Goal: Task Accomplishment & Management: Use online tool/utility

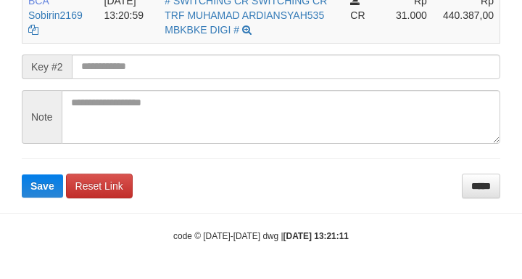
click at [124, 70] on input "text" at bounding box center [286, 66] width 429 height 25
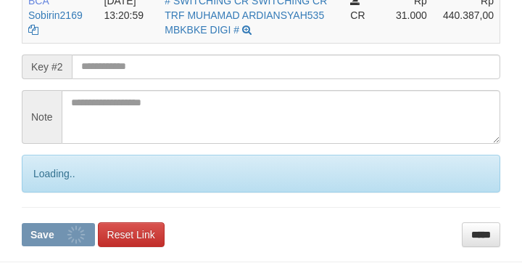
click at [22, 223] on button "Save" at bounding box center [58, 234] width 73 height 23
click at [119, 70] on input "text" at bounding box center [286, 66] width 429 height 25
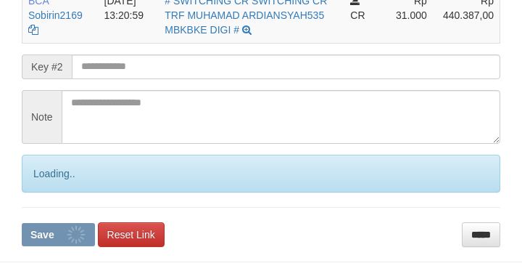
scroll to position [392, 0]
click at [22, 223] on button "Save" at bounding box center [58, 234] width 73 height 23
click at [124, 67] on input "text" at bounding box center [286, 66] width 429 height 25
click at [22, 223] on button "Save" at bounding box center [58, 234] width 73 height 23
click at [125, 67] on input "text" at bounding box center [286, 66] width 429 height 25
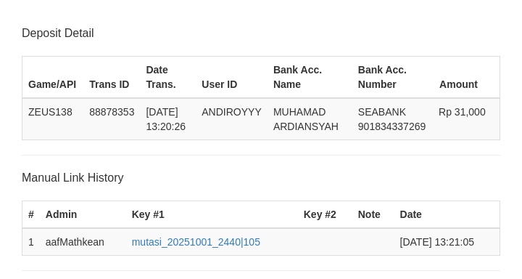
scroll to position [392, 0]
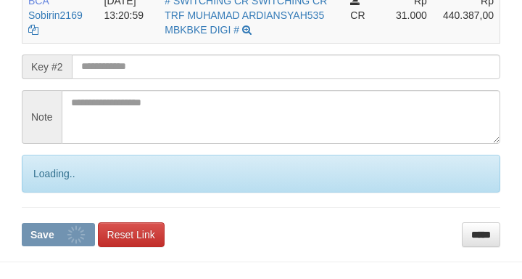
click at [22, 223] on button "Save" at bounding box center [58, 234] width 73 height 23
click at [133, 68] on input "text" at bounding box center [286, 66] width 429 height 25
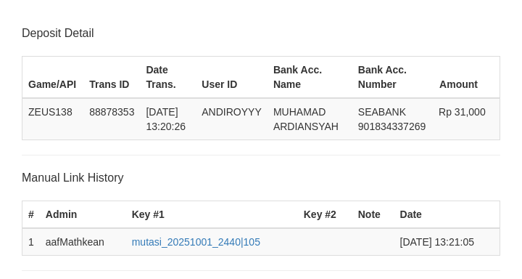
scroll to position [392, 0]
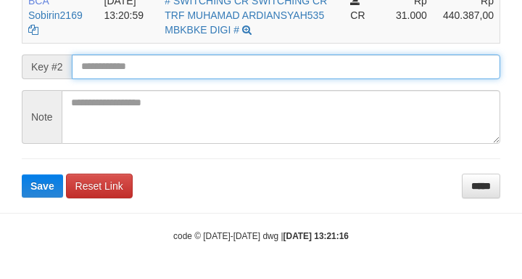
click at [22, 174] on button "Save" at bounding box center [42, 185] width 41 height 23
click at [132, 68] on input "text" at bounding box center [286, 66] width 429 height 25
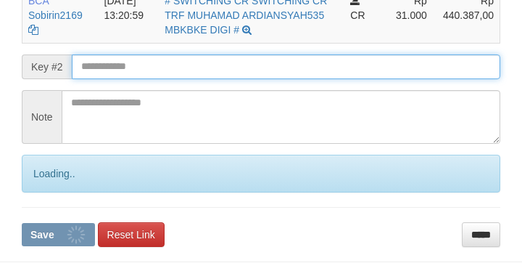
click at [22, 223] on button "Save" at bounding box center [58, 234] width 73 height 23
click at [135, 70] on input "text" at bounding box center [286, 66] width 429 height 25
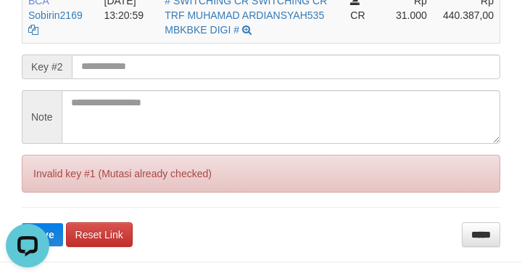
scroll to position [0, 0]
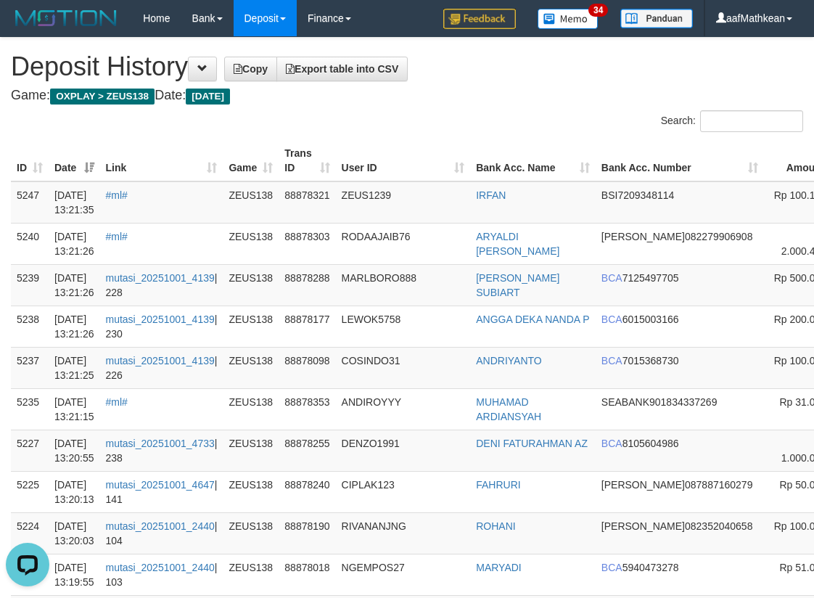
scroll to position [0, 169]
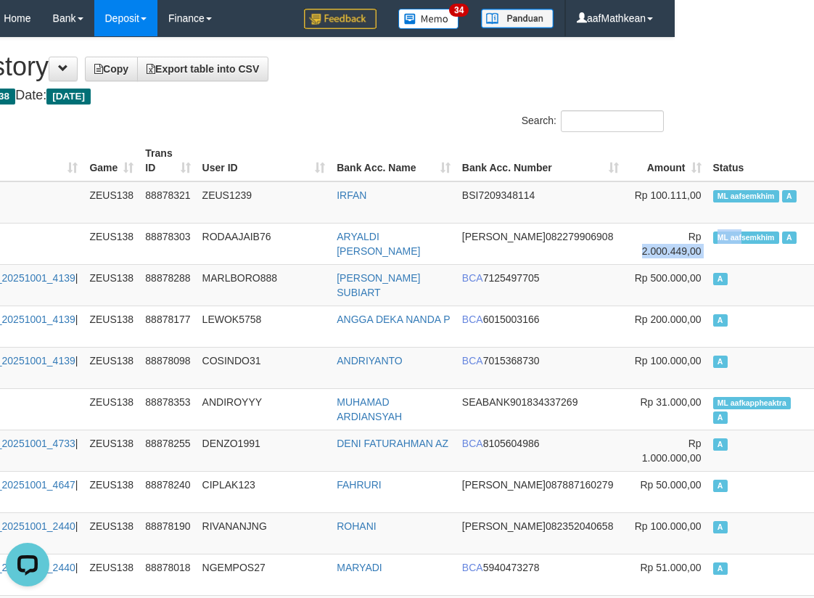
drag, startPoint x: 774, startPoint y: 233, endPoint x: 848, endPoint y: 229, distance: 74.1
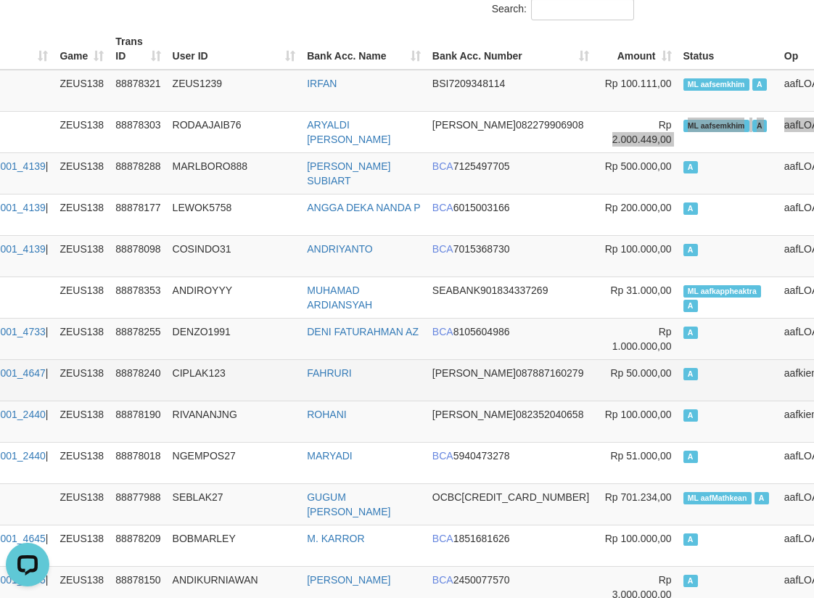
scroll to position [145, 169]
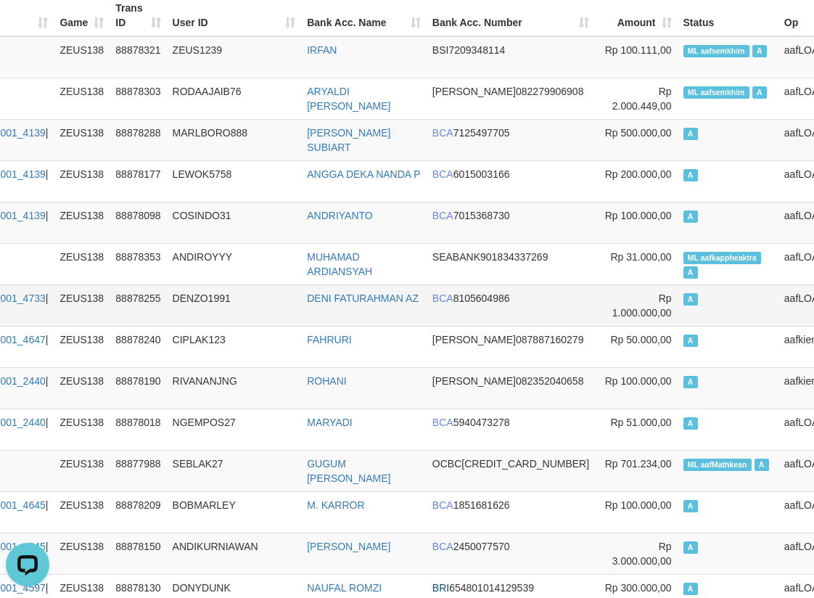
click at [377, 320] on td "DENI FATURAHMAN AZ" at bounding box center [363, 304] width 125 height 41
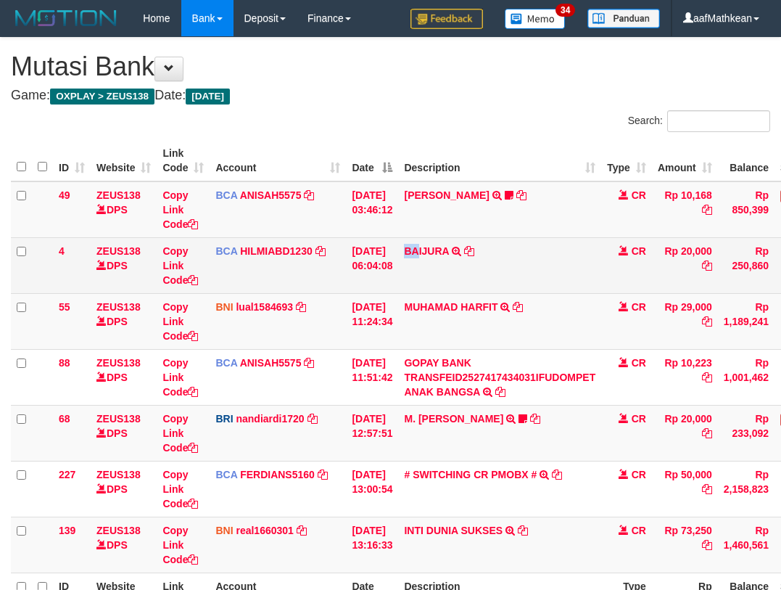
click at [428, 292] on td "BAIJURA TRSF E-BANKING CR 0110/FTSCY/WS95051 20000.002025100191215388 TRFDN-BAI…" at bounding box center [499, 265] width 203 height 56
click at [411, 287] on td "BAIJURA TRSF E-BANKING CR 0110/FTSCY/WS95051 20000.002025100191215388 TRFDN-BAI…" at bounding box center [499, 265] width 203 height 56
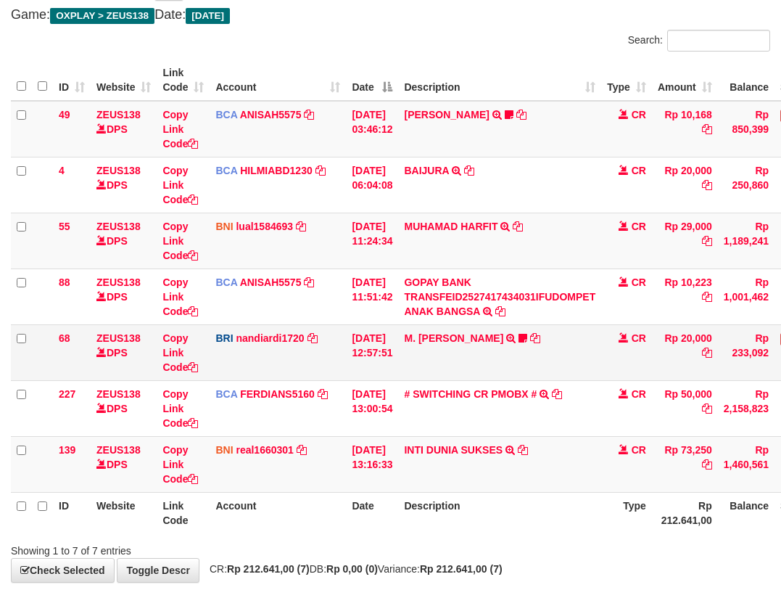
scroll to position [154, 0]
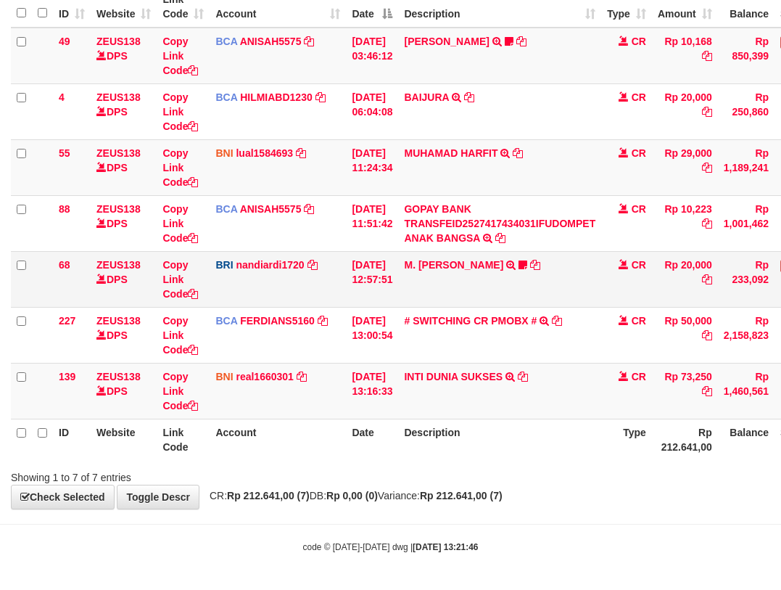
drag, startPoint x: 556, startPoint y: 295, endPoint x: 549, endPoint y: 296, distance: 7.3
click at [552, 295] on td "M. [PERSON_NAME] TRANSFER NBMB M. [PERSON_NAME] TO NANDI ARDIANSYAH 37550103988…" at bounding box center [499, 279] width 203 height 56
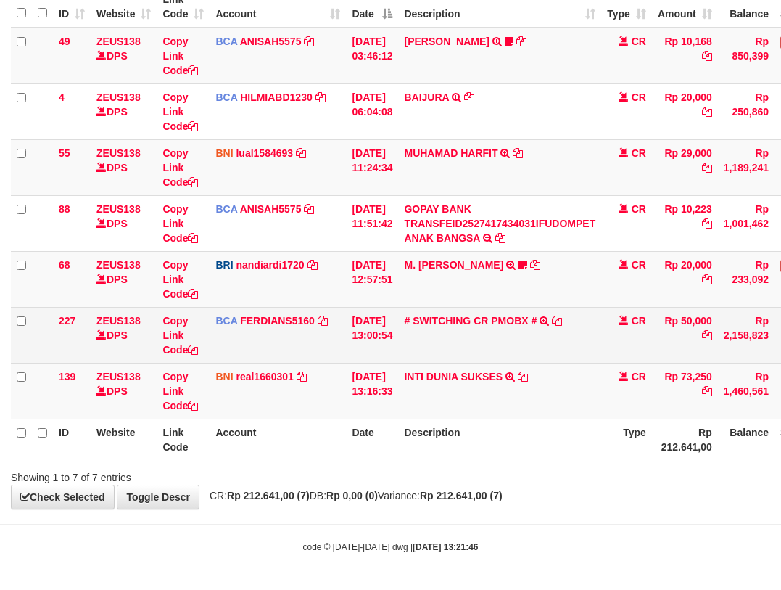
drag, startPoint x: 549, startPoint y: 296, endPoint x: 625, endPoint y: 307, distance: 76.9
click at [559, 301] on td "M. [PERSON_NAME] TRANSFER NBMB M. [PERSON_NAME] TO NANDI ARDIANSYAH 37550103988…" at bounding box center [499, 279] width 203 height 56
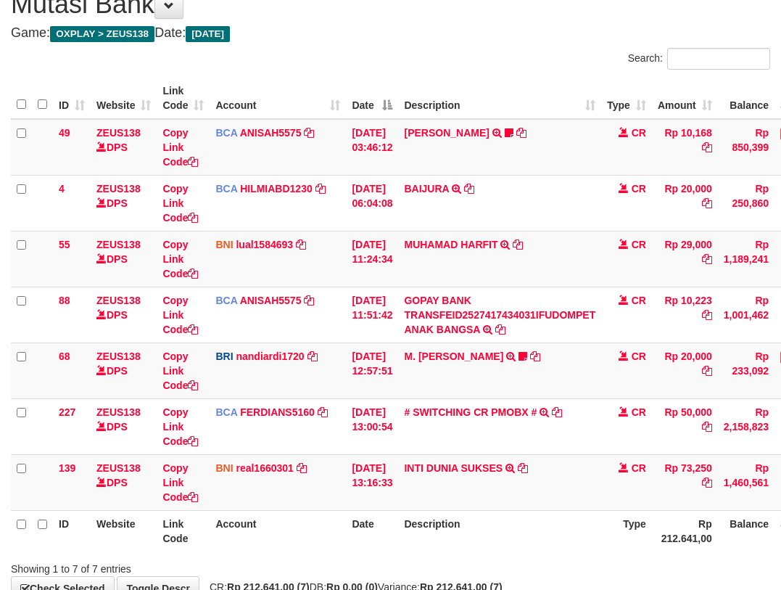
scroll to position [154, 0]
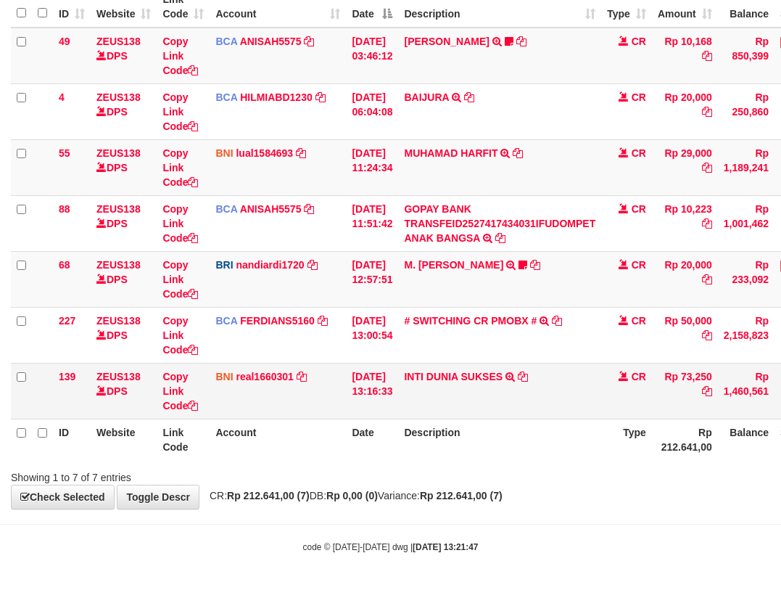
drag, startPoint x: 288, startPoint y: 369, endPoint x: 293, endPoint y: 384, distance: 15.4
click at [292, 381] on td "BNI real1660301 DPS REYHAN ALMANSYAH mutasi_20251001_4647 | 139 mutasi_20251001…" at bounding box center [278, 391] width 136 height 56
click at [303, 398] on td "BNI real1660301 DPS REYHAN ALMANSYAH mutasi_20251001_4647 | 139 mutasi_20251001…" at bounding box center [278, 391] width 136 height 56
click at [294, 403] on td "BNI real1660301 DPS REYHAN ALMANSYAH mutasi_20251001_4647 | 139 mutasi_20251001…" at bounding box center [278, 391] width 136 height 56
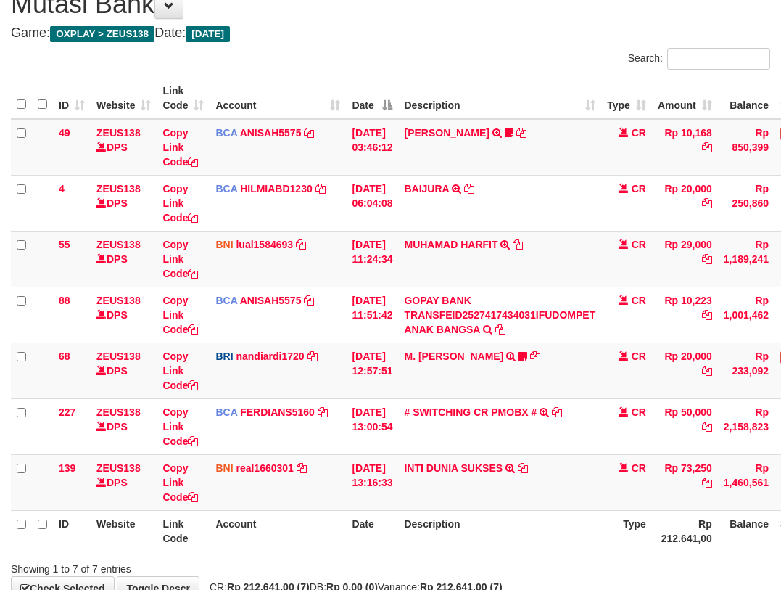
scroll to position [154, 0]
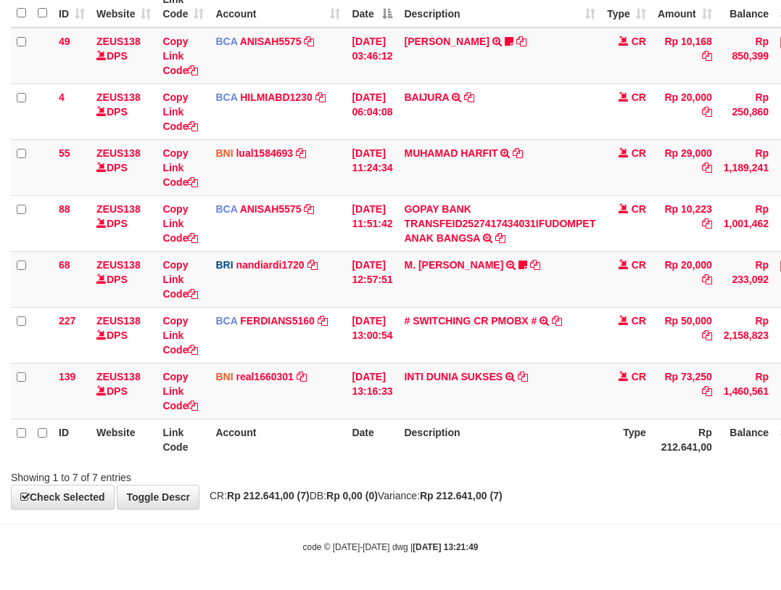
click at [371, 472] on div "Showing 1 to 7 of 7 entries" at bounding box center [390, 474] width 781 height 20
click at [370, 485] on div "**********" at bounding box center [390, 196] width 781 height 625
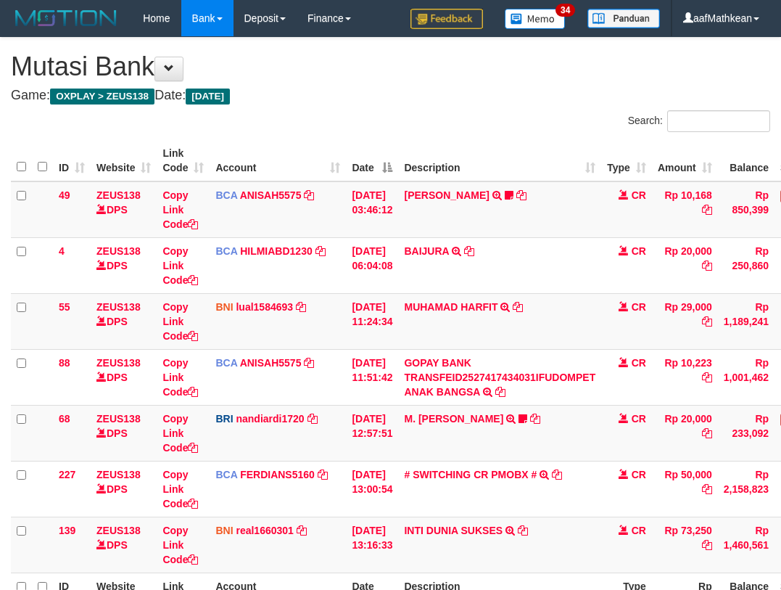
click at [472, 461] on td "# SWITCHING CR PMOBX # SWITCHING CR TRF TRANSFER RINTISAHRUDIN JUNAID 013 PMOBX" at bounding box center [499, 489] width 203 height 56
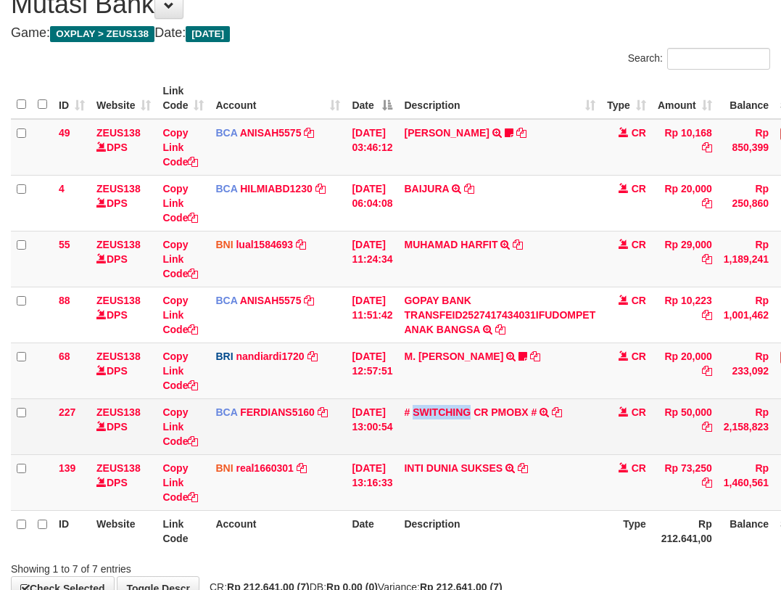
scroll to position [154, 0]
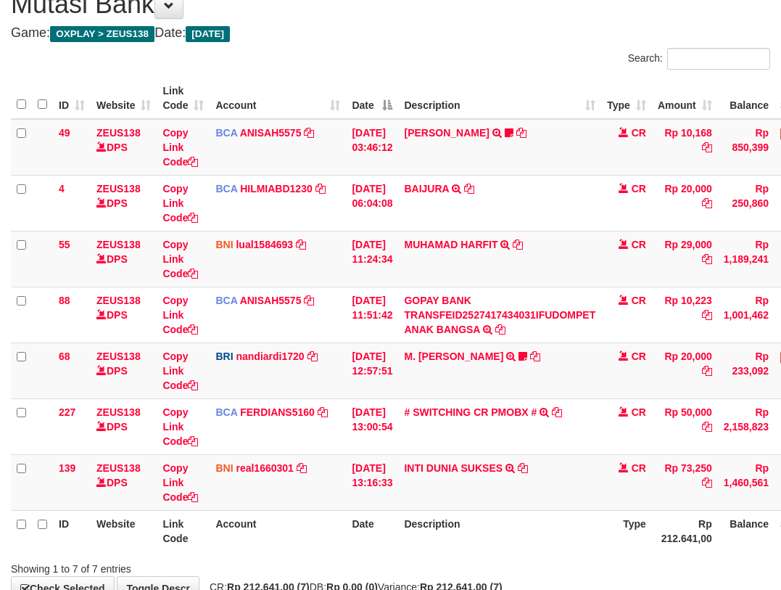
scroll to position [154, 0]
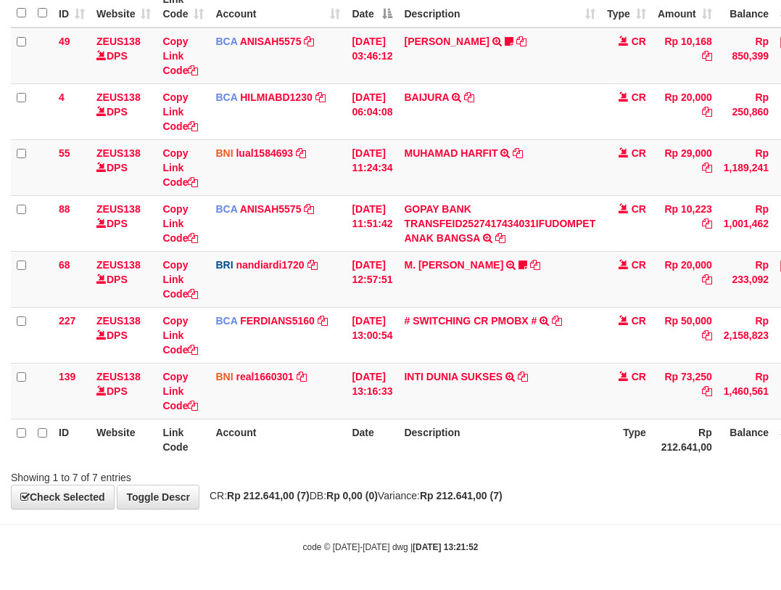
click at [443, 461] on div "ID Website Link Code Account Date Description Type Amount Balance Status Action…" at bounding box center [390, 223] width 781 height 482
click at [464, 435] on th "Description" at bounding box center [499, 439] width 203 height 41
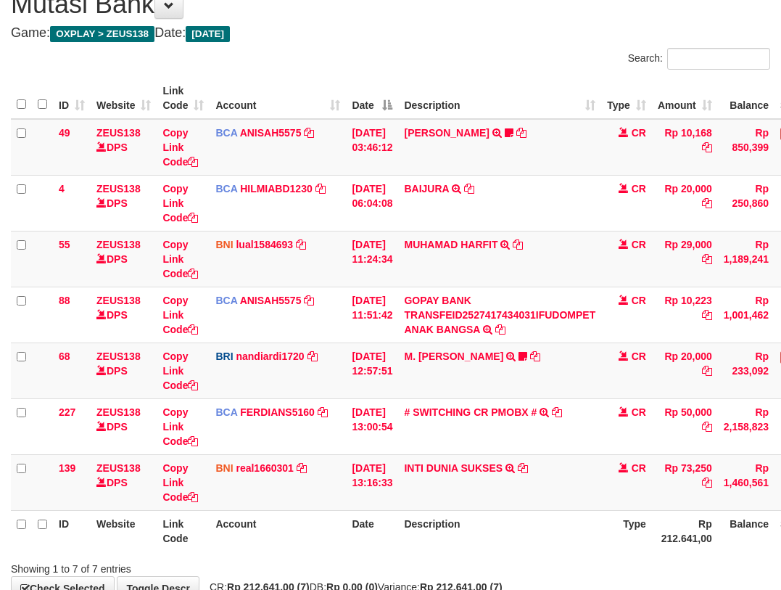
scroll to position [154, 0]
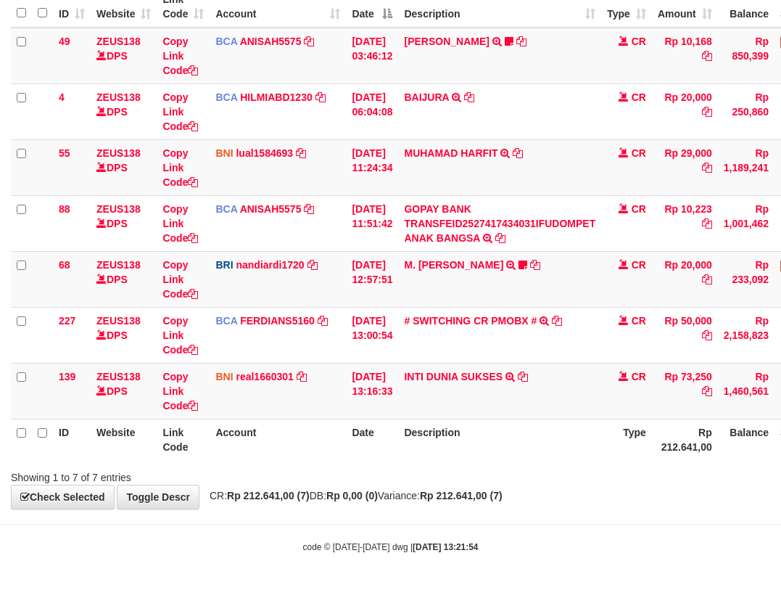
click at [348, 454] on th "Date" at bounding box center [372, 439] width 52 height 41
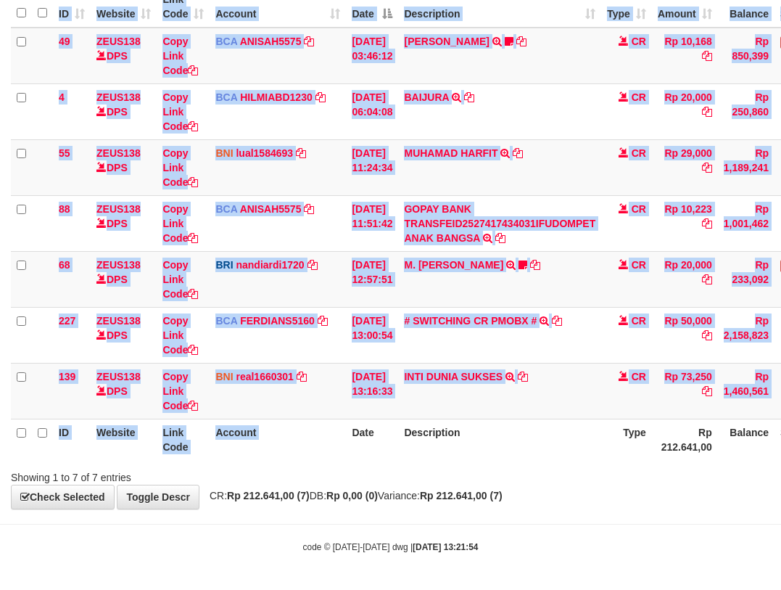
click at [360, 461] on div "ID Website Link Code Account Date Description Type Amount Balance Status Action…" at bounding box center [390, 223] width 781 height 482
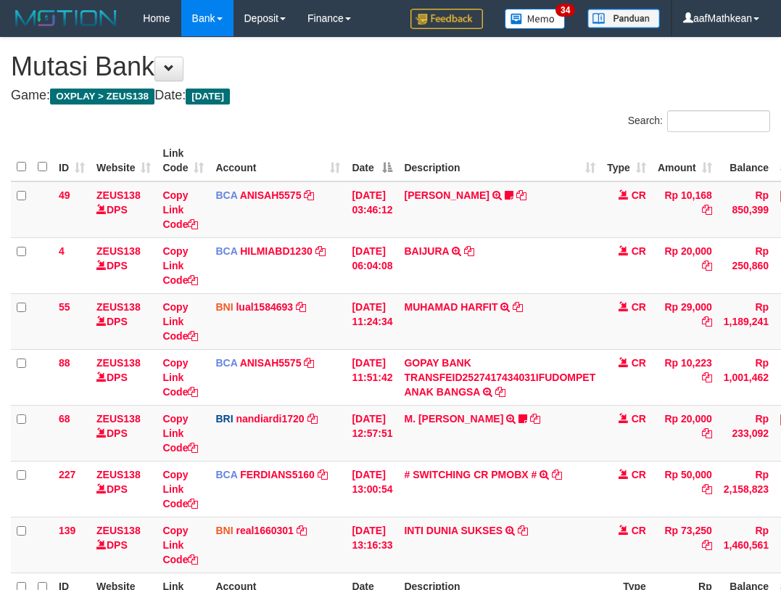
scroll to position [62, 105]
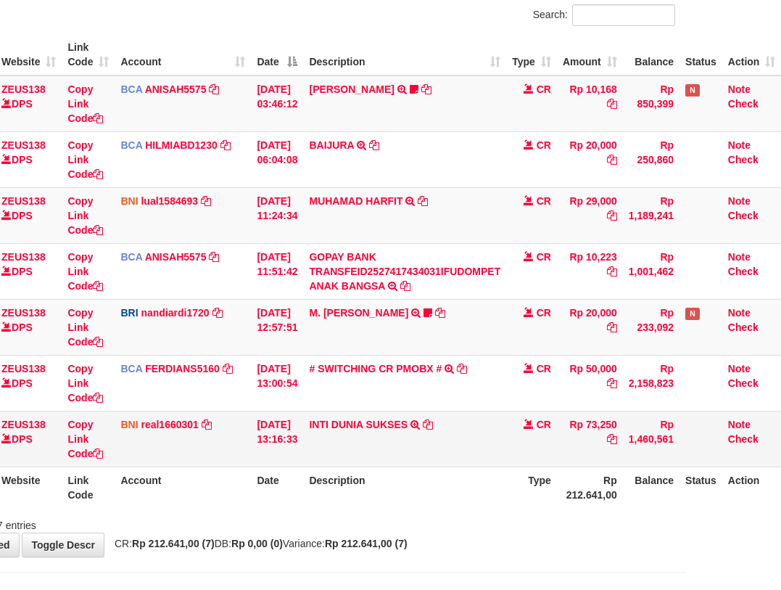
scroll to position [154, 105]
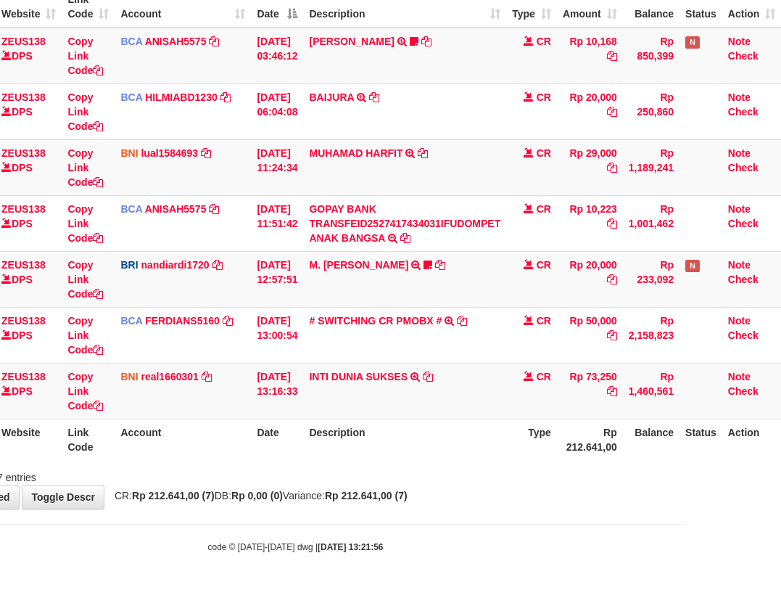
drag, startPoint x: 574, startPoint y: 407, endPoint x: 786, endPoint y: 395, distance: 212.1
click at [722, 402] on tr "139 ZEUS138 DPS Copy Link Code BNI real1660301 DPS REYHAN ALMANSYAH mutasi_2025…" at bounding box center [348, 391] width 865 height 56
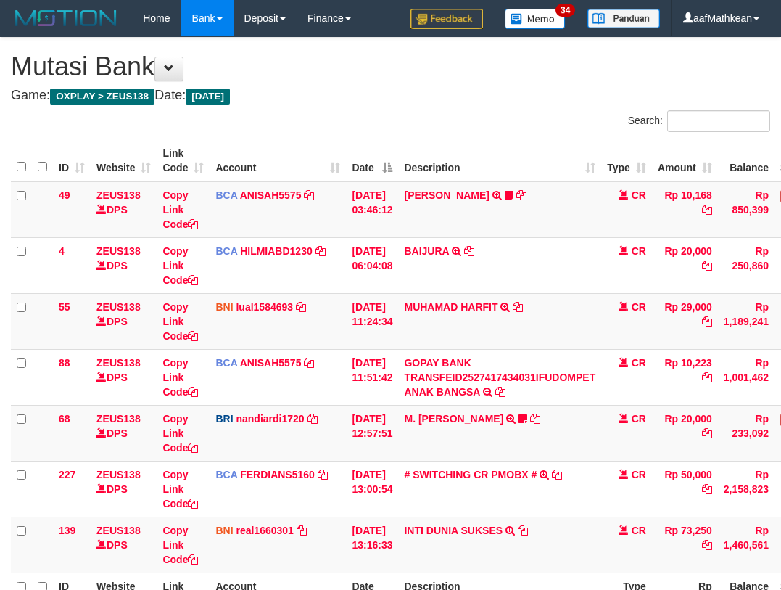
scroll to position [132, 99]
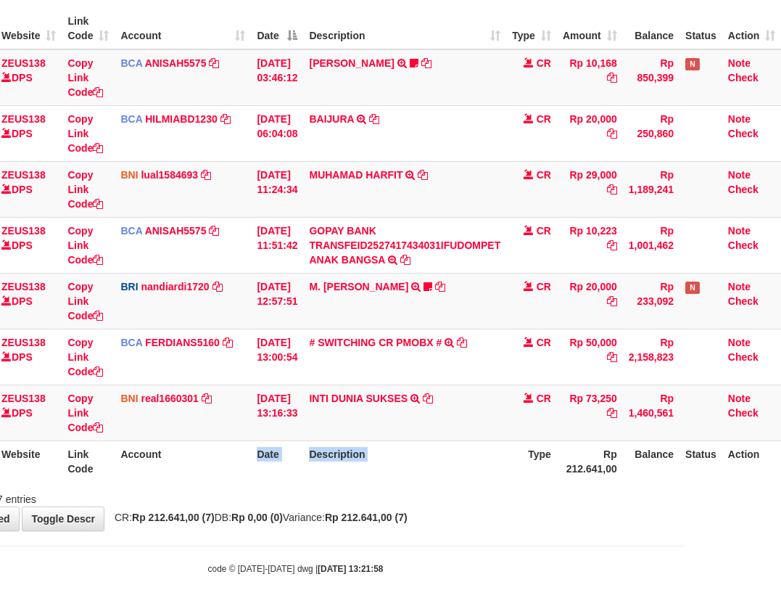
drag, startPoint x: 197, startPoint y: 460, endPoint x: 784, endPoint y: 429, distance: 587.7
click at [577, 454] on tr "ID Website Link Code Account Date Description Type Rp 212.641,00 Balance Status…" at bounding box center [348, 460] width 865 height 41
drag, startPoint x: 540, startPoint y: 424, endPoint x: 561, endPoint y: 419, distance: 21.5
click at [543, 431] on td "CR" at bounding box center [531, 412] width 51 height 56
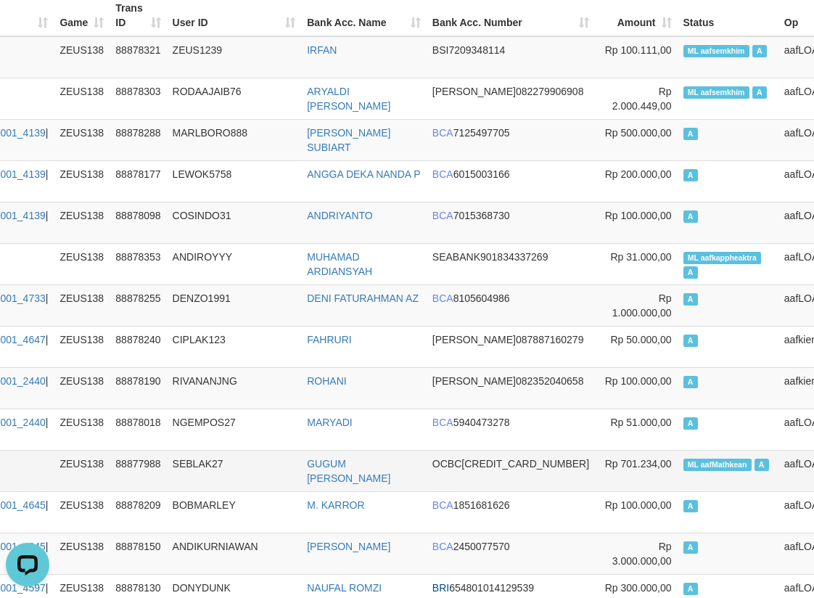
click at [683, 466] on span "ML aafMathkean" at bounding box center [717, 464] width 68 height 12
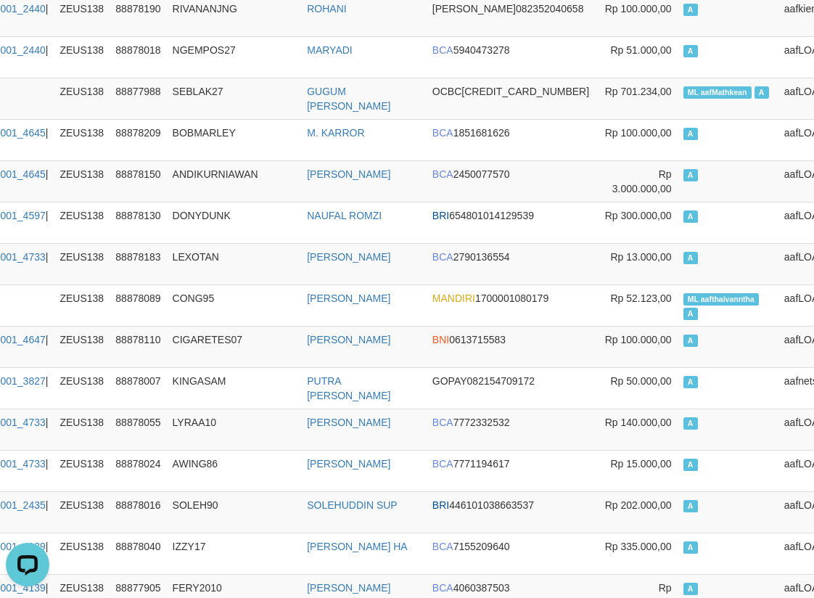
scroll to position [0, 169]
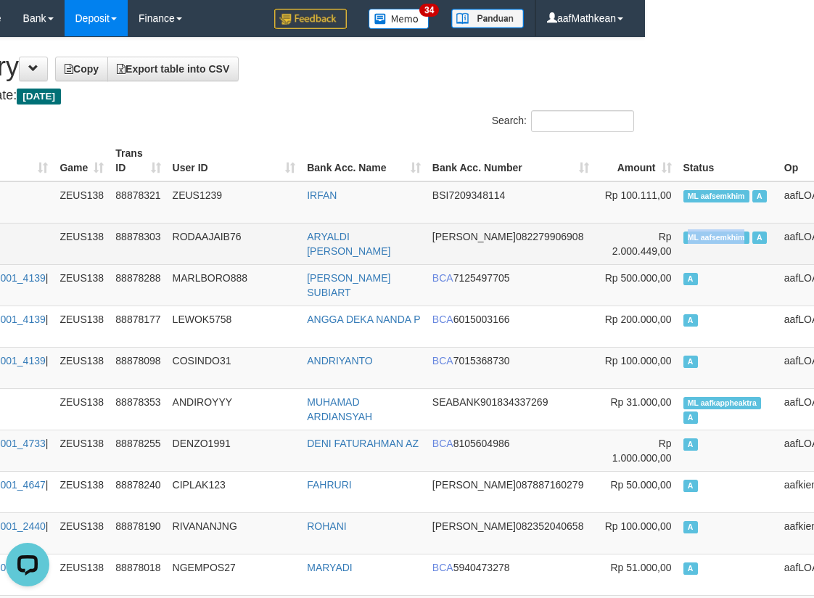
copy span "ML aafsemkhim"
drag, startPoint x: 638, startPoint y: 236, endPoint x: 667, endPoint y: 237, distance: 29.1
click at [678, 243] on td "ML aafsemkhim A" at bounding box center [728, 243] width 101 height 41
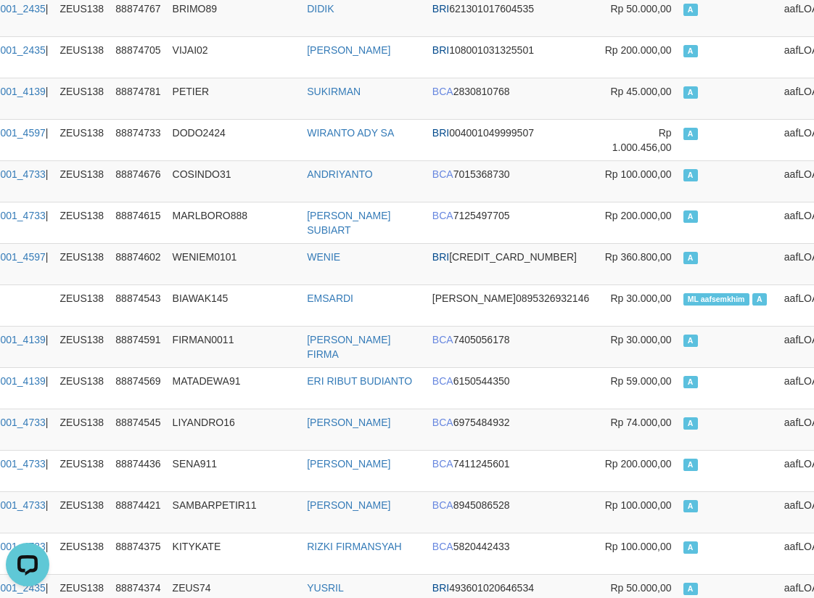
scroll to position [8580, 169]
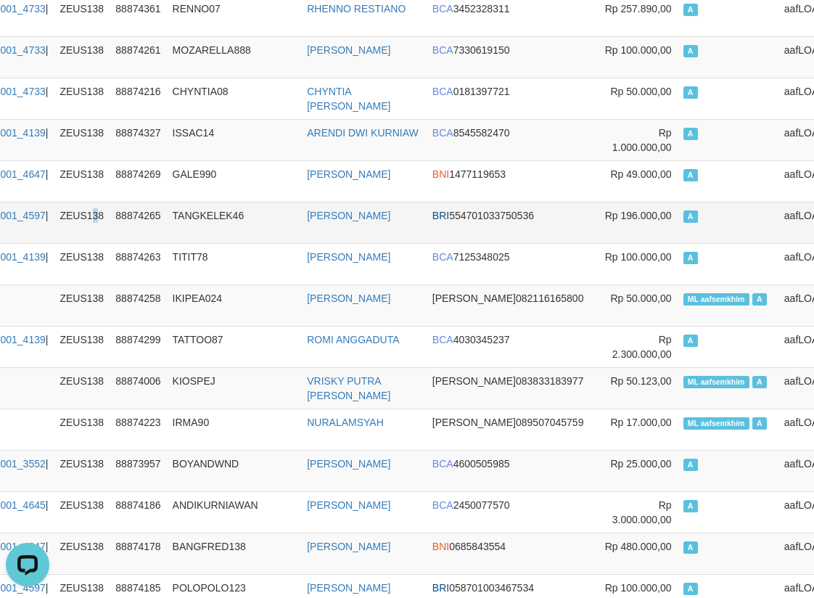
drag, startPoint x: 107, startPoint y: 234, endPoint x: 106, endPoint y: 203, distance: 30.5
click at [104, 215] on td "ZEUS138" at bounding box center [82, 222] width 56 height 41
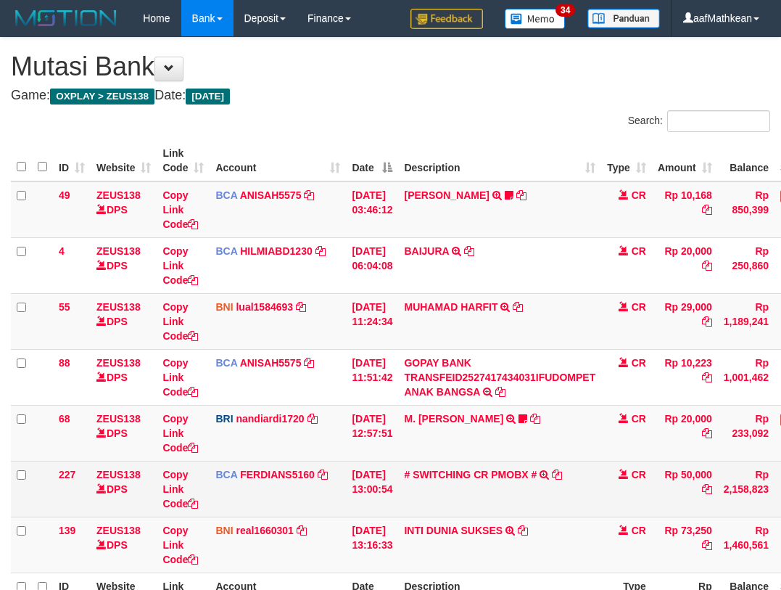
scroll to position [139, 0]
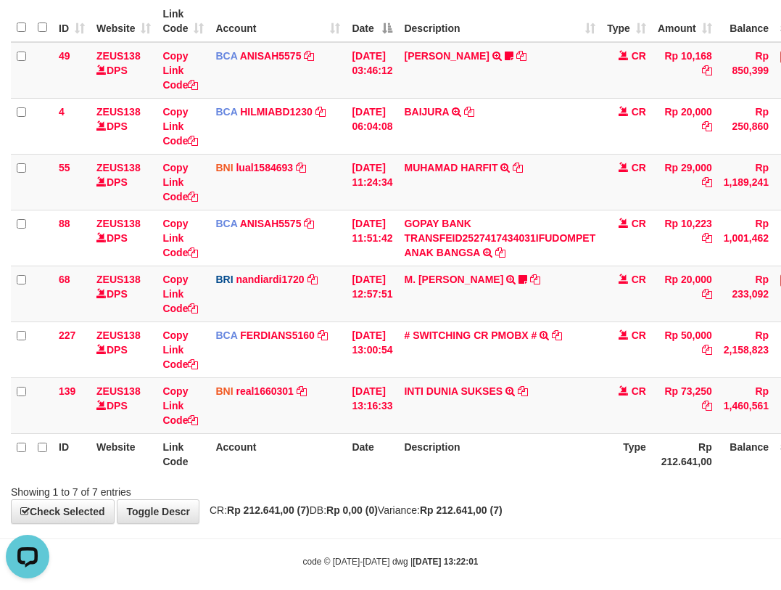
click at [421, 442] on th "Description" at bounding box center [499, 453] width 203 height 41
drag, startPoint x: 426, startPoint y: 443, endPoint x: 433, endPoint y: 434, distance: 11.3
click at [429, 443] on th "Description" at bounding box center [499, 453] width 203 height 41
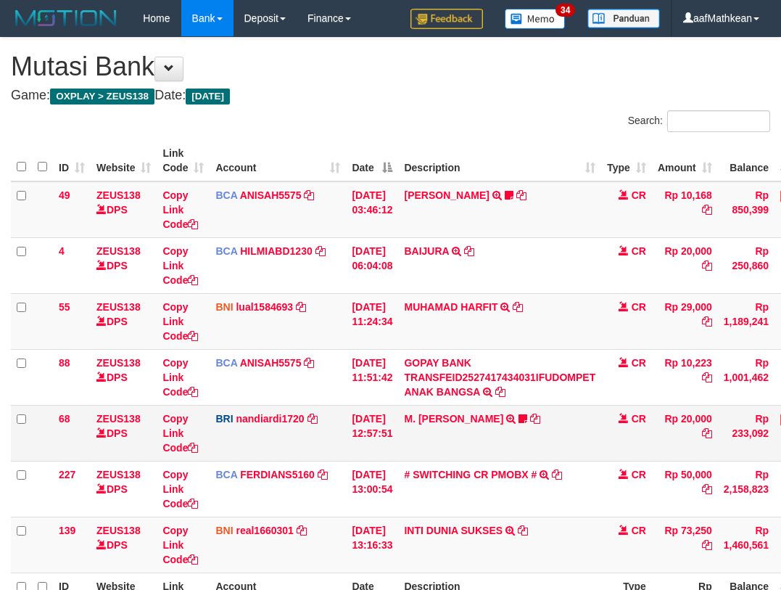
scroll to position [48, 0]
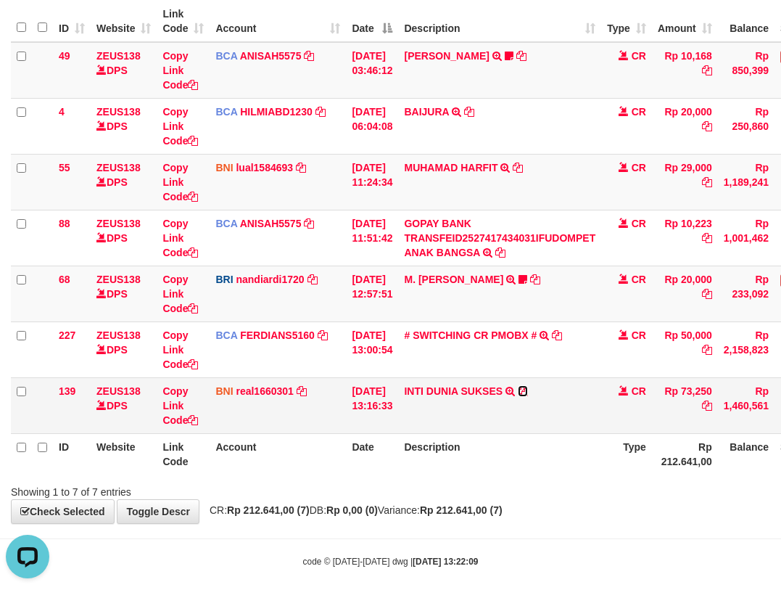
click at [530, 397] on td "INTI DUNIA SUKSES TRF/PAY/TOP-UP ECHANNEL INTI DUNIA SUKSES" at bounding box center [499, 405] width 203 height 56
click at [518, 385] on link at bounding box center [523, 391] width 10 height 12
drag, startPoint x: 540, startPoint y: 408, endPoint x: 572, endPoint y: 409, distance: 32.0
click at [553, 415] on td "INTI DUNIA SUKSES TRF/PAY/TOP-UP ECHANNEL INTI DUNIA SUKSES" at bounding box center [499, 405] width 203 height 56
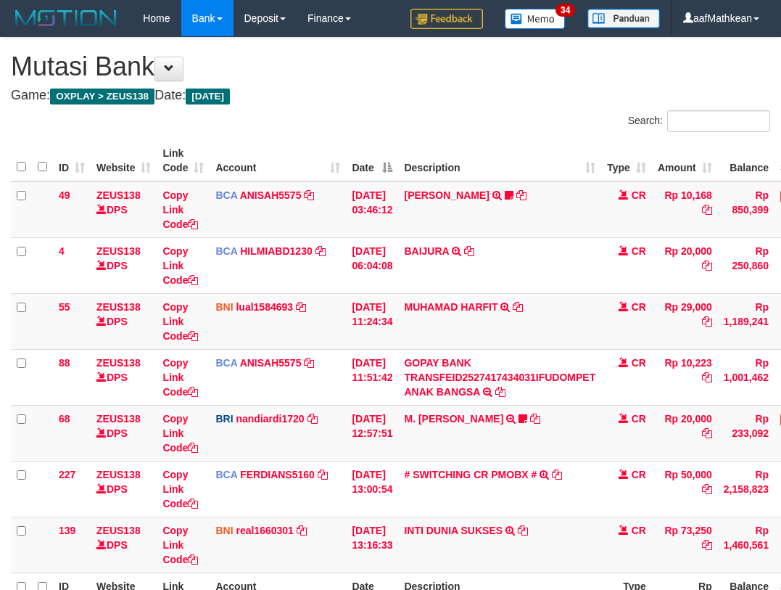
click at [577, 405] on td "M. FAIZ ALFIN TRANSFER NBMB M. FAIZ ALFIN TO NANDI ARDIANSYAH 375501039888538" at bounding box center [499, 433] width 203 height 56
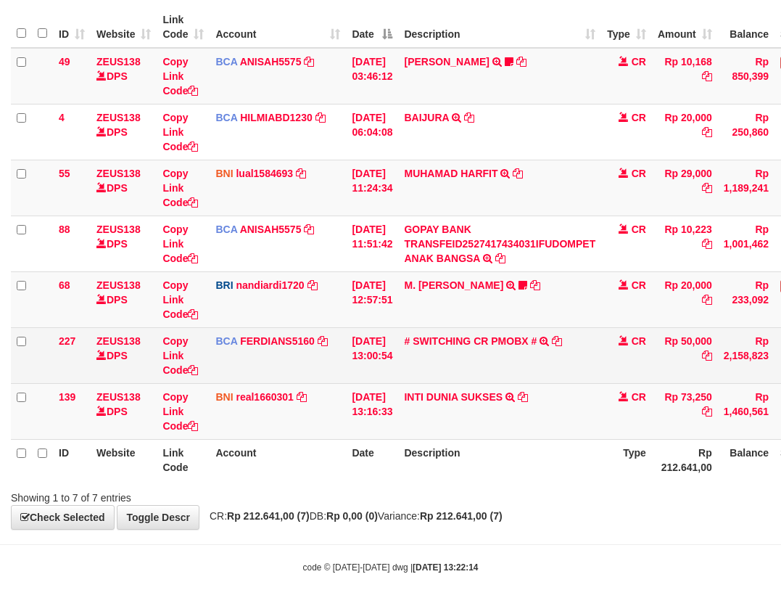
scroll to position [154, 0]
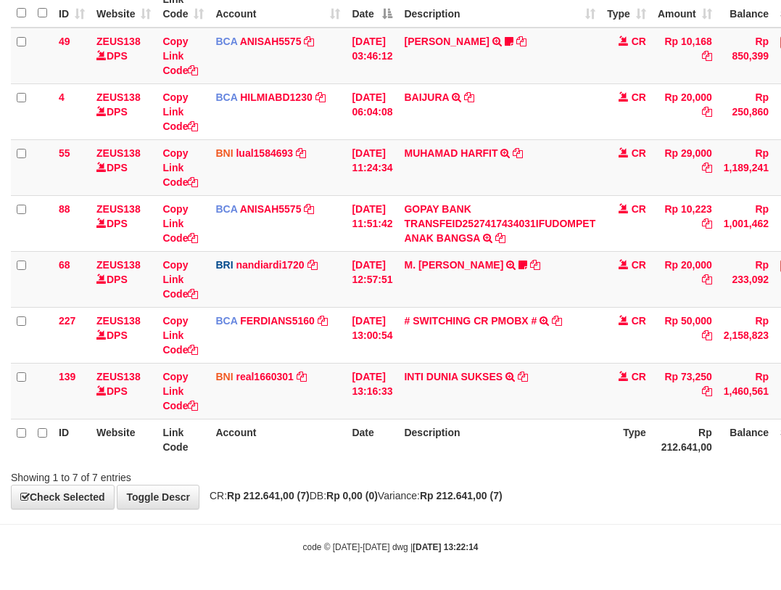
drag, startPoint x: 625, startPoint y: 361, endPoint x: 810, endPoint y: 349, distance: 185.3
click at [781, 349] on html "Toggle navigation Home Bank Account List Load By Website Group [OXPLAY] ZEUS138…" at bounding box center [390, 218] width 781 height 744
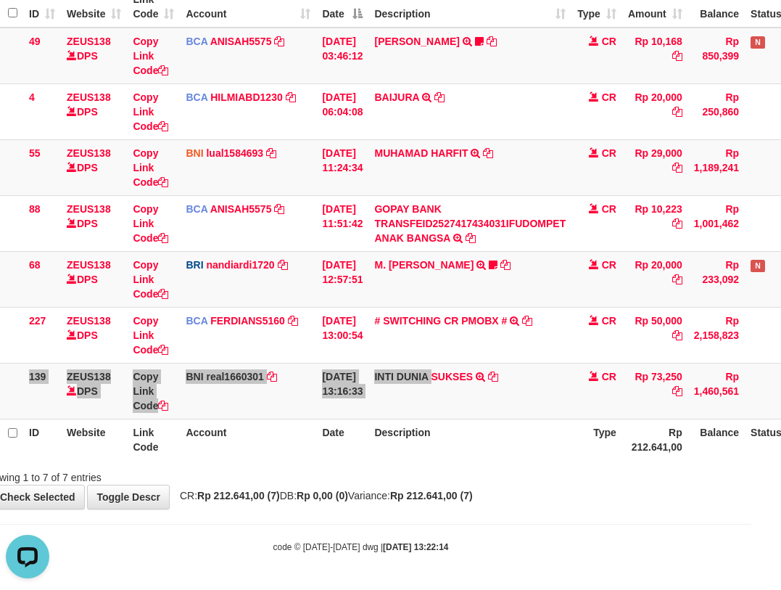
scroll to position [0, 0]
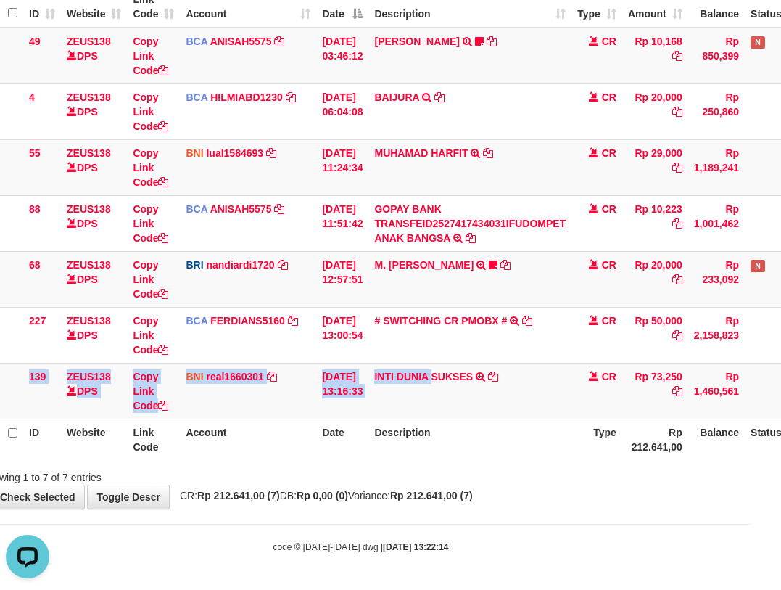
click at [258, 482] on div "Showing 1 to 7 of 7 entries" at bounding box center [133, 474] width 304 height 20
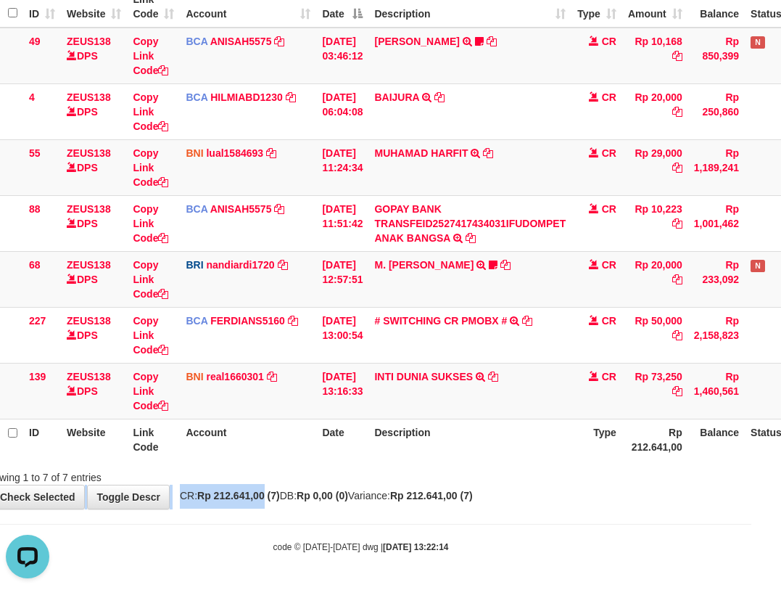
drag, startPoint x: 281, startPoint y: 507, endPoint x: 791, endPoint y: 304, distance: 549.6
click at [379, 467] on div "**********" at bounding box center [360, 196] width 781 height 625
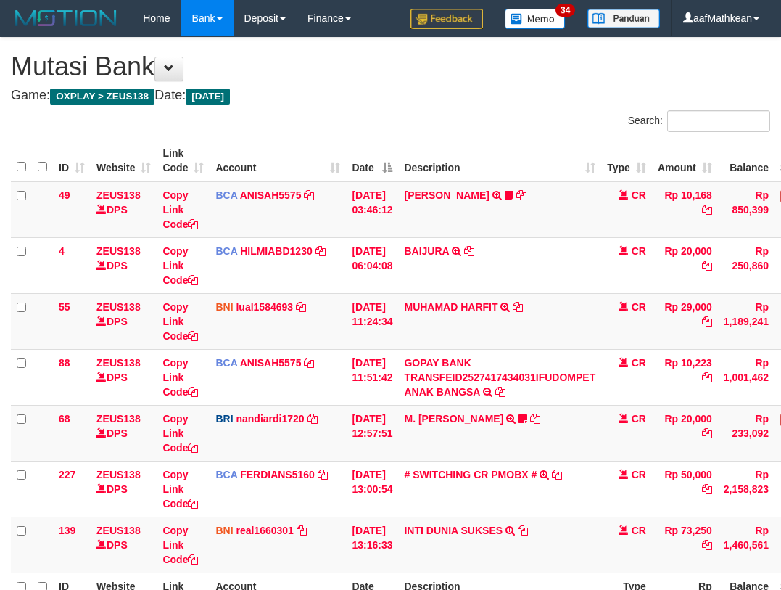
scroll to position [154, 30]
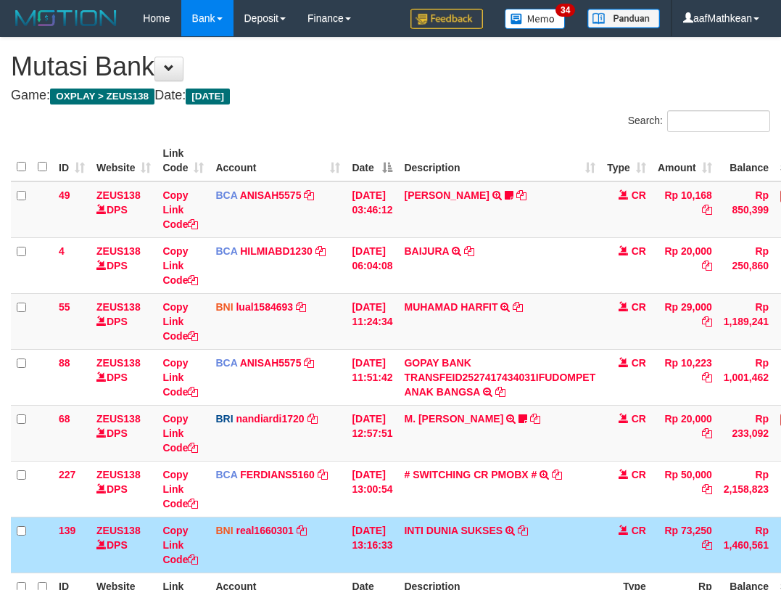
scroll to position [154, 30]
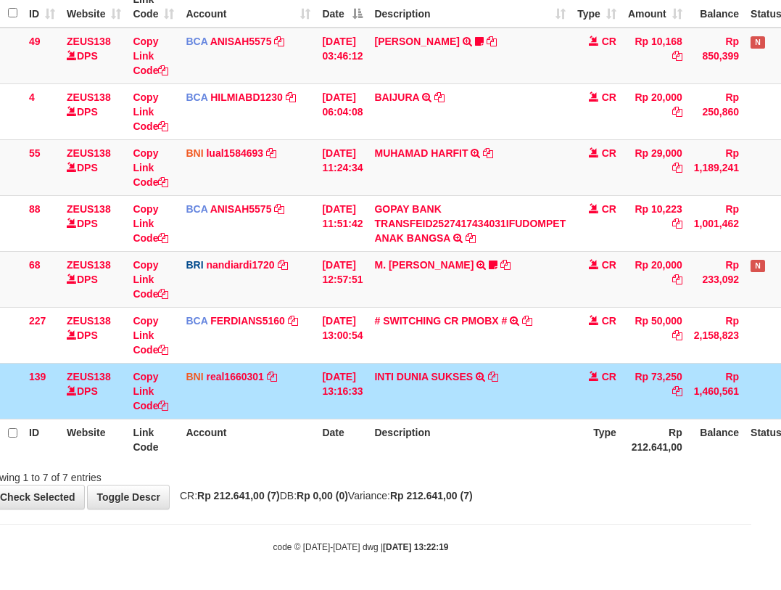
click at [379, 433] on tr "ID Website Link Code Account Date Description Type Rp 212.641,00 Balance Status…" at bounding box center [413, 439] width 865 height 41
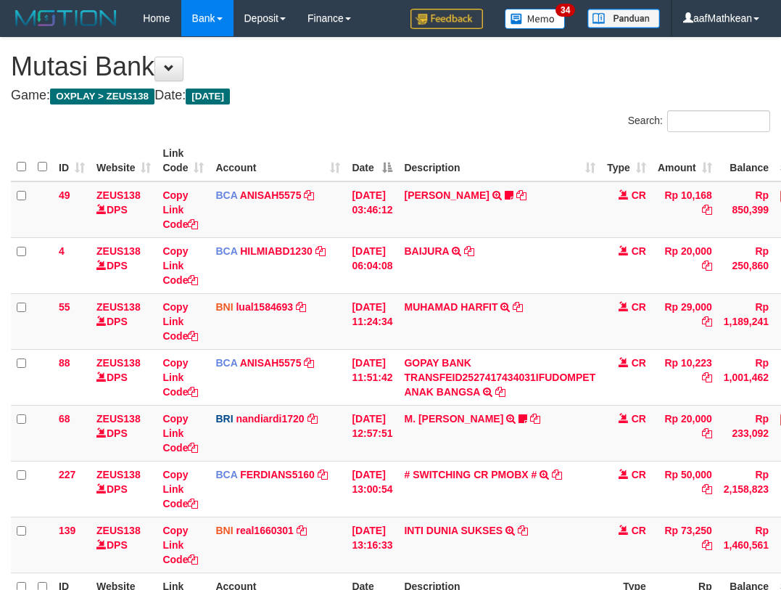
scroll to position [154, 30]
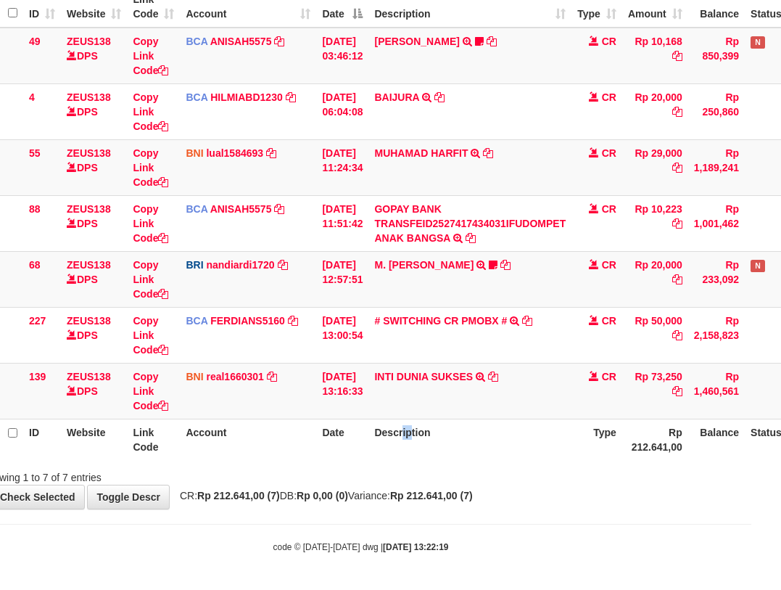
click at [419, 424] on th "Description" at bounding box center [470, 439] width 203 height 41
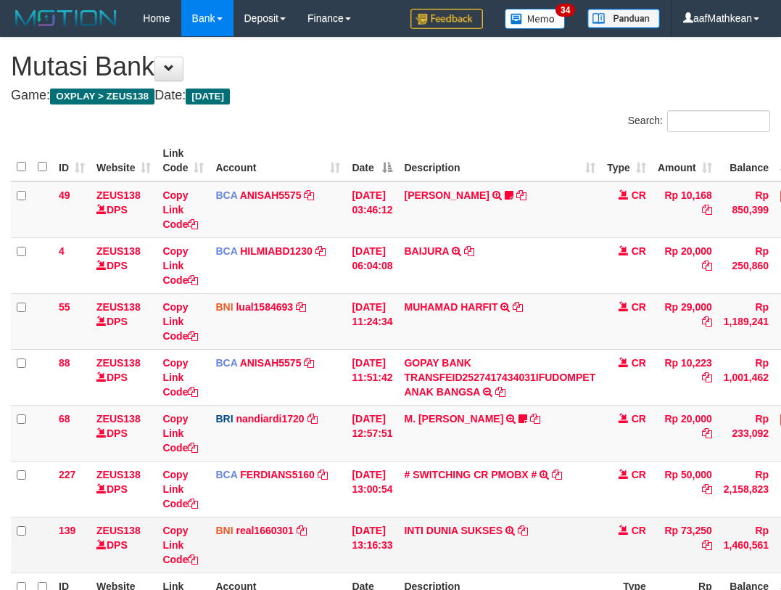
scroll to position [154, 30]
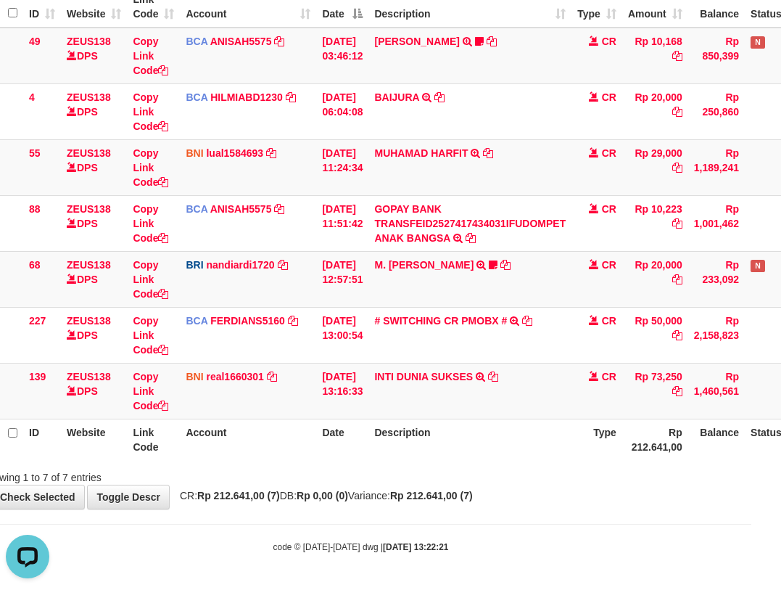
drag, startPoint x: 466, startPoint y: 569, endPoint x: 448, endPoint y: 581, distance: 21.5
click at [458, 580] on body "Toggle navigation Home Bank Account List Load By Website Group [OXPLAY] ZEUS138…" at bounding box center [360, 218] width 781 height 744
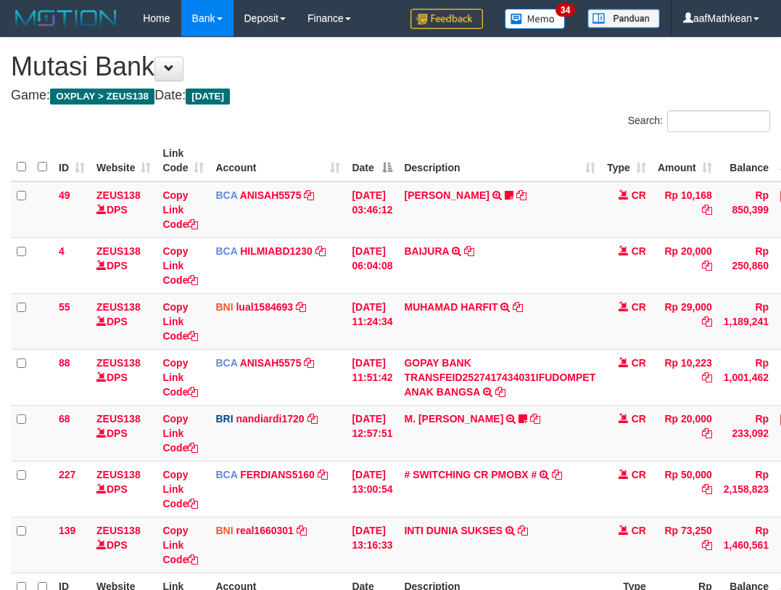
scroll to position [154, 30]
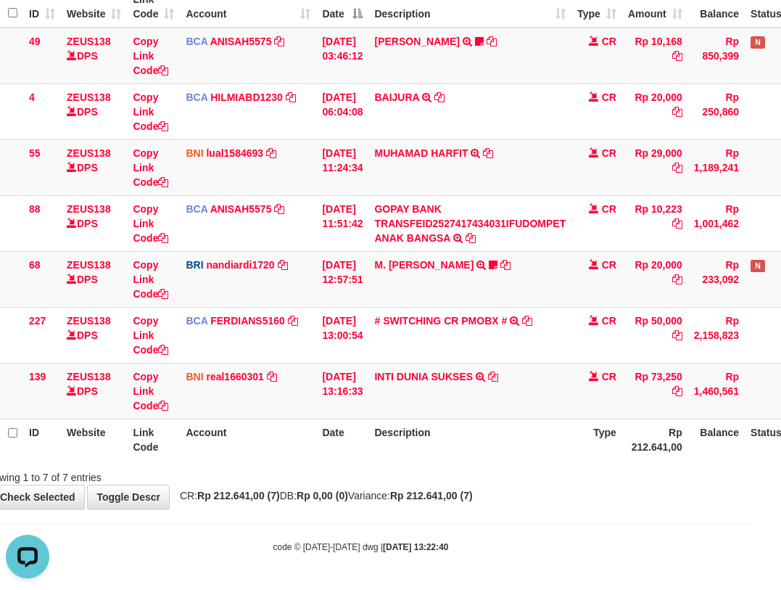
click at [503, 466] on div "Search: ID Website Link Code Account Date Description Type Amount Balance Statu…" at bounding box center [361, 220] width 760 height 528
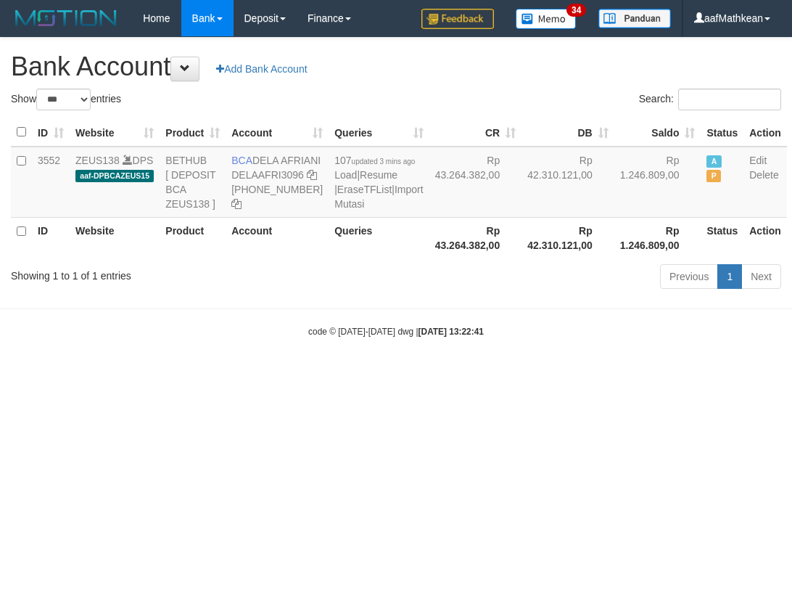
select select "***"
drag, startPoint x: 257, startPoint y: 157, endPoint x: 276, endPoint y: 174, distance: 25.2
click at [276, 174] on td "BCA DELA AFRIANI DELAAFRI3096 869-245-8639" at bounding box center [277, 182] width 103 height 71
copy td "DELA AFRIANI"
drag, startPoint x: 531, startPoint y: 387, endPoint x: 540, endPoint y: 396, distance: 12.3
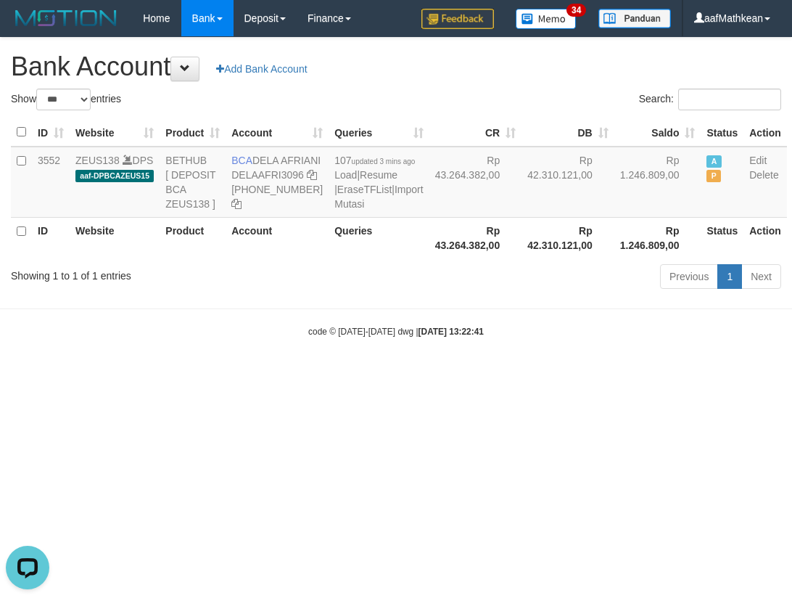
click at [540, 374] on body "Toggle navigation Home Bank Account List Load By Website Group [OXPLAY] ZEUS138…" at bounding box center [396, 187] width 792 height 374
select select "***"
click at [487, 338] on div "code © 2012-2018 dwg | 2025/10/01 13:22:46" at bounding box center [396, 331] width 792 height 15
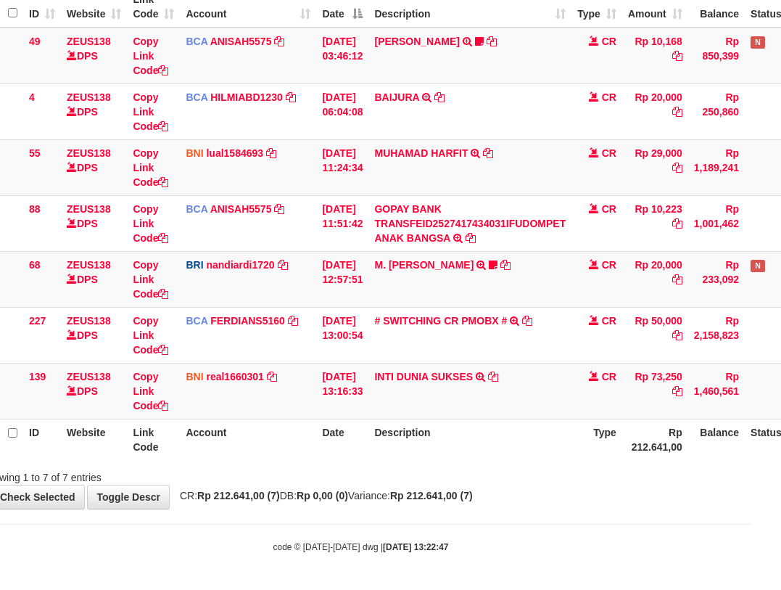
drag, startPoint x: 586, startPoint y: 474, endPoint x: 906, endPoint y: 582, distance: 337.4
click at [752, 582] on html "Toggle navigation Home Bank Account List Load By Website Group [OXPLAY] ZEUS138…" at bounding box center [360, 218] width 781 height 744
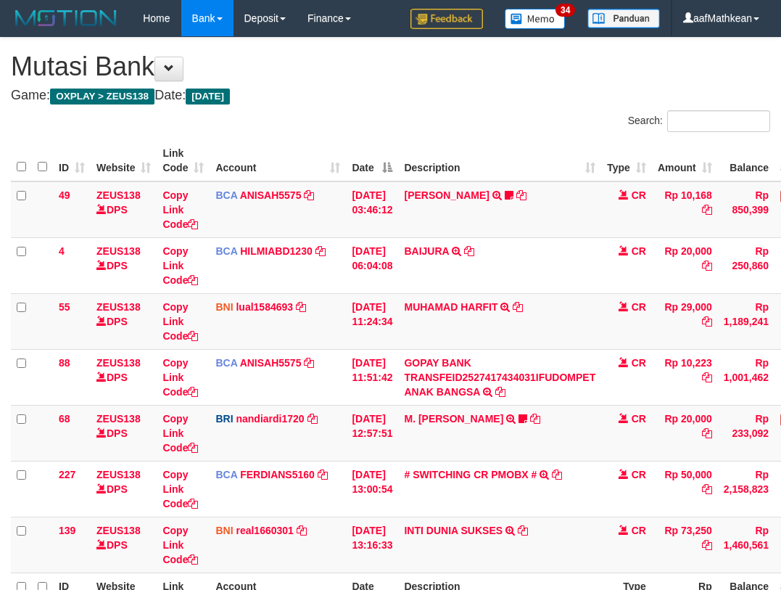
scroll to position [154, 83]
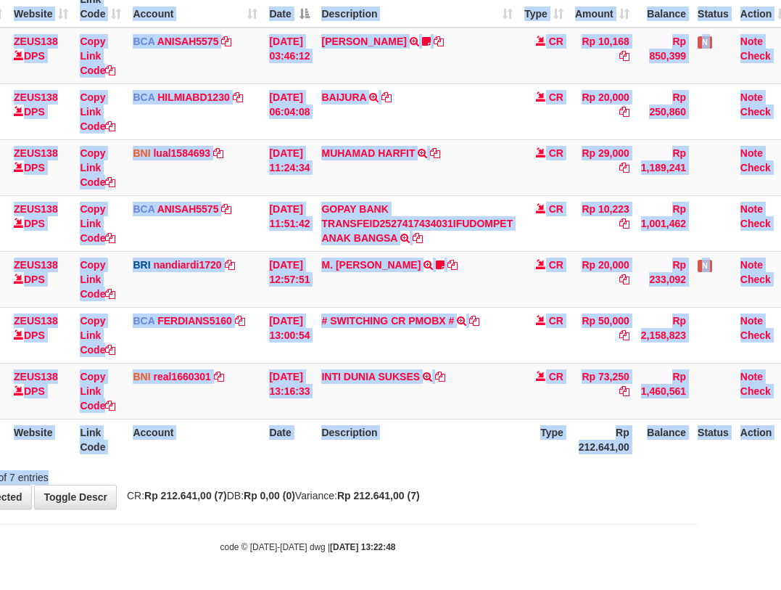
drag, startPoint x: 444, startPoint y: 470, endPoint x: 458, endPoint y: 480, distance: 16.7
click at [452, 480] on div "Search: ID Website Link Code Account Date Description Type Amount Balance Statu…" at bounding box center [308, 220] width 760 height 528
drag, startPoint x: 427, startPoint y: 523, endPoint x: 438, endPoint y: 530, distance: 12.7
click at [435, 529] on body "Toggle navigation Home Bank Account List Load By Website Group [OXPLAY] ZEUS138…" at bounding box center [307, 218] width 781 height 744
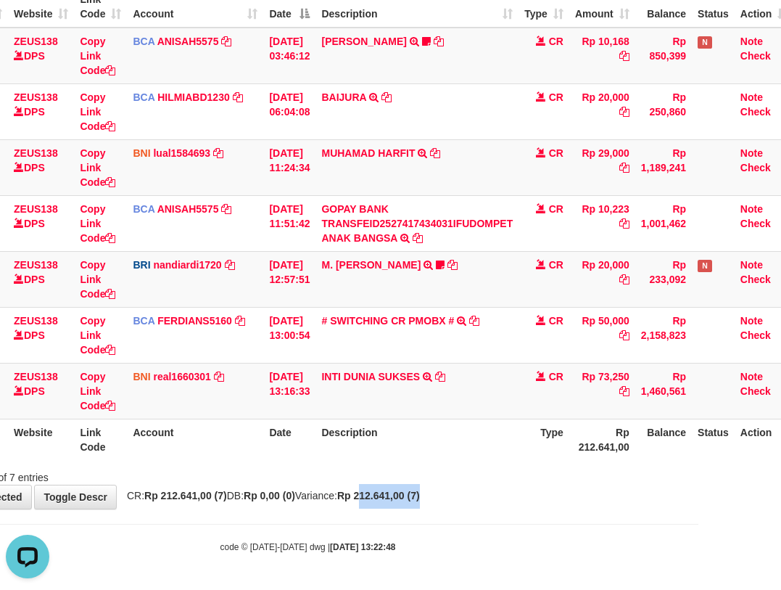
drag, startPoint x: 426, startPoint y: 496, endPoint x: 993, endPoint y: 458, distance: 568.5
click at [699, 458] on html "Toggle navigation Home Bank Account List Load By Website Group [OXPLAY] ZEUS138…" at bounding box center [307, 218] width 781 height 744
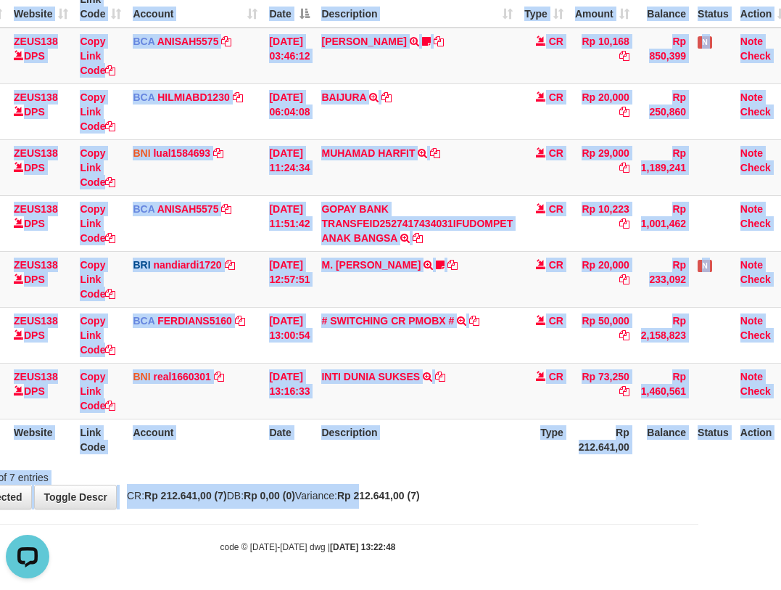
scroll to position [154, 105]
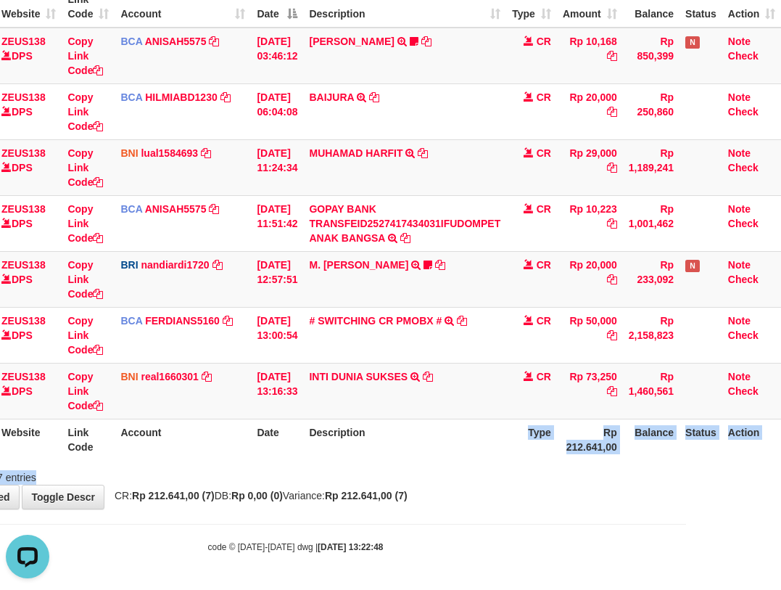
drag, startPoint x: 378, startPoint y: 475, endPoint x: 412, endPoint y: 482, distance: 34.9
click at [386, 480] on div "Search: ID Website Link Code Account Date Description Type Amount Balance Statu…" at bounding box center [296, 220] width 760 height 528
click at [477, 480] on div "Showing 1 to 7 of 7 entries" at bounding box center [295, 474] width 781 height 20
drag, startPoint x: 413, startPoint y: 492, endPoint x: 785, endPoint y: 416, distance: 379.1
click at [552, 475] on div "**********" at bounding box center [295, 196] width 781 height 625
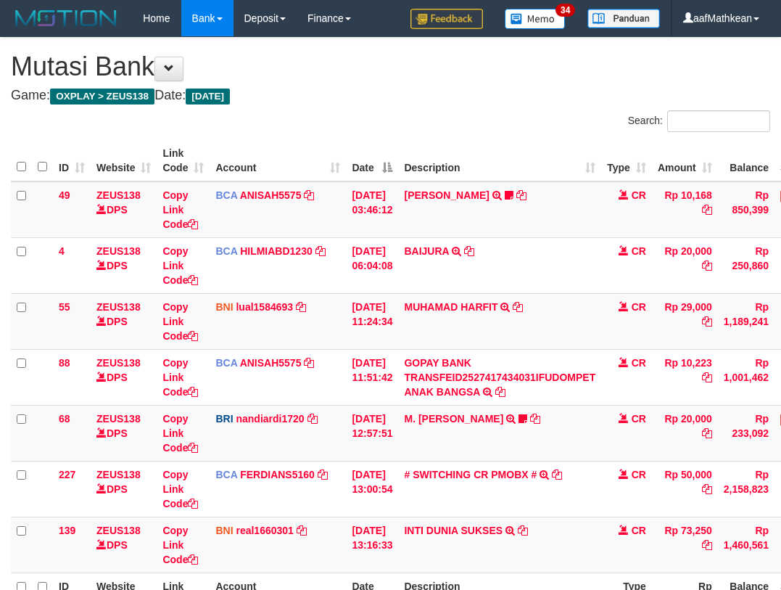
scroll to position [132, 99]
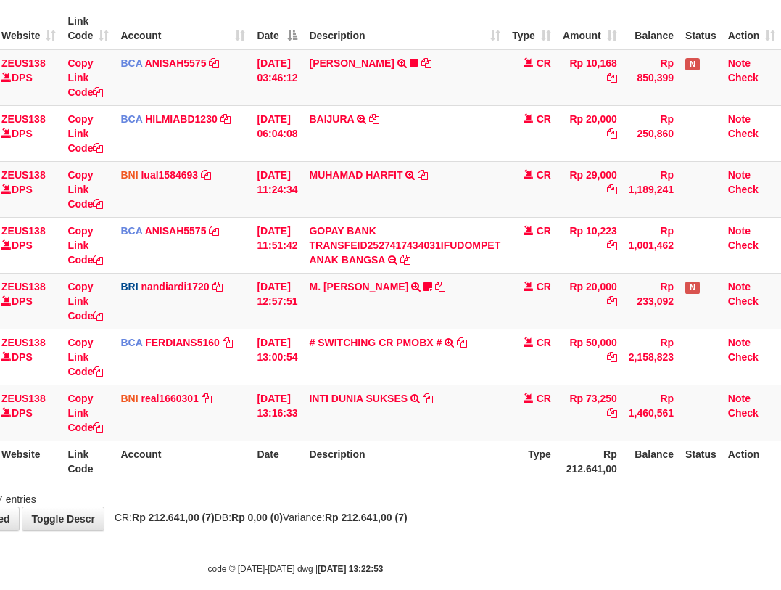
click at [479, 493] on div "Showing 1 to 7 of 7 entries" at bounding box center [295, 496] width 781 height 20
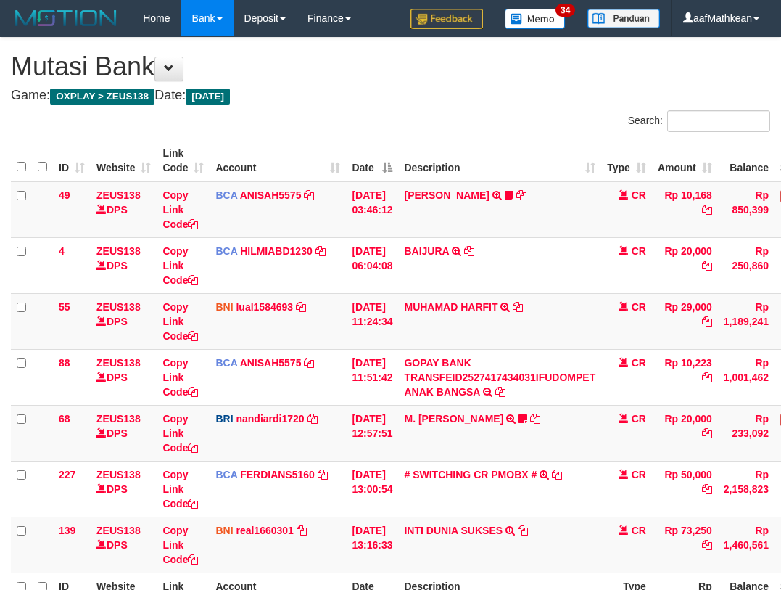
scroll to position [139, 0]
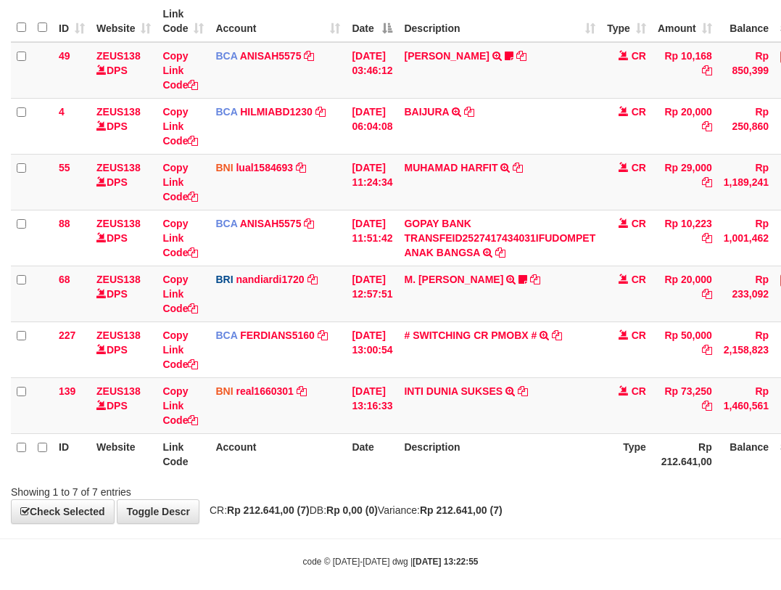
click at [502, 493] on div "Showing 1 to 7 of 7 entries" at bounding box center [390, 489] width 781 height 20
drag, startPoint x: 0, startPoint y: 0, endPoint x: 503, endPoint y: 493, distance: 704.8
click at [503, 493] on div "Showing 1 to 7 of 7 entries" at bounding box center [390, 489] width 781 height 20
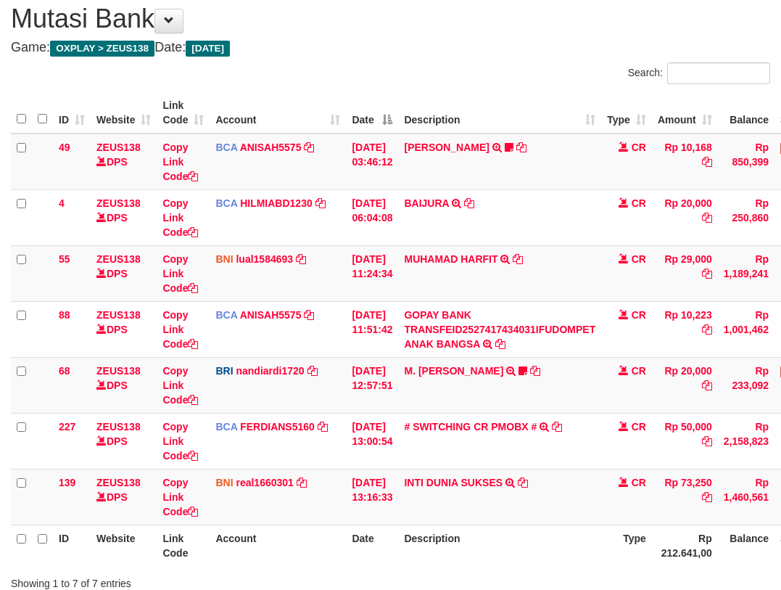
scroll to position [139, 0]
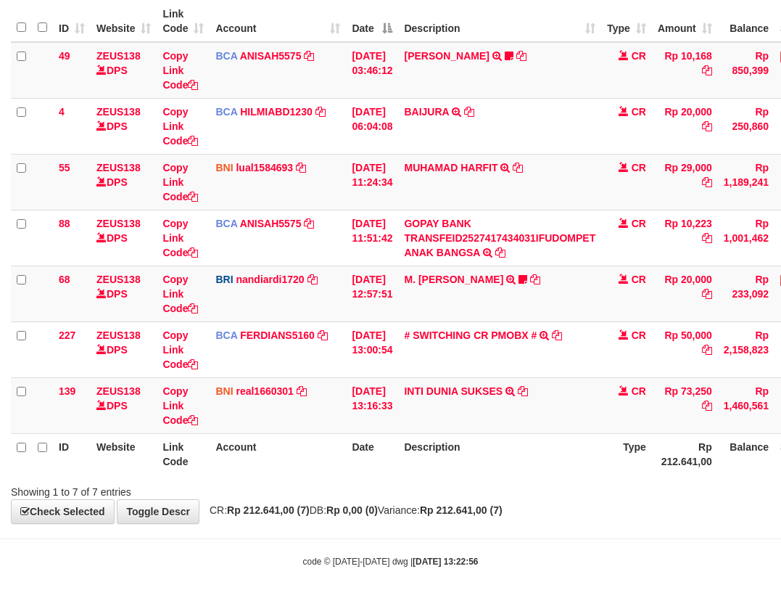
click at [495, 485] on div "Showing 1 to 7 of 7 entries" at bounding box center [390, 489] width 781 height 20
drag, startPoint x: 519, startPoint y: 453, endPoint x: 514, endPoint y: 472, distance: 19.5
click at [516, 472] on th "Description" at bounding box center [499, 453] width 203 height 41
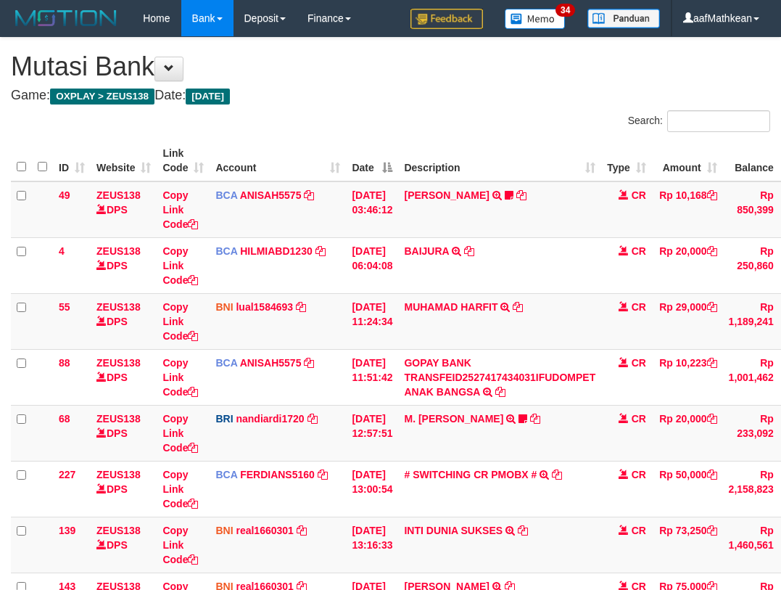
click at [489, 580] on link "[PERSON_NAME]" at bounding box center [446, 586] width 85 height 12
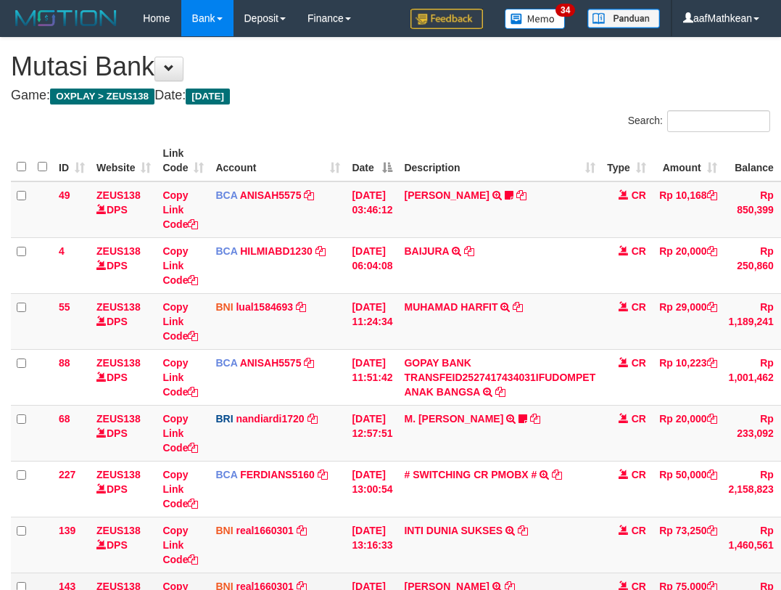
click at [404, 580] on link "[PERSON_NAME]" at bounding box center [446, 586] width 85 height 12
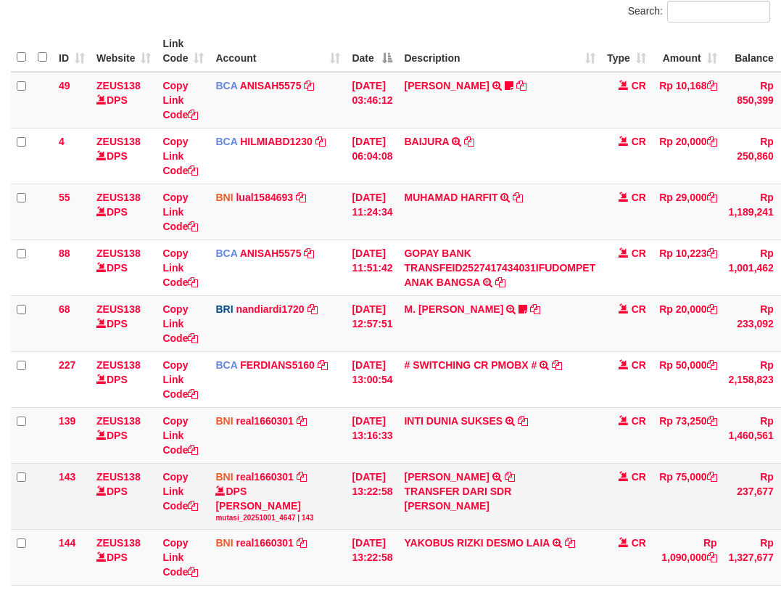
drag, startPoint x: 505, startPoint y: 463, endPoint x: 534, endPoint y: 383, distance: 84.9
click at [512, 464] on td "MUHAMMAD RIZKY MAULANA AL FALAH TRANSFER DARI SDR MUHAMMAD RIZKY MAULANA AL FAL…" at bounding box center [499, 496] width 203 height 66
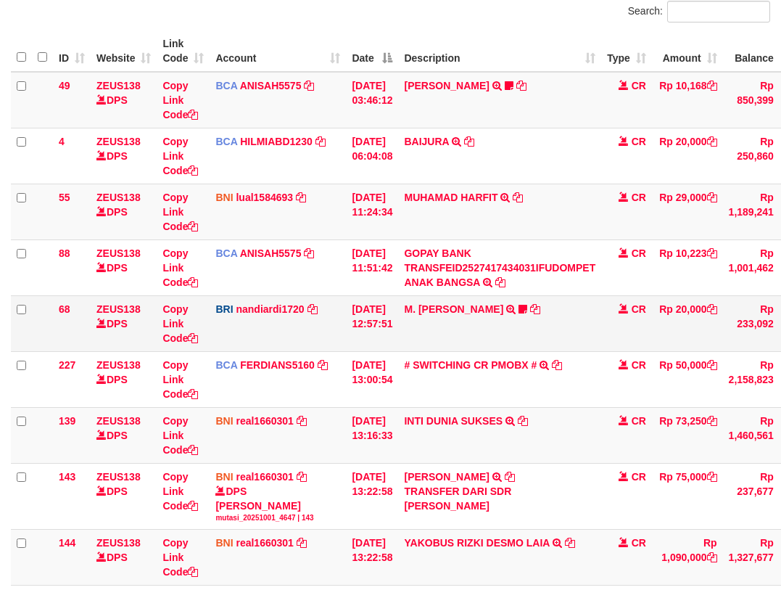
scroll to position [139, 0]
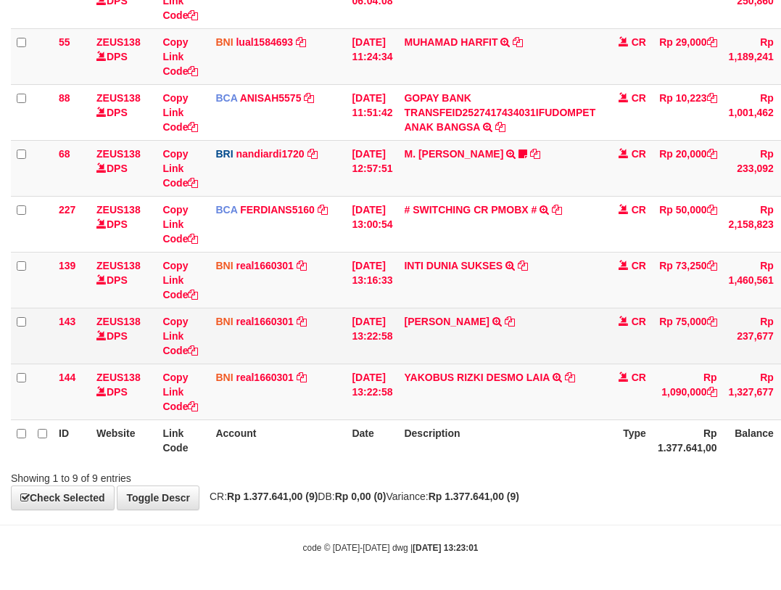
scroll to position [266, 0]
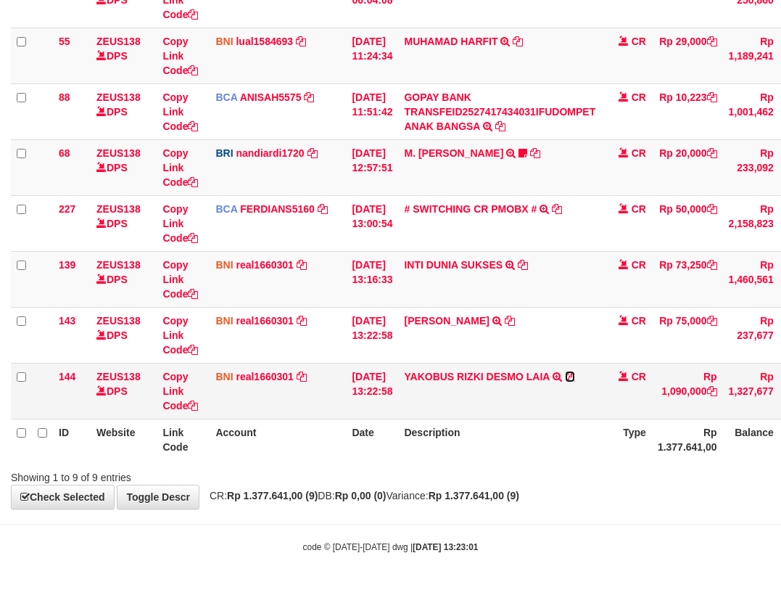
click at [575, 376] on icon at bounding box center [570, 376] width 10 height 10
click at [366, 443] on th "Date" at bounding box center [372, 439] width 52 height 41
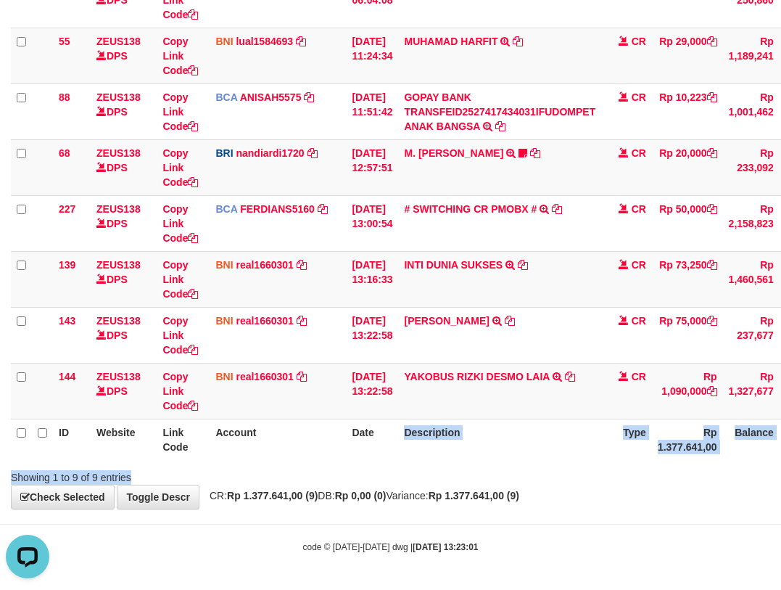
drag, startPoint x: 392, startPoint y: 477, endPoint x: 421, endPoint y: 456, distance: 36.4
click at [402, 480] on div "Search: ID Website Link Code Account Date Description Type Amount Balance Statu…" at bounding box center [391, 165] width 760 height 640
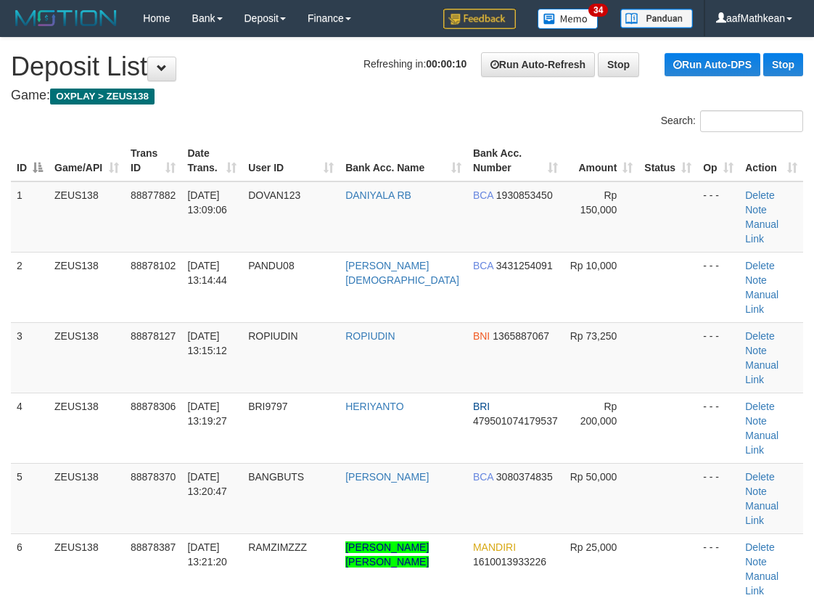
click at [530, 152] on th "Bank Acc. Number" at bounding box center [515, 160] width 96 height 41
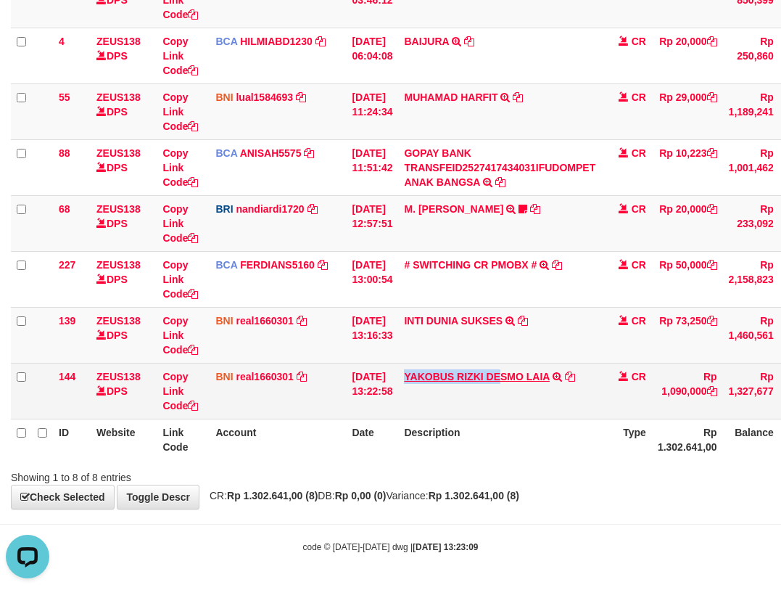
drag, startPoint x: 419, startPoint y: 371, endPoint x: 511, endPoint y: 381, distance: 91.9
click at [511, 381] on td "YAKOBUS RIZKI DESMO LAIA TRANSFER DARI SDR YAKOBUS RIZKI DESMO LAIA" at bounding box center [499, 391] width 203 height 56
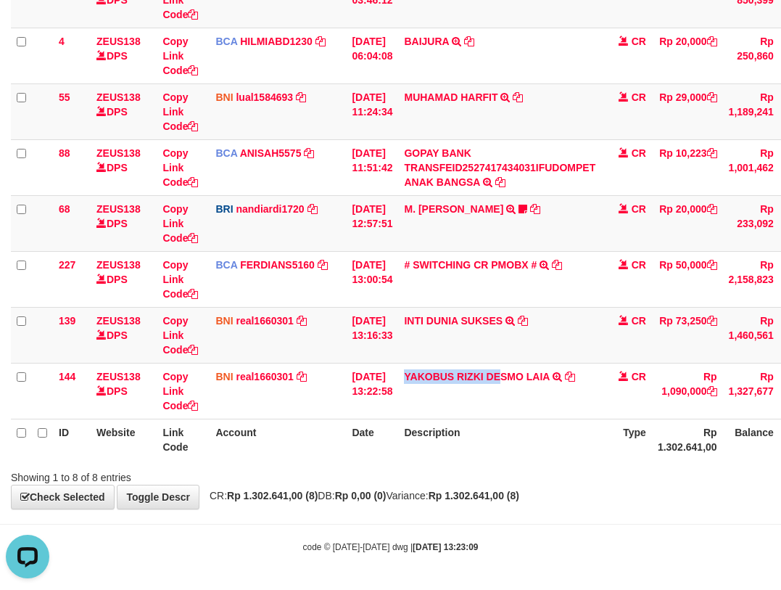
click at [407, 492] on div "**********" at bounding box center [390, 168] width 781 height 680
click at [448, 501] on span "CR: Rp 1.302.641,00 (8) DB: Rp 0,00 (0) Variance: Rp 1.302.641,00 (8)" at bounding box center [360, 496] width 317 height 12
drag, startPoint x: 456, startPoint y: 490, endPoint x: 478, endPoint y: 472, distance: 28.4
click at [456, 489] on div "**********" at bounding box center [390, 168] width 781 height 680
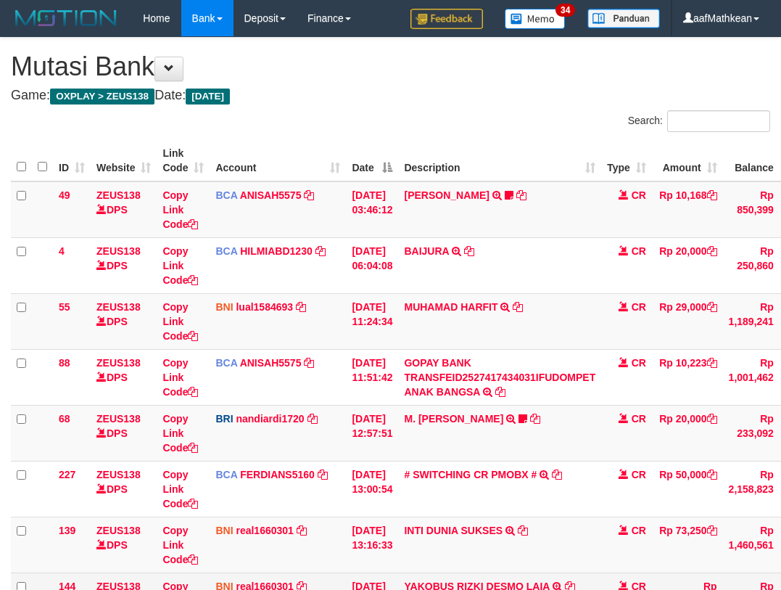
scroll to position [180, 0]
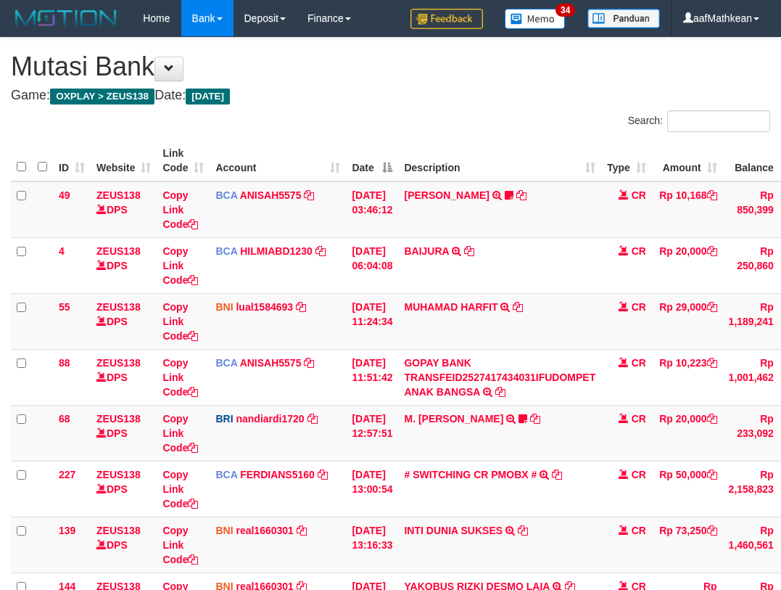
scroll to position [266, 0]
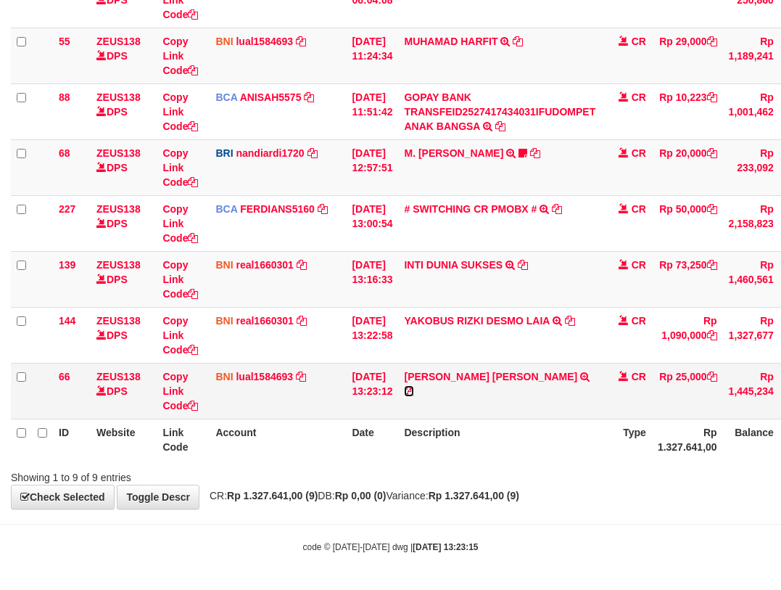
click at [414, 386] on icon at bounding box center [409, 391] width 10 height 10
click at [426, 440] on tr "ID Website Link Code Account Date Description Type Rp 1.327.641,00 Balance Stat…" at bounding box center [446, 439] width 871 height 41
click at [473, 475] on div "Showing 1 to 9 of 9 entries" at bounding box center [390, 474] width 781 height 20
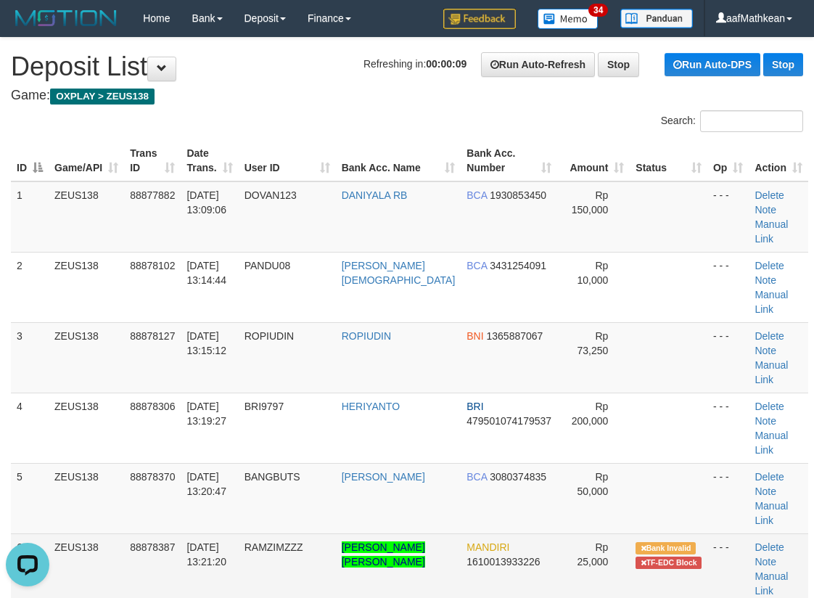
drag, startPoint x: 258, startPoint y: 472, endPoint x: 319, endPoint y: 477, distance: 61.1
click at [319, 533] on td "RAMZIMZZZ" at bounding box center [287, 568] width 97 height 70
drag, startPoint x: 255, startPoint y: 466, endPoint x: 332, endPoint y: 473, distance: 77.2
click at [332, 533] on td "RAMZIMZZZ" at bounding box center [287, 568] width 97 height 70
copy span "RAMZIMZZZ"
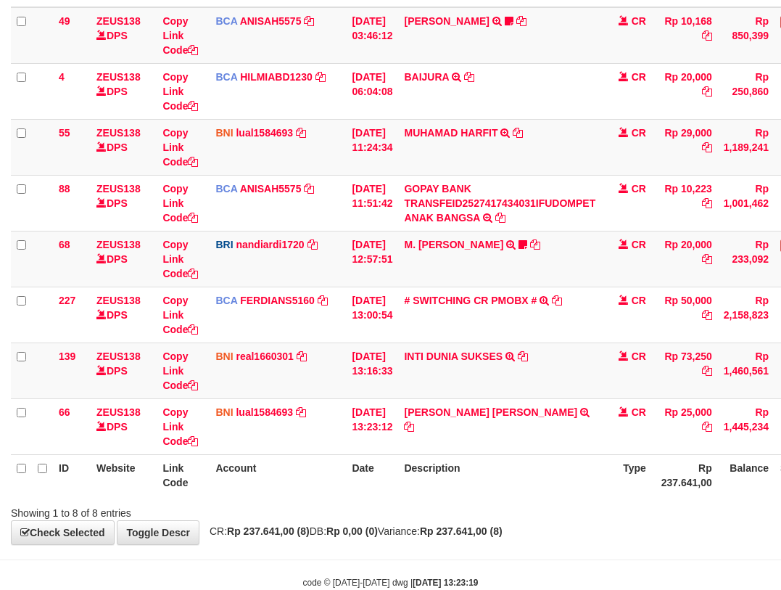
scroll to position [210, 0]
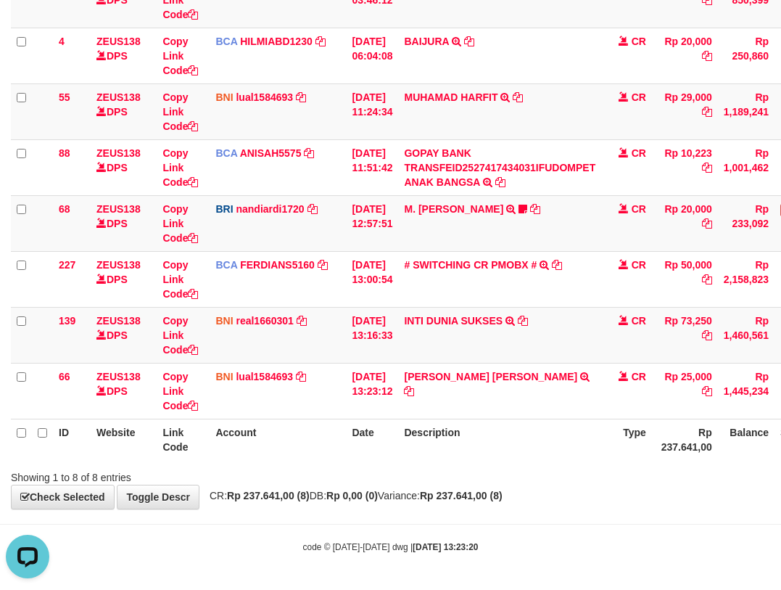
click at [474, 443] on th "Description" at bounding box center [499, 439] width 203 height 41
drag, startPoint x: 474, startPoint y: 443, endPoint x: 499, endPoint y: 457, distance: 28.9
click at [487, 458] on th "Description" at bounding box center [499, 439] width 203 height 41
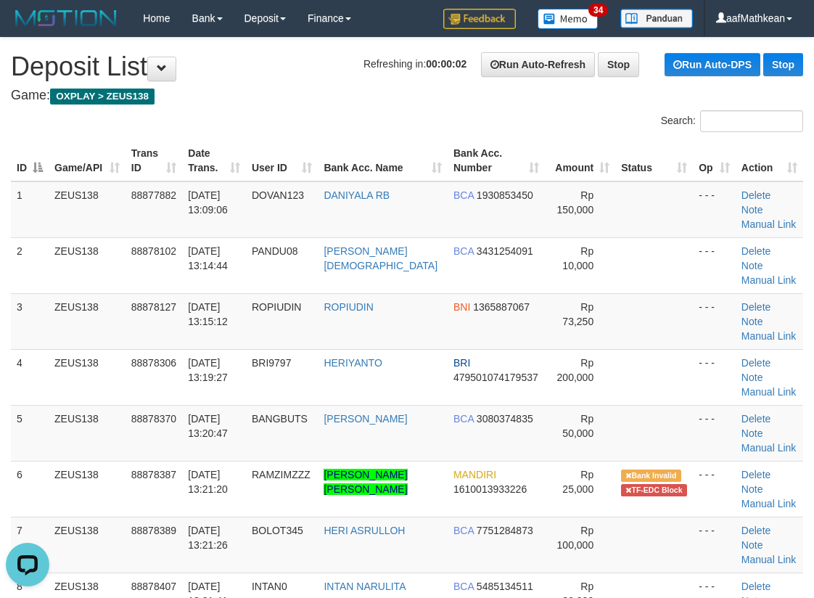
click at [299, 123] on div "Search:" at bounding box center [407, 122] width 814 height 25
click at [285, 118] on div "Search:" at bounding box center [407, 122] width 814 height 25
click at [290, 124] on div "Search:" at bounding box center [407, 122] width 814 height 25
drag, startPoint x: 290, startPoint y: 125, endPoint x: 1, endPoint y: 168, distance: 292.6
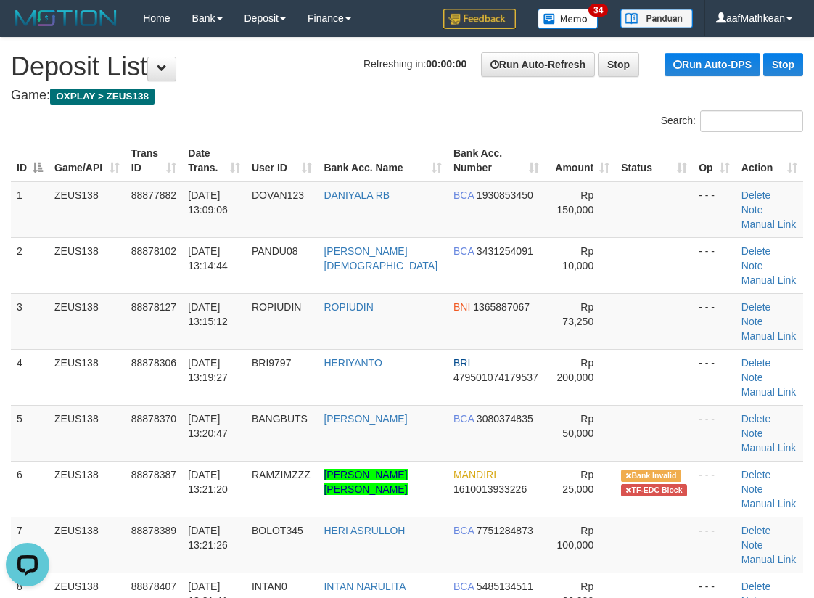
click at [291, 127] on div "Search:" at bounding box center [407, 122] width 814 height 25
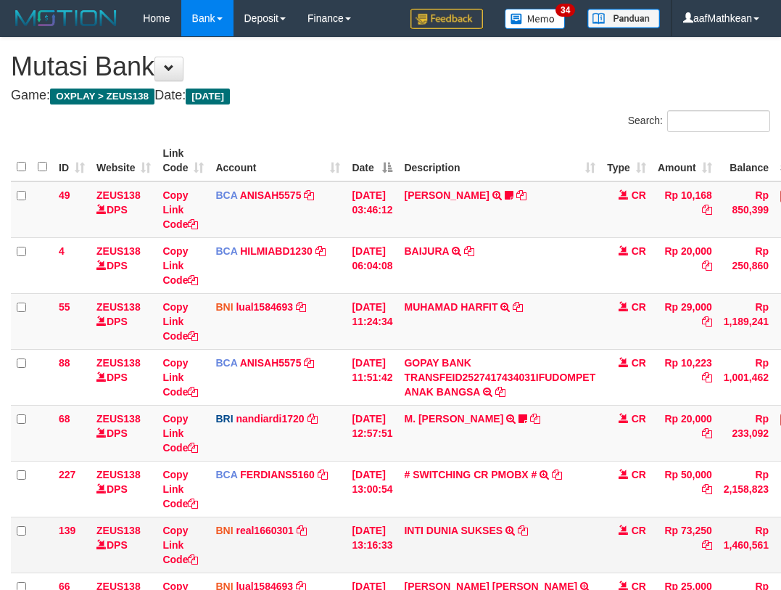
scroll to position [104, 0]
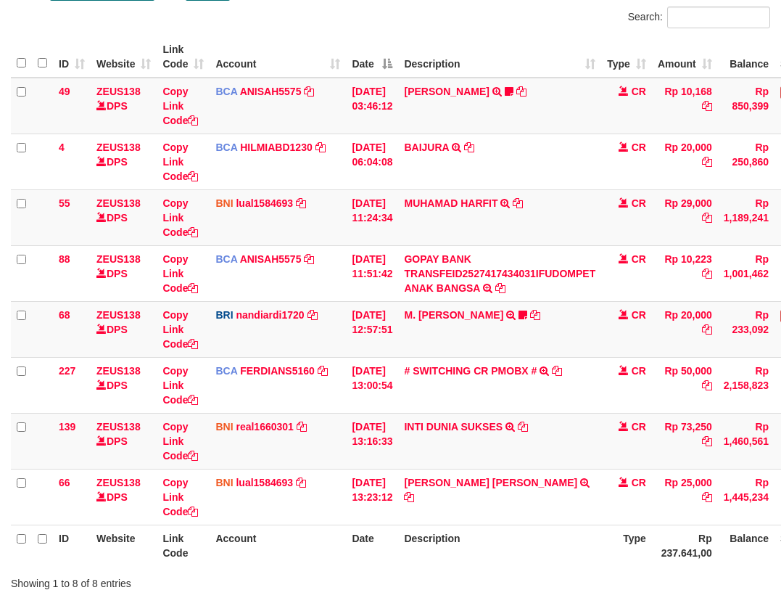
drag, startPoint x: 567, startPoint y: 453, endPoint x: 509, endPoint y: 453, distance: 58.0
click at [567, 454] on td "INTI DUNIA SUKSES TRF/PAY/TOP-UP ECHANNEL INTI DUNIA SUKSES" at bounding box center [499, 441] width 203 height 56
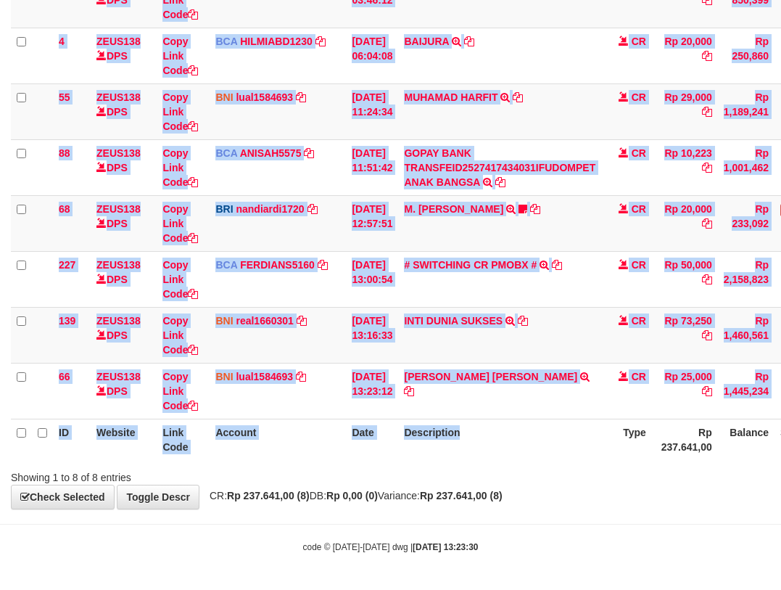
drag, startPoint x: 509, startPoint y: 453, endPoint x: 787, endPoint y: 474, distance: 279.3
click at [723, 472] on div "Search: ID Website Link Code Account Date Description Type Amount Balance Statu…" at bounding box center [391, 193] width 760 height 584
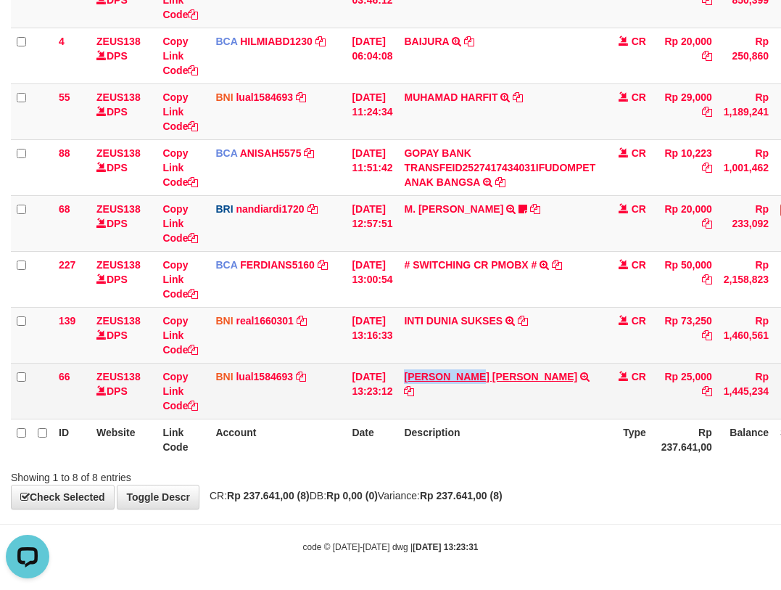
drag, startPoint x: 414, startPoint y: 368, endPoint x: 495, endPoint y: 375, distance: 80.8
click at [495, 375] on td "[PERSON_NAME] [PERSON_NAME] TRF/PAY/TOP-UP ECHANNEL SDR [PERSON_NAME] MAULANA Z…" at bounding box center [499, 391] width 203 height 56
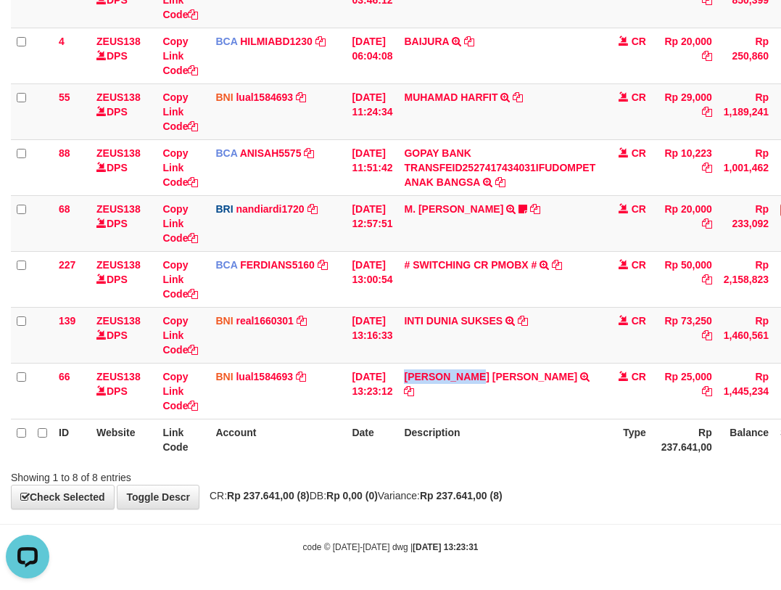
copy link "[PERSON_NAME]"
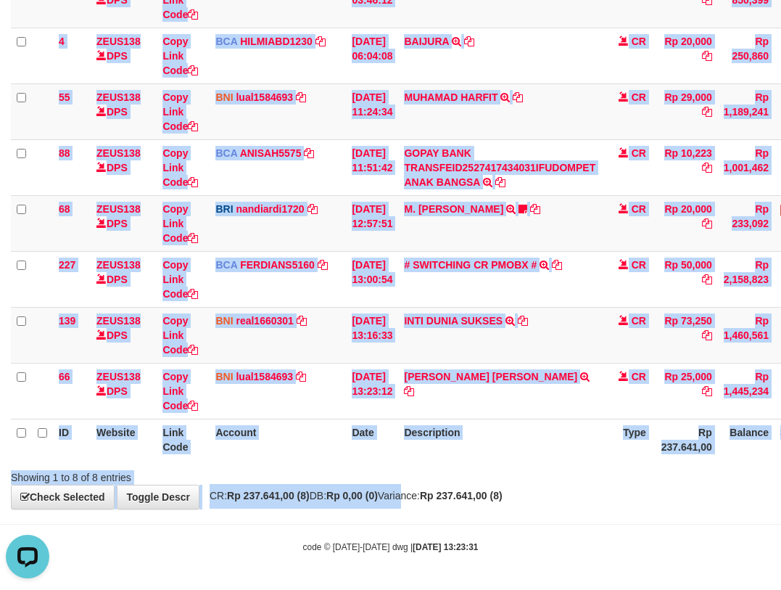
drag, startPoint x: 375, startPoint y: 470, endPoint x: 485, endPoint y: 485, distance: 110.6
click at [419, 497] on div "**********" at bounding box center [390, 168] width 781 height 680
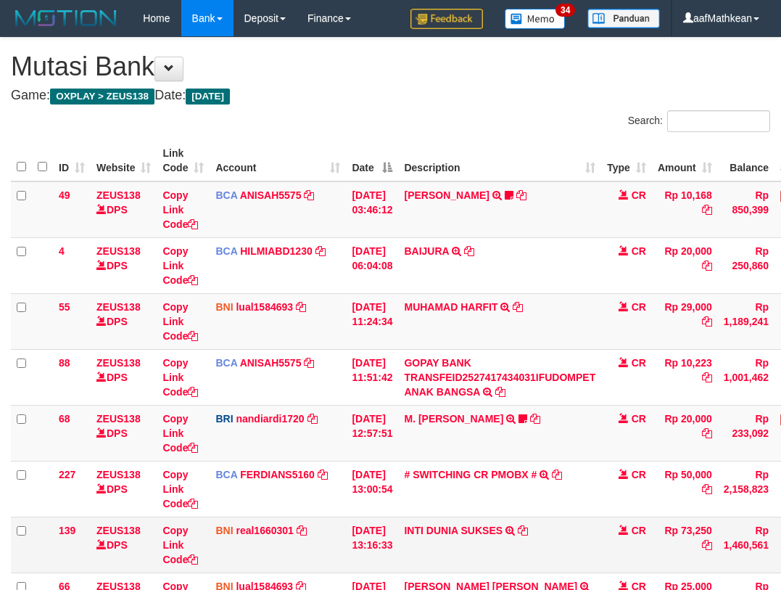
scroll to position [104, 0]
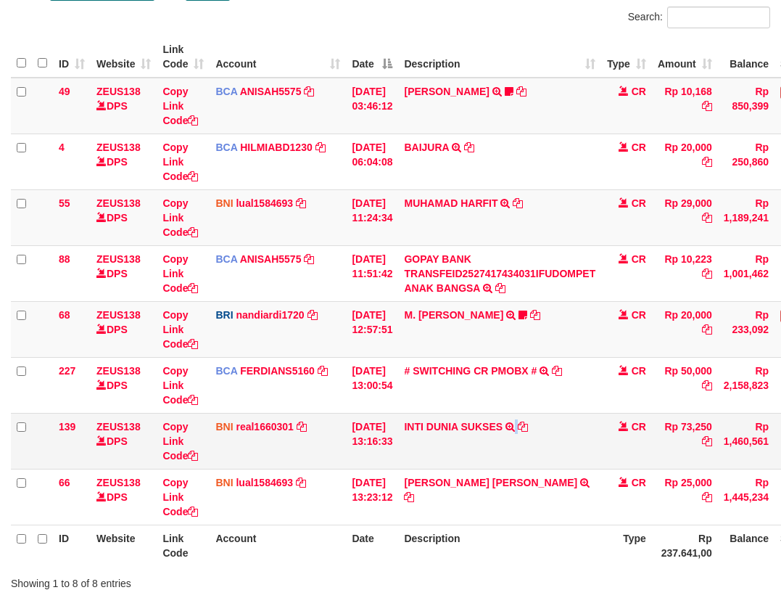
click at [543, 451] on td "INTI DUNIA SUKSES TRF/PAY/TOP-UP ECHANNEL INTI DUNIA SUKSES" at bounding box center [499, 441] width 203 height 56
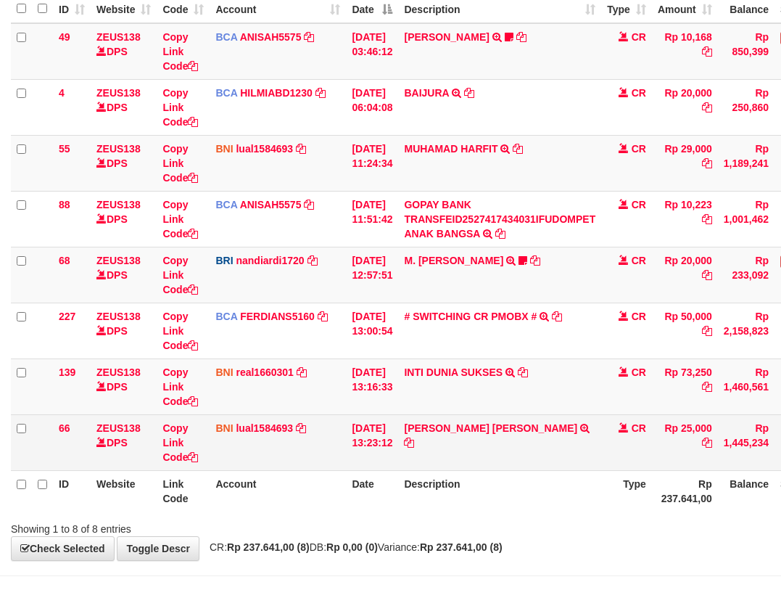
scroll to position [210, 0]
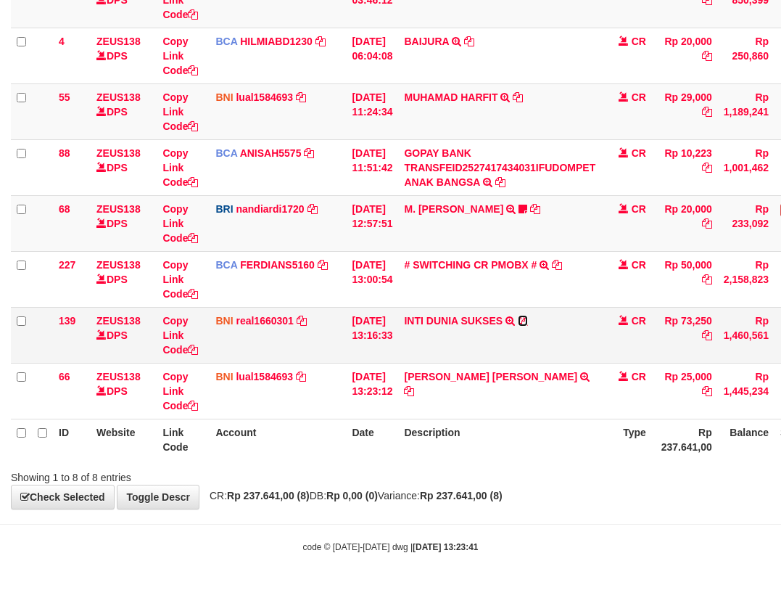
click at [528, 318] on icon at bounding box center [523, 321] width 10 height 10
click at [485, 342] on td "INTI DUNIA SUKSES TRF/PAY/TOP-UP ECHANNEL INTI DUNIA SUKSES" at bounding box center [499, 335] width 203 height 56
click at [495, 355] on td "INTI DUNIA SUKSES TRF/PAY/TOP-UP ECHANNEL INTI DUNIA SUKSES" at bounding box center [499, 335] width 203 height 56
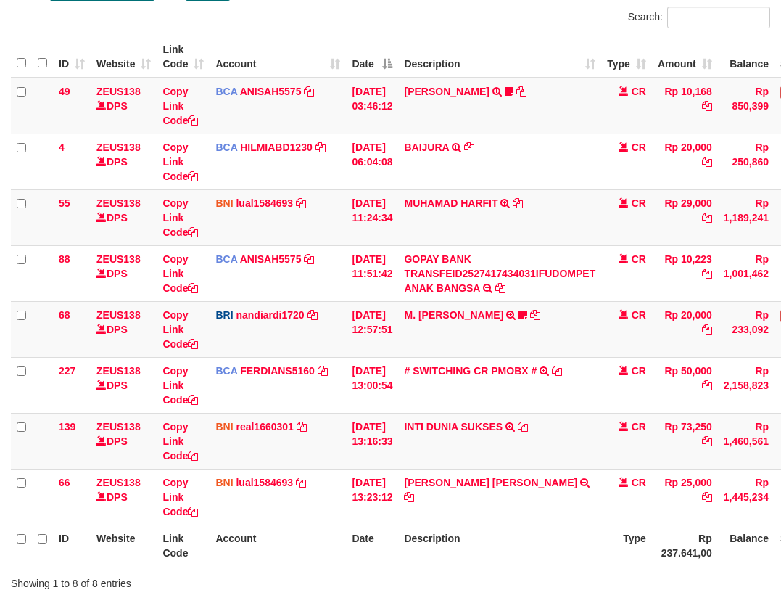
scroll to position [210, 0]
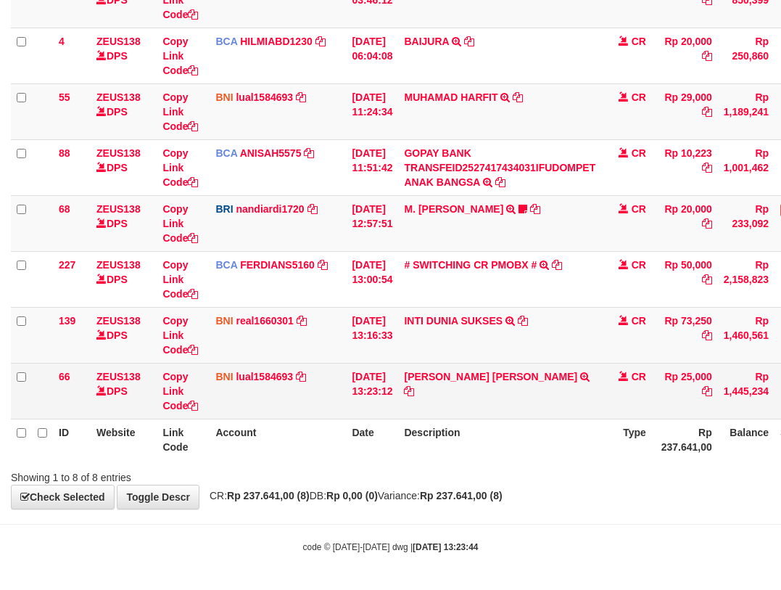
click at [497, 396] on td "RAMZI MAULANA ZIKRULLOH TRF/PAY/TOP-UP ECHANNEL SDR RAMZI MAULANA ZIKRULLOH" at bounding box center [499, 391] width 203 height 56
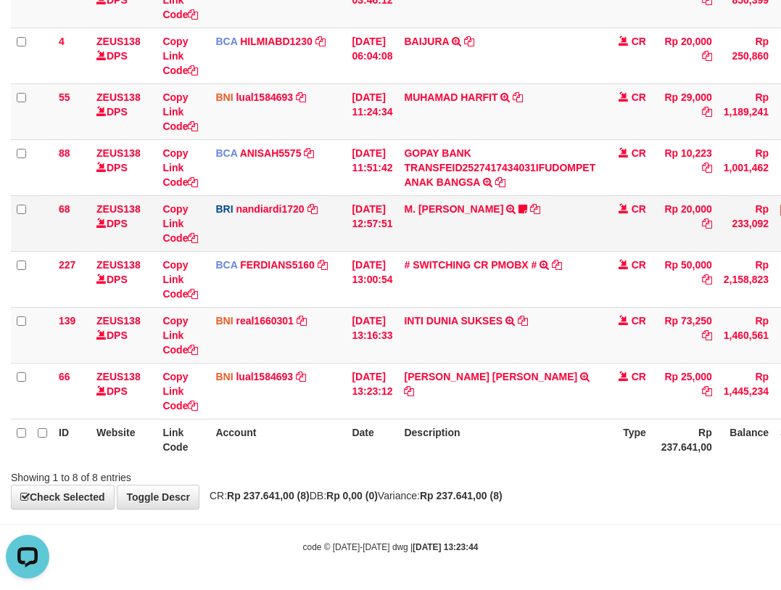
scroll to position [0, 0]
click at [446, 427] on table "ID Website Link Code Account Date Description Type Amount Balance Status Action…" at bounding box center [443, 195] width 865 height 530
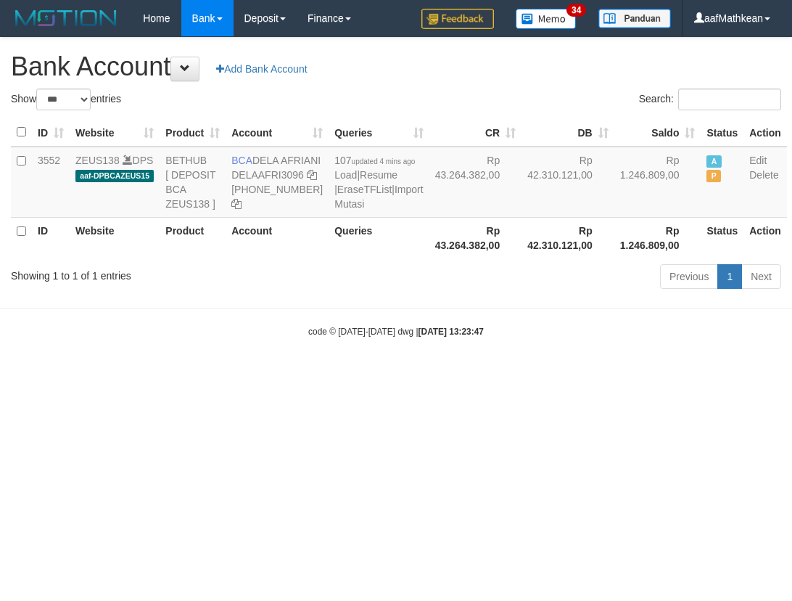
select select "***"
drag, startPoint x: 404, startPoint y: 375, endPoint x: 268, endPoint y: 221, distance: 205.1
click at [392, 338] on div "code © 2012-2018 dwg | 2025/10/01 13:23:47" at bounding box center [396, 331] width 792 height 15
click at [260, 160] on td "BCA DELA AFRIANI DELAAFRI3096 869-245-8639" at bounding box center [277, 182] width 103 height 71
drag, startPoint x: 255, startPoint y: 154, endPoint x: 275, endPoint y: 175, distance: 28.7
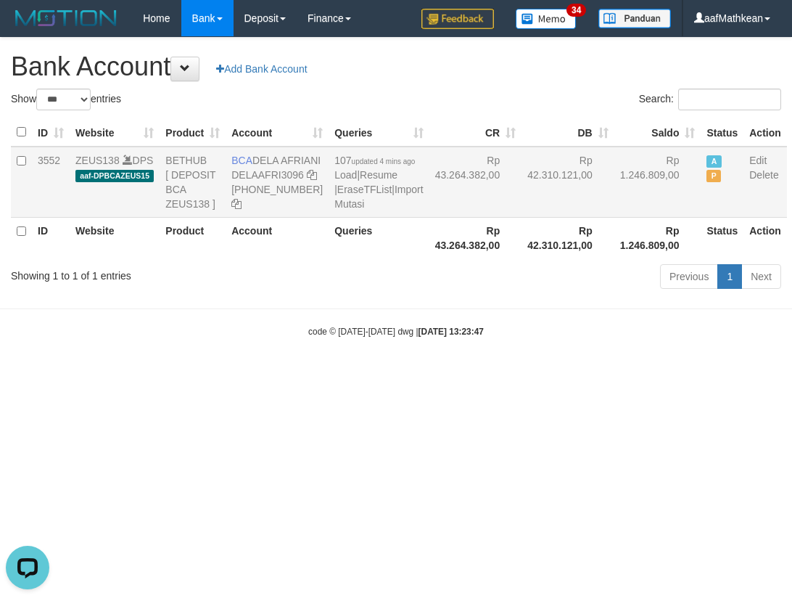
click at [275, 175] on td "BCA DELA AFRIANI DELAAFRI3096 869-245-8639" at bounding box center [277, 182] width 103 height 71
copy td "DELA AFRIANI"
click at [427, 374] on html "Toggle navigation Home Bank Account List Load By Website Group [OXPLAY] ZEUS138…" at bounding box center [396, 187] width 792 height 374
click at [316, 374] on body "Toggle navigation Home Bank Account List Load By Website Group [OXPLAY] ZEUS138…" at bounding box center [396, 187] width 792 height 374
click at [336, 210] on link "Import Mutasi" at bounding box center [378, 197] width 89 height 26
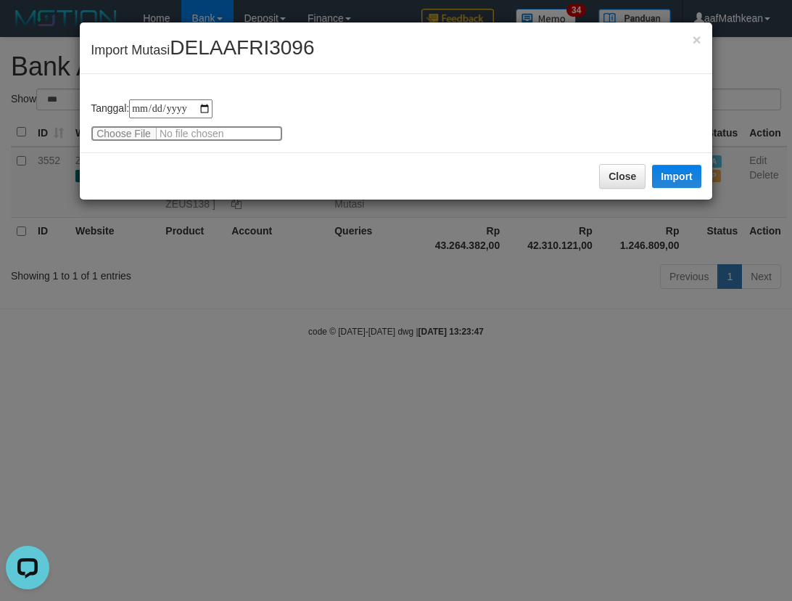
click at [133, 137] on input "file" at bounding box center [187, 133] width 192 height 16
click at [607, 178] on button "Close" at bounding box center [622, 176] width 46 height 25
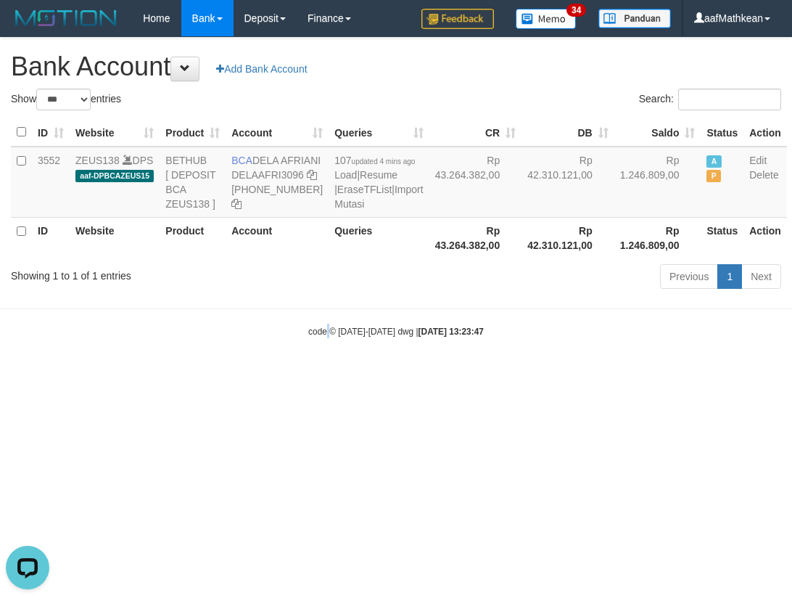
click at [335, 373] on body "Toggle navigation Home Bank Account List Load By Website Group [OXPLAY] ZEUS138…" at bounding box center [396, 187] width 792 height 374
select select "***"
click at [479, 374] on html "Toggle navigation Home Bank Account List Load By Website Group [OXPLAY] ZEUS138…" at bounding box center [396, 187] width 792 height 374
click at [478, 374] on html "Toggle navigation Home Bank Account List Load By Website Group [OXPLAY] ZEUS138…" at bounding box center [396, 187] width 792 height 374
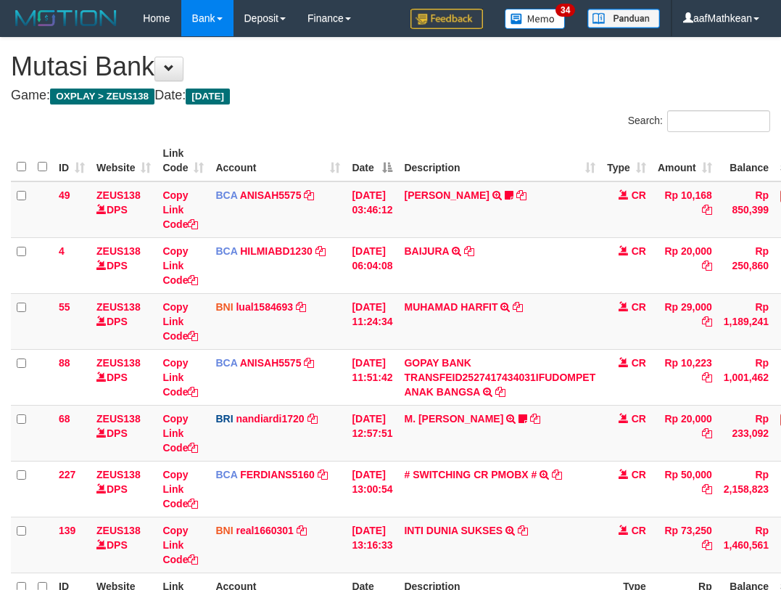
scroll to position [154, 0]
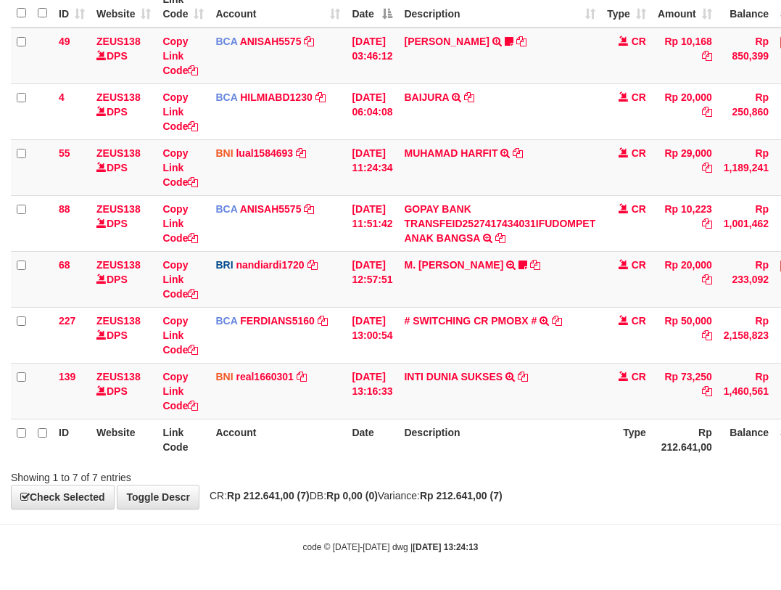
click at [559, 444] on th "Description" at bounding box center [499, 439] width 203 height 41
drag, startPoint x: 559, startPoint y: 444, endPoint x: 551, endPoint y: 437, distance: 11.3
click at [559, 443] on th "Description" at bounding box center [499, 439] width 203 height 41
drag, startPoint x: 538, startPoint y: 426, endPoint x: 531, endPoint y: 419, distance: 9.8
click at [535, 426] on th "Description" at bounding box center [499, 439] width 203 height 41
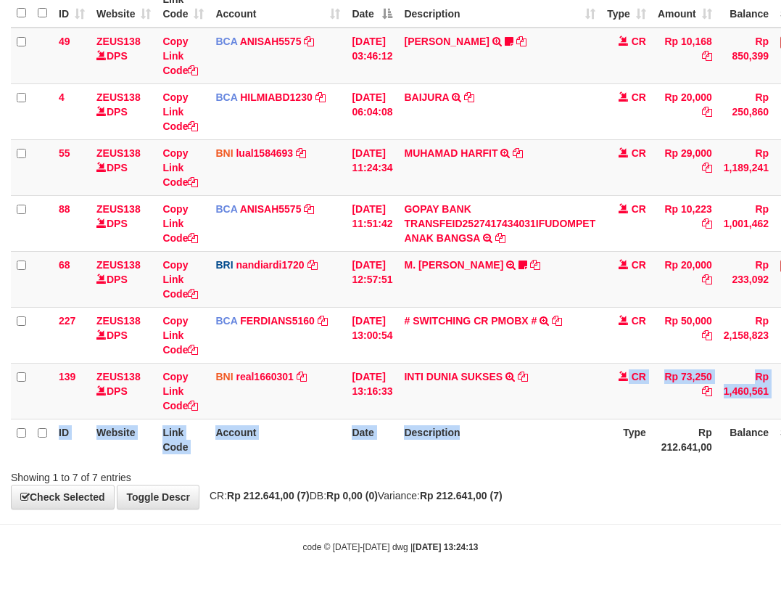
drag, startPoint x: 530, startPoint y: 418, endPoint x: 789, endPoint y: 434, distance: 259.5
click at [776, 435] on table "ID Website Link Code Account Date Description Type Amount Balance Status Action…" at bounding box center [443, 223] width 865 height 474
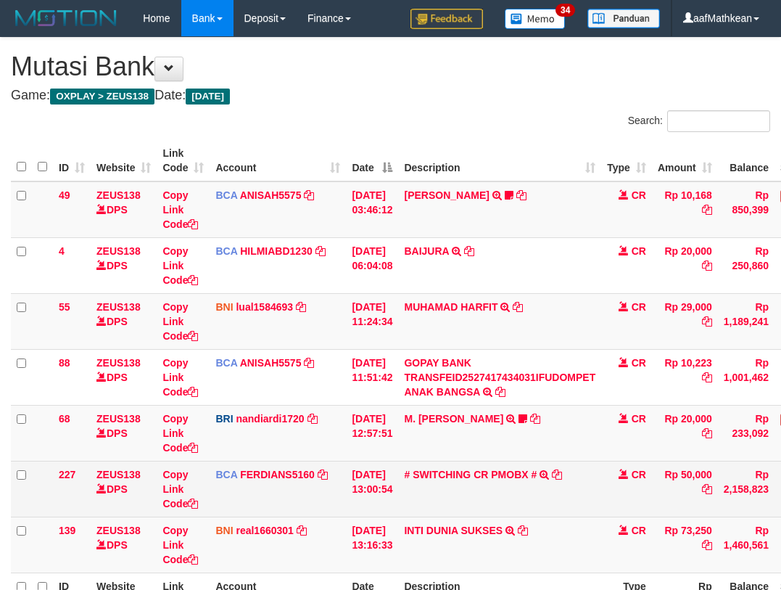
scroll to position [62, 0]
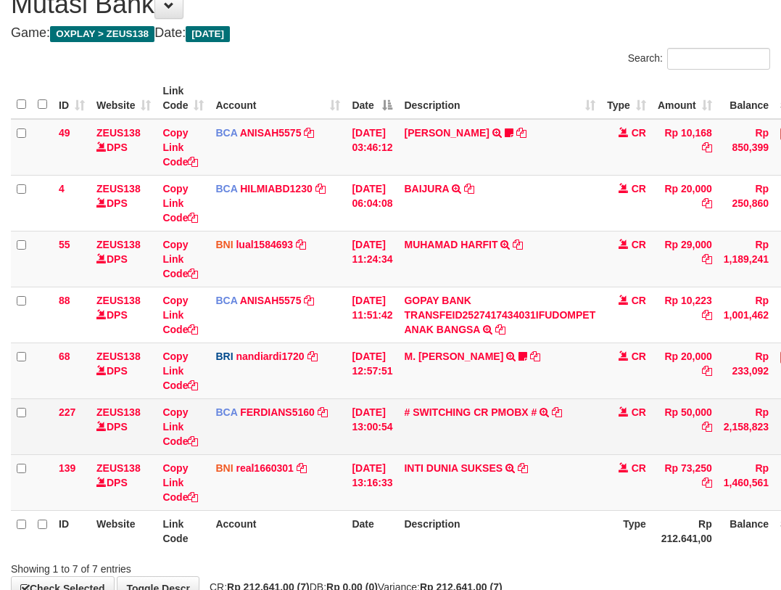
click at [497, 448] on td "# SWITCHING CR PMOBX # SWITCHING CR TRF TRANSFER RINTISAHRUDIN JUNAID 013 PMOBX" at bounding box center [499, 426] width 203 height 56
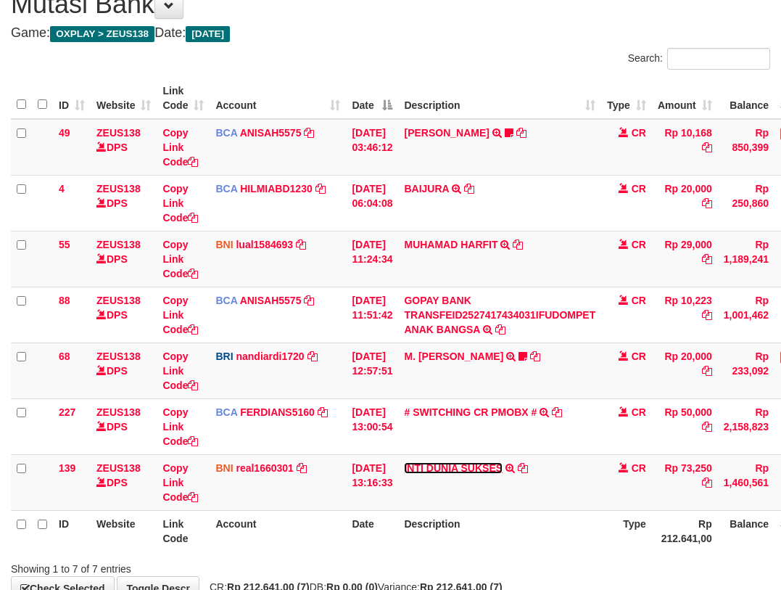
scroll to position [154, 0]
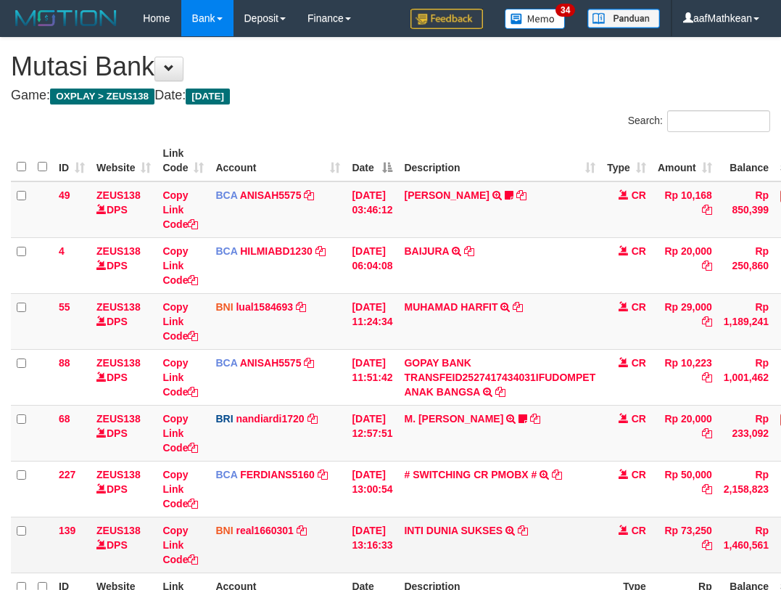
scroll to position [62, 0]
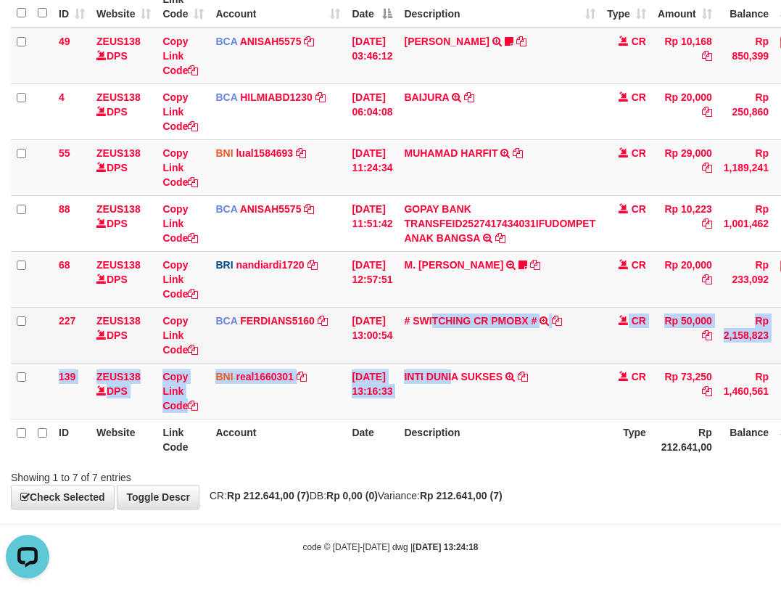
drag, startPoint x: 456, startPoint y: 353, endPoint x: 705, endPoint y: 326, distance: 251.0
click at [476, 395] on tbody "49 ZEUS138 DPS Copy Link Code BCA ANISAH5575 DPS [PERSON_NAME] mutasi_20251001_…" at bounding box center [443, 224] width 865 height 392
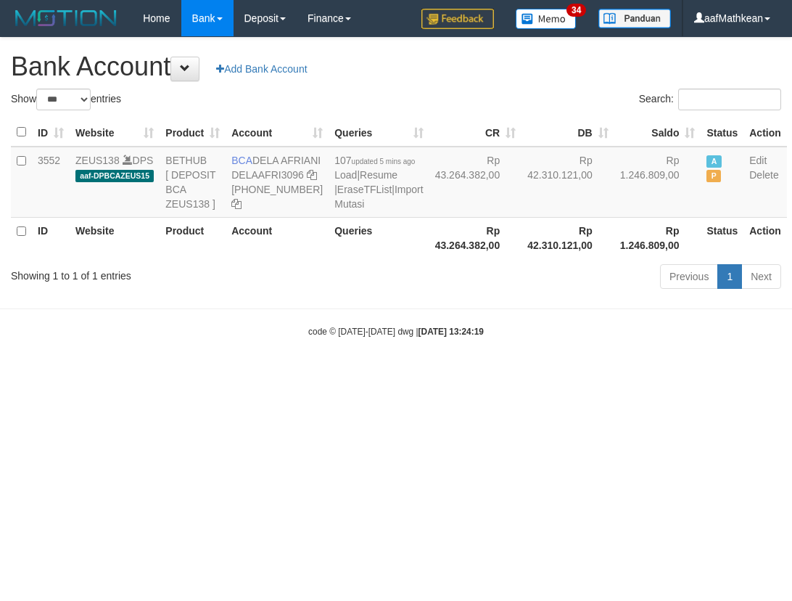
select select "***"
click at [431, 258] on th "Rp 43.264.382,00" at bounding box center [475, 237] width 93 height 41
click at [334, 210] on link "Import Mutasi" at bounding box center [378, 197] width 89 height 26
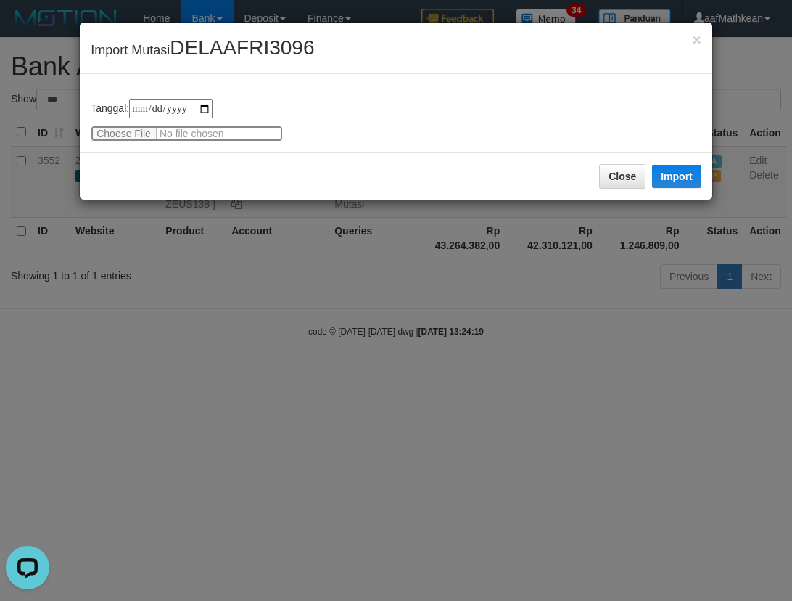
click at [139, 141] on input "file" at bounding box center [187, 133] width 192 height 16
type input "**********"
drag, startPoint x: 680, startPoint y: 173, endPoint x: 231, endPoint y: 1, distance: 480.8
click at [678, 173] on button "Import" at bounding box center [676, 176] width 49 height 23
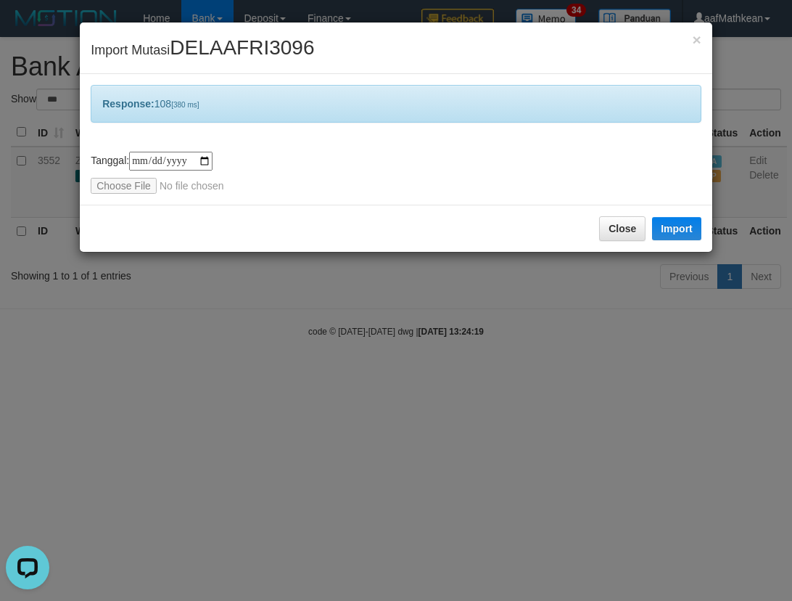
drag, startPoint x: 482, startPoint y: 410, endPoint x: 480, endPoint y: 399, distance: 11.3
click at [482, 406] on div "**********" at bounding box center [396, 300] width 792 height 601
click at [488, 398] on div "**********" at bounding box center [396, 300] width 792 height 601
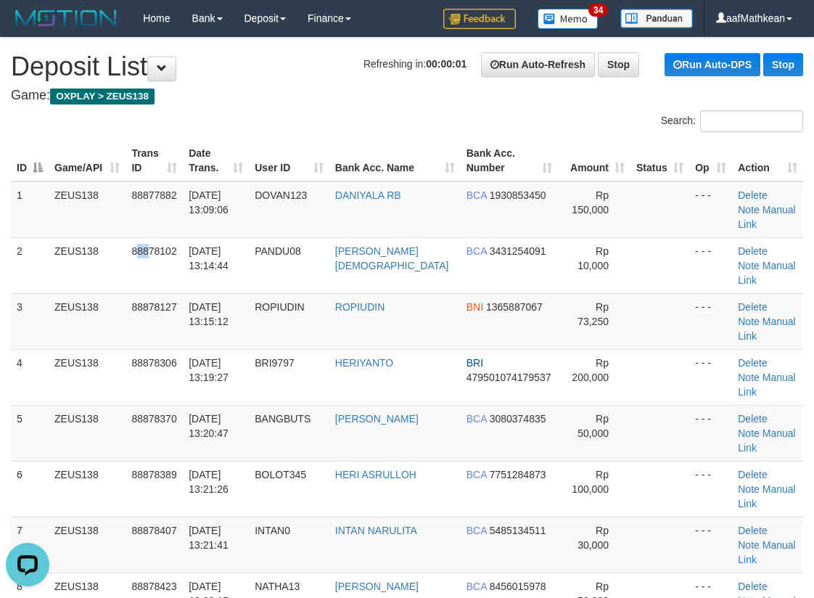
click at [148, 245] on span "88878102" at bounding box center [153, 251] width 45 height 12
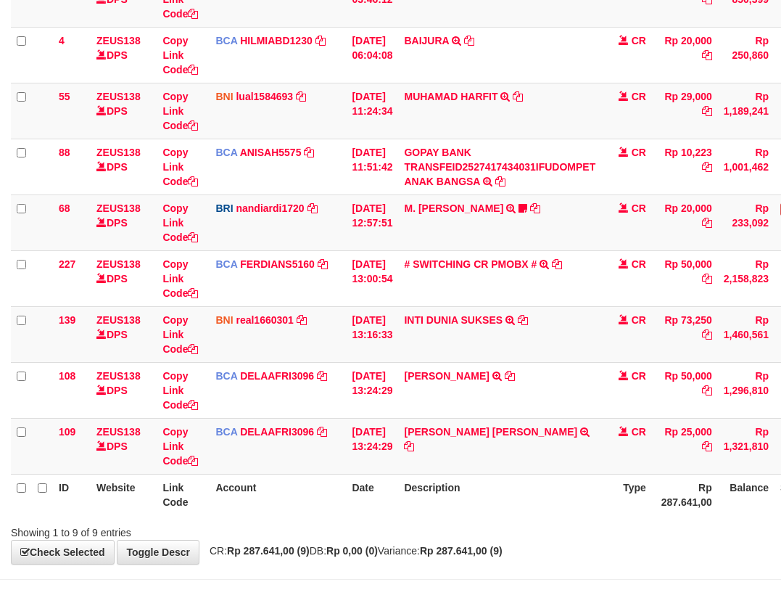
scroll to position [266, 0]
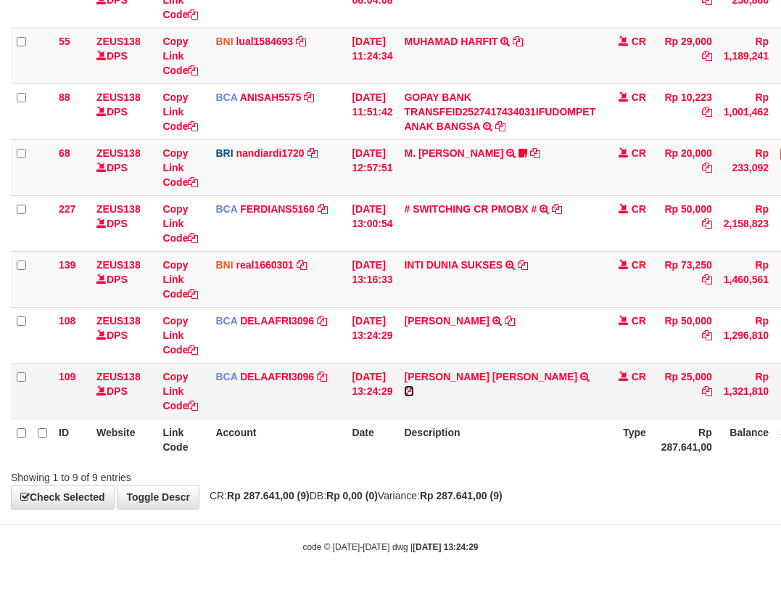
click at [414, 386] on icon at bounding box center [409, 391] width 10 height 10
click at [509, 415] on td "[PERSON_NAME] TRSF E-BANKING CR 0110/FTSCY/WS95031 25000.00[PERSON_NAME]" at bounding box center [499, 391] width 203 height 56
click at [520, 439] on th "Description" at bounding box center [499, 439] width 203 height 41
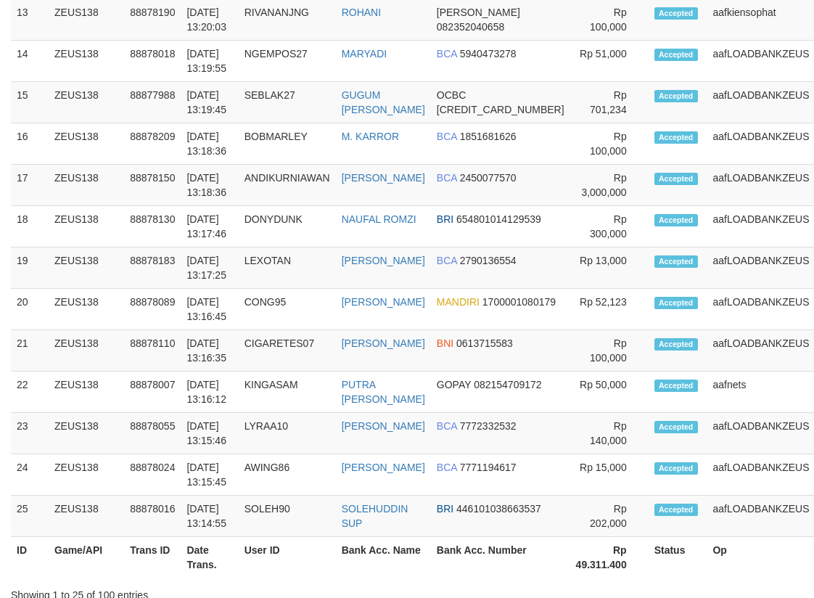
scroll to position [276, 0]
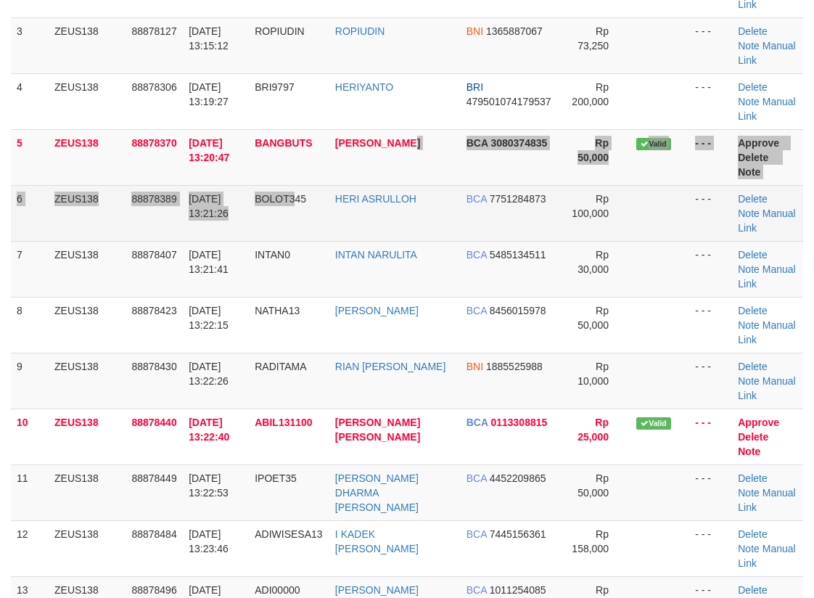
click at [298, 185] on td "BOLOT345" at bounding box center [289, 213] width 81 height 56
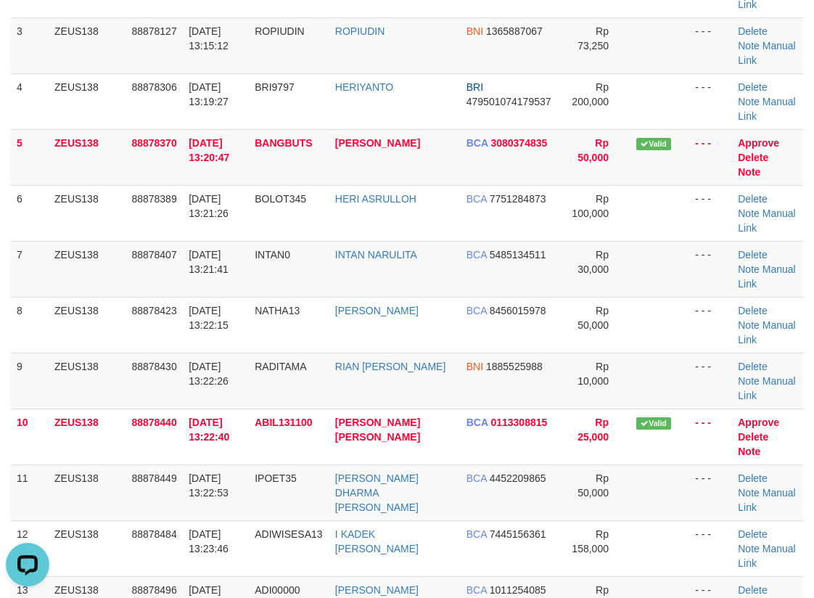
scroll to position [0, 0]
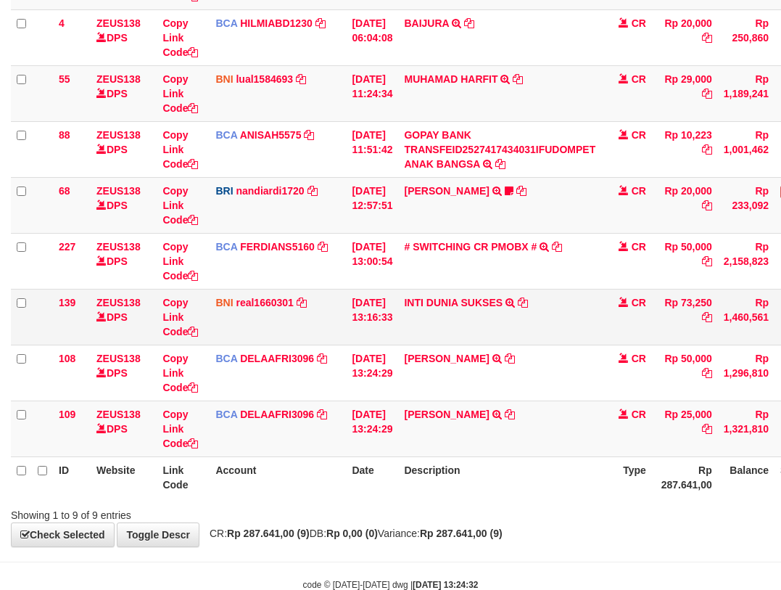
scroll to position [266, 0]
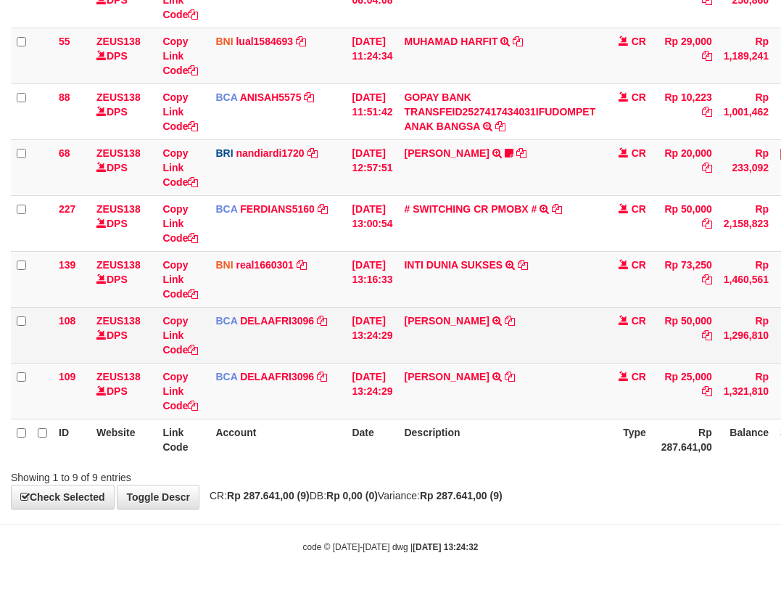
click at [539, 312] on td "[PERSON_NAME] SAPUTRA TRSF E-BANKING CR 10/01 Z0B51 [PERSON_NAME] SAPUTRA" at bounding box center [499, 335] width 203 height 56
click at [515, 316] on icon at bounding box center [510, 321] width 10 height 10
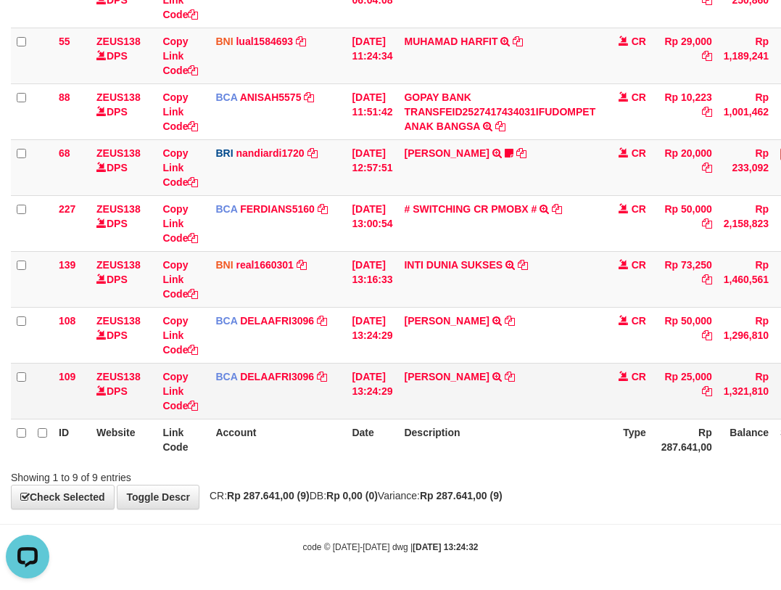
drag, startPoint x: 453, startPoint y: 390, endPoint x: 406, endPoint y: 376, distance: 49.6
click at [461, 395] on td "AHMAD RIFQI NABILA TRSF E-BANKING CR 0110/FTSCY/WS95031 25000.00AHMAD RIFQI NAB…" at bounding box center [499, 391] width 203 height 56
click at [468, 403] on td "AHMAD RIFQI NABILA TRSF E-BANKING CR 0110/FTSCY/WS95031 25000.00AHMAD RIFQI NAB…" at bounding box center [499, 391] width 203 height 56
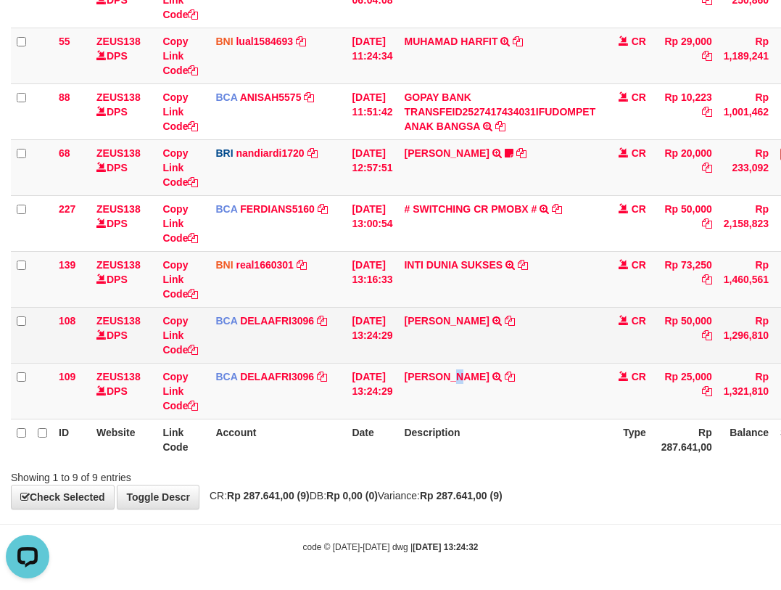
click at [413, 382] on tr "109 ZEUS138 DPS Copy Link Code BCA DELAAFRI3096 DPS DELA AFRIANI mutasi_2025100…" at bounding box center [443, 391] width 865 height 56
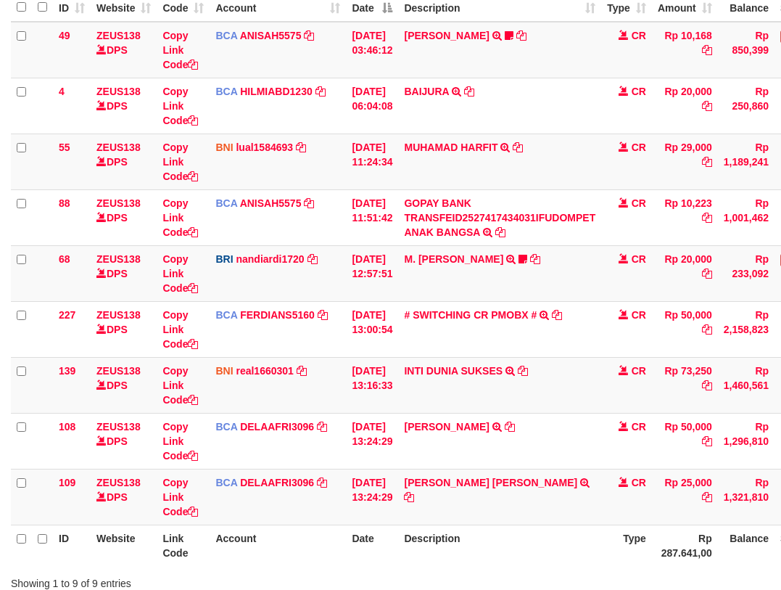
scroll to position [266, 0]
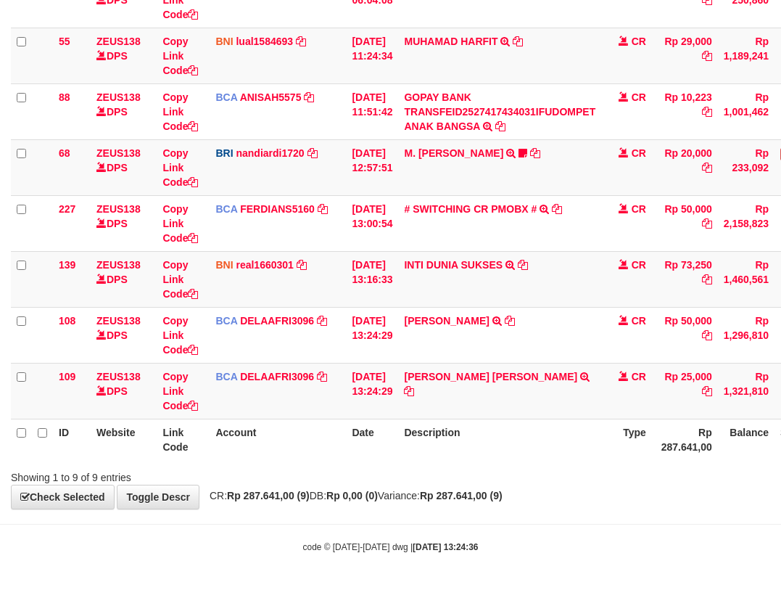
click at [549, 450] on th "Description" at bounding box center [499, 439] width 203 height 41
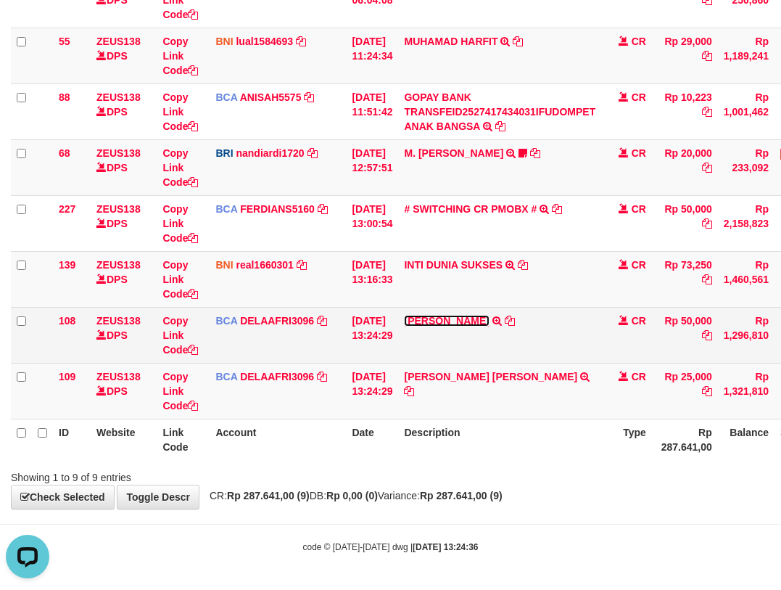
click at [404, 315] on link "[PERSON_NAME]" at bounding box center [446, 321] width 85 height 12
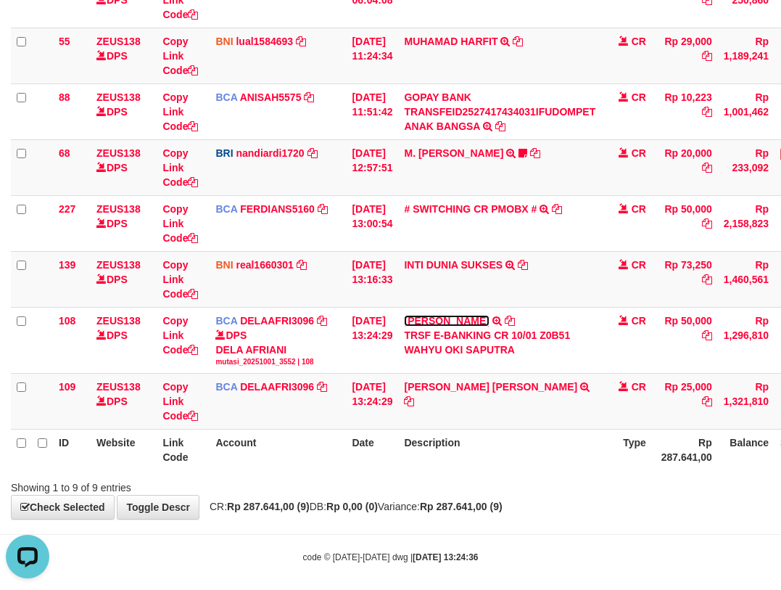
click at [404, 315] on link "[PERSON_NAME]" at bounding box center [446, 321] width 85 height 12
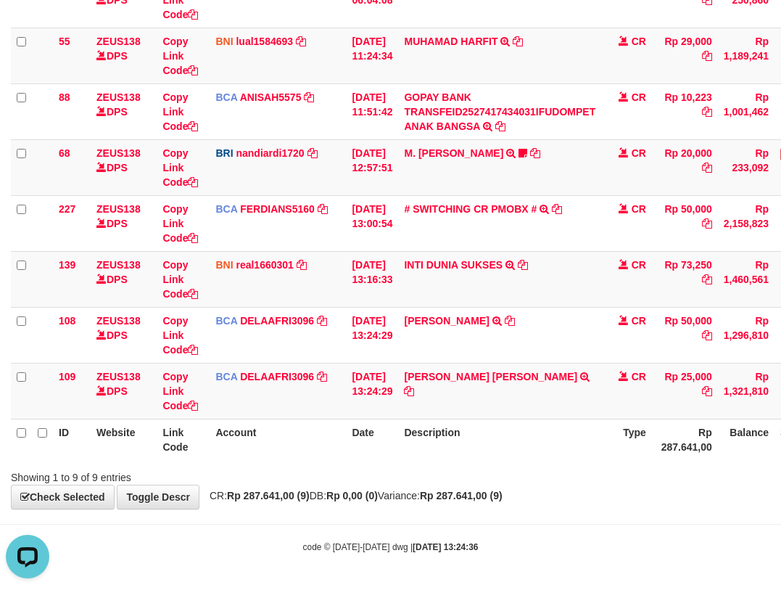
drag, startPoint x: 529, startPoint y: 498, endPoint x: 897, endPoint y: 556, distance: 373.1
click at [781, 556] on html "Toggle navigation Home Bank Account List Load By Website Group [OXPLAY] ZEUS138…" at bounding box center [390, 161] width 781 height 855
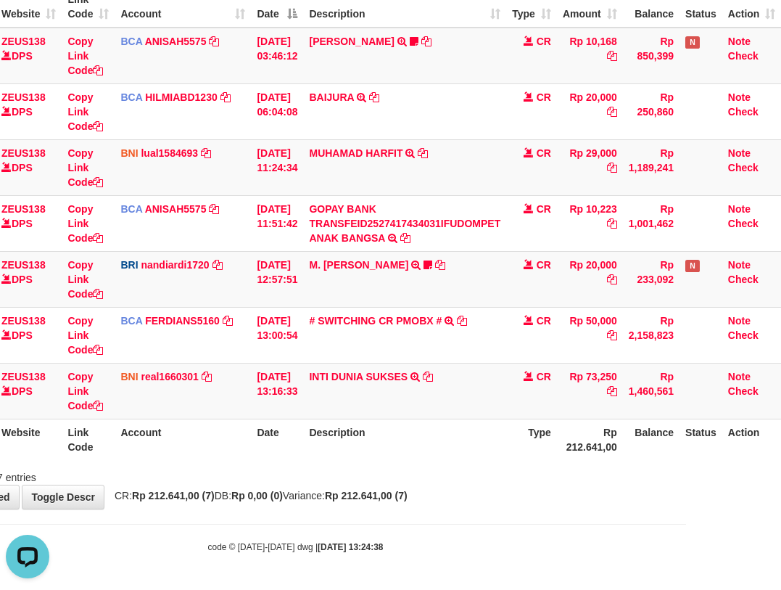
click at [474, 440] on th "Description" at bounding box center [404, 439] width 203 height 41
click at [479, 458] on th "Description" at bounding box center [404, 439] width 203 height 41
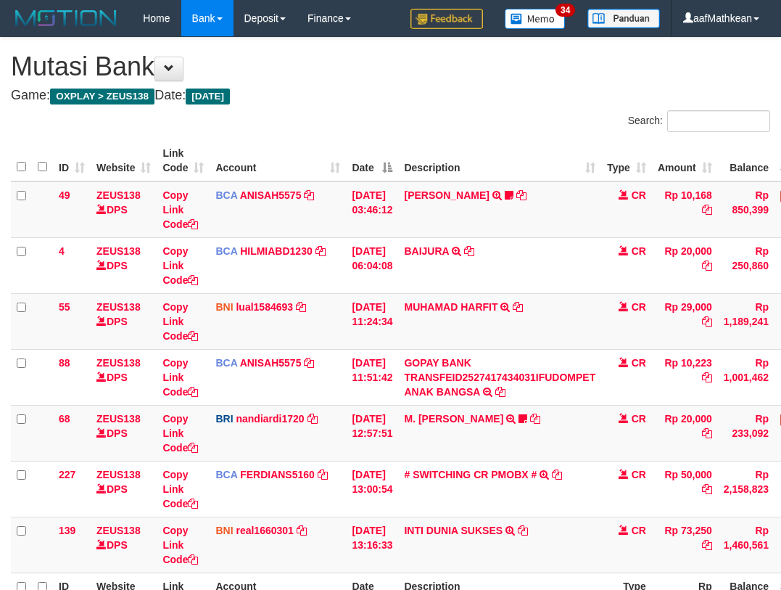
scroll to position [154, 105]
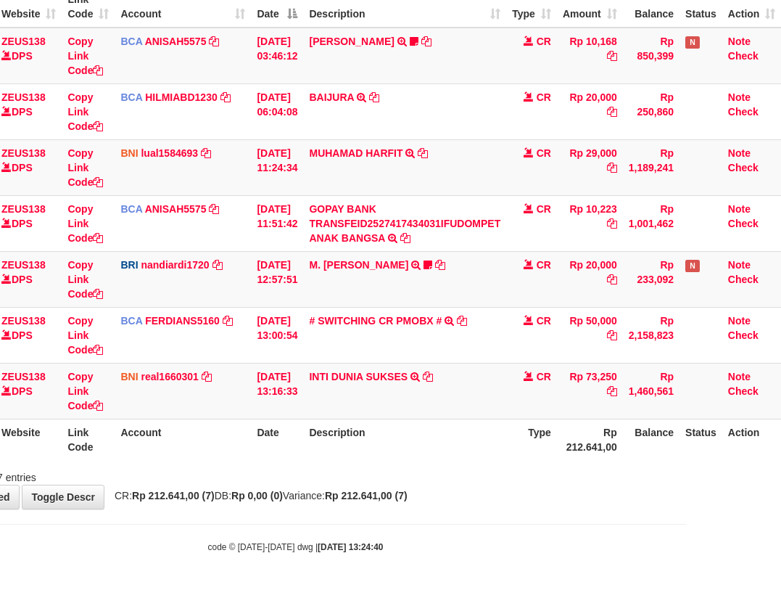
click at [477, 457] on th "Description" at bounding box center [404, 439] width 203 height 41
drag, startPoint x: 477, startPoint y: 457, endPoint x: 480, endPoint y: 466, distance: 9.2
click at [480, 466] on div "Search: ID Website Link Code Account Date Description Type Amount Balance Statu…" at bounding box center [296, 220] width 760 height 528
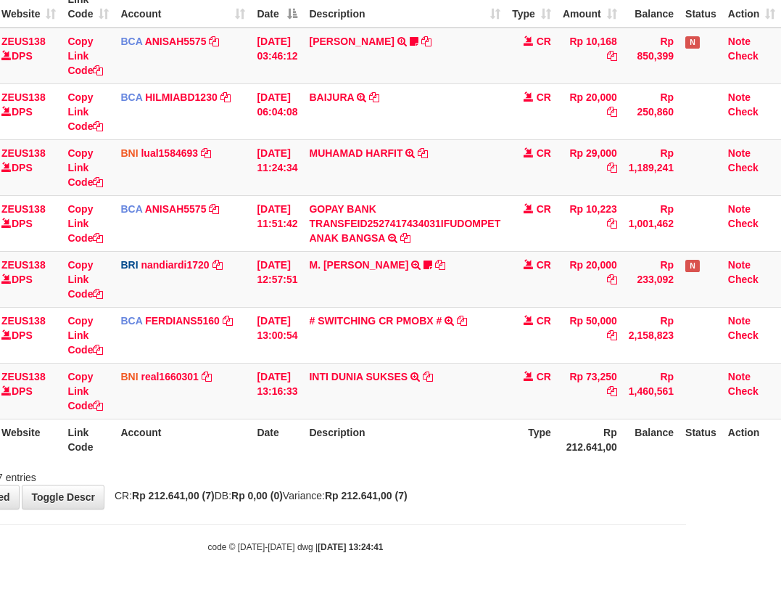
click at [479, 466] on div "Showing 1 to 7 of 7 entries" at bounding box center [295, 474] width 781 height 20
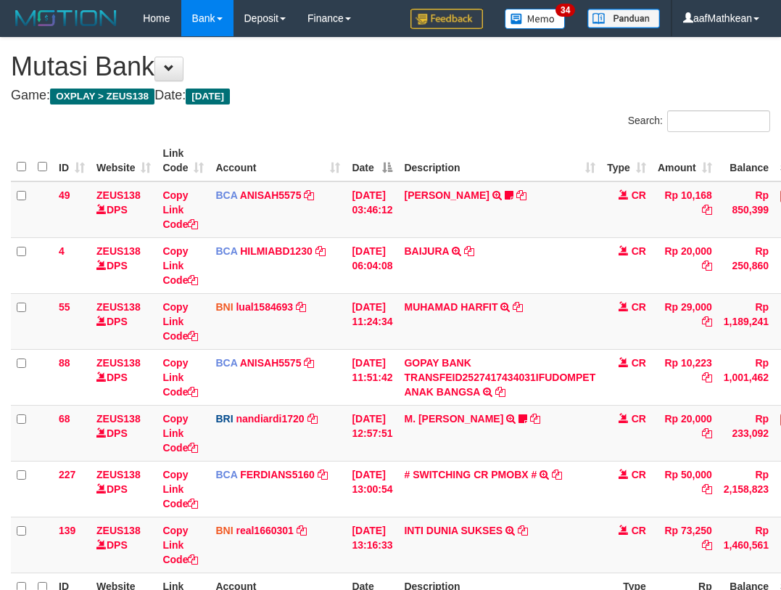
scroll to position [154, 105]
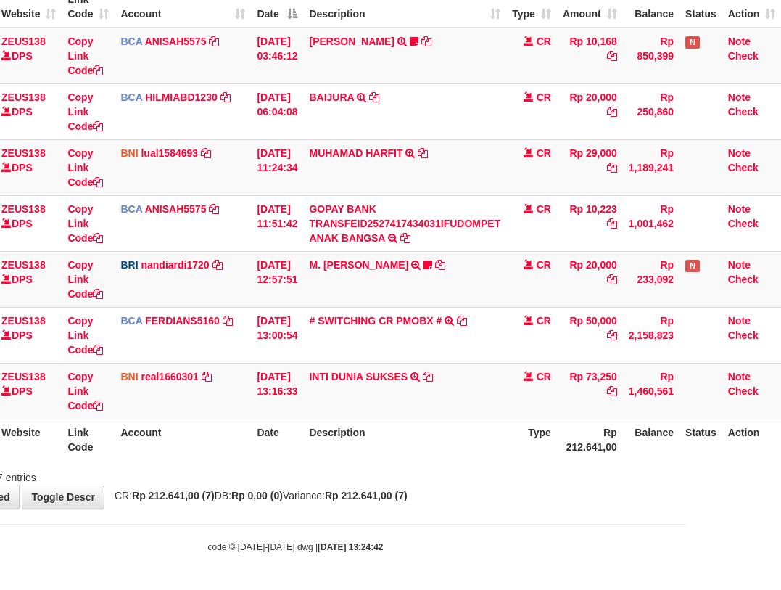
click at [702, 415] on tr "139 ZEUS138 DPS Copy Link Code BNI real1660301 DPS REYHAN ALMANSYAH mutasi_2025…" at bounding box center [348, 391] width 865 height 56
click at [417, 422] on table "ID Website Link Code Account Date Description Type Amount Balance Status Action…" at bounding box center [348, 223] width 865 height 474
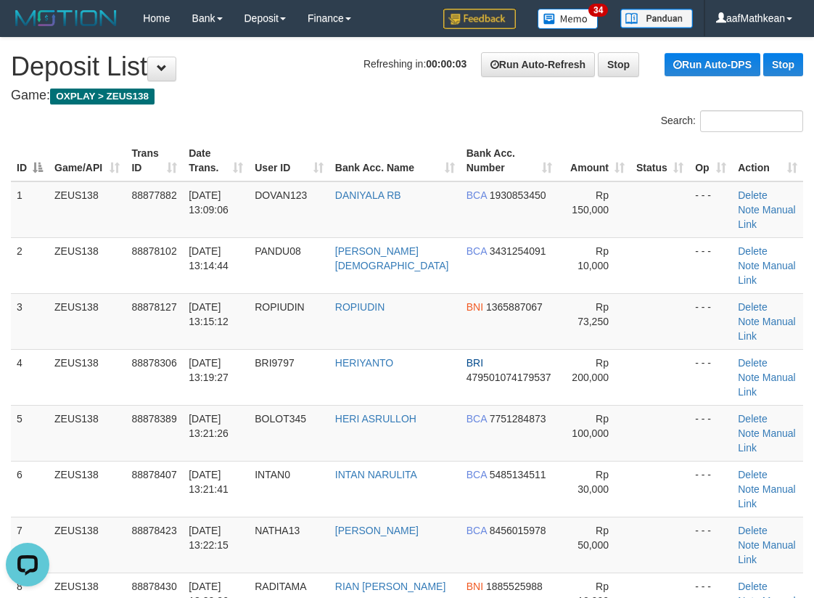
click at [260, 112] on div "Search: ID Game/API Trans ID Date Trans. User ID Bank Acc. Name Bank Acc. Numbe…" at bounding box center [407, 486] width 792 height 752
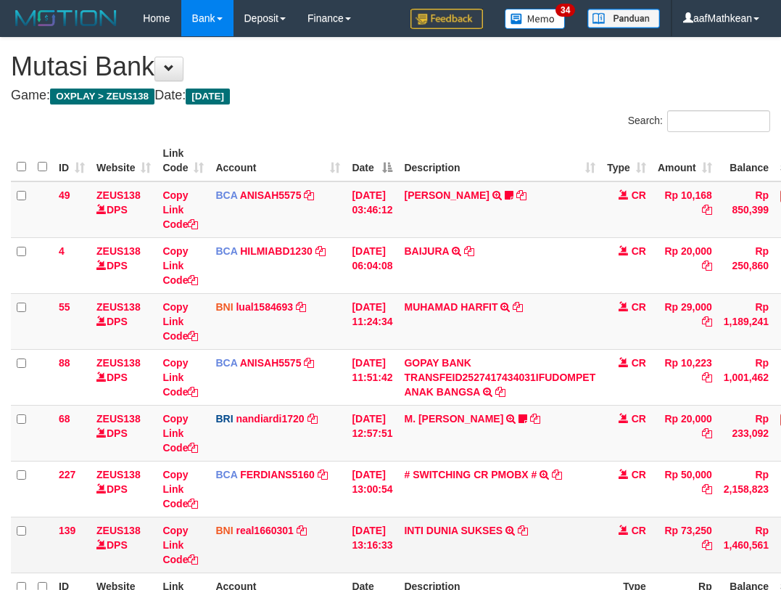
scroll to position [154, 105]
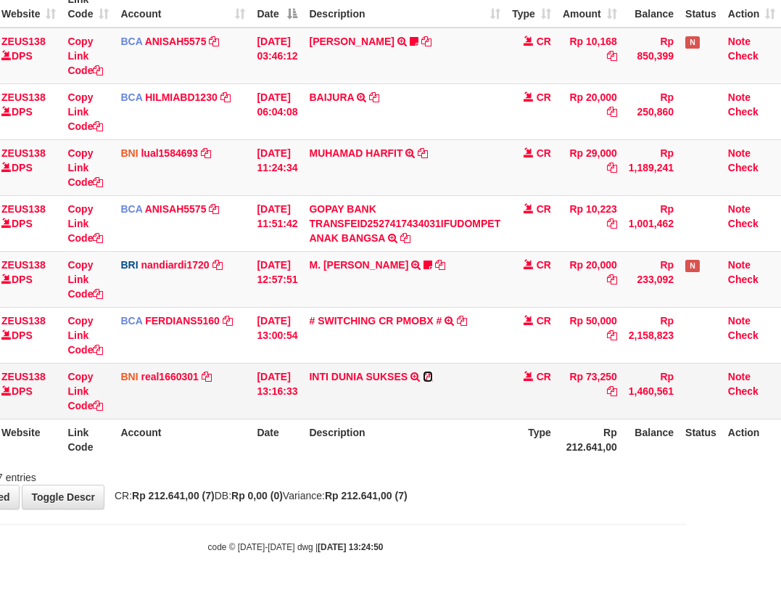
click at [428, 379] on icon at bounding box center [428, 376] width 10 height 10
click at [428, 378] on icon at bounding box center [428, 376] width 10 height 10
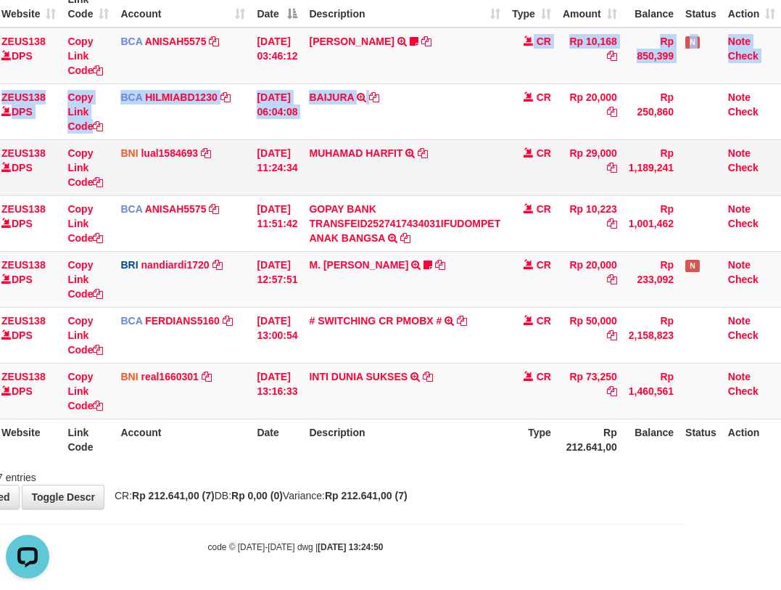
drag, startPoint x: 413, startPoint y: 91, endPoint x: 383, endPoint y: 141, distance: 57.6
click at [408, 107] on tbody "49 ZEUS138 DPS Copy Link Code BCA ANISAH5575 DPS ANISAH mutasi_20251001_3827 | …" at bounding box center [348, 224] width 865 height 392
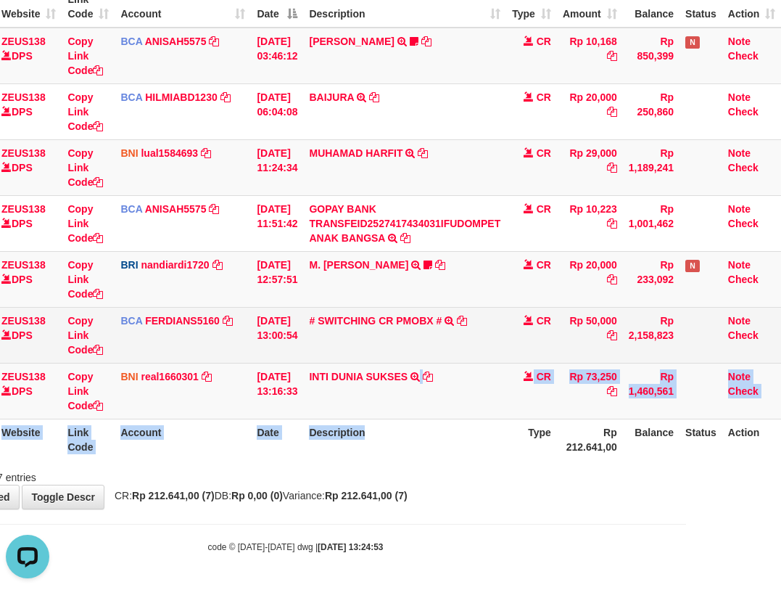
click at [227, 350] on td "BCA FERDIANS5160 DPS FERDIANSYAH mutasi_20251001_4733 | 227 mutasi_20251001_473…" at bounding box center [183, 335] width 136 height 56
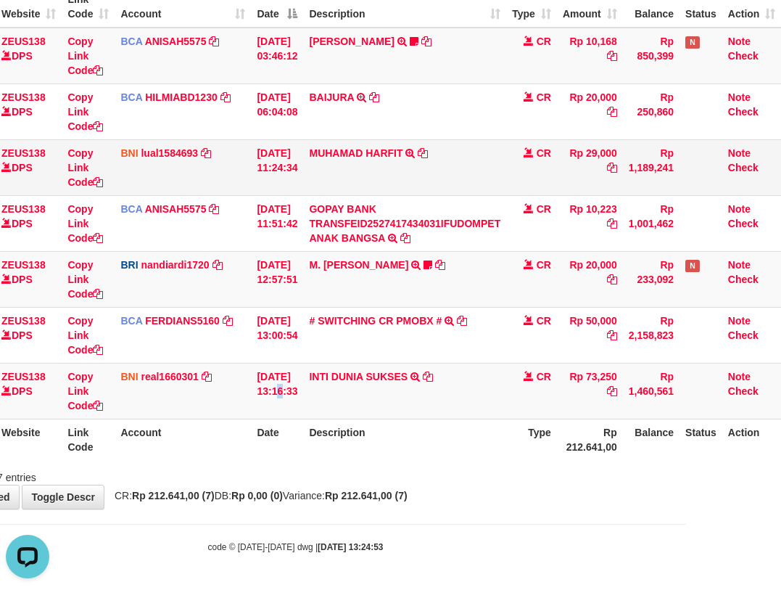
drag, startPoint x: 284, startPoint y: 366, endPoint x: 216, endPoint y: 178, distance: 199.6
click at [266, 318] on tbody "49 ZEUS138 DPS Copy Link Code BCA ANISAH5575 DPS [PERSON_NAME] mutasi_20251001_…" at bounding box center [348, 224] width 865 height 392
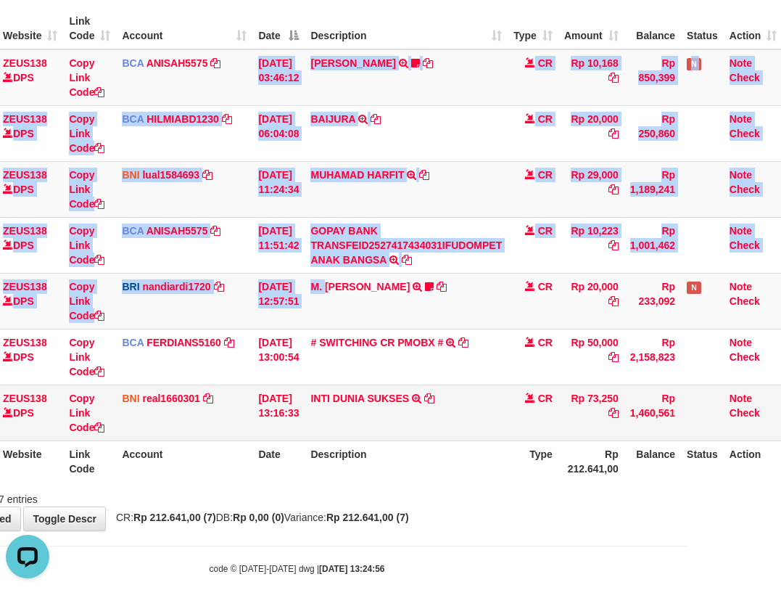
drag, startPoint x: 280, startPoint y: 165, endPoint x: 350, endPoint y: 418, distance: 262.1
click at [361, 390] on tbody "49 ZEUS138 DPS Copy Link Code BCA ANISAH5575 DPS ANISAH mutasi_20251001_3827 | …" at bounding box center [349, 245] width 865 height 392
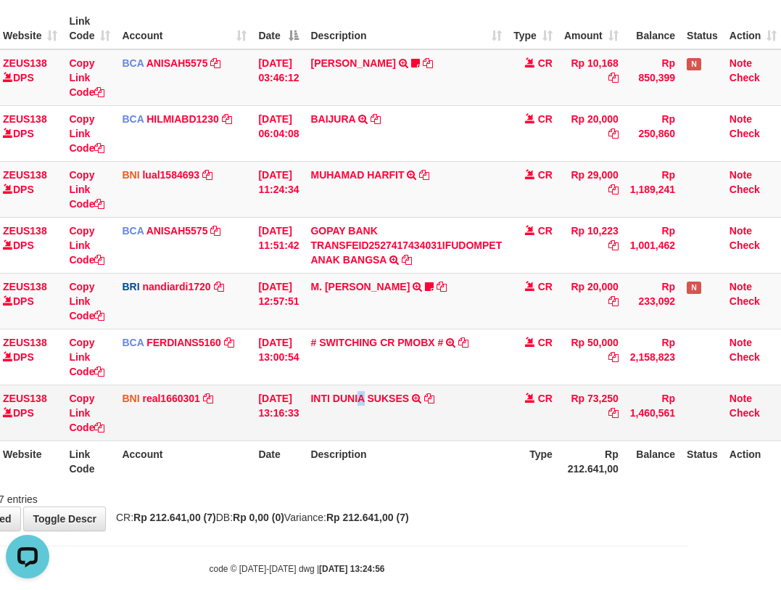
click at [381, 435] on td "INTI DUNIA SUKSES TRF/PAY/TOP-UP ECHANNEL INTI DUNIA SUKSES" at bounding box center [406, 412] width 203 height 56
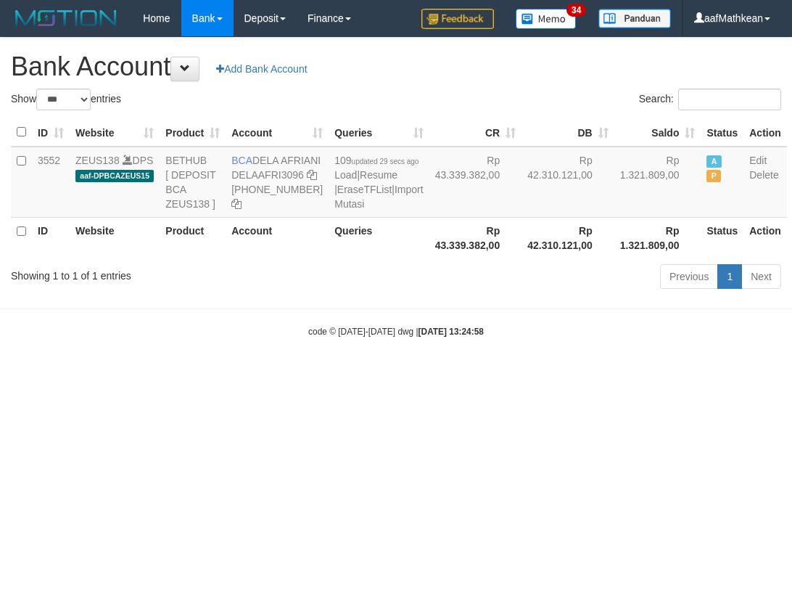
select select "***"
drag, startPoint x: 568, startPoint y: 169, endPoint x: 612, endPoint y: 176, distance: 44.1
click at [614, 176] on td "Rp 1.321.809,00" at bounding box center [657, 182] width 87 height 71
copy td "1.321.809"
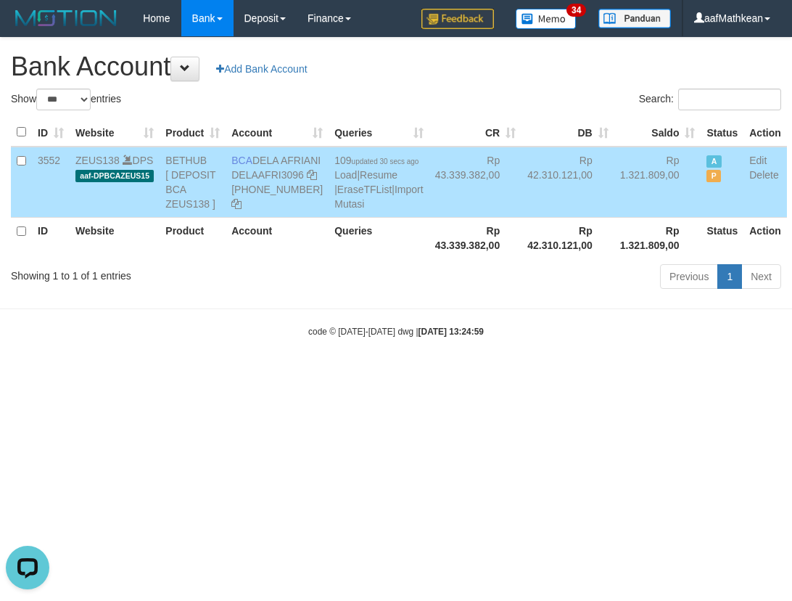
click at [369, 374] on html "Toggle navigation Home Bank Account List Load By Website Group [OXPLAY] ZEUS138…" at bounding box center [396, 187] width 792 height 374
drag, startPoint x: 352, startPoint y: 364, endPoint x: 118, endPoint y: 14, distance: 421.5
click at [324, 307] on html "Toggle navigation Home Bank Account List Load By Website Group [OXPLAY] ZEUS138…" at bounding box center [396, 187] width 792 height 374
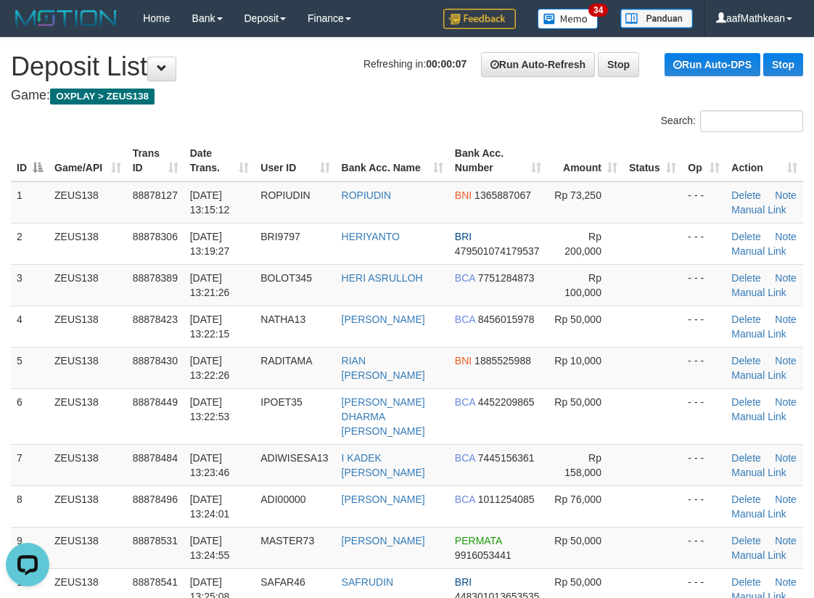
click at [186, 123] on div "Search:" at bounding box center [407, 122] width 814 height 25
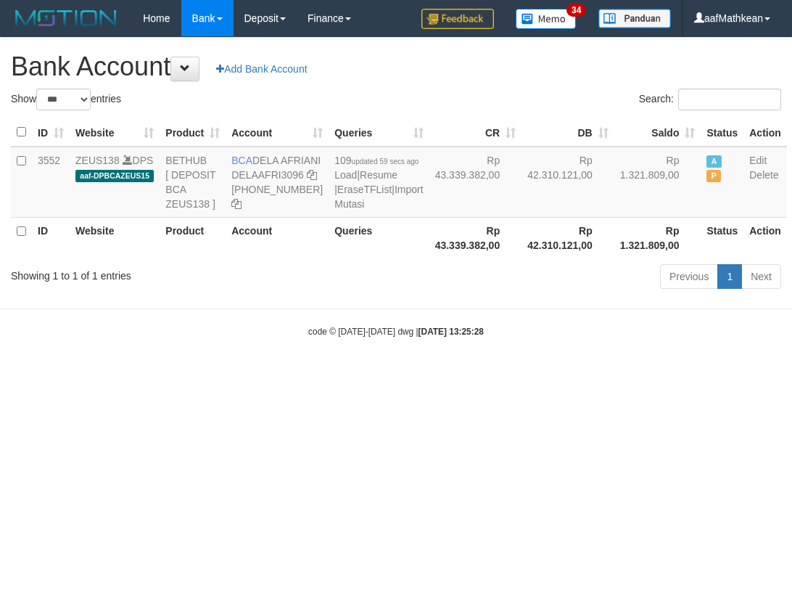
select select "***"
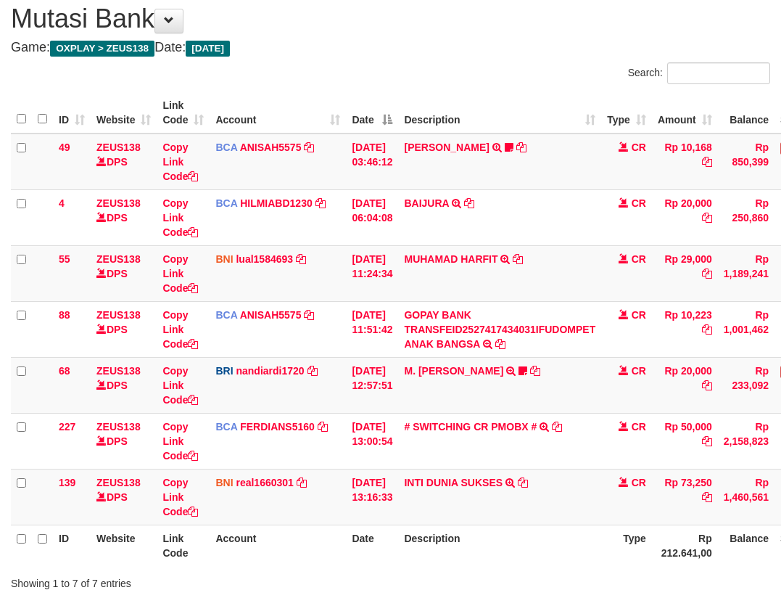
scroll to position [139, 0]
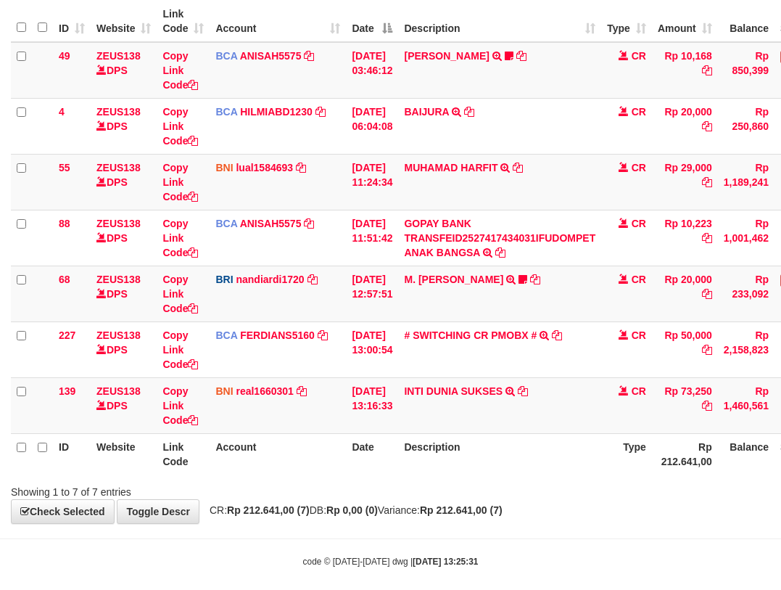
click at [509, 516] on div "**********" at bounding box center [390, 210] width 781 height 625
click at [503, 514] on strong "Rp 212.641,00 (7)" at bounding box center [461, 510] width 83 height 12
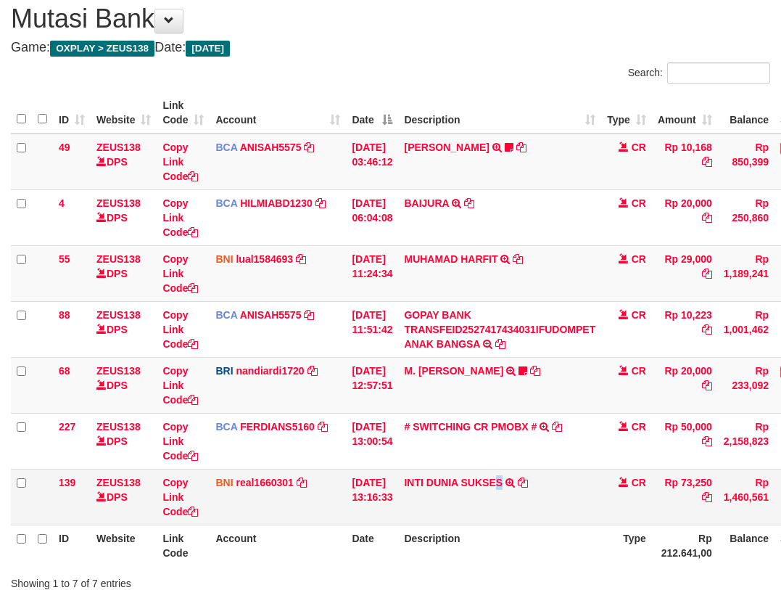
click at [515, 491] on td "INTI DUNIA SUKSES TRF/PAY/TOP-UP ECHANNEL INTI DUNIA SUKSES" at bounding box center [499, 497] width 203 height 56
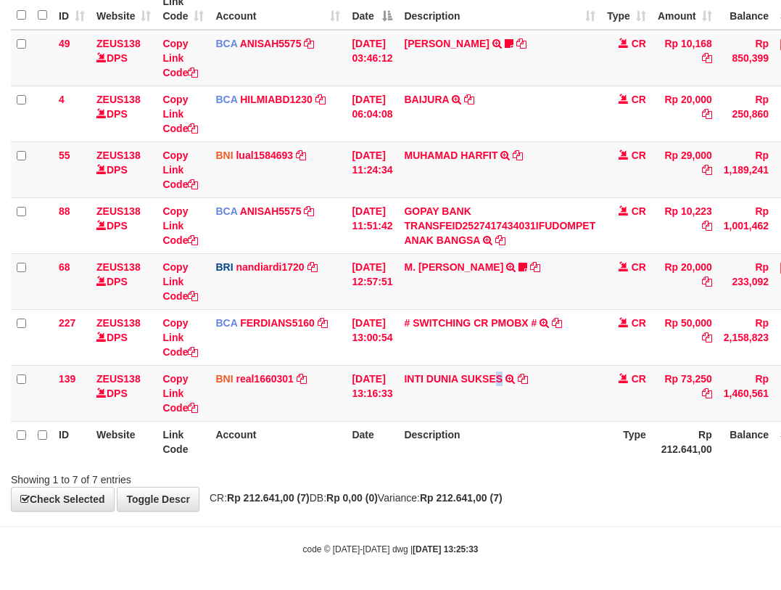
scroll to position [154, 0]
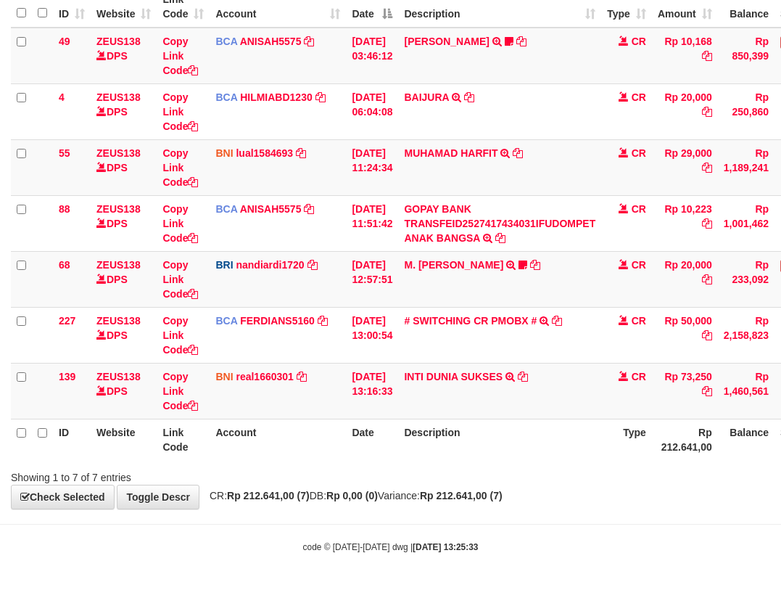
click at [505, 477] on div "Showing 1 to 7 of 7 entries" at bounding box center [390, 474] width 781 height 20
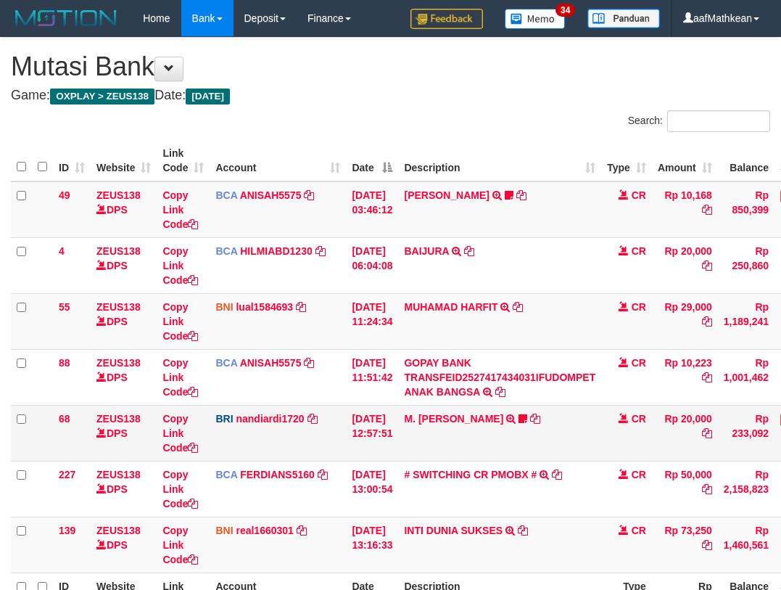
scroll to position [62, 0]
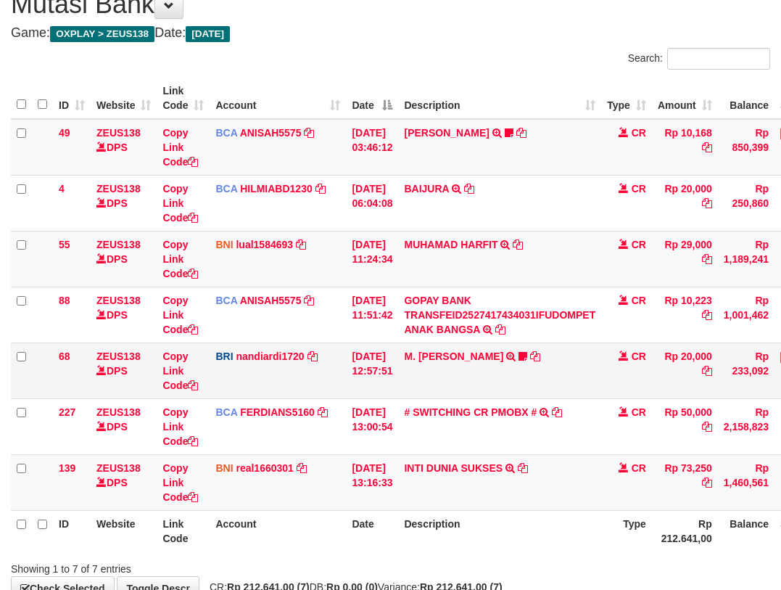
click at [463, 379] on td "M. FAIZ ALFIN TRANSFER NBMB M. FAIZ ALFIN TO NANDI ARDIANSYAH 375501039888538" at bounding box center [499, 370] width 203 height 56
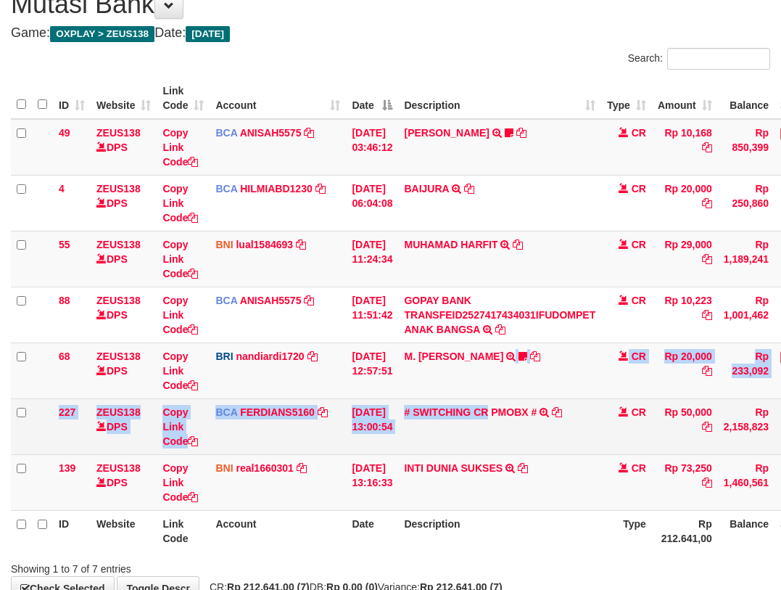
click at [502, 419] on tbody "49 ZEUS138 DPS Copy Link Code BCA ANISAH5575 DPS [PERSON_NAME] mutasi_20251001_…" at bounding box center [443, 315] width 865 height 392
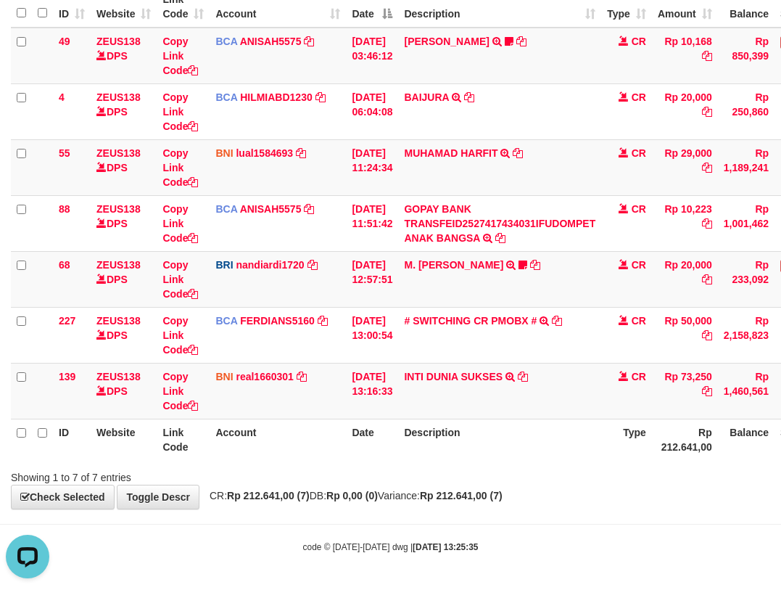
click at [527, 474] on div "Showing 1 to 7 of 7 entries" at bounding box center [390, 474] width 781 height 20
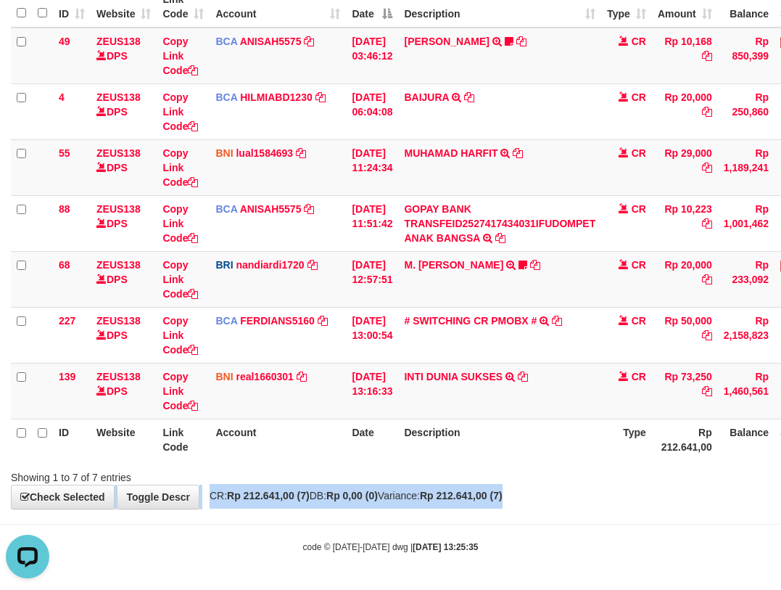
drag, startPoint x: 535, startPoint y: 482, endPoint x: 592, endPoint y: 487, distance: 57.6
click at [569, 487] on div "**********" at bounding box center [390, 196] width 781 height 625
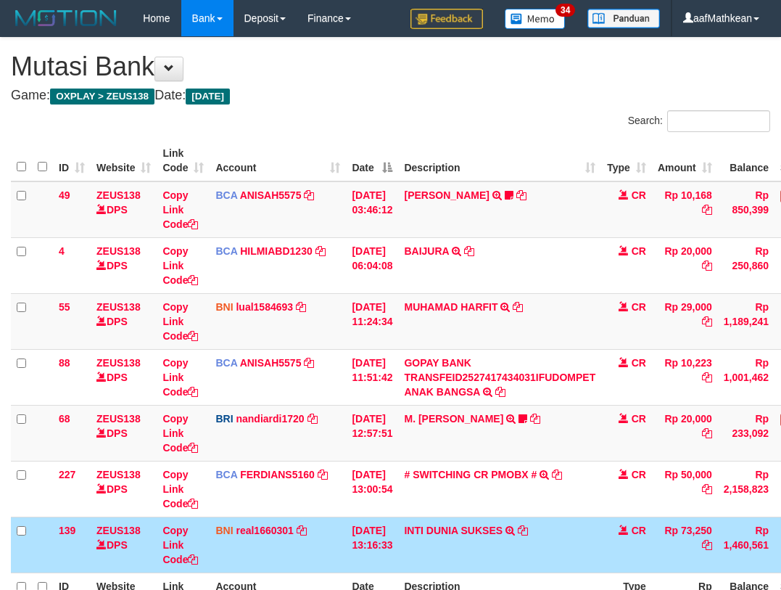
scroll to position [62, 0]
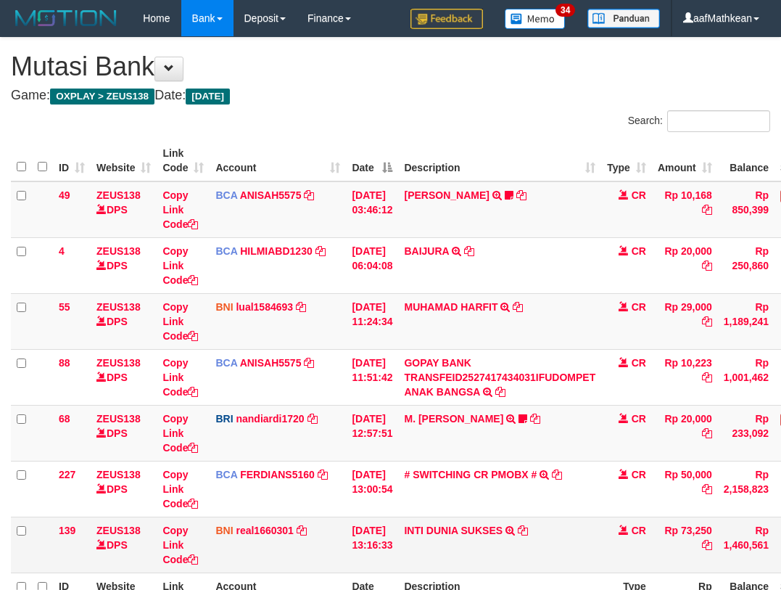
scroll to position [62, 0]
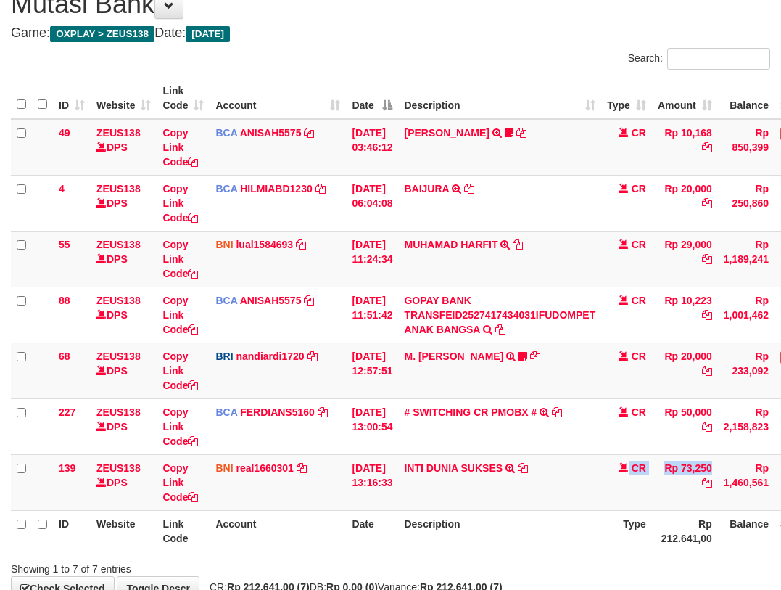
scroll to position [154, 0]
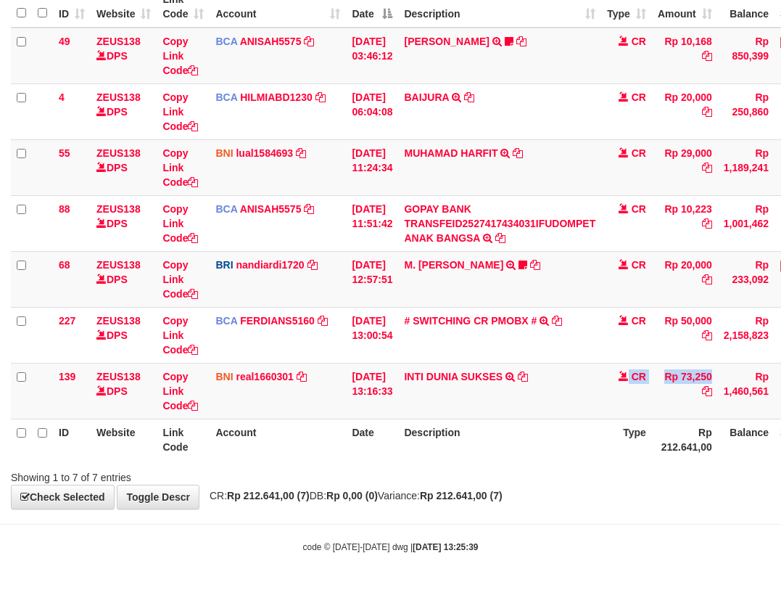
click at [450, 506] on div "**********" at bounding box center [390, 196] width 781 height 625
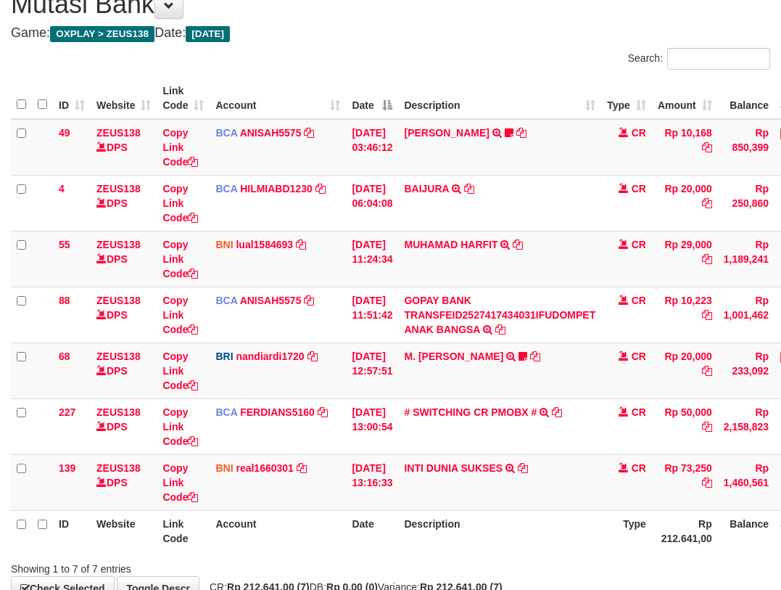
scroll to position [154, 0]
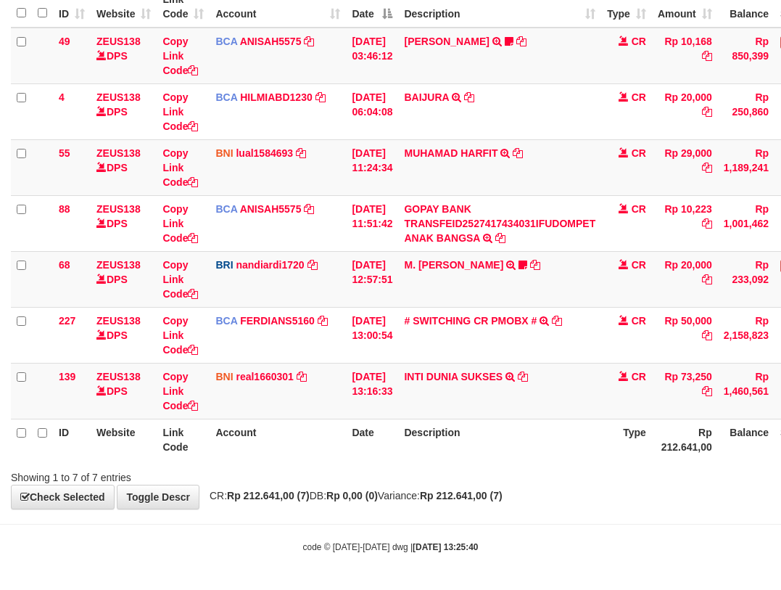
click at [487, 518] on body "Toggle navigation Home Bank Account List Load By Website Group [OXPLAY] ZEUS138…" at bounding box center [390, 218] width 781 height 744
click at [501, 515] on body "Toggle navigation Home Bank Account List Load By Website Group [OXPLAY] ZEUS138…" at bounding box center [390, 218] width 781 height 744
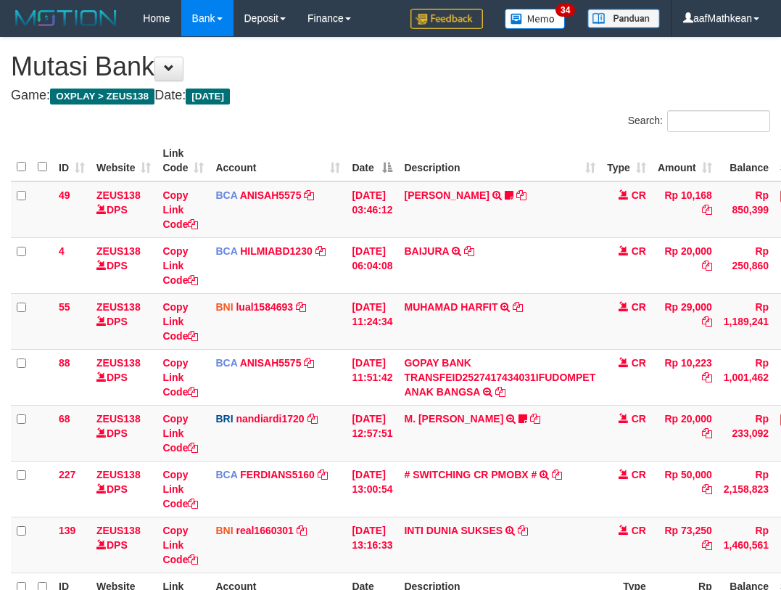
scroll to position [62, 0]
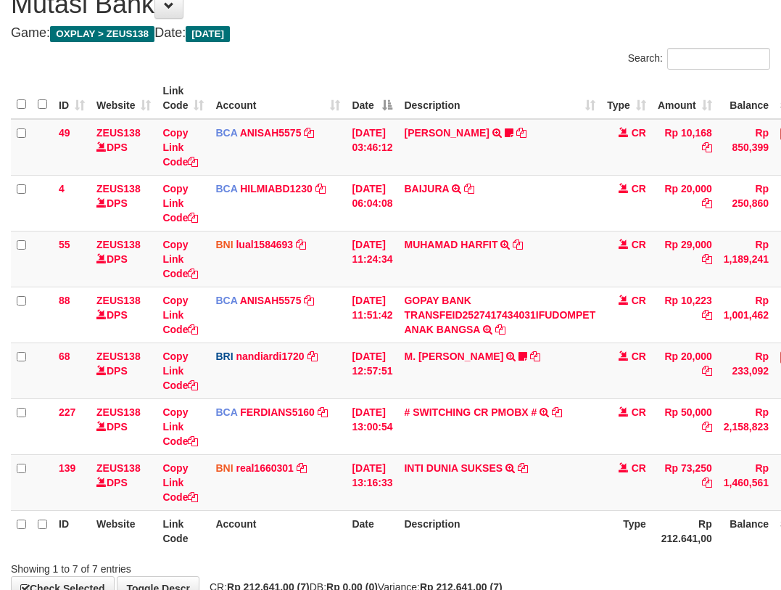
drag, startPoint x: 0, startPoint y: 0, endPoint x: 501, endPoint y: 515, distance: 718.2
click at [501, 515] on th "Description" at bounding box center [499, 530] width 203 height 41
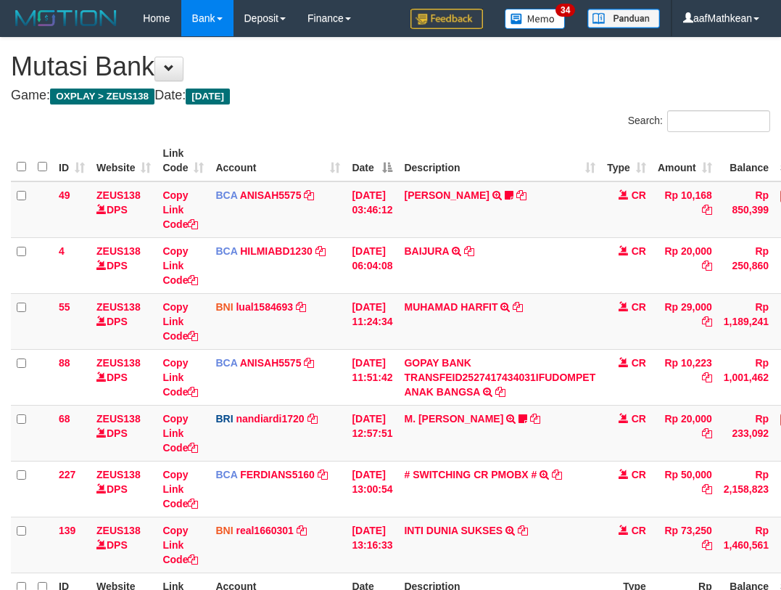
scroll to position [62, 0]
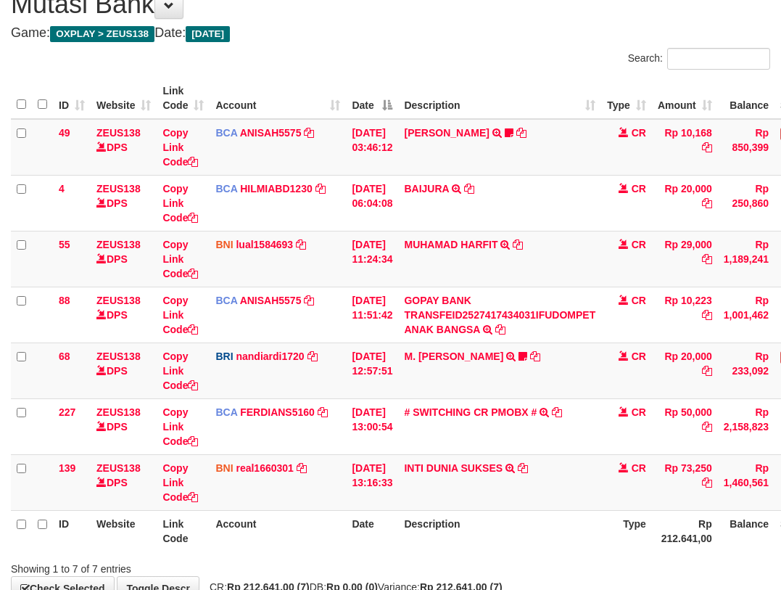
drag, startPoint x: 0, startPoint y: 0, endPoint x: 501, endPoint y: 517, distance: 719.2
click at [501, 517] on th "Description" at bounding box center [499, 530] width 203 height 41
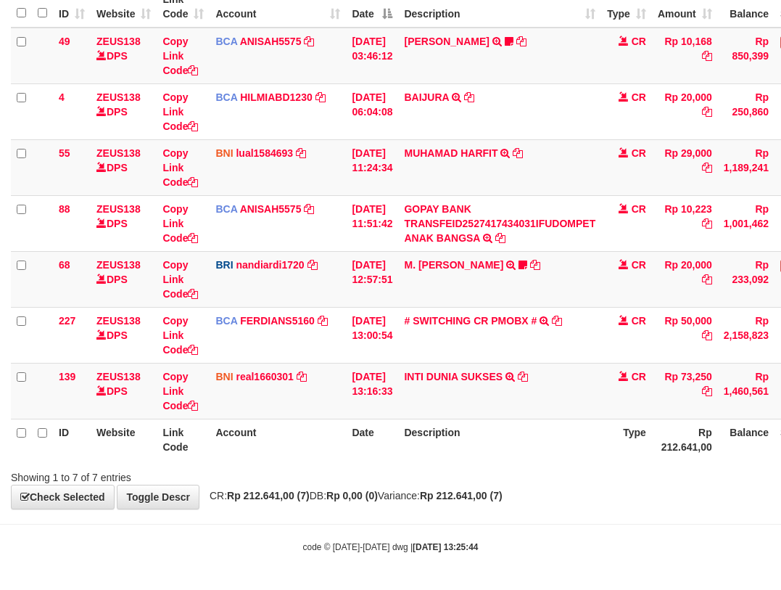
click at [560, 488] on div "**********" at bounding box center [390, 196] width 781 height 625
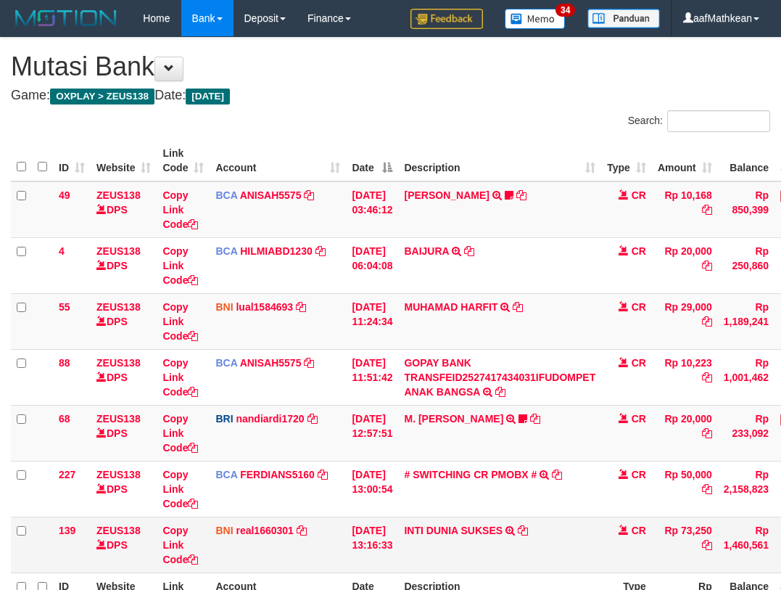
scroll to position [62, 0]
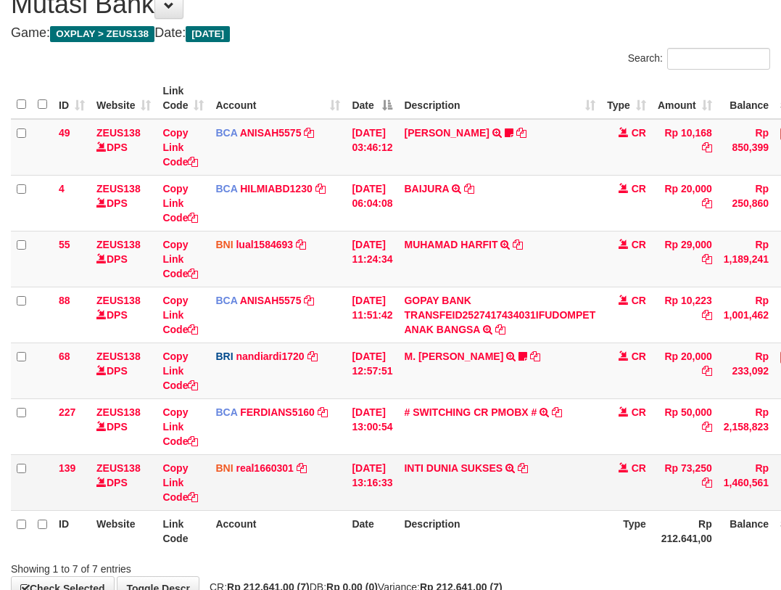
click at [561, 487] on td "INTI DUNIA SUKSES TRF/PAY/TOP-UP ECHANNEL INTI DUNIA SUKSES" at bounding box center [499, 482] width 203 height 56
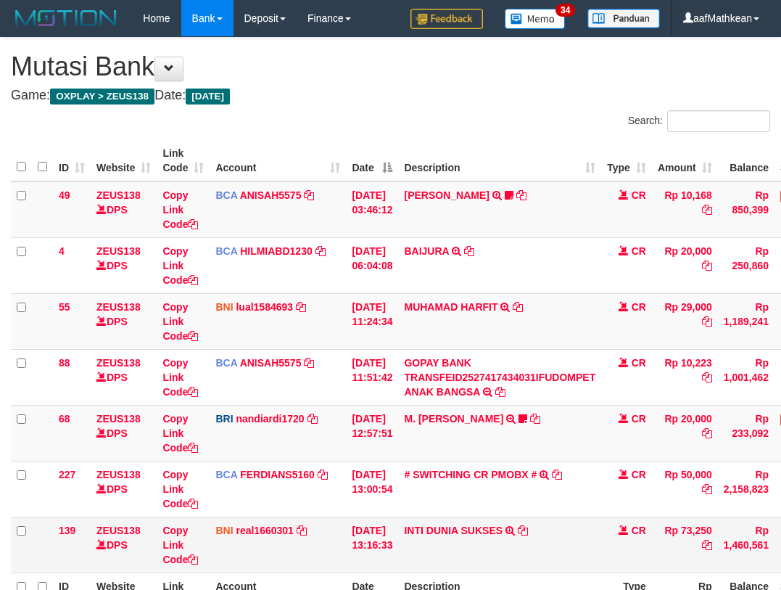
scroll to position [62, 0]
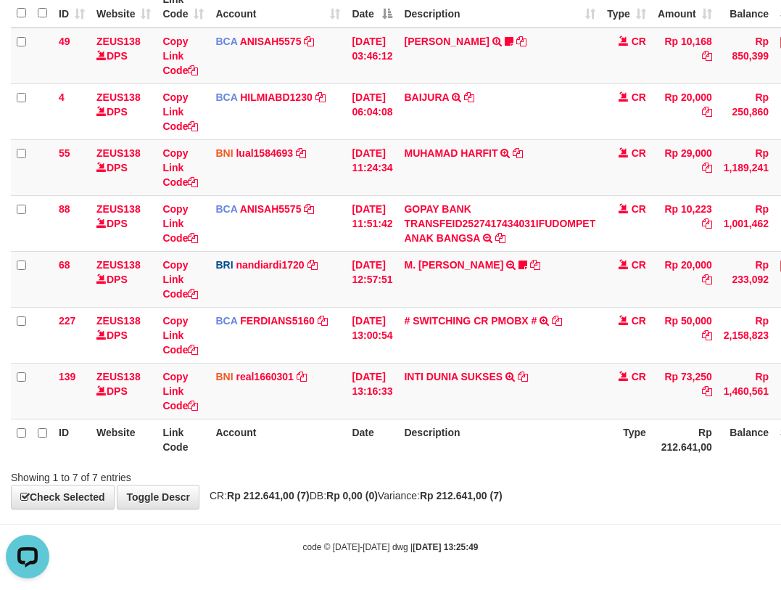
drag, startPoint x: 501, startPoint y: 443, endPoint x: 524, endPoint y: 448, distance: 23.1
click at [502, 443] on th "Description" at bounding box center [499, 439] width 203 height 41
click at [524, 448] on th "Description" at bounding box center [499, 439] width 203 height 41
drag, startPoint x: 522, startPoint y: 449, endPoint x: 513, endPoint y: 456, distance: 11.9
click at [512, 457] on th "Description" at bounding box center [499, 439] width 203 height 41
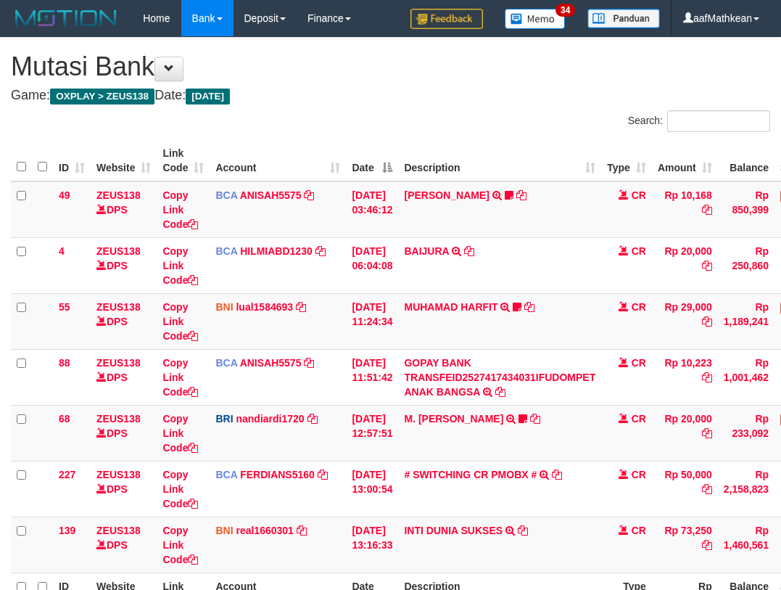
click at [513, 517] on td "INTI DUNIA SUKSES TRF/PAY/TOP-UP ECHANNEL INTI DUNIA SUKSES" at bounding box center [499, 545] width 203 height 56
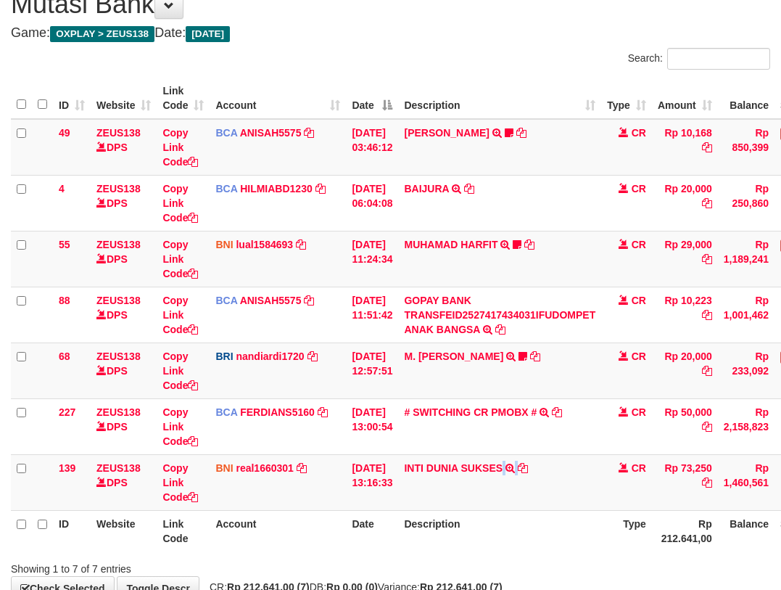
scroll to position [154, 0]
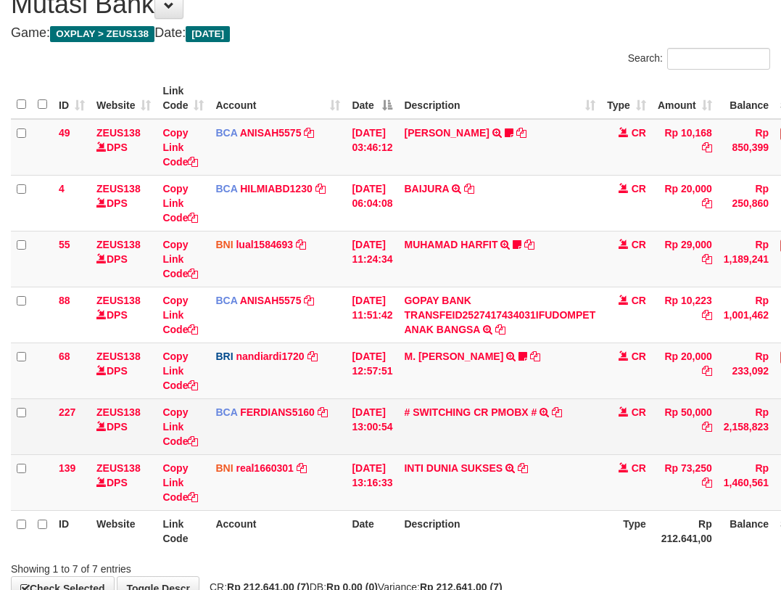
click at [593, 438] on td "# SWITCHING CR PMOBX # SWITCHING CR TRF TRANSFER RINTISAHRUDIN JUNAID 013 PMOBX" at bounding box center [499, 426] width 203 height 56
click at [589, 444] on td "# SWITCHING CR PMOBX # SWITCHING CR TRF TRANSFER RINTISAHRUDIN JUNAID 013 PMOBX" at bounding box center [499, 426] width 203 height 56
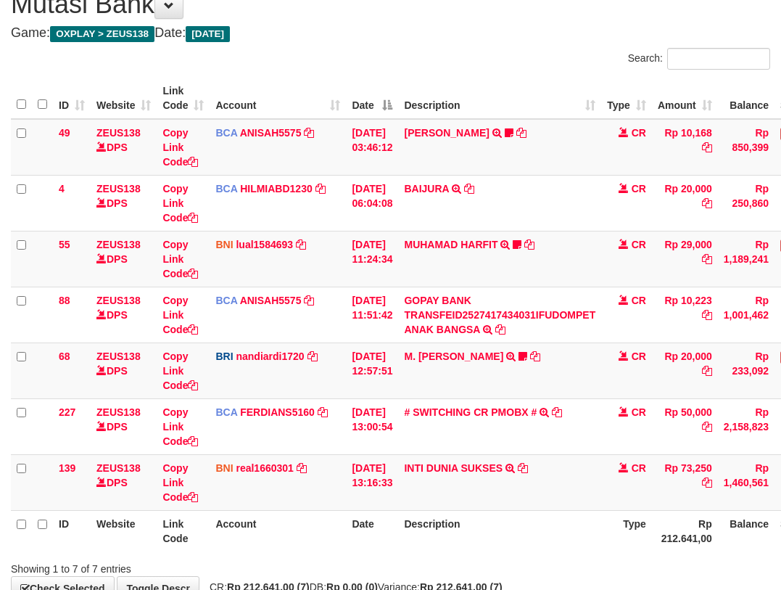
scroll to position [154, 0]
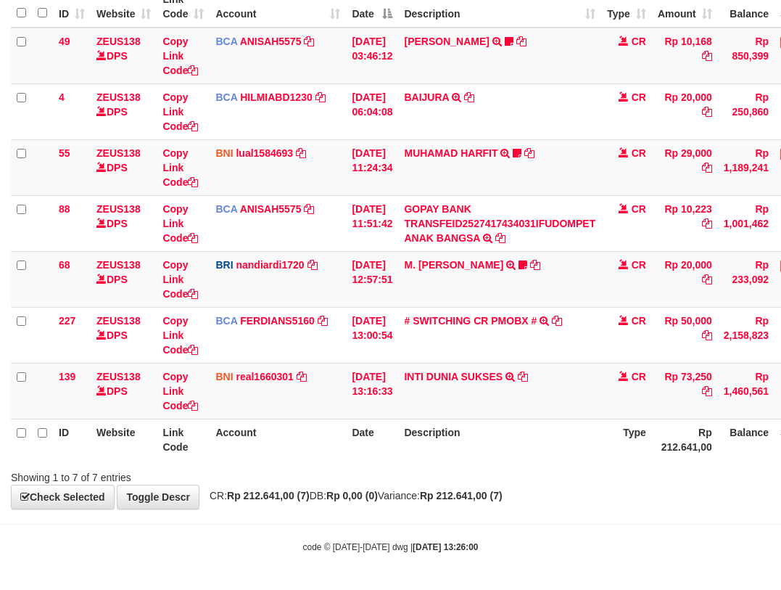
click at [580, 446] on table "ID Website Link Code Account Date Description Type Amount Balance Status Action…" at bounding box center [443, 223] width 865 height 474
click at [582, 494] on div "**********" at bounding box center [390, 196] width 781 height 625
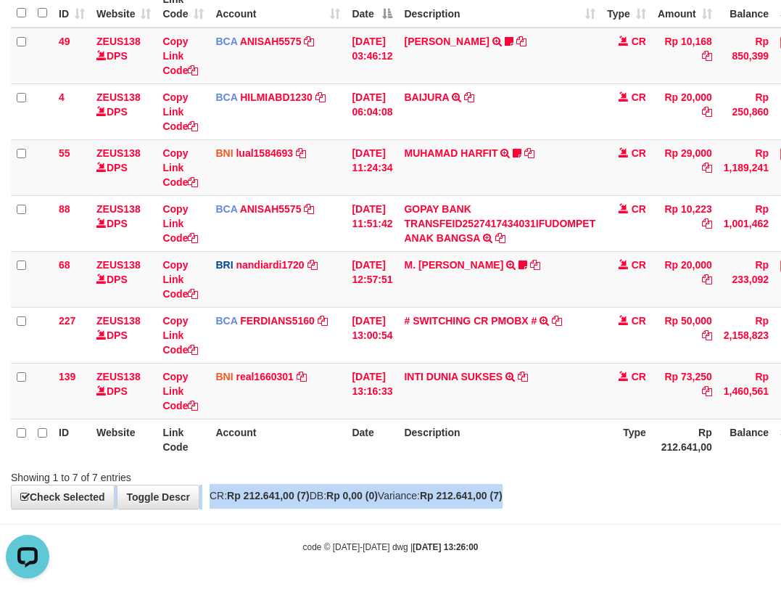
drag, startPoint x: 567, startPoint y: 514, endPoint x: 559, endPoint y: 469, distance: 46.4
click at [554, 537] on body "Toggle navigation Home Bank Account List Load By Website Group [OXPLAY] ZEUS138…" at bounding box center [390, 218] width 781 height 744
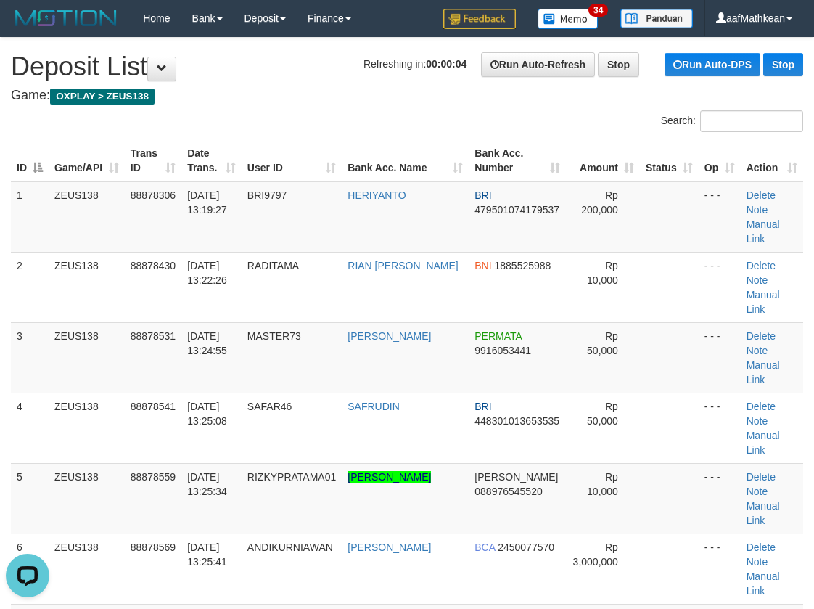
click at [221, 98] on h4 "Game: OXPLAY > ZEUS138" at bounding box center [407, 96] width 792 height 15
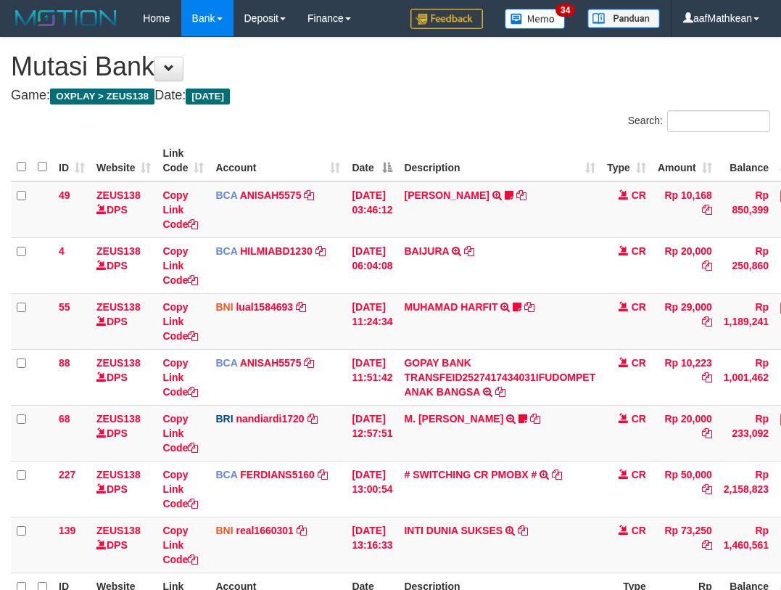
click at [575, 517] on td "INTI DUNIA SUKSES TRF/PAY/TOP-UP ECHANNEL INTI DUNIA SUKSES" at bounding box center [499, 545] width 203 height 56
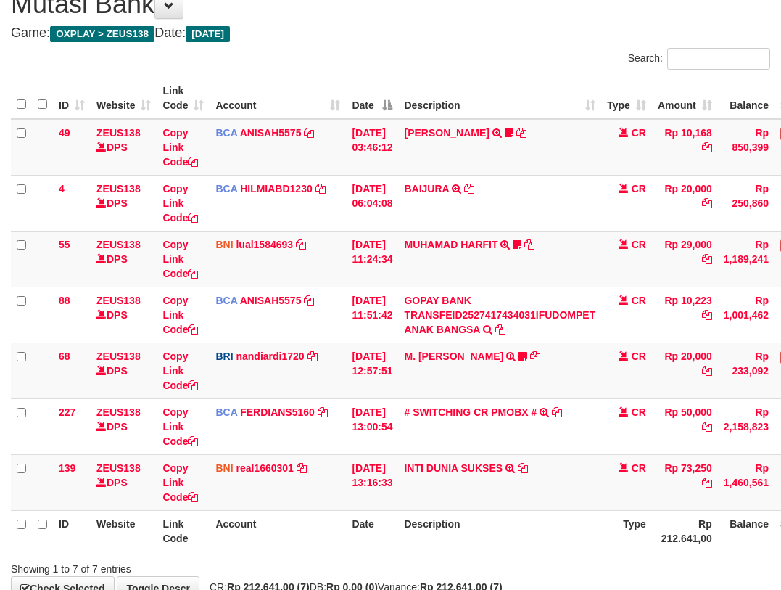
scroll to position [154, 0]
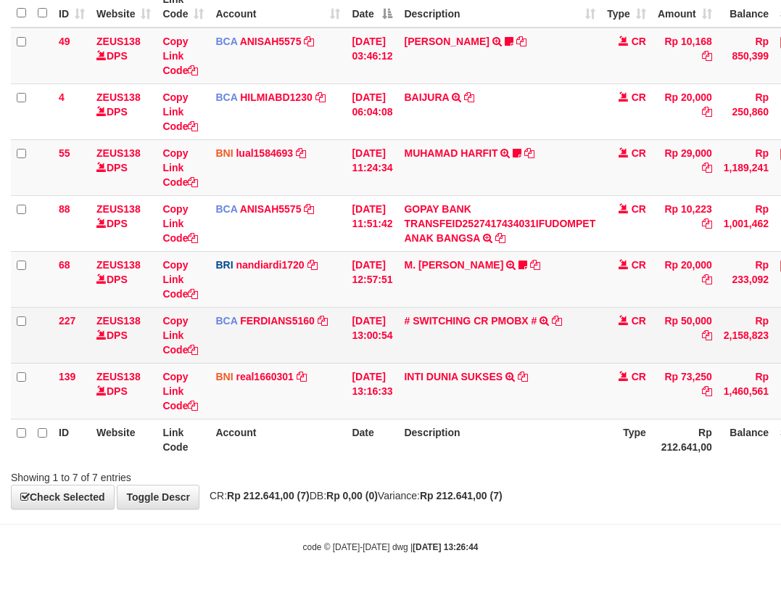
drag, startPoint x: 511, startPoint y: 470, endPoint x: 504, endPoint y: 356, distance: 114.1
click at [515, 446] on div "Search: ID Website Link Code Account Date Description Type Amount Balance Statu…" at bounding box center [391, 220] width 760 height 528
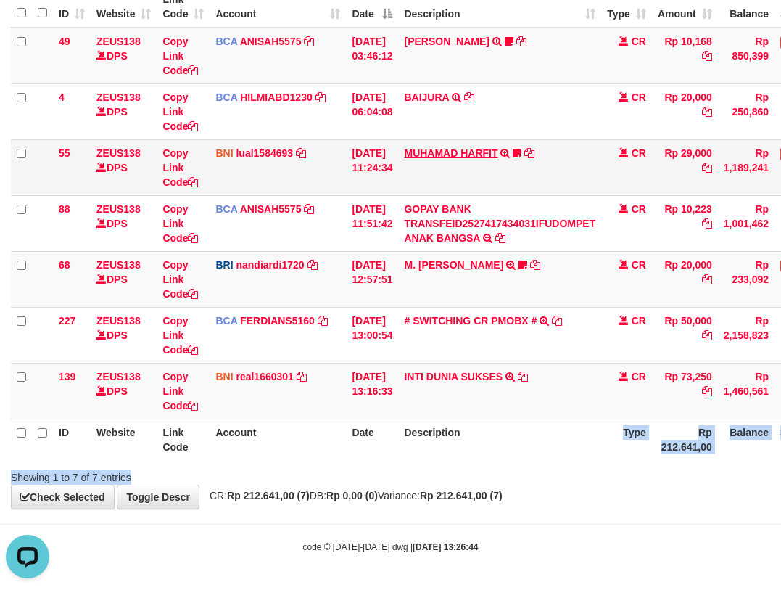
scroll to position [0, 0]
click at [484, 149] on link "MUHAMAD HARFIT" at bounding box center [451, 153] width 94 height 12
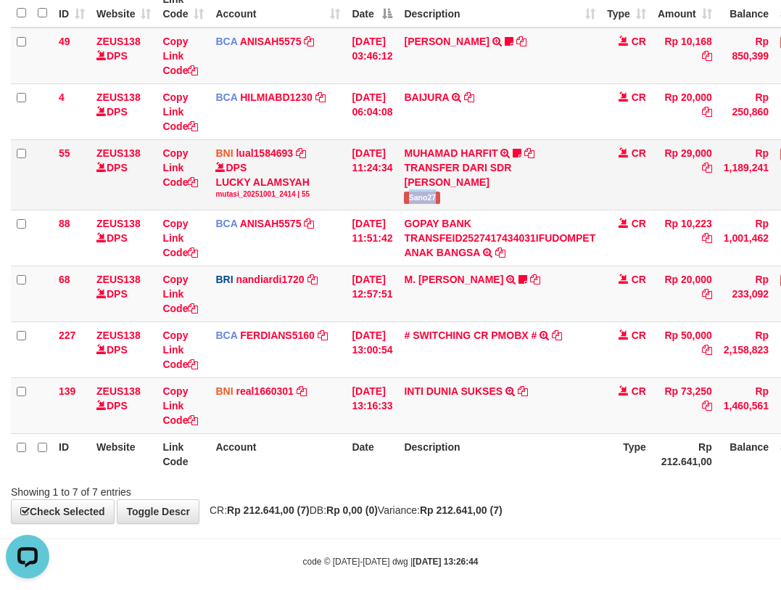
drag, startPoint x: 420, startPoint y: 196, endPoint x: 789, endPoint y: 100, distance: 380.8
click at [464, 197] on td "MUHAMAD HARFIT TRANSFER DARI SDR MUHAMAD HARFIT Sano27" at bounding box center [499, 174] width 203 height 70
copy span "Sano27"
drag, startPoint x: 320, startPoint y: 437, endPoint x: 347, endPoint y: 456, distance: 33.0
click at [332, 447] on th "Account" at bounding box center [278, 453] width 136 height 41
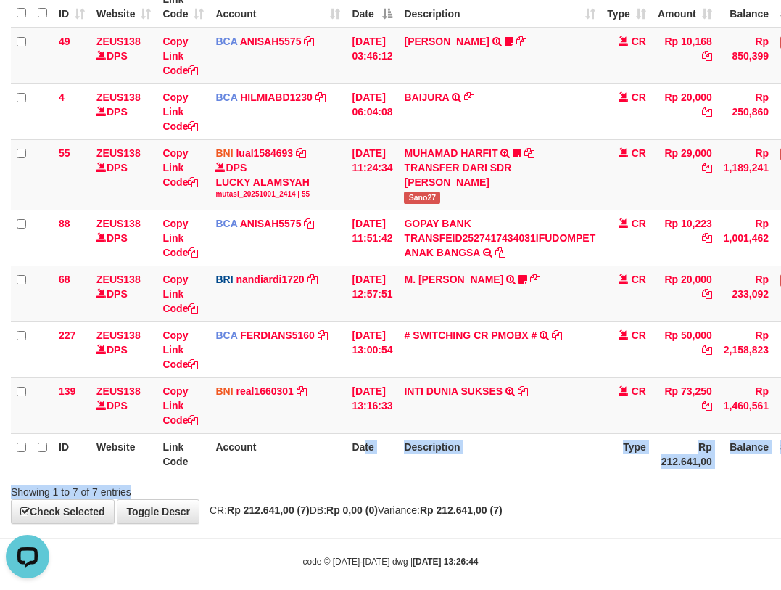
click at [371, 479] on div "Search: ID Website Link Code Account Date Description Type Amount Balance Statu…" at bounding box center [391, 227] width 760 height 543
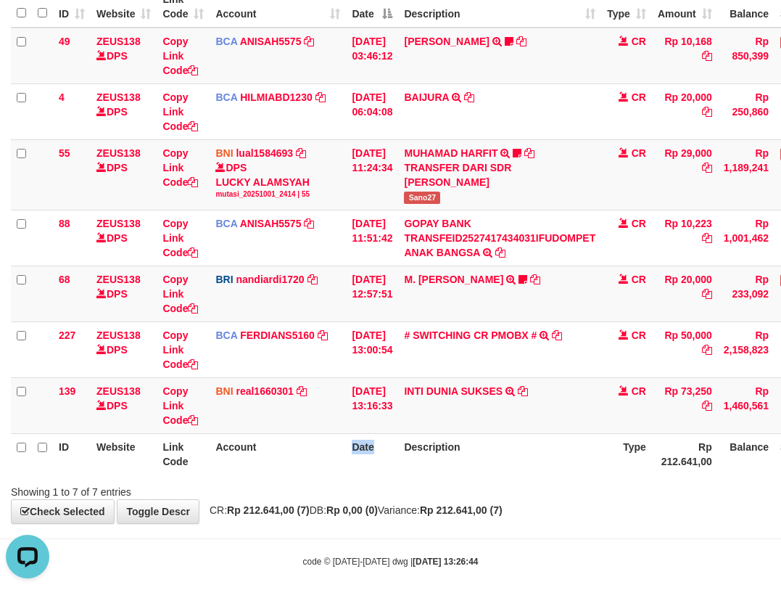
click at [375, 466] on th "Date" at bounding box center [372, 453] width 52 height 41
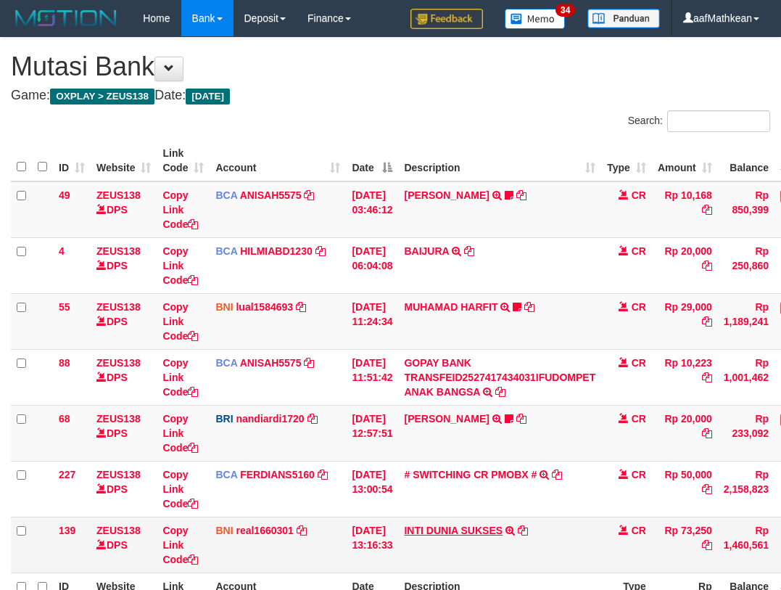
click at [392, 456] on tbody "49 ZEUS138 DPS Copy Link Code BCA ANISAH5575 DPS ANISAH mutasi_20251001_3827 | …" at bounding box center [443, 377] width 865 height 392
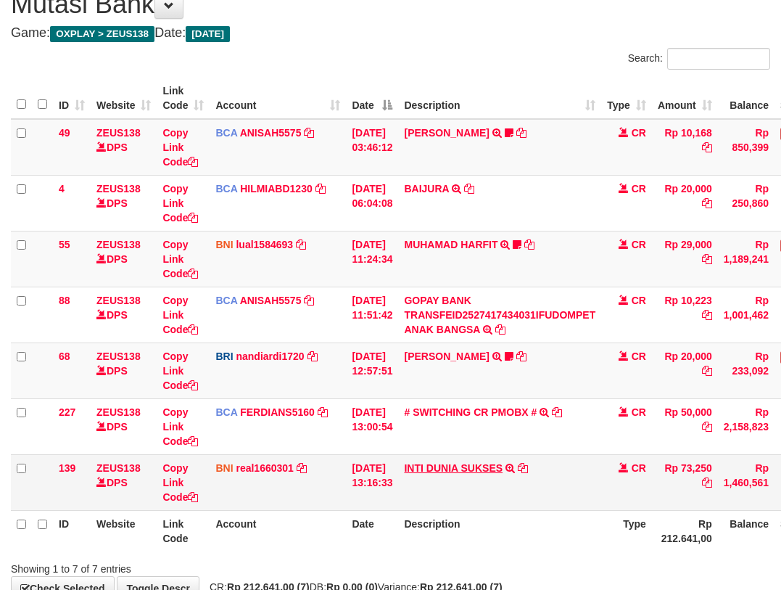
scroll to position [62, 0]
click at [429, 474] on td "INTI DUNIA SUKSES TRF/PAY/TOP-UP ECHANNEL INTI DUNIA SUKSES" at bounding box center [499, 482] width 203 height 56
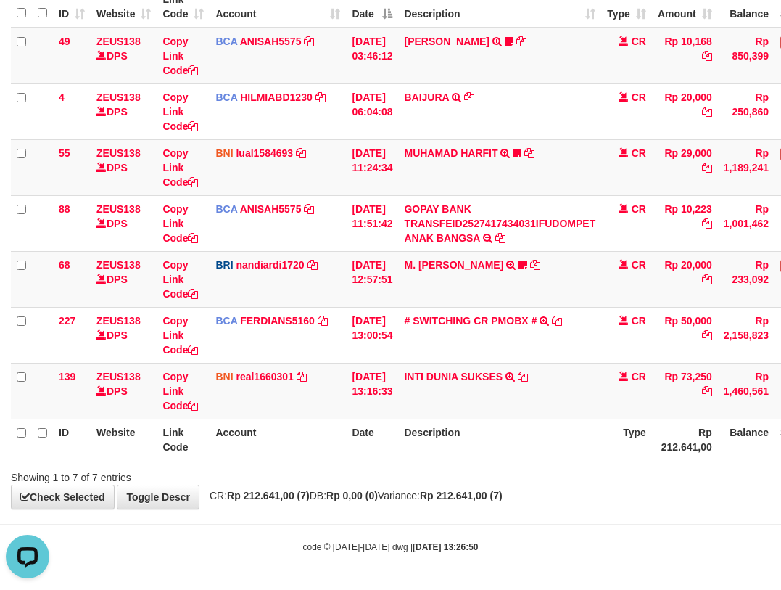
click at [543, 509] on body "Toggle navigation Home Bank Account List Load By Website Group [OXPLAY] ZEUS138…" at bounding box center [390, 218] width 781 height 744
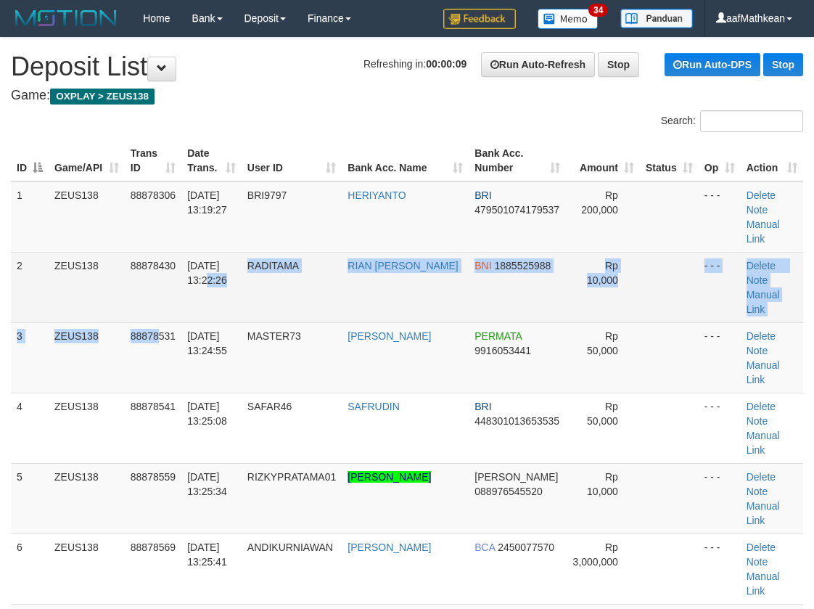
click at [186, 289] on tbody "1 ZEUS138 88878306 [DATE] 13:19:27 BRI9797 [GEOGRAPHIC_DATA] BRI 47950107417953…" at bounding box center [407, 463] width 792 height 564
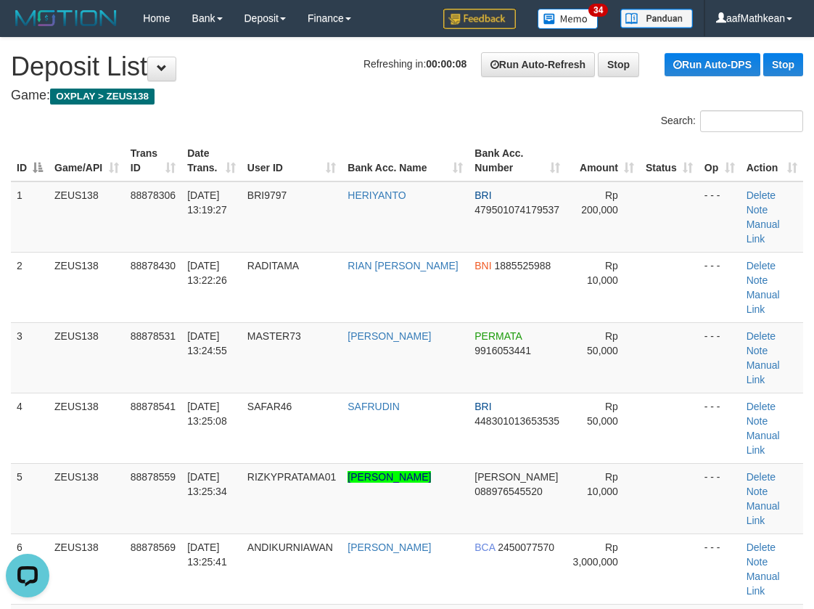
click at [243, 118] on div "Search:" at bounding box center [407, 122] width 814 height 25
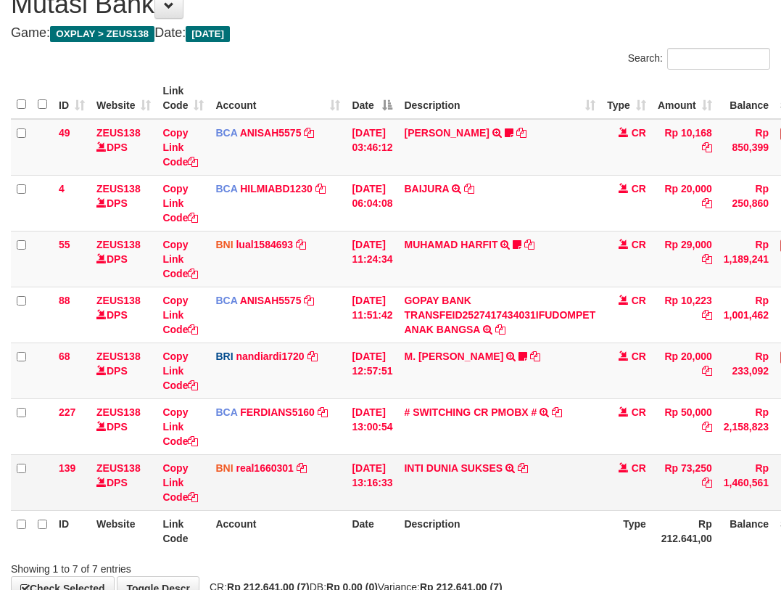
scroll to position [154, 0]
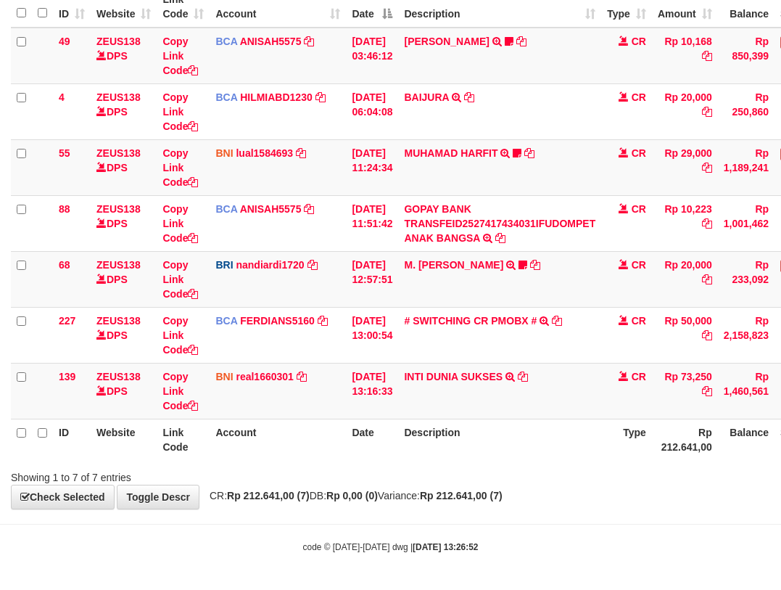
click at [512, 467] on div "Showing 1 to 7 of 7 entries" at bounding box center [390, 474] width 781 height 20
drag, startPoint x: 514, startPoint y: 469, endPoint x: 528, endPoint y: 460, distance: 16.9
click at [517, 467] on div "Showing 1 to 7 of 7 entries" at bounding box center [390, 474] width 781 height 20
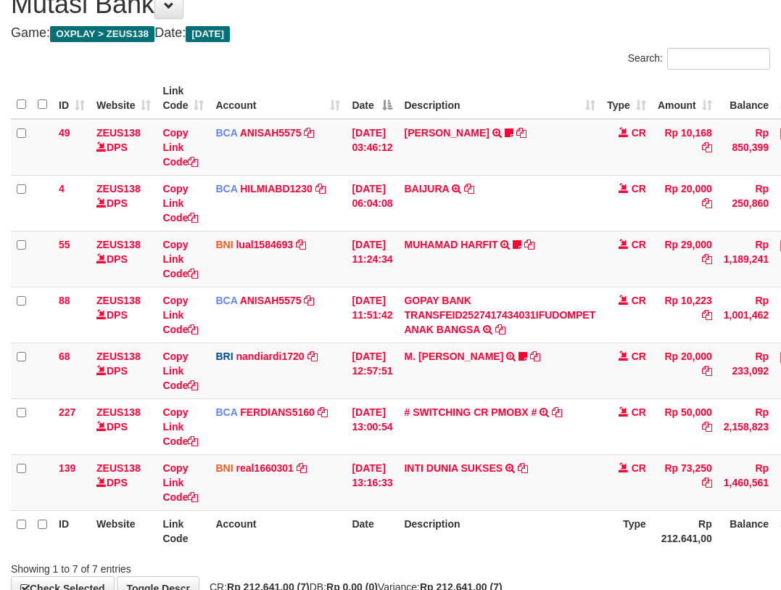
click at [506, 487] on div "**********" at bounding box center [390, 287] width 781 height 625
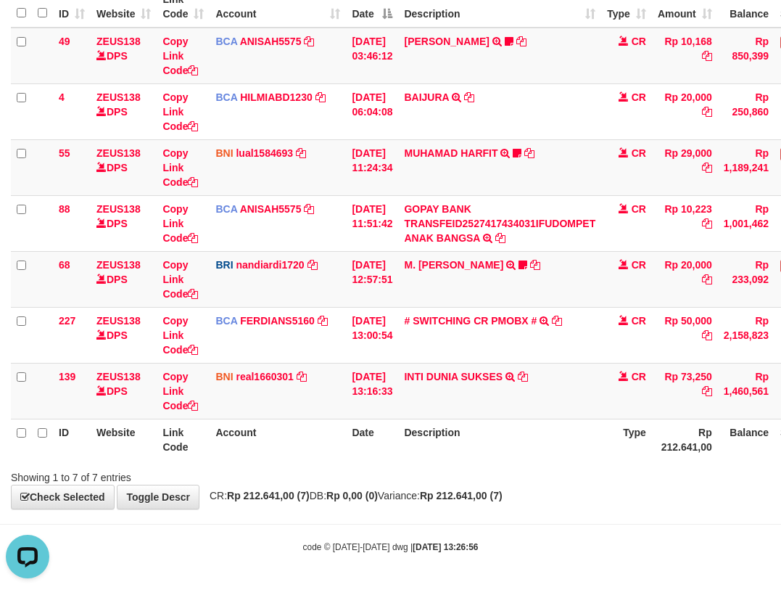
click at [549, 462] on div "ID Website Link Code Account Date Description Type Amount Balance Status Action…" at bounding box center [390, 223] width 781 height 482
drag, startPoint x: 521, startPoint y: 480, endPoint x: 511, endPoint y: 485, distance: 11.4
click at [515, 491] on div "**********" at bounding box center [390, 196] width 781 height 625
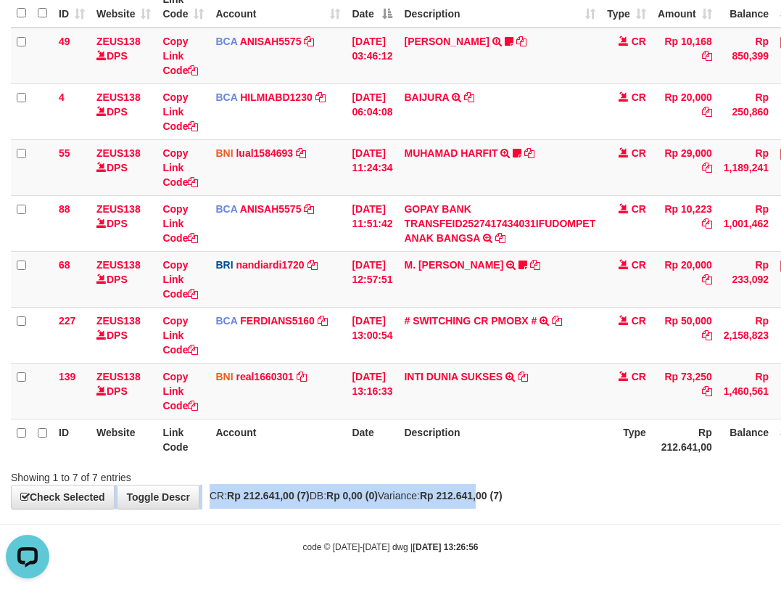
click at [503, 492] on strong "Rp 212.641,00 (7)" at bounding box center [461, 496] width 83 height 12
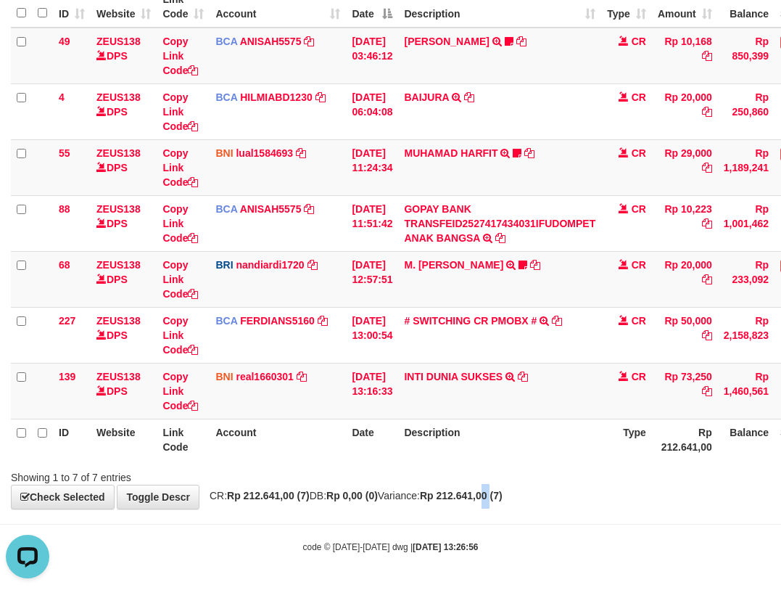
drag, startPoint x: 529, startPoint y: 495, endPoint x: 532, endPoint y: 467, distance: 27.8
click at [503, 493] on strong "Rp 212.641,00 (7)" at bounding box center [461, 496] width 83 height 12
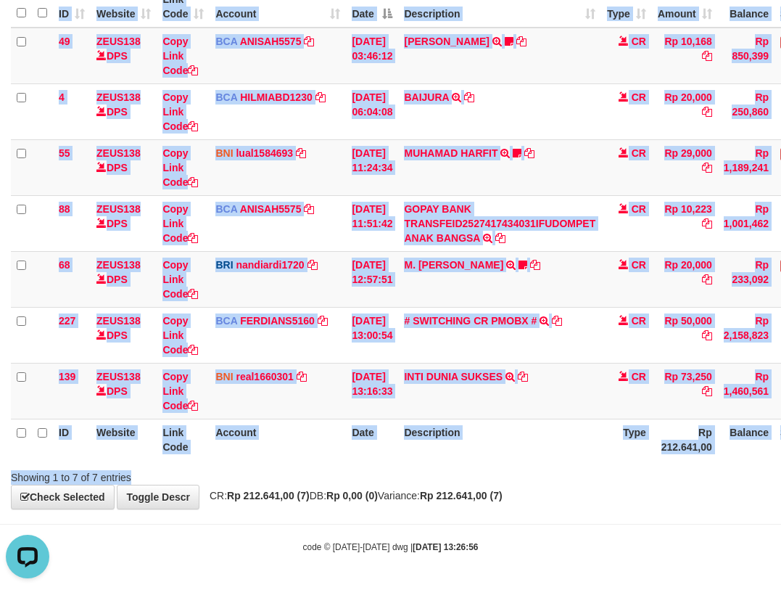
click at [559, 472] on div "Search: ID Website Link Code Account Date Description Type Amount Balance Statu…" at bounding box center [391, 220] width 760 height 528
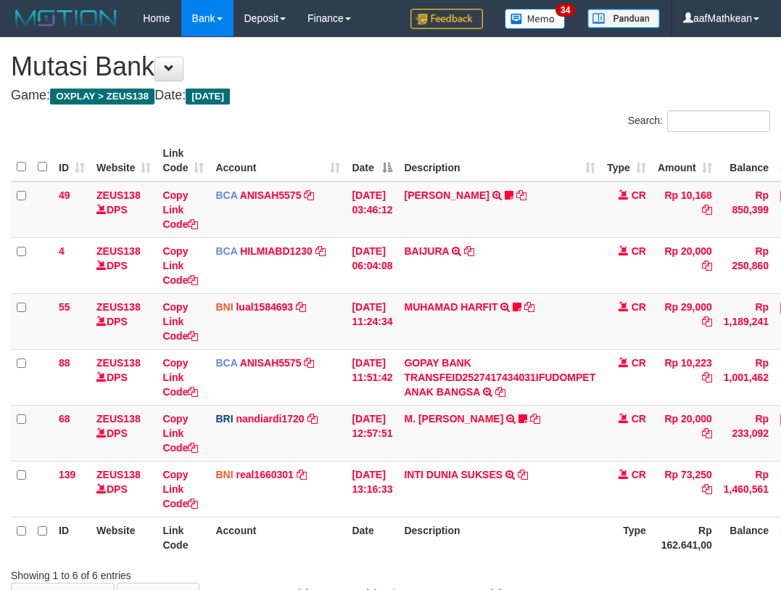
scroll to position [87, 0]
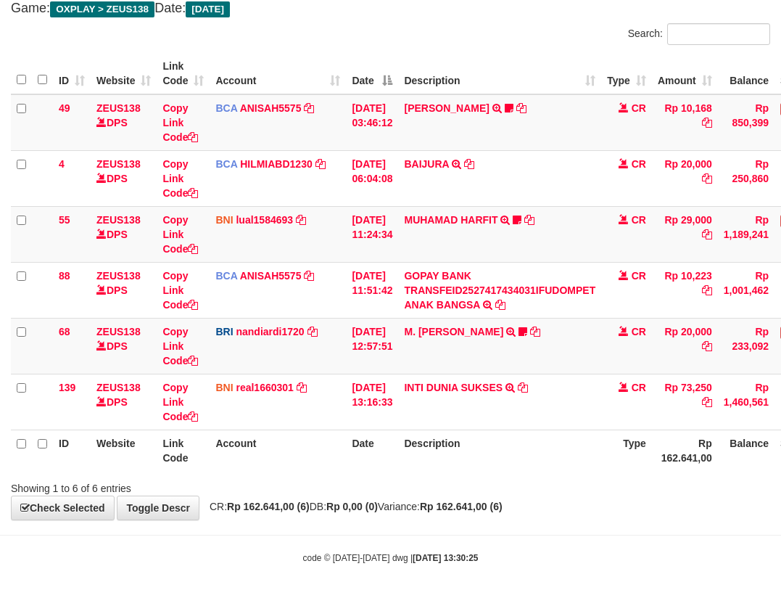
scroll to position [98, 0]
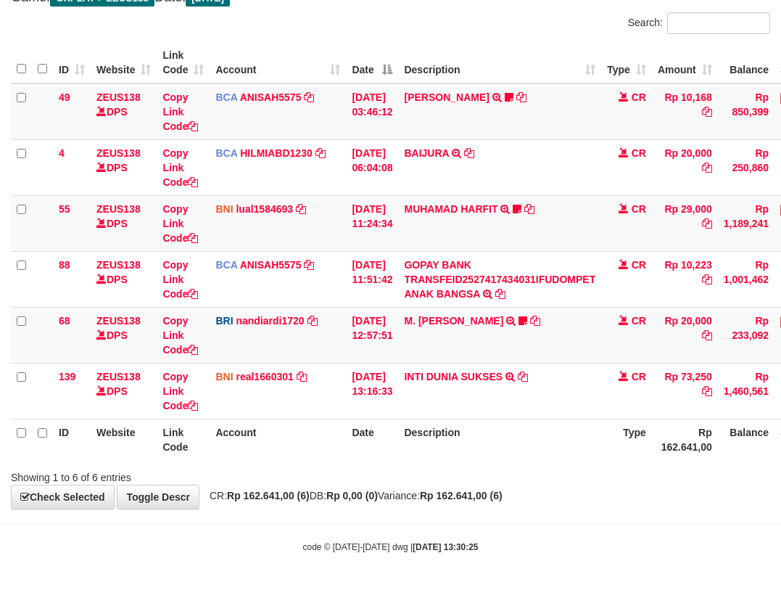
drag, startPoint x: 429, startPoint y: 478, endPoint x: 919, endPoint y: 406, distance: 495.7
click at [429, 478] on div "Showing 1 to 6 of 6 entries" at bounding box center [390, 474] width 781 height 20
click at [781, 406] on html "Toggle navigation Home Bank Account List Load By Website Group [OXPLAY] ZEUS138…" at bounding box center [390, 246] width 781 height 688
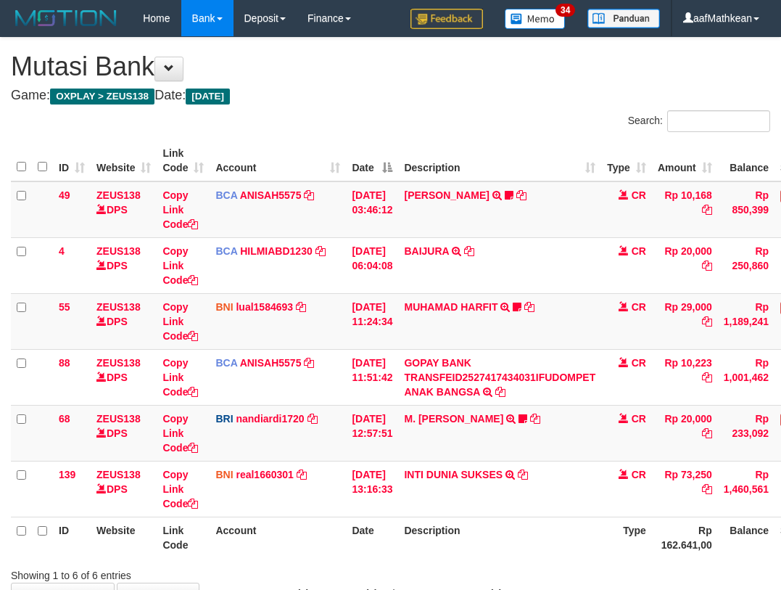
scroll to position [96, 50]
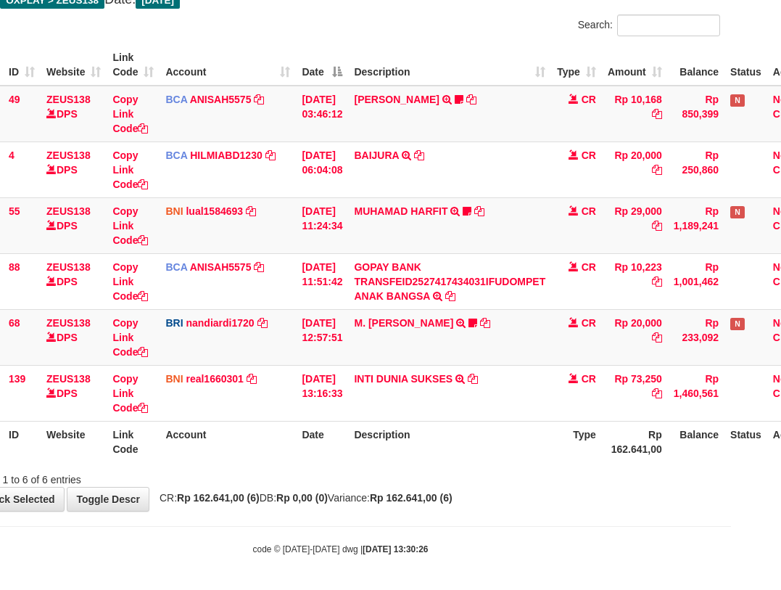
drag, startPoint x: 235, startPoint y: 444, endPoint x: 254, endPoint y: 452, distance: 20.5
click at [251, 450] on th "Account" at bounding box center [228, 441] width 136 height 41
click at [272, 461] on th "Account" at bounding box center [228, 441] width 136 height 41
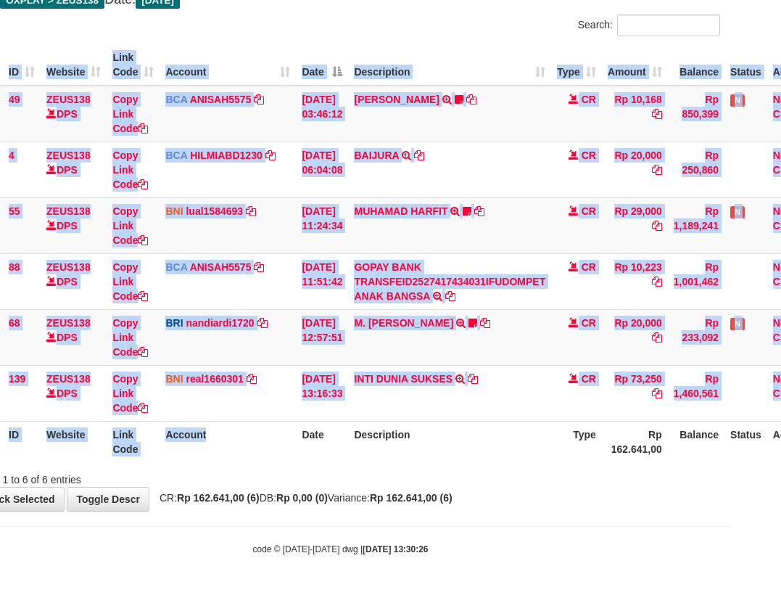
click at [292, 467] on div "Search: ID Website Link Code Account Date Description Type Amount Balance Statu…" at bounding box center [341, 251] width 760 height 472
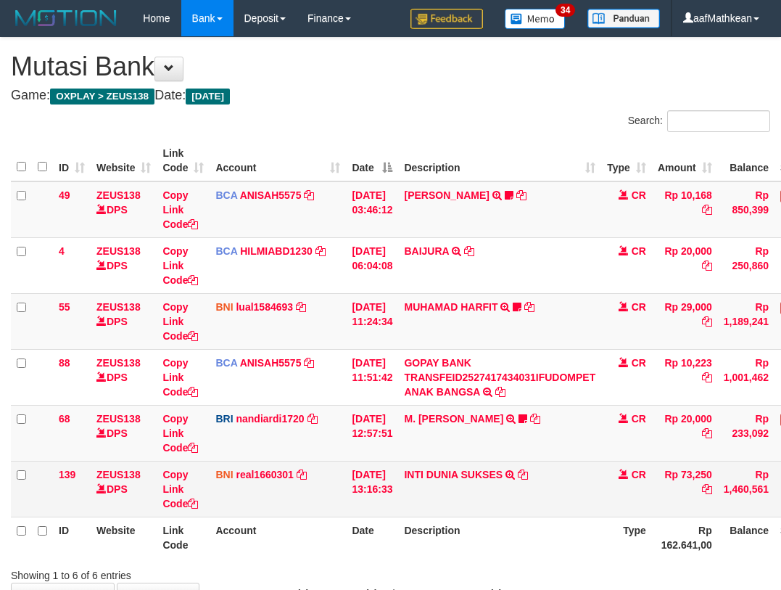
scroll to position [96, 93]
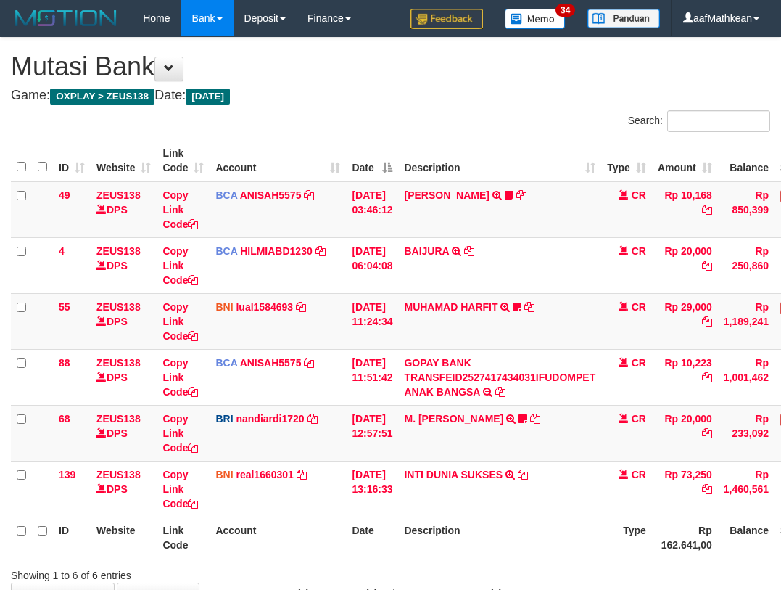
scroll to position [96, 93]
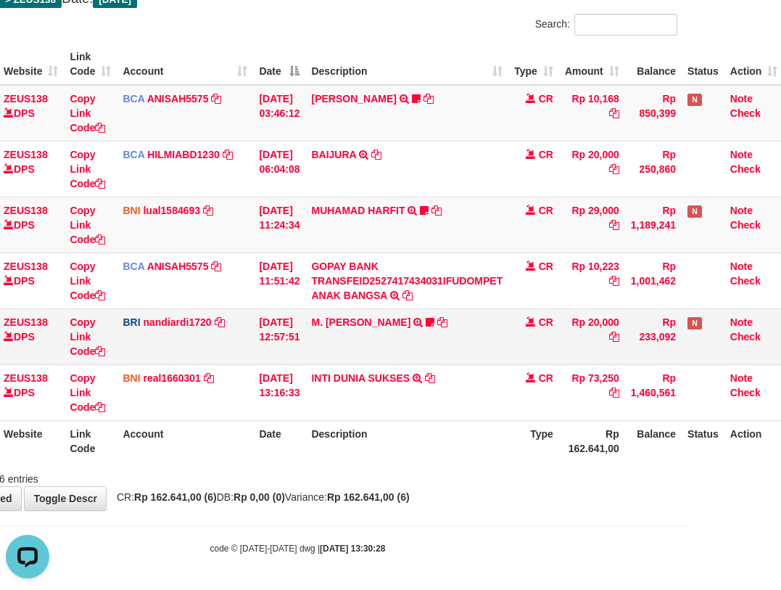
drag, startPoint x: 349, startPoint y: 192, endPoint x: 577, endPoint y: 358, distance: 282.9
click at [458, 351] on tbody "49 ZEUS138 DPS Copy Link Code BCA ANISAH5575 DPS [PERSON_NAME] mutasi_20251001_…" at bounding box center [350, 253] width 865 height 336
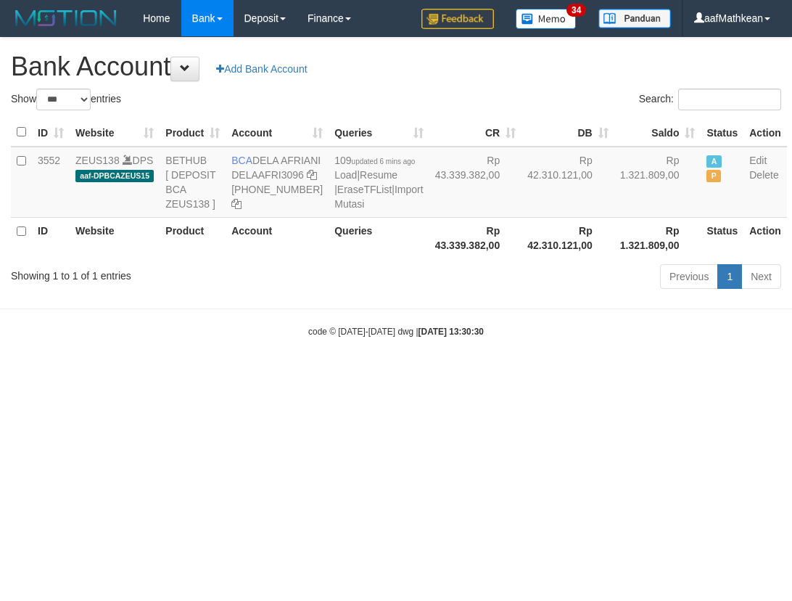
select select "***"
drag, startPoint x: 0, startPoint y: 0, endPoint x: 285, endPoint y: 174, distance: 334.0
click at [285, 174] on td "BCA DELA AFRIANI DELAAFRI3096 869-245-8639" at bounding box center [277, 182] width 103 height 71
copy td "ELA AFRIANI"
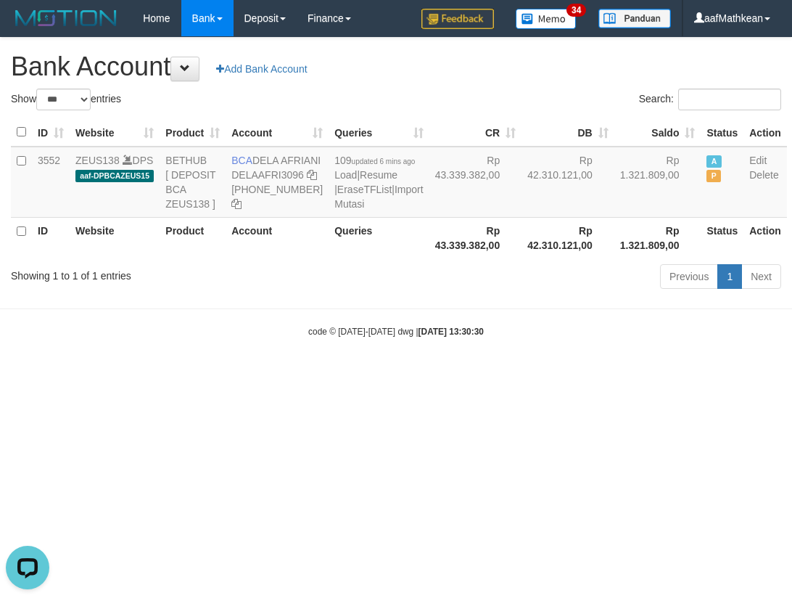
click at [530, 374] on body "Toggle navigation Home Bank Account List Load By Website Group [OXPLAY] ZEUS138…" at bounding box center [396, 187] width 792 height 374
drag, startPoint x: 298, startPoint y: 320, endPoint x: 261, endPoint y: 258, distance: 72.5
click at [299, 283] on div "Showing 1 to 1 of 1 entries" at bounding box center [165, 273] width 308 height 20
click at [307, 180] on icon at bounding box center [312, 175] width 10 height 10
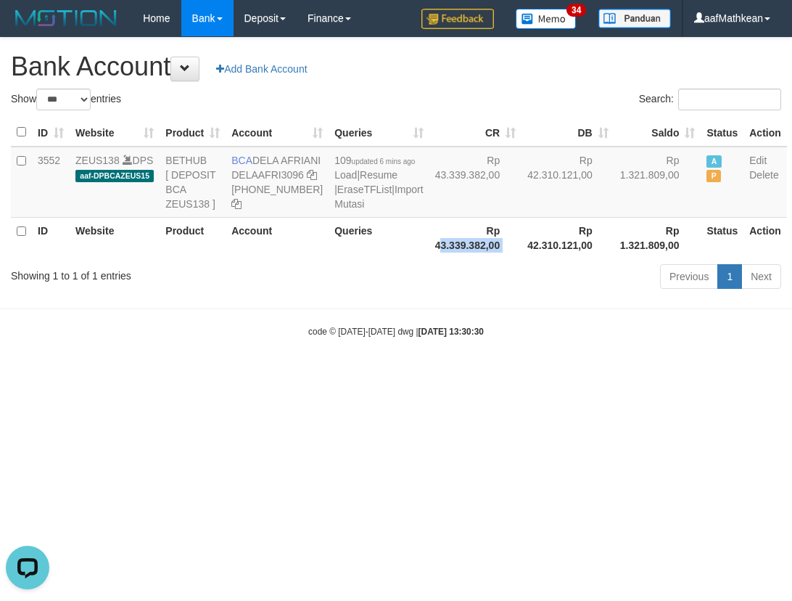
click at [359, 258] on tr "ID Website Product Account Queries Rp 43.339.382,00 Rp 42.310.121,00 Rp 1.321.8…" at bounding box center [399, 237] width 776 height 41
click at [334, 210] on link "Import Mutasi" at bounding box center [378, 197] width 89 height 26
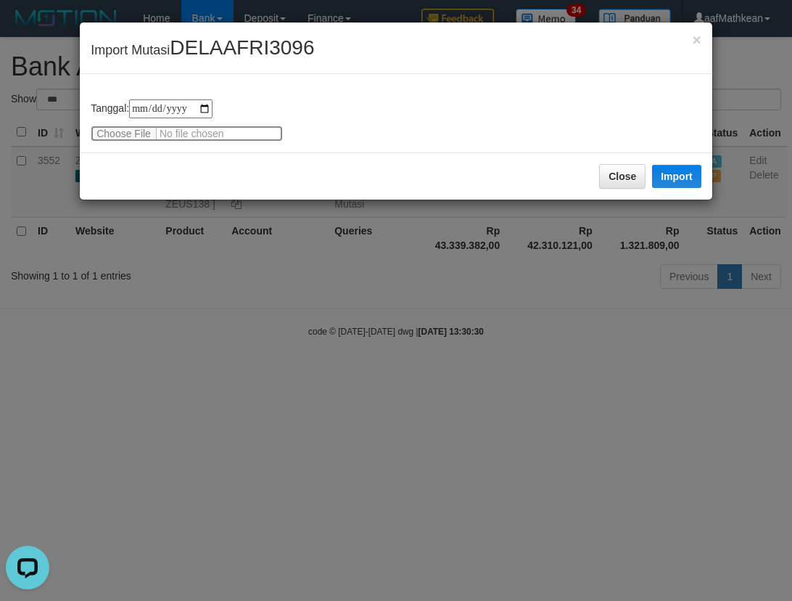
click at [128, 127] on input "file" at bounding box center [187, 133] width 192 height 16
type input "**********"
click at [676, 178] on button "Import" at bounding box center [676, 176] width 49 height 23
click at [620, 189] on button "Close" at bounding box center [622, 176] width 46 height 25
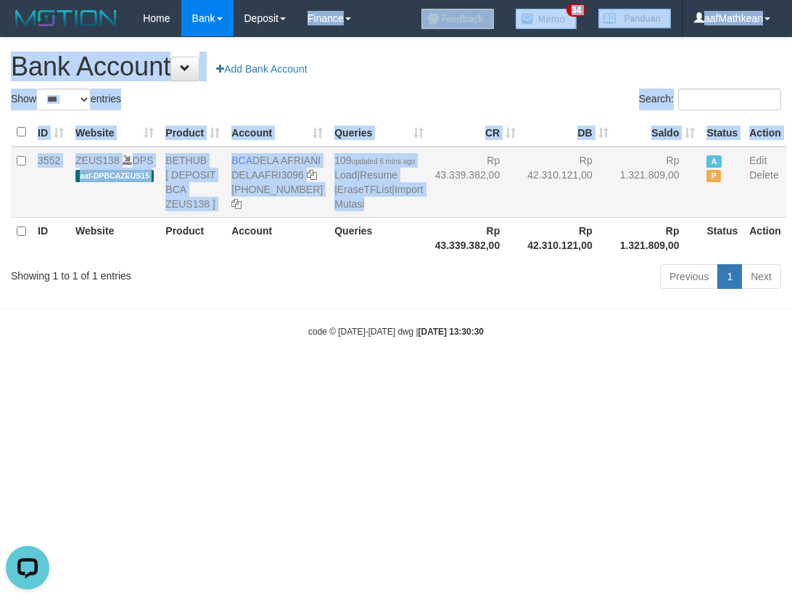
drag, startPoint x: 375, startPoint y: 256, endPoint x: 377, endPoint y: 379, distance: 123.3
click at [373, 286] on body "Toggle navigation Home Bank Account List Load By Website Group [OXPLAY] ZEUS138…" at bounding box center [396, 187] width 792 height 374
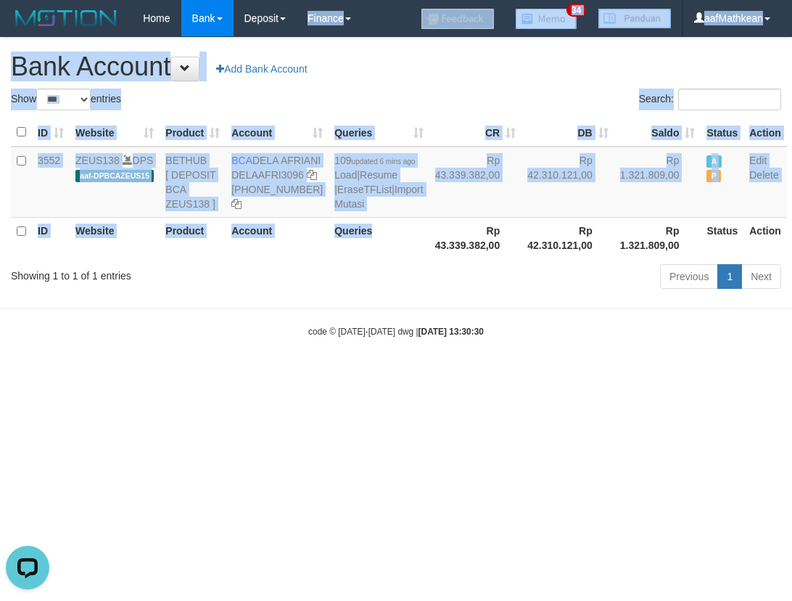
click at [387, 373] on body "Toggle navigation Home Bank Account List Load By Website Group [OXPLAY] ZEUS138…" at bounding box center [396, 187] width 792 height 374
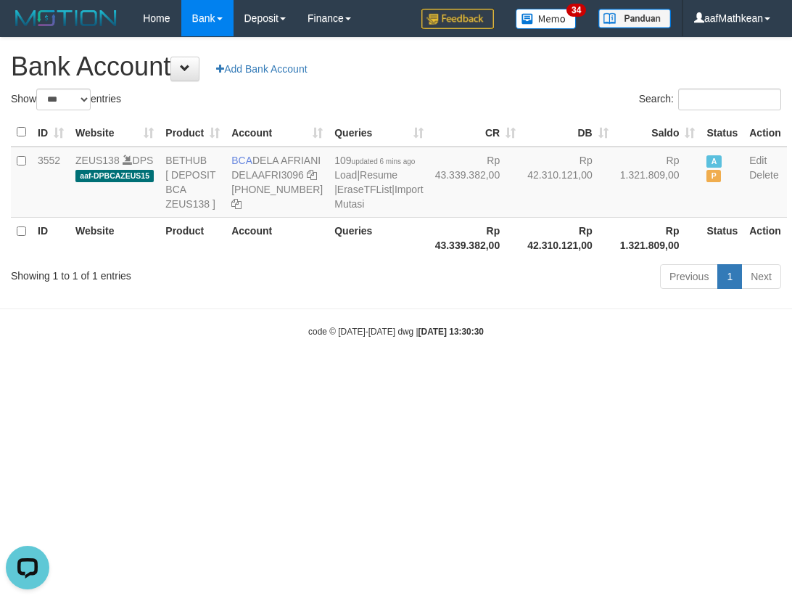
click at [379, 294] on div "Show ** ** ** *** *** entries Search: ID Website Product Account Queries CR DB …" at bounding box center [396, 191] width 770 height 205
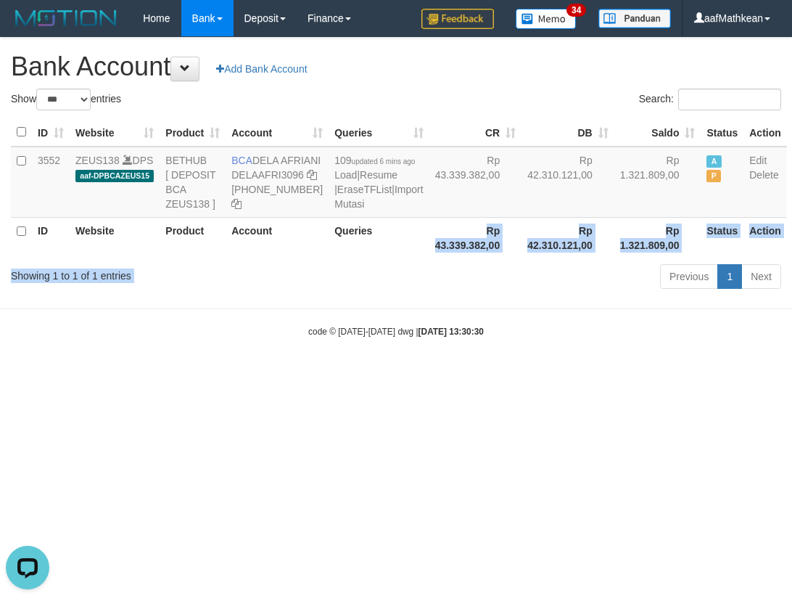
drag, startPoint x: 376, startPoint y: 297, endPoint x: 380, endPoint y: 311, distance: 14.3
click at [380, 294] on div "Show ** ** ** *** *** entries Search: ID Website Product Account Queries CR DB …" at bounding box center [396, 191] width 770 height 205
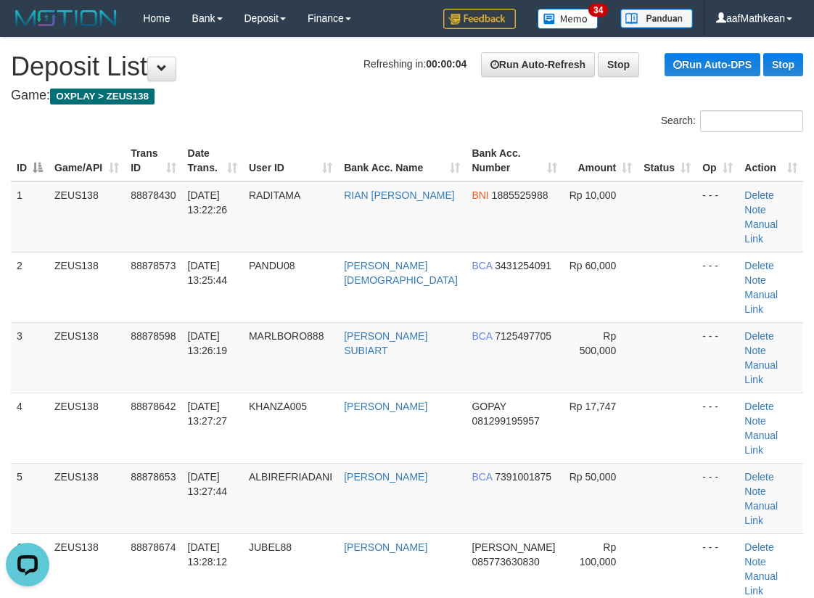
click at [105, 272] on td "ZEUS138" at bounding box center [87, 287] width 76 height 70
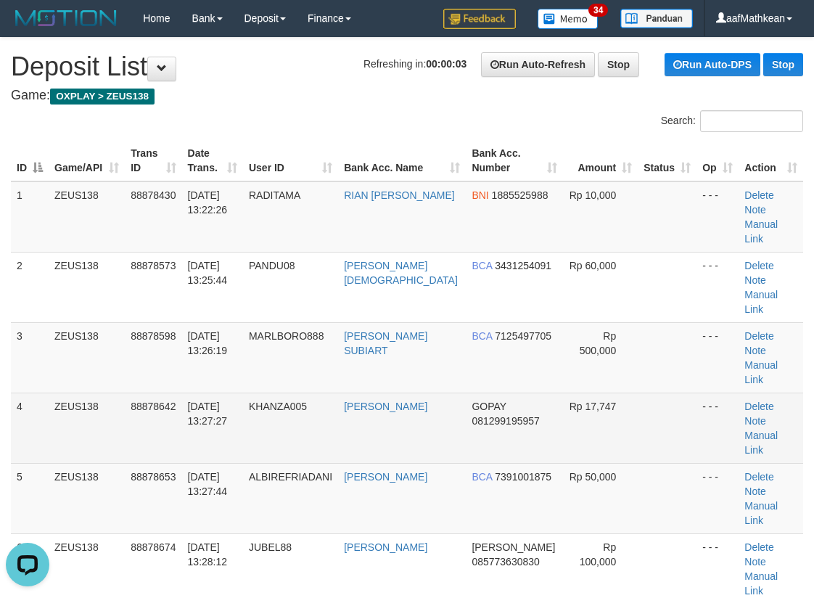
click at [598, 392] on td "Rp 17,747" at bounding box center [600, 427] width 75 height 70
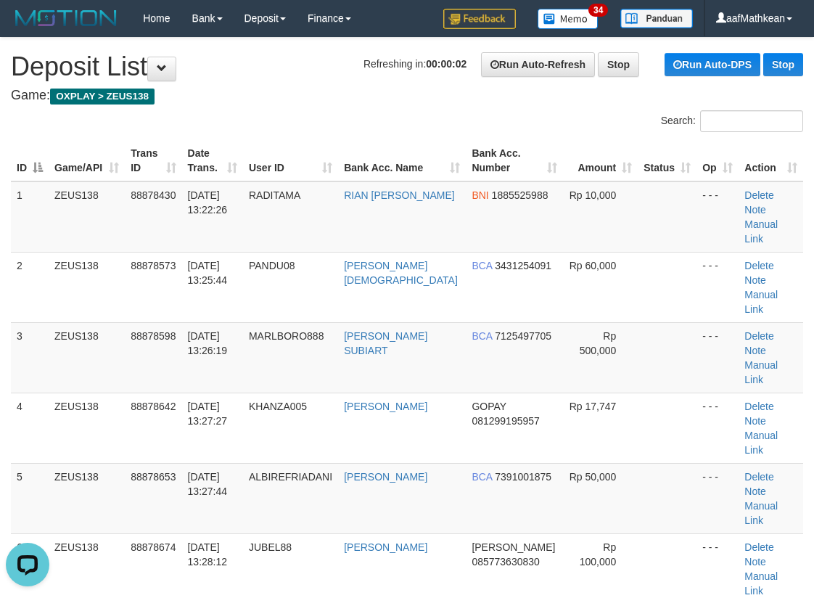
scroll to position [343, 0]
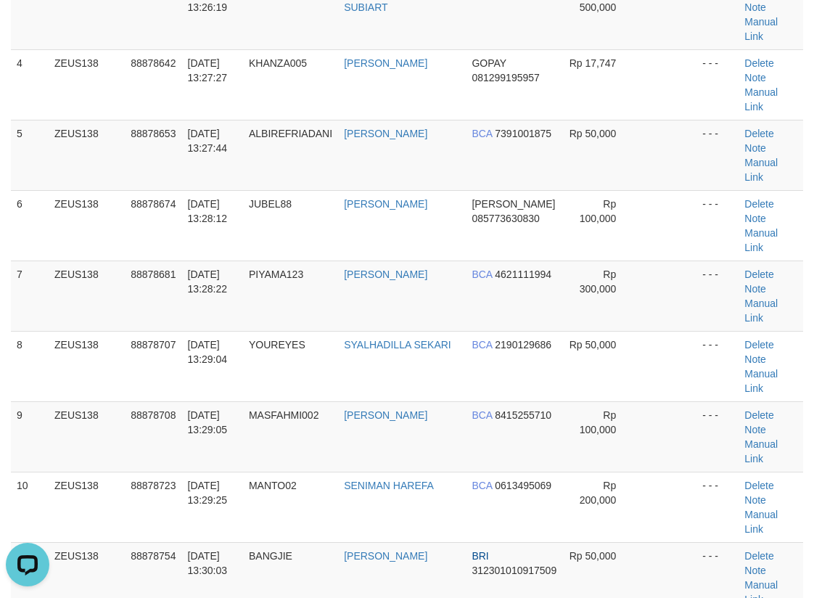
click at [323, 260] on td "PIYAMA123" at bounding box center [290, 295] width 95 height 70
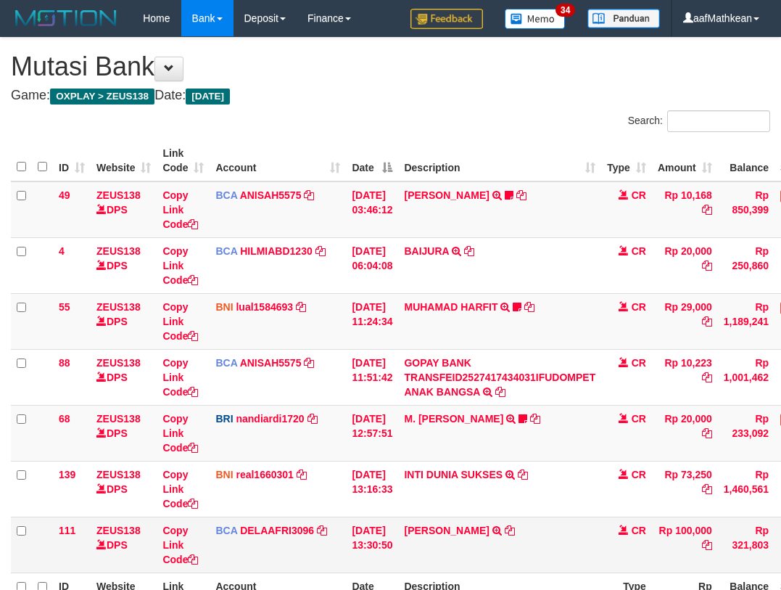
scroll to position [94, 87]
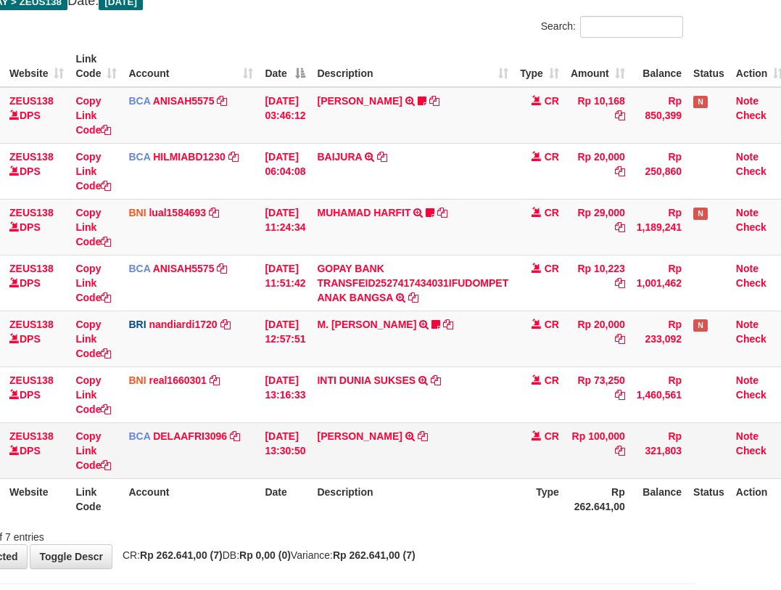
click at [448, 466] on td "FAHMI RAMLAN TRSF E-BANKING CR 0110/FTSCY/WS95031 100000.00FAHMI RAMLAN" at bounding box center [412, 450] width 203 height 56
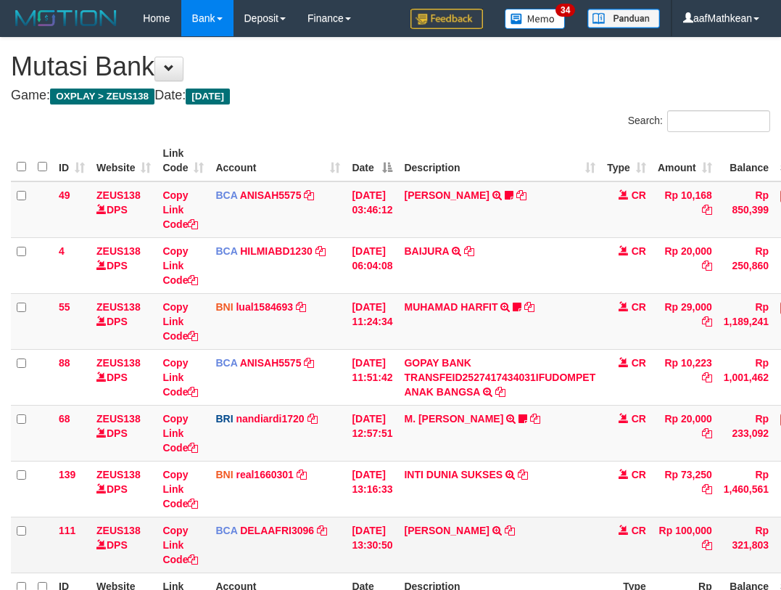
scroll to position [94, 87]
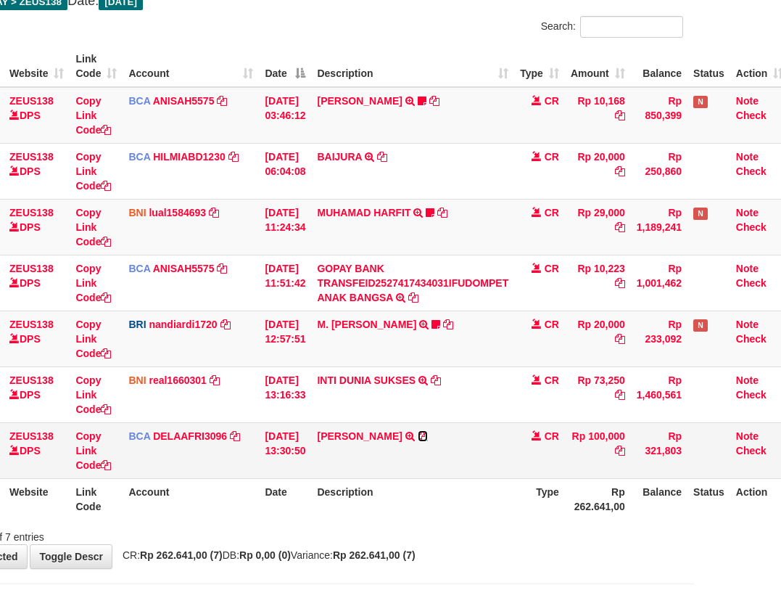
click at [426, 435] on icon at bounding box center [423, 436] width 10 height 10
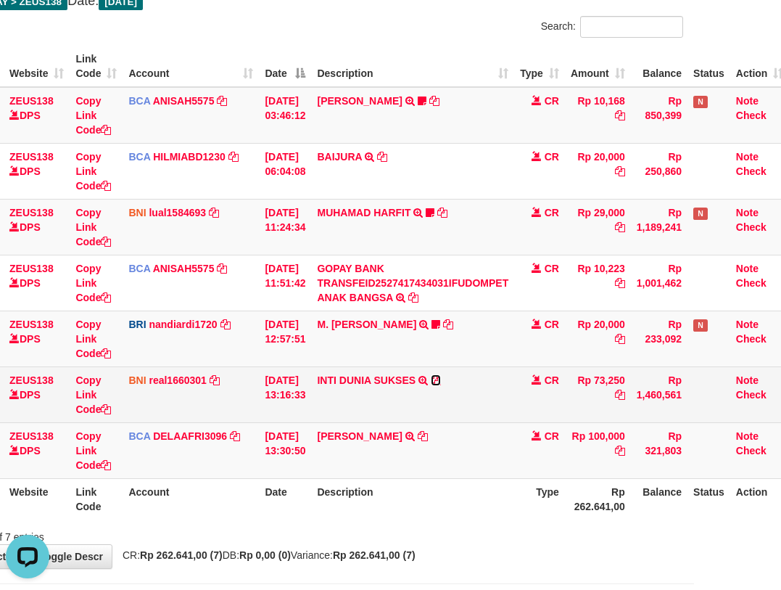
click at [441, 379] on icon at bounding box center [436, 380] width 10 height 10
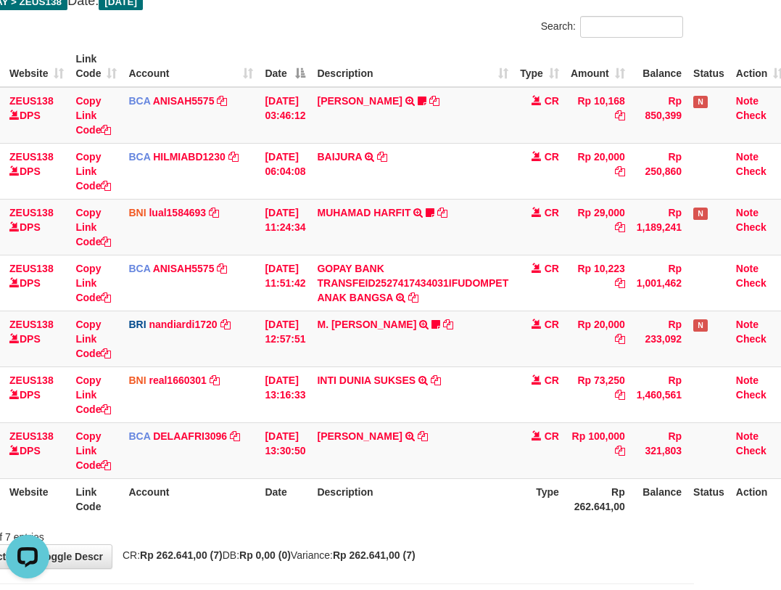
click at [169, 498] on th "Account" at bounding box center [191, 498] width 136 height 41
click at [341, 506] on th "Description" at bounding box center [412, 498] width 203 height 41
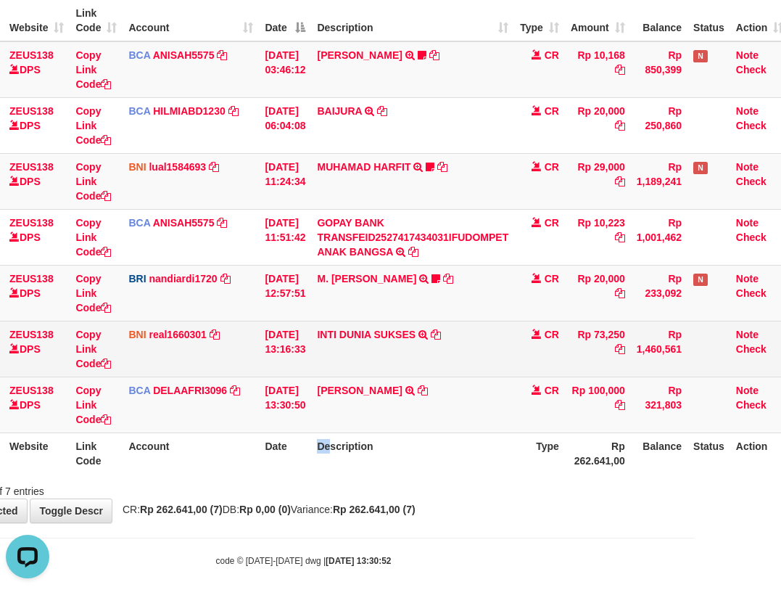
scroll to position [154, 87]
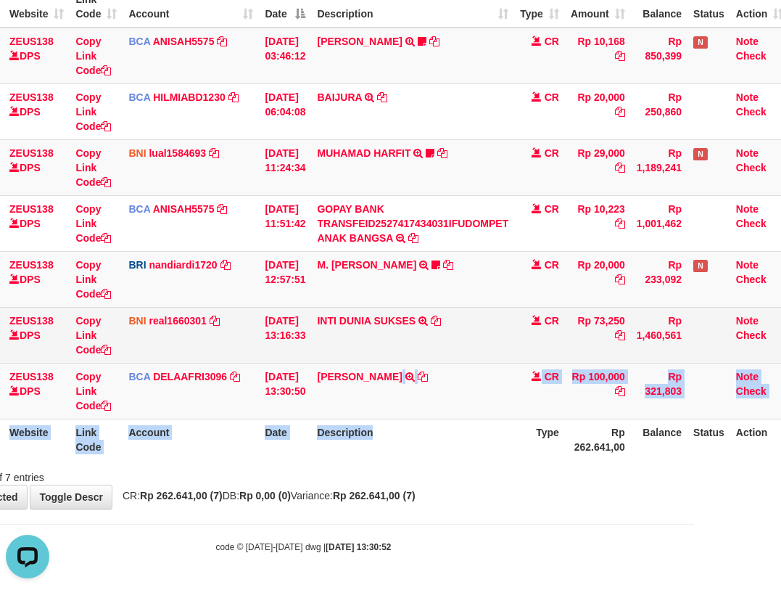
click at [370, 385] on table "ID Website Link Code Account Date Description Type Amount Balance Status Action…" at bounding box center [356, 223] width 865 height 474
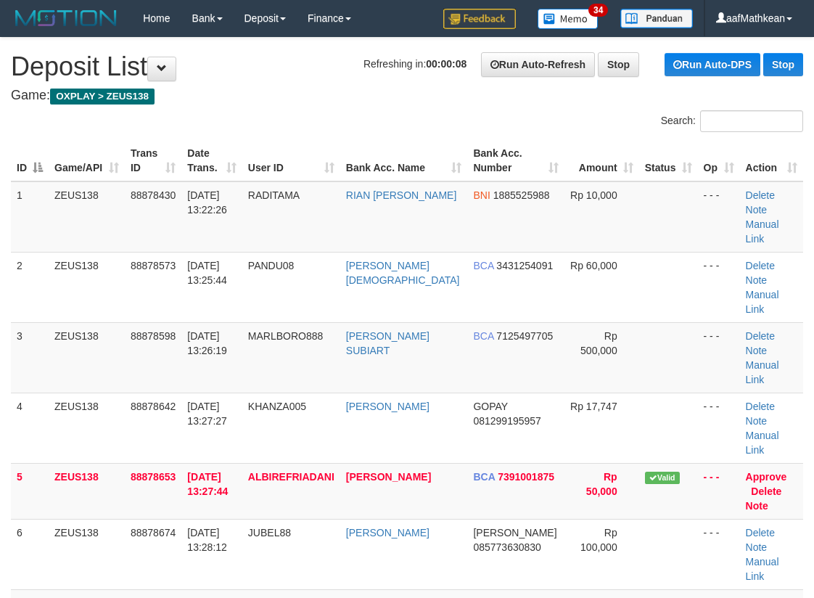
drag, startPoint x: 218, startPoint y: 180, endPoint x: 0, endPoint y: 231, distance: 223.6
click at [199, 190] on tr "1 ZEUS138 88878430 01/10/2025 13:22:26 RADITAMA RIAN IVAN GUNAWAN BNI 188552598…" at bounding box center [407, 216] width 792 height 71
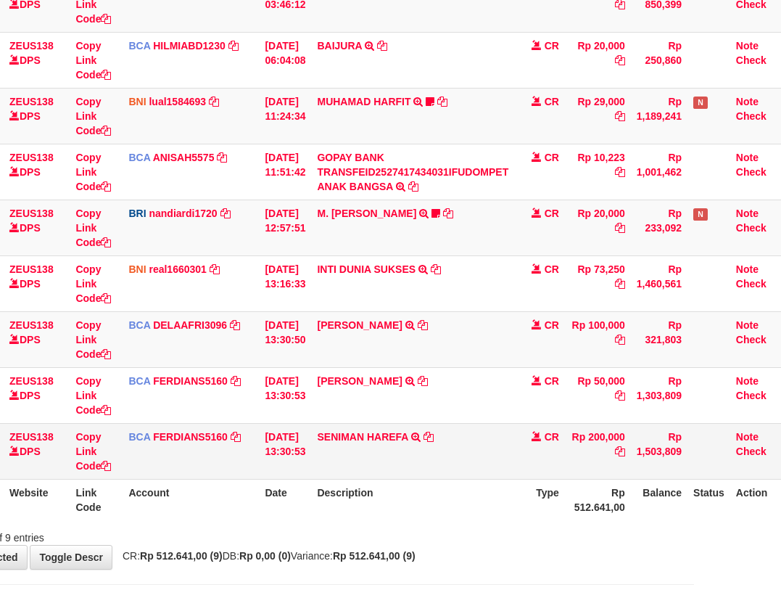
scroll to position [266, 87]
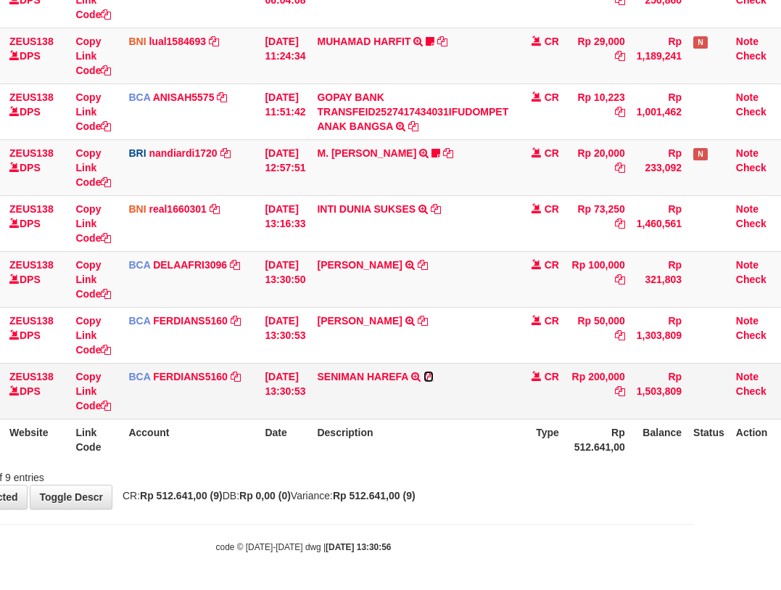
click at [434, 375] on icon at bounding box center [429, 376] width 10 height 10
click at [376, 434] on th "Description" at bounding box center [412, 439] width 203 height 41
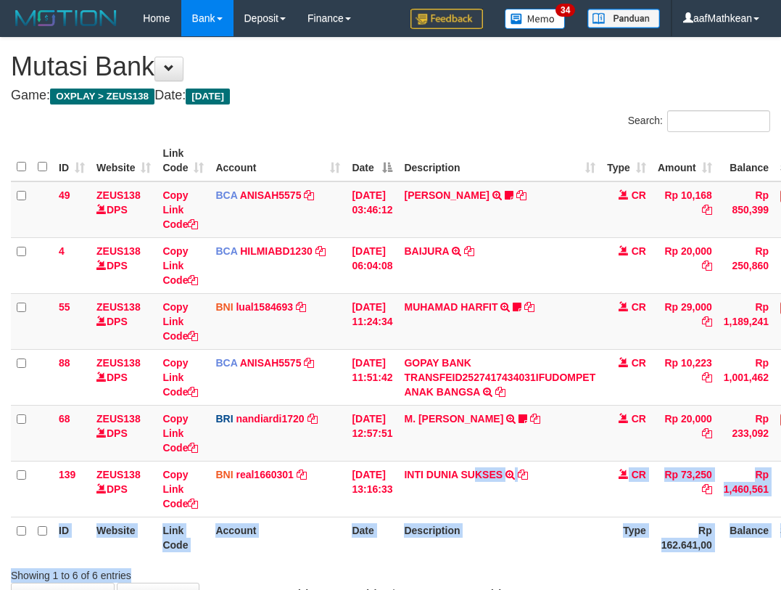
scroll to position [98, 87]
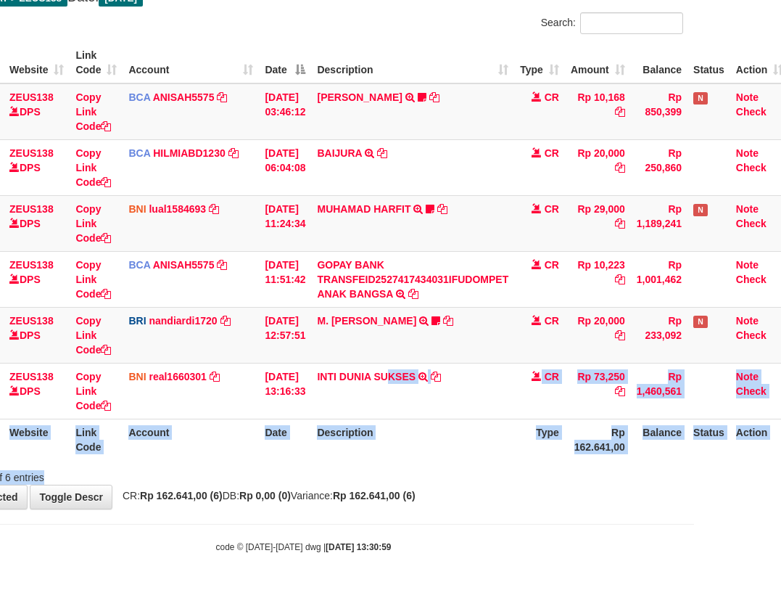
drag, startPoint x: 488, startPoint y: 462, endPoint x: 511, endPoint y: 468, distance: 23.2
click at [495, 468] on div "Search: ID Website Link Code Account Date Description Type Amount Balance Statu…" at bounding box center [304, 248] width 760 height 472
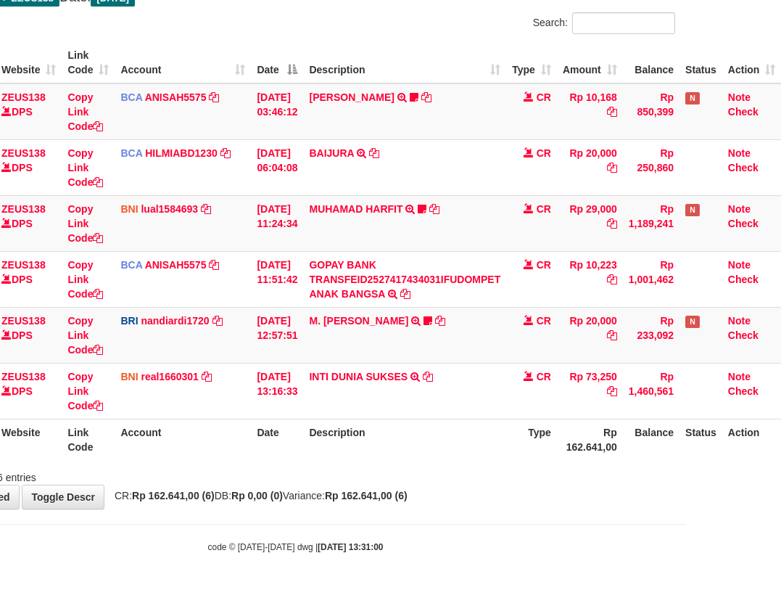
click at [686, 563] on html "Toggle navigation Home Bank Account List Load By Website Group [OXPLAY] ZEUS138…" at bounding box center [295, 246] width 781 height 688
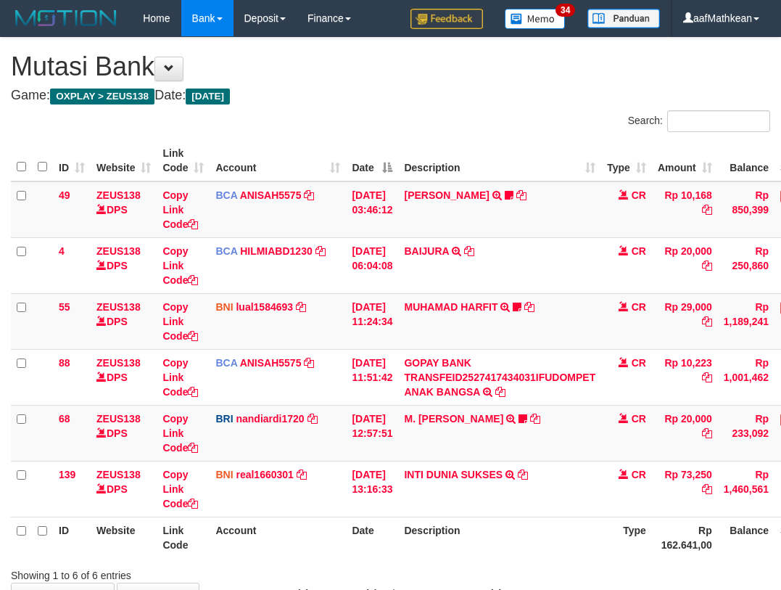
scroll to position [96, 99]
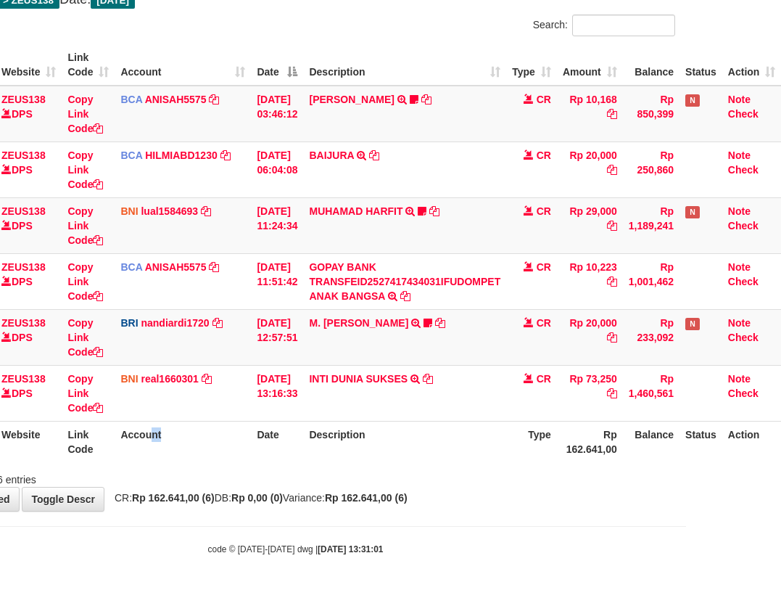
click at [201, 435] on th "Account" at bounding box center [183, 441] width 136 height 41
drag, startPoint x: 511, startPoint y: 530, endPoint x: 783, endPoint y: 584, distance: 278.1
click at [686, 572] on html "Toggle navigation Home Bank Account List Load By Website Group [OXPLAY] ZEUS138…" at bounding box center [295, 248] width 781 height 688
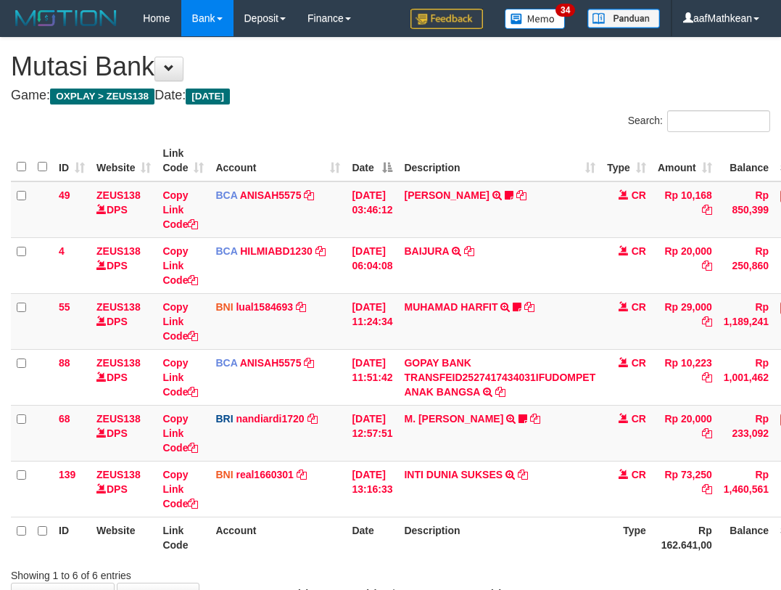
scroll to position [96, 99]
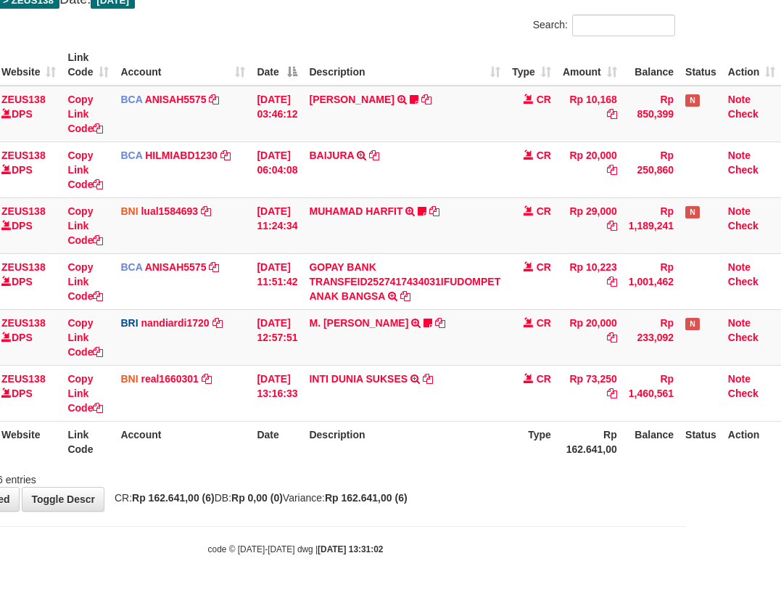
click at [596, 445] on div "Search: ID Website Link Code Account Date Description Type Amount Balance Statu…" at bounding box center [296, 251] width 760 height 472
click at [386, 430] on th "Description" at bounding box center [404, 441] width 203 height 41
click at [390, 434] on th "Description" at bounding box center [404, 441] width 203 height 41
click at [410, 444] on th "Description" at bounding box center [404, 441] width 203 height 41
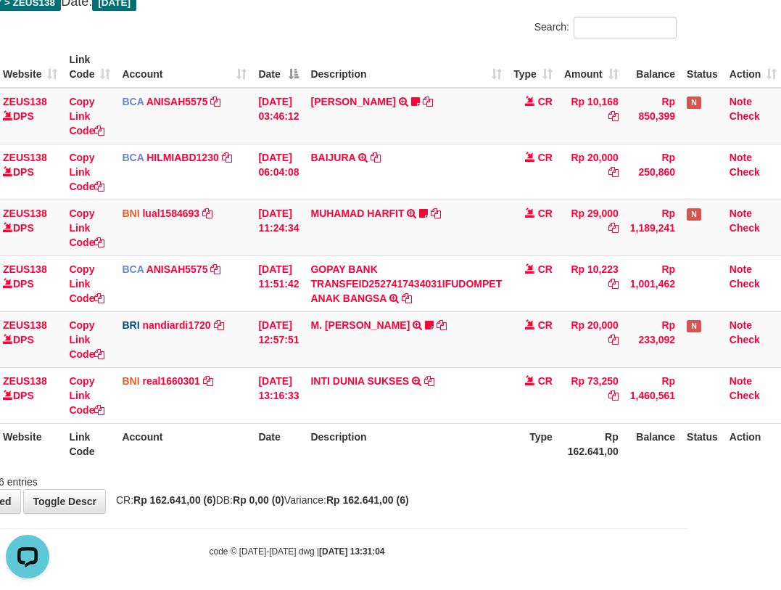
click at [422, 471] on div "Search: ID Website Link Code Account Date Description Type Amount Balance Statu…" at bounding box center [297, 253] width 760 height 472
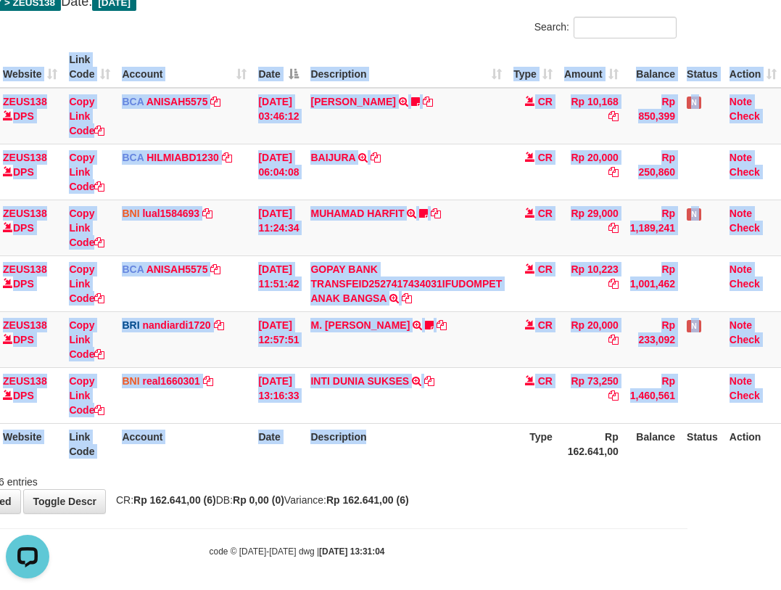
drag, startPoint x: 334, startPoint y: 469, endPoint x: 791, endPoint y: 300, distance: 487.0
click at [426, 443] on div "ID Website Link Code Account Date Description Type Amount Balance Status Action…" at bounding box center [296, 255] width 781 height 427
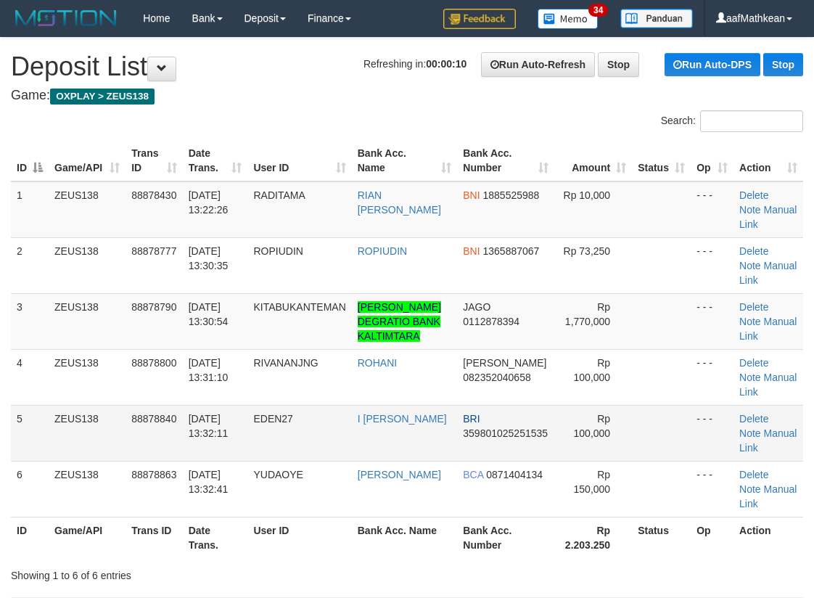
drag, startPoint x: 269, startPoint y: 209, endPoint x: 1, endPoint y: 259, distance: 272.3
click at [254, 213] on table "ID Game/API Trans ID Date Trans. User ID Bank Acc. Name Bank Acc. Number Amount…" at bounding box center [407, 349] width 792 height 418
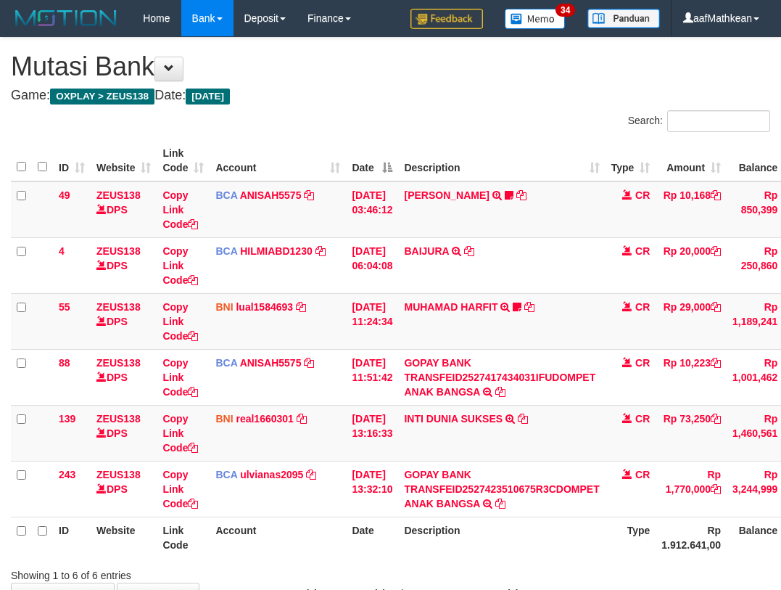
scroll to position [91, 88]
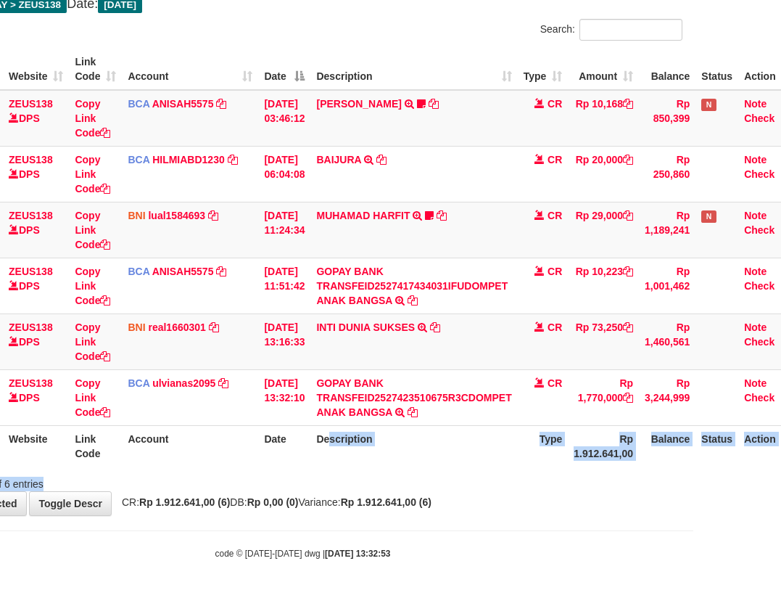
drag, startPoint x: 345, startPoint y: 480, endPoint x: 363, endPoint y: 477, distance: 18.3
click at [354, 481] on div "Search: ID Website Link Code Account Date Description Type Amount Balance Statu…" at bounding box center [303, 255] width 760 height 472
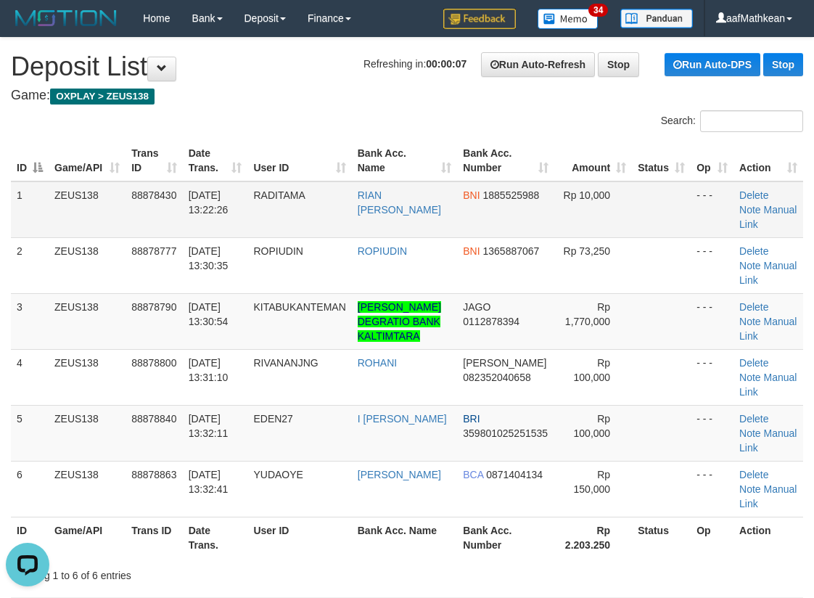
drag, startPoint x: 255, startPoint y: 222, endPoint x: 225, endPoint y: 215, distance: 30.6
click at [264, 221] on tr "1 ZEUS138 88878430 01/10/2025 13:22:26 RADITAMA RIAN IVAN GUNAWAN BNI 188552598…" at bounding box center [407, 209] width 792 height 57
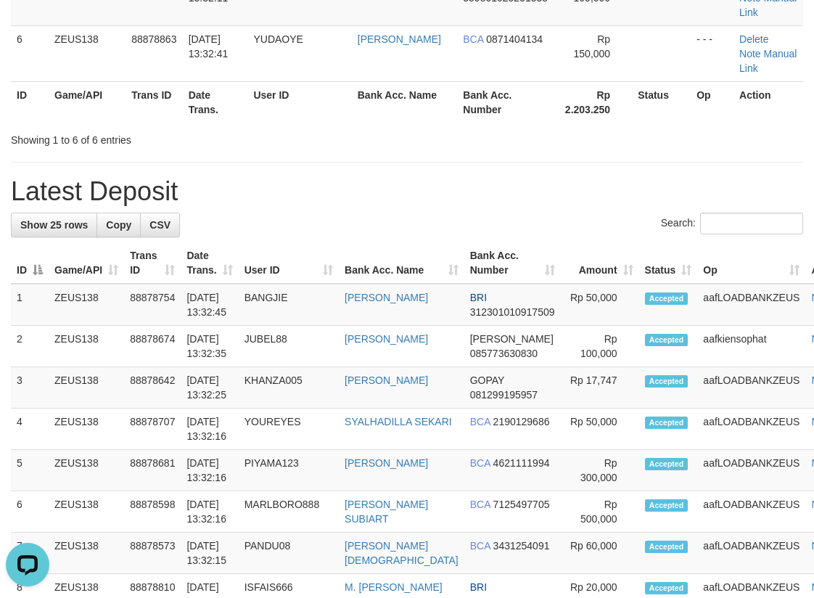
click at [315, 284] on th "User ID" at bounding box center [289, 262] width 100 height 41
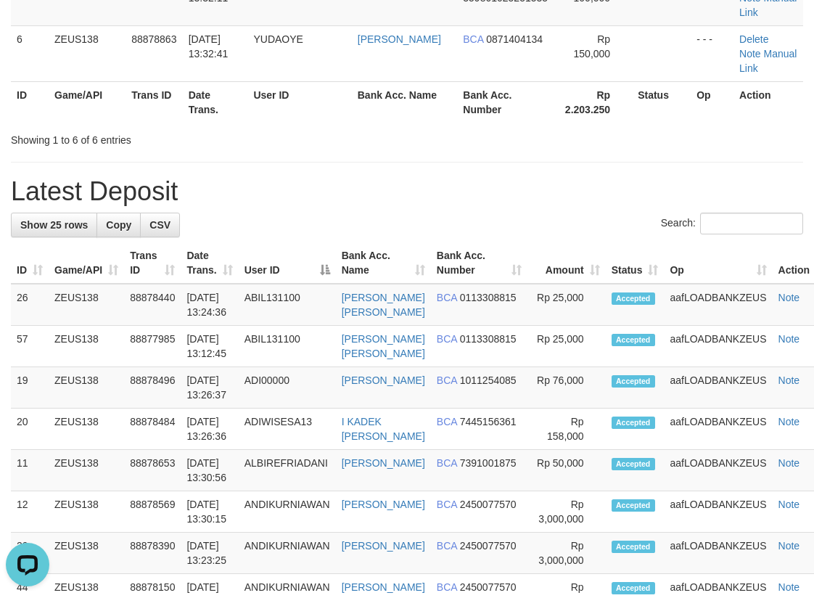
scroll to position [22, 0]
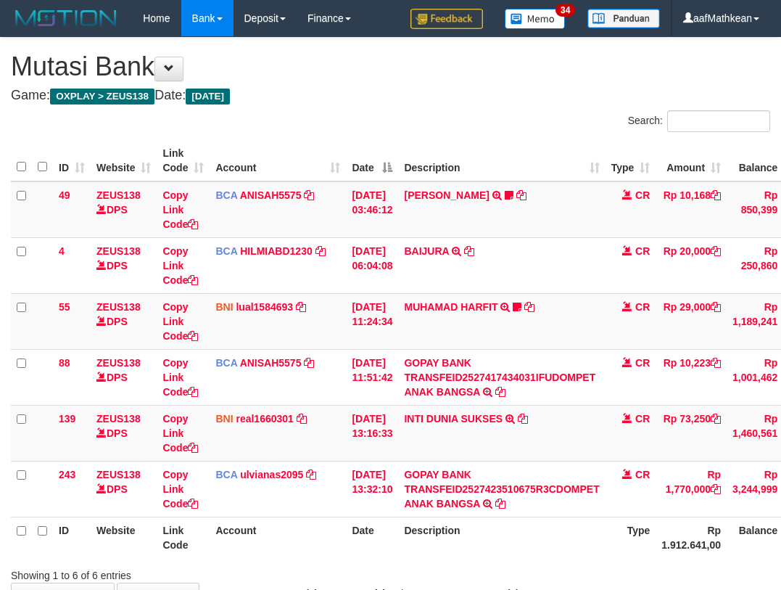
scroll to position [89, 82]
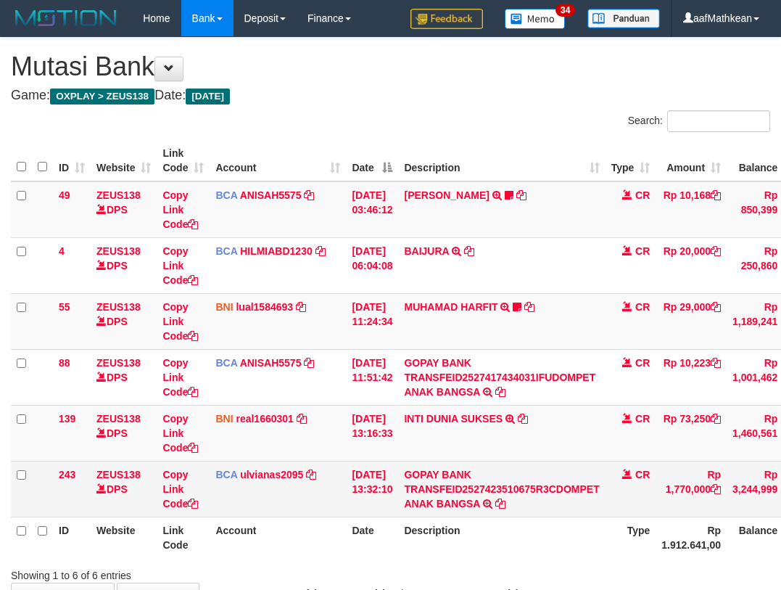
scroll to position [89, 82]
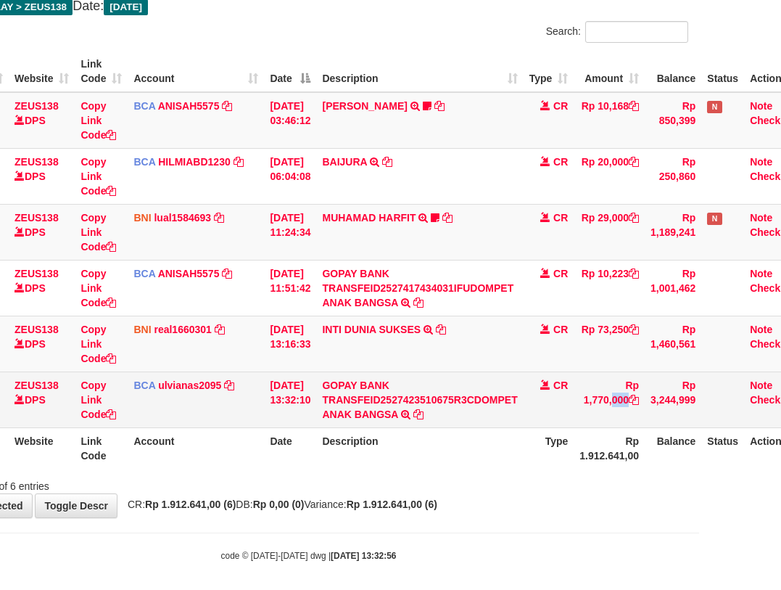
copy td "1,770,000"
drag, startPoint x: 590, startPoint y: 393, endPoint x: 655, endPoint y: 391, distance: 65.3
click at [641, 404] on td "Rp 1,770,000" at bounding box center [609, 399] width 71 height 56
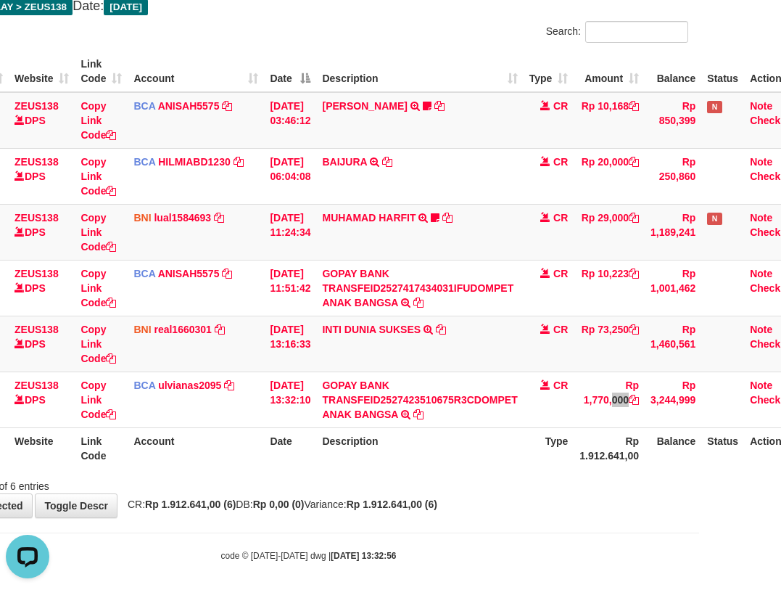
scroll to position [0, 0]
click at [519, 497] on div "**********" at bounding box center [308, 232] width 781 height 569
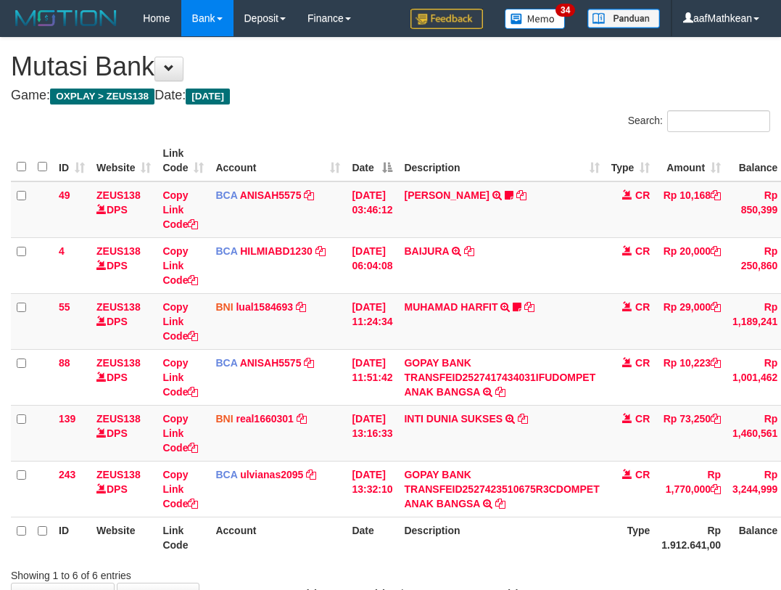
scroll to position [87, 76]
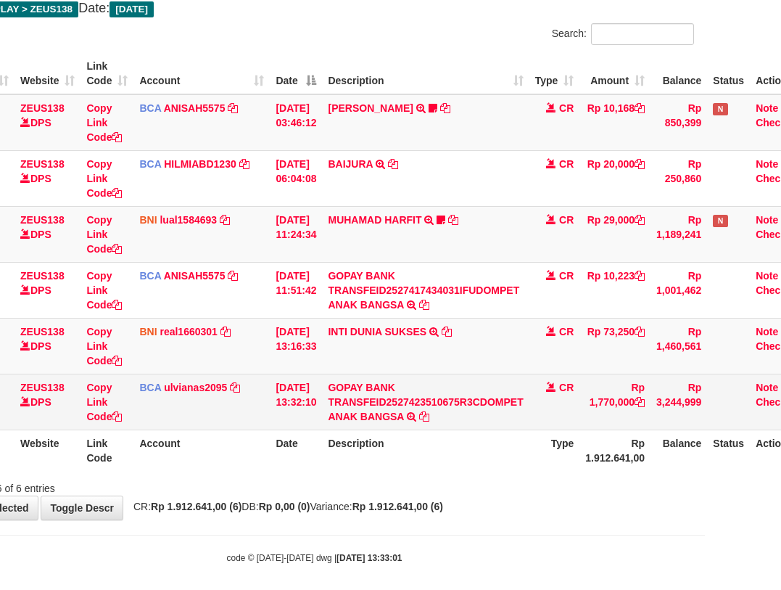
drag, startPoint x: 428, startPoint y: 390, endPoint x: 463, endPoint y: 419, distance: 45.3
click at [430, 395] on td "GOPAY BANK TRANSFEID2527423510675R3CDOMPET ANAK BANGSA TRSF E-BANKING CR 0110/F…" at bounding box center [425, 402] width 207 height 56
click at [462, 419] on td "GOPAY BANK TRANSFEID2527423510675R3CDOMPET ANAK BANGSA TRSF E-BANKING CR 0110/F…" at bounding box center [425, 402] width 207 height 56
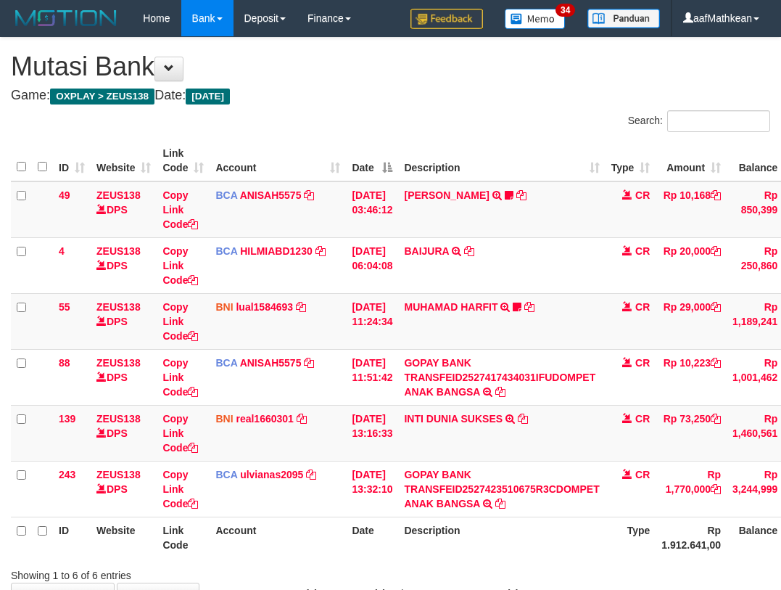
click at [535, 443] on table "ID Website Link Code Account Date Description Type Amount Balance Status Action…" at bounding box center [448, 349] width 875 height 418
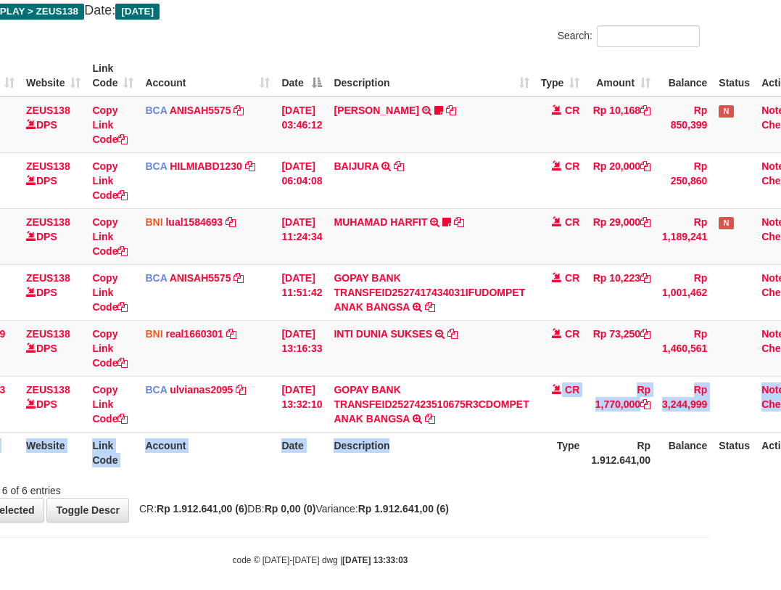
scroll to position [85, 70]
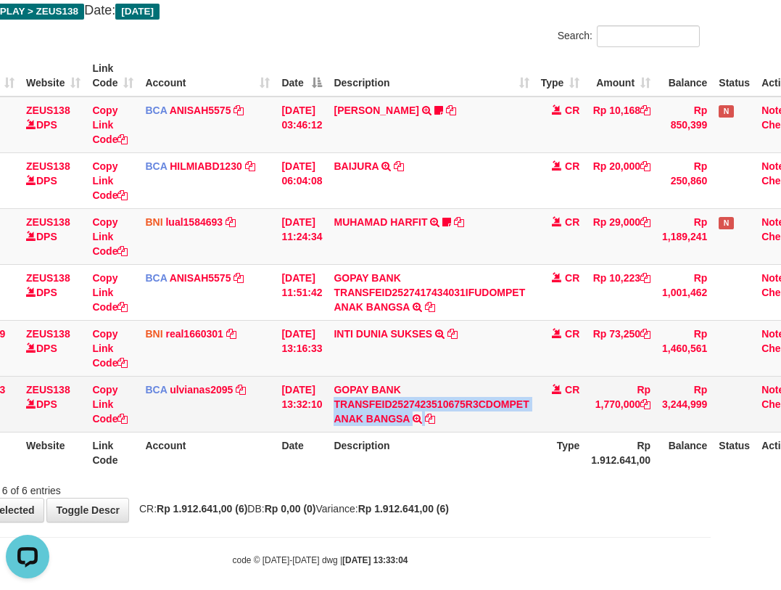
click at [501, 429] on td "GOPAY BANK TRANSFEID2527423510675R3CDOMPET ANAK BANGSA TRSF E-BANKING CR 0110/F…" at bounding box center [431, 404] width 207 height 56
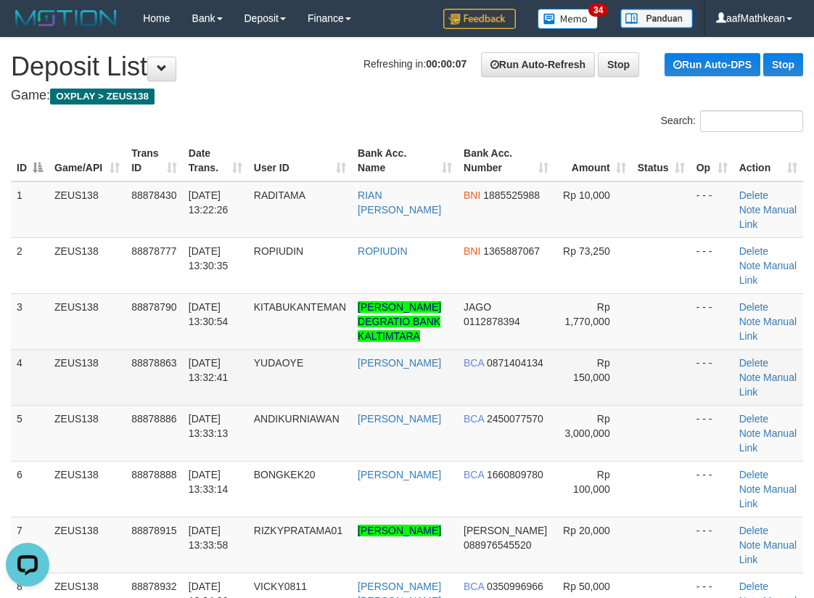
click at [653, 396] on td at bounding box center [661, 377] width 59 height 56
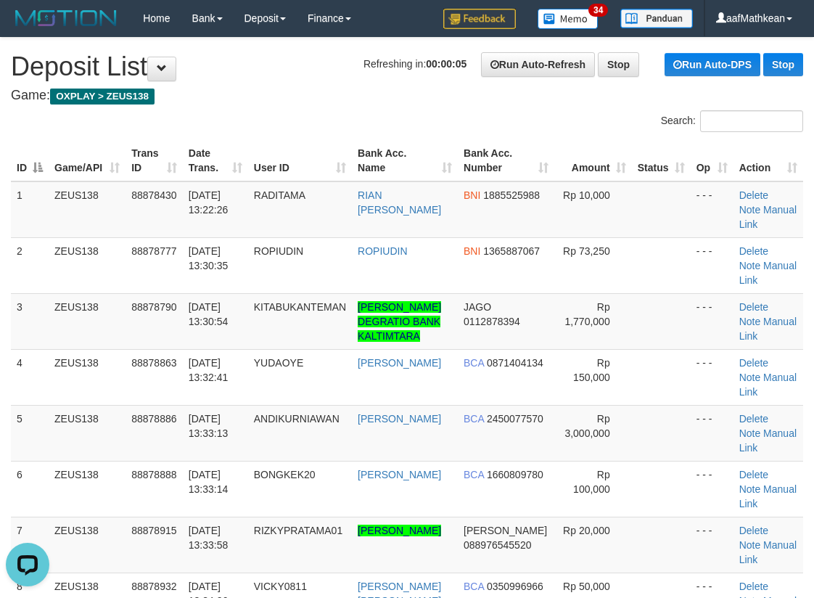
click at [287, 136] on div "Search: ID Game/API Trans ID Date Trans. User ID Bank Acc. Name Bank Acc. Numbe…" at bounding box center [407, 458] width 792 height 696
click at [385, 170] on tr "ID Game/API Trans ID Date Trans. User ID Bank Acc. Name Bank Acc. Number Amount…" at bounding box center [407, 160] width 792 height 41
click at [248, 192] on tr "1 ZEUS138 88878430 01/10/2025 13:22:26 RADITAMA RIAN IVAN GUNAWAN BNI 188552598…" at bounding box center [407, 209] width 792 height 57
drag, startPoint x: 262, startPoint y: 199, endPoint x: 281, endPoint y: 202, distance: 19.2
click at [266, 202] on td "RADITAMA" at bounding box center [300, 209] width 104 height 57
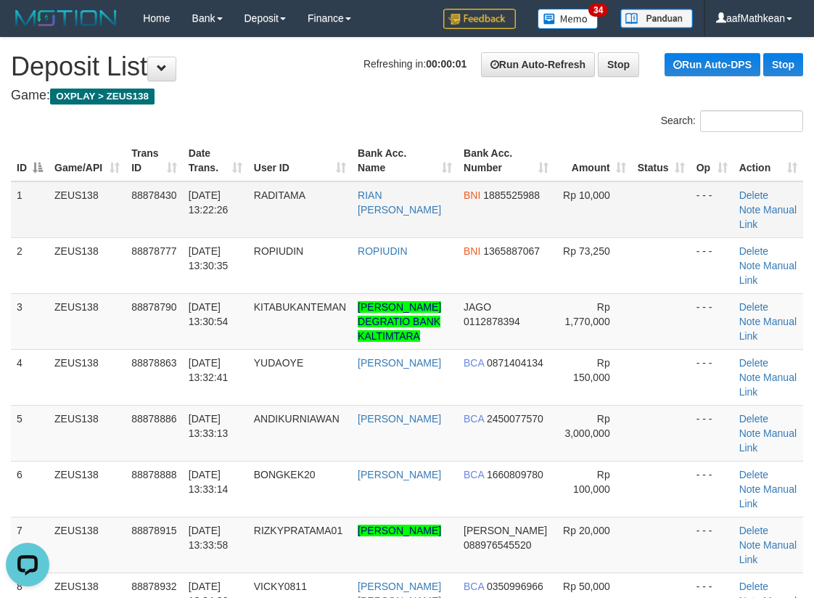
click at [300, 197] on span "RADITAMA" at bounding box center [280, 195] width 52 height 12
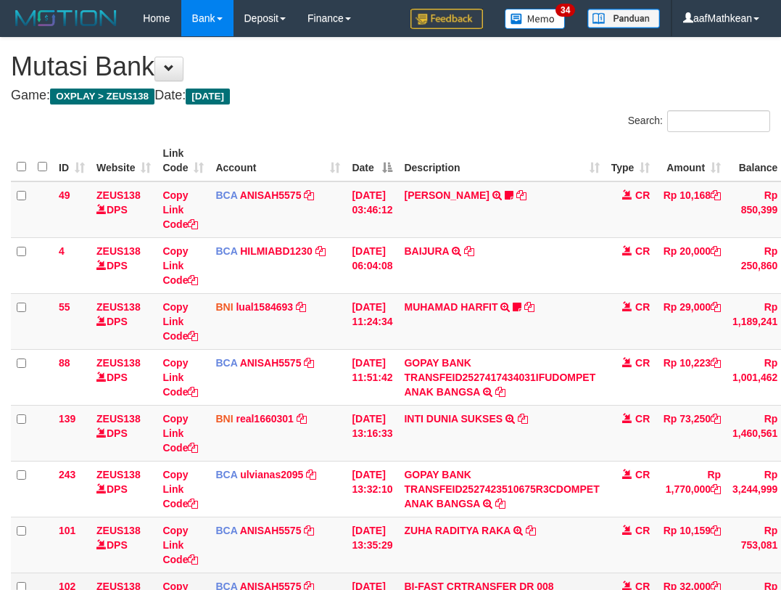
scroll to position [210, 65]
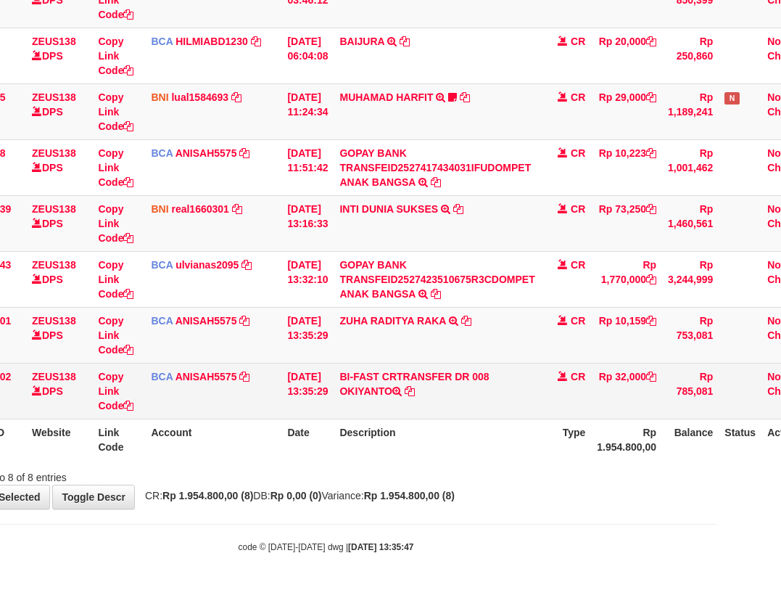
drag, startPoint x: 352, startPoint y: 387, endPoint x: 787, endPoint y: 366, distance: 435.8
click at [404, 392] on td "BI-FAST CRTRANSFER DR 008 OKIYANTO" at bounding box center [437, 391] width 207 height 56
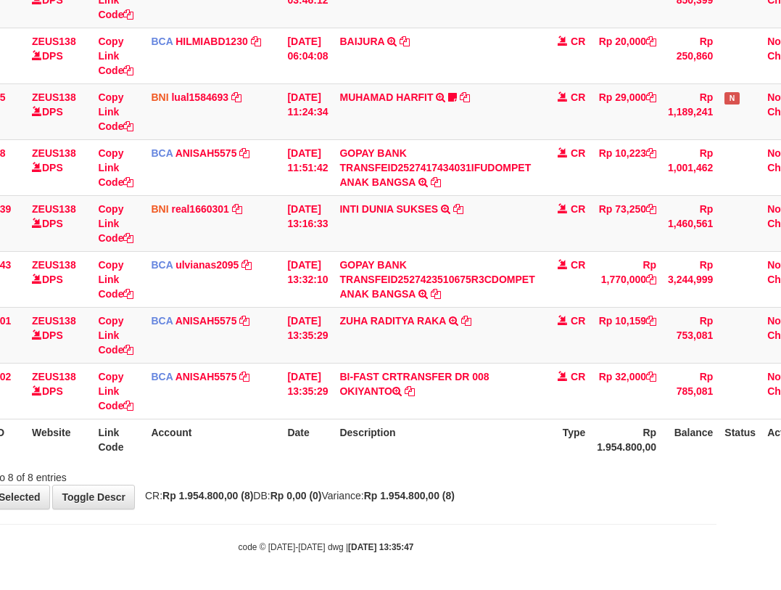
copy td "OKIYANTO"
drag, startPoint x: 477, startPoint y: 318, endPoint x: 782, endPoint y: 228, distance: 317.9
click at [472, 318] on icon at bounding box center [466, 321] width 10 height 10
copy td "OKIYANTO"
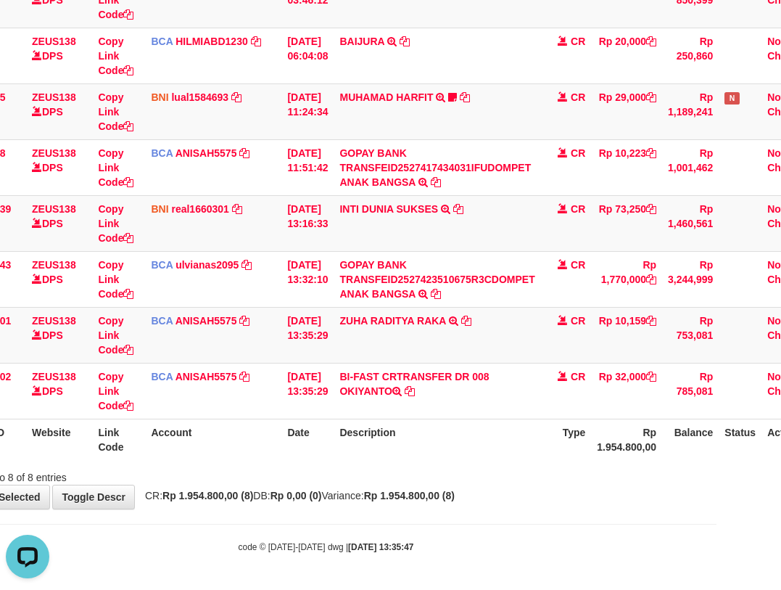
click at [421, 419] on table "ID Website Link Code Account Date Description Type Amount Balance Status Action…" at bounding box center [383, 195] width 875 height 530
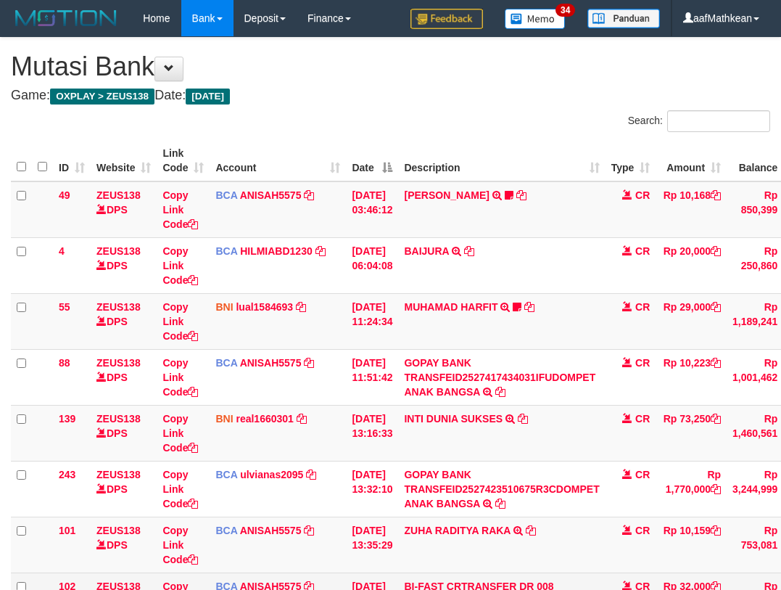
scroll to position [210, 65]
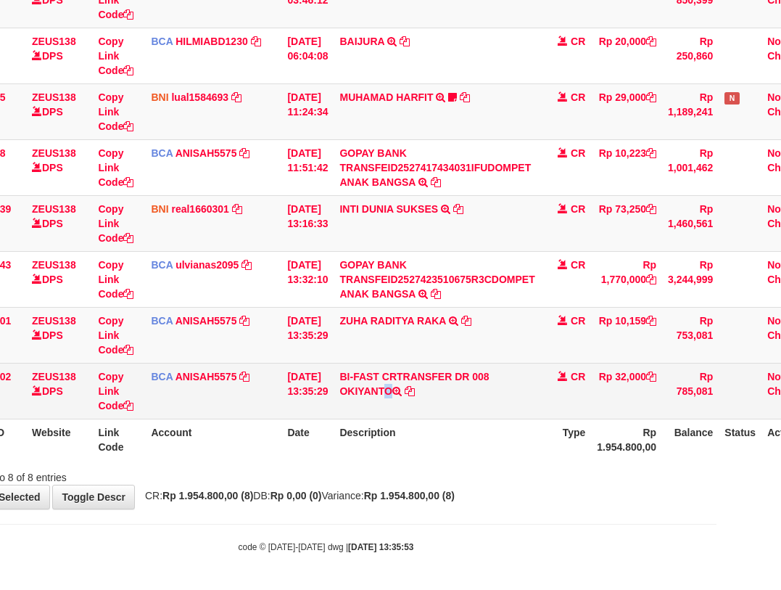
drag, startPoint x: 384, startPoint y: 395, endPoint x: 414, endPoint y: 392, distance: 30.6
click at [411, 395] on td "BI-FAST CRTRANSFER DR 008 OKIYANTO" at bounding box center [437, 391] width 207 height 56
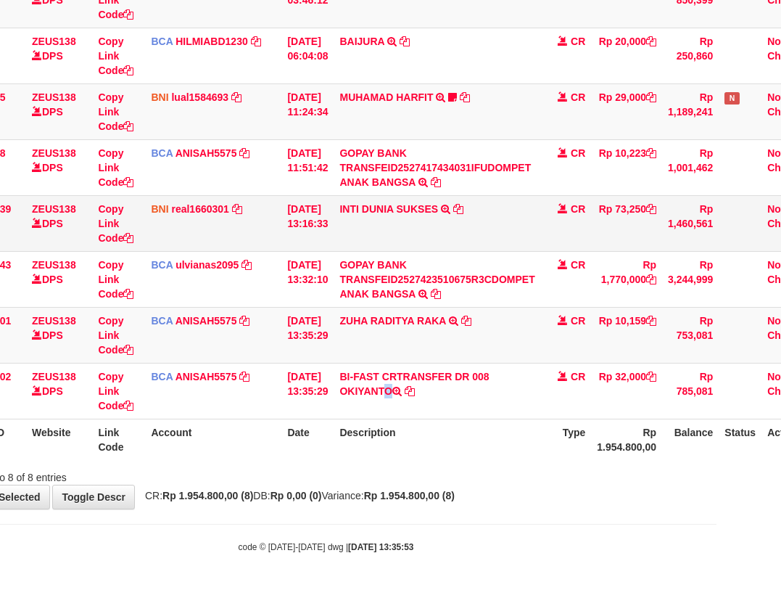
copy td "KIYANTO"
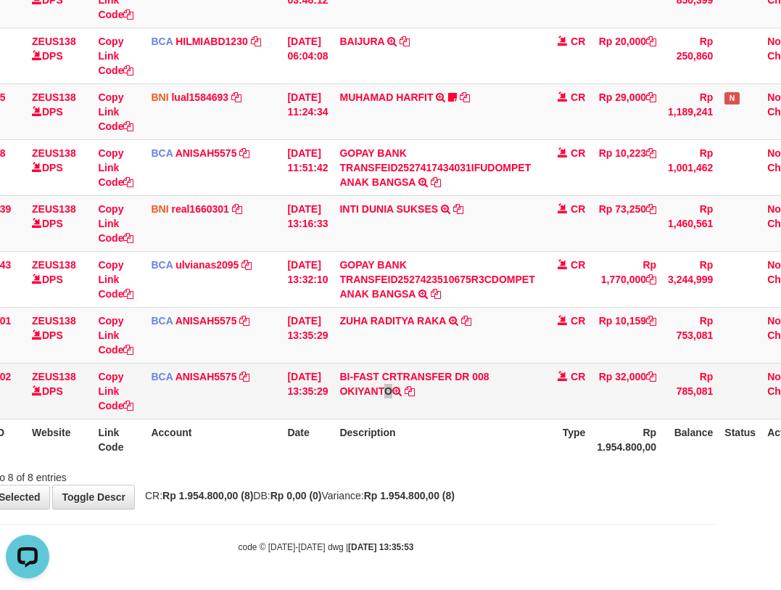
scroll to position [0, 0]
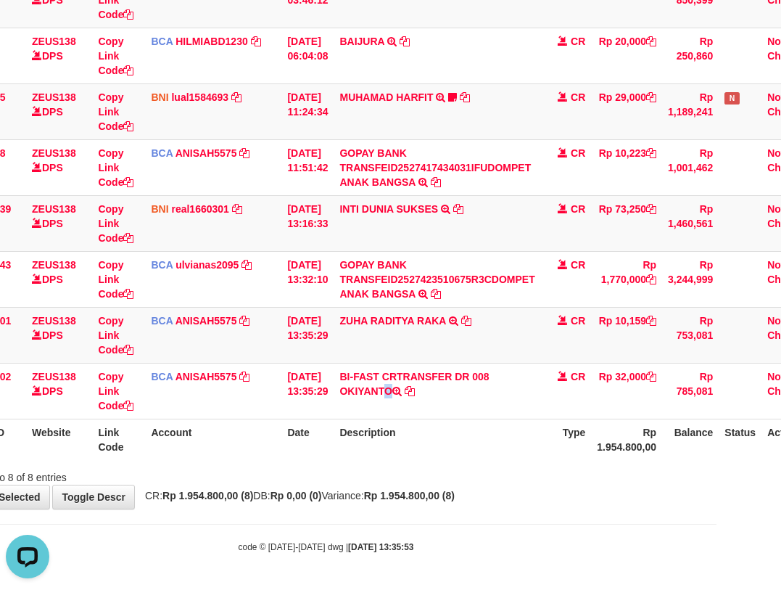
click at [403, 469] on div "Search: ID Website Link Code Account Date Description Type Amount Balance Statu…" at bounding box center [326, 193] width 760 height 584
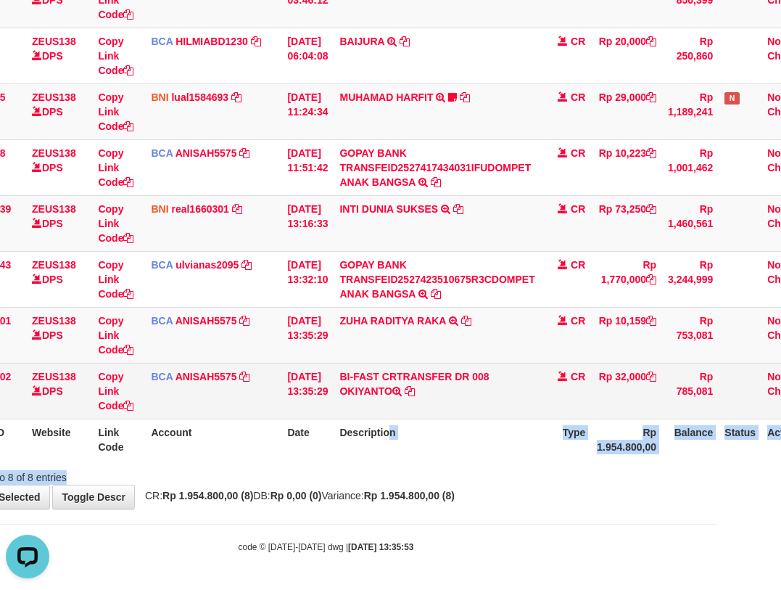
click at [432, 400] on td "BI-FAST CRTRANSFER DR 008 OKIYANTO" at bounding box center [437, 391] width 207 height 56
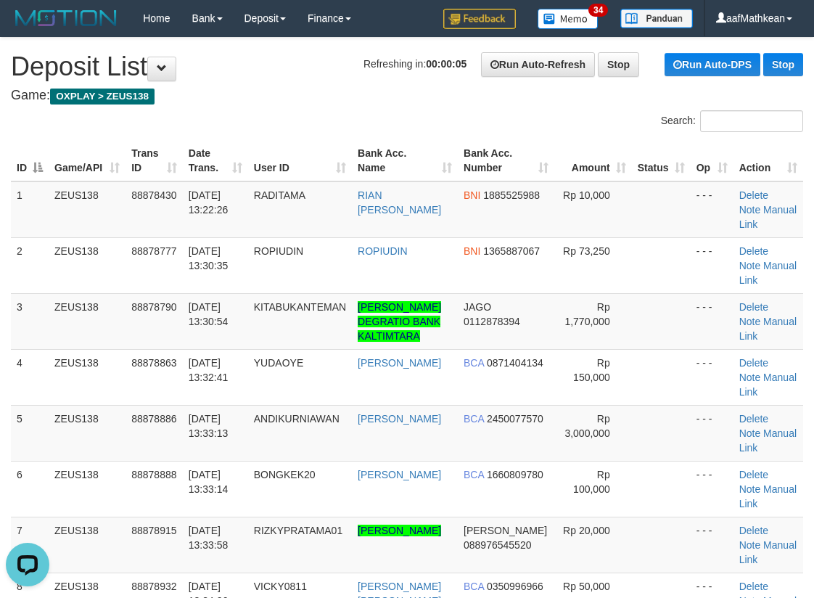
drag, startPoint x: 250, startPoint y: 165, endPoint x: 190, endPoint y: 253, distance: 106.4
click at [248, 176] on th "Date Trans." at bounding box center [215, 160] width 65 height 41
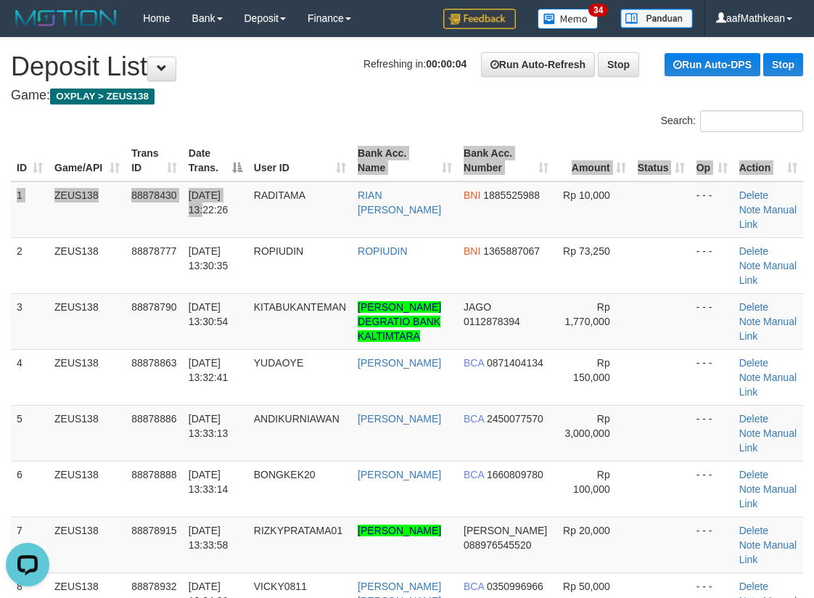
drag, startPoint x: 310, startPoint y: 173, endPoint x: 8, endPoint y: 232, distance: 308.3
click at [289, 185] on tr "1 ZEUS138 88878430 01/10/2025 13:22:26 RADITAMA RIAN IVAN GUNAWAN BNI 188552598…" at bounding box center [407, 209] width 792 height 57
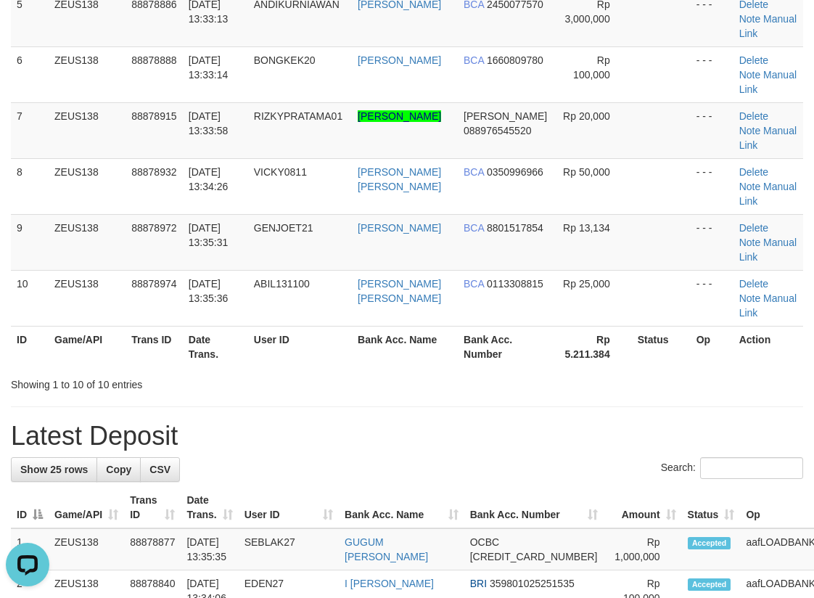
scroll to position [531, 0]
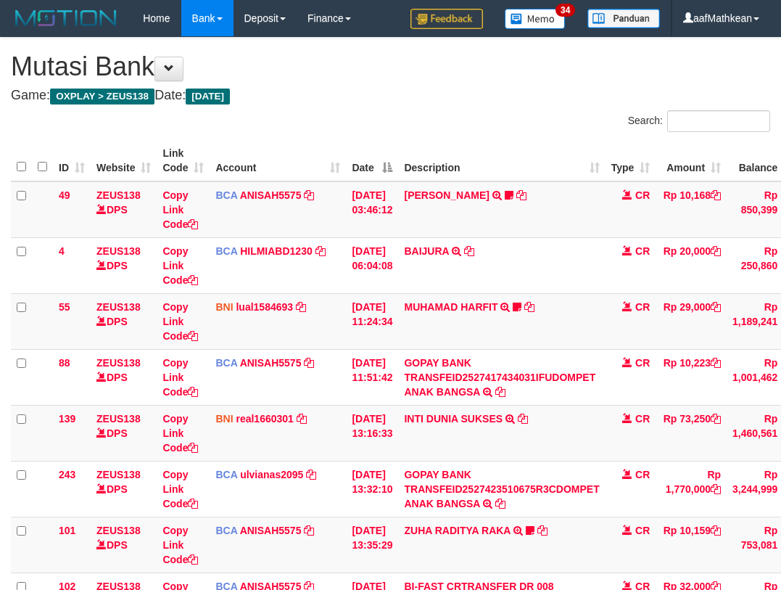
scroll to position [210, 65]
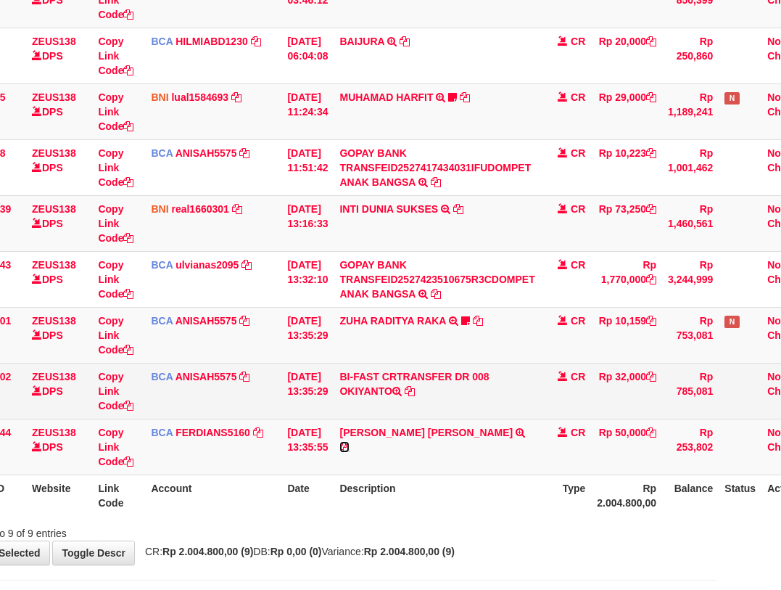
drag, startPoint x: 474, startPoint y: 436, endPoint x: 491, endPoint y: 415, distance: 26.9
click at [350, 442] on icon at bounding box center [344, 447] width 10 height 10
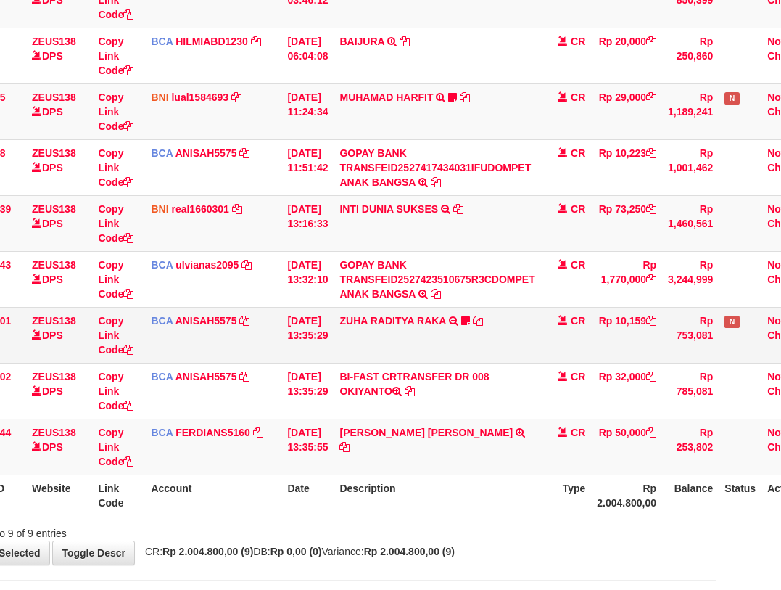
drag, startPoint x: 278, startPoint y: 372, endPoint x: 395, endPoint y: 351, distance: 119.4
click at [315, 376] on tr "102 ZEUS138 DPS Copy Link Code BCA ANISAH5575 DPS [PERSON_NAME] mutasi_20251001…" at bounding box center [383, 391] width 875 height 56
click at [390, 366] on td "BI-FAST CRTRANSFER DR 008 OKIYANTO" at bounding box center [437, 391] width 207 height 56
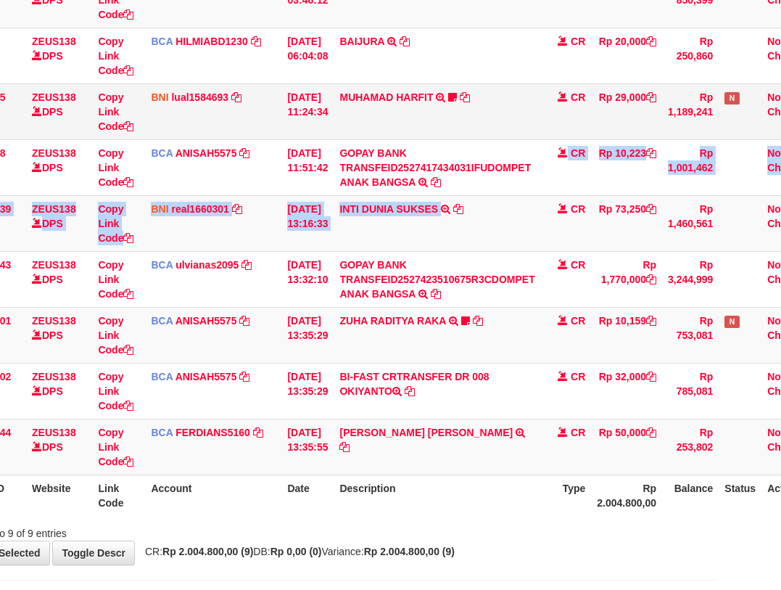
click at [448, 129] on tbody "49 ZEUS138 DPS Copy Link Code BCA ANISAH5575 DPS [PERSON_NAME] mutasi_20251001_…" at bounding box center [383, 223] width 875 height 503
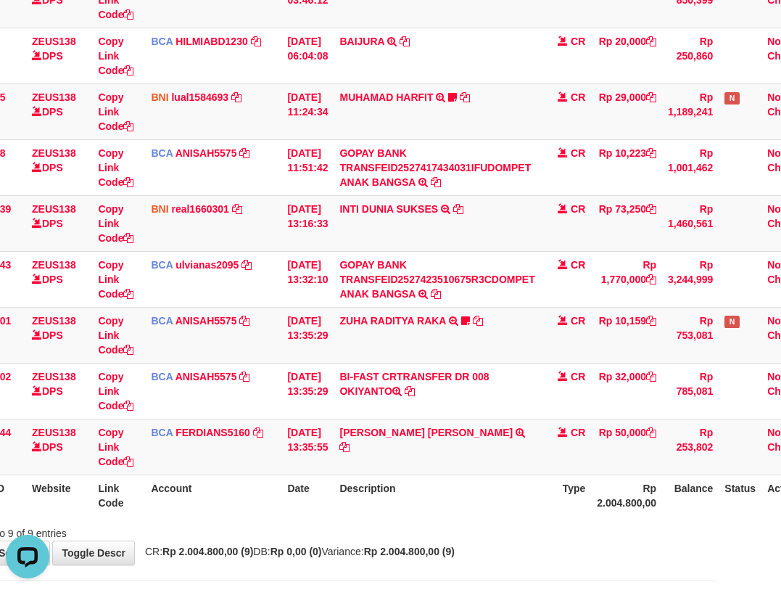
click at [468, 479] on table "ID Website Link Code Account Date Description Type Amount Balance Status Action…" at bounding box center [383, 222] width 875 height 585
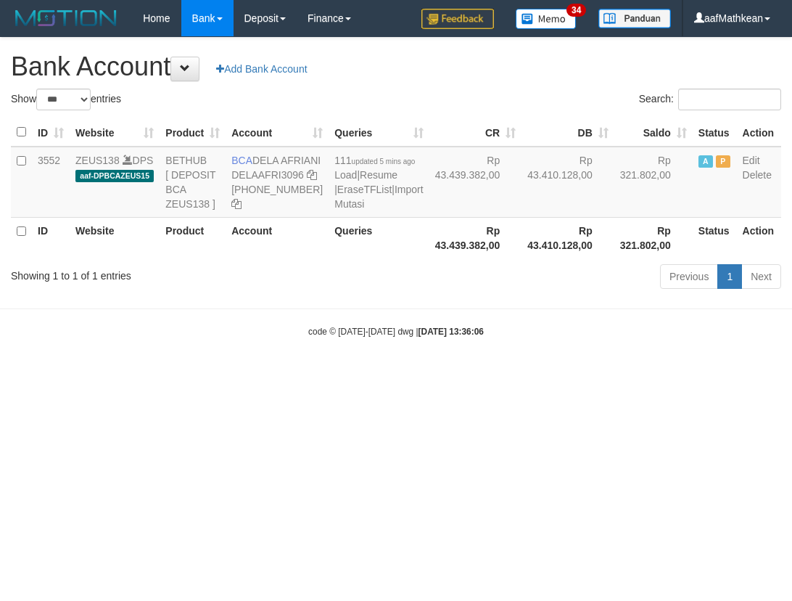
select select "***"
drag, startPoint x: 260, startPoint y: 160, endPoint x: 284, endPoint y: 175, distance: 27.4
click at [284, 175] on td "BCA DELA AFRIANI DELAAFRI3096 869-245-8639" at bounding box center [277, 182] width 103 height 71
drag, startPoint x: 257, startPoint y: 154, endPoint x: 285, endPoint y: 177, distance: 36.6
click at [285, 177] on td "BCA DELA AFRIANI DELAAFRI3096 869-245-8639" at bounding box center [277, 182] width 103 height 71
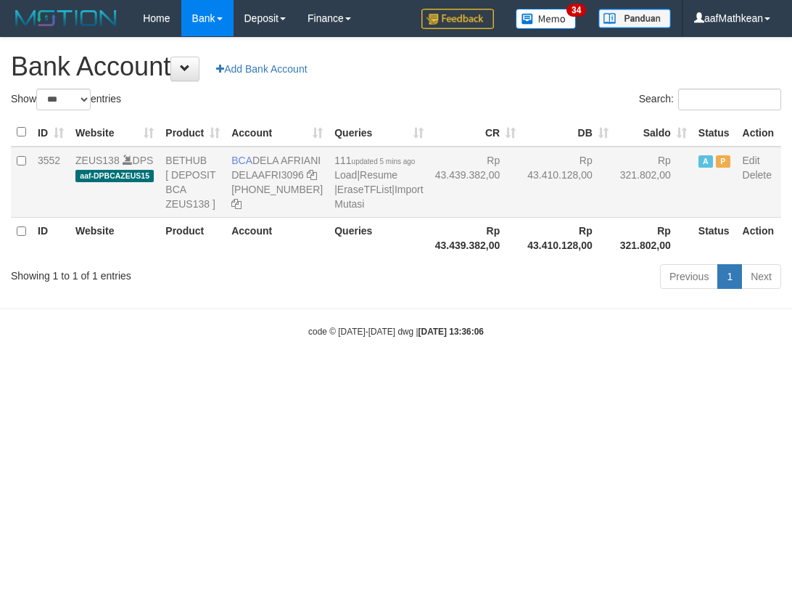
copy td "DELA AFRIANI"
drag, startPoint x: 453, startPoint y: 338, endPoint x: 791, endPoint y: 374, distance: 339.2
click at [551, 361] on body "Toggle navigation Home Bank Account List Load By Website Group [OXPLAY] ZEUS138…" at bounding box center [396, 187] width 792 height 374
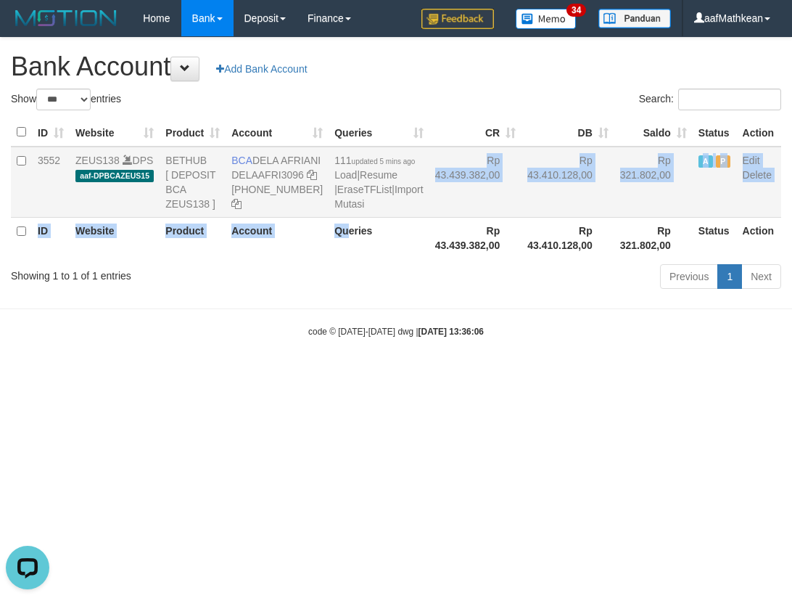
drag, startPoint x: 327, startPoint y: 276, endPoint x: 224, endPoint y: 220, distance: 117.5
click at [273, 218] on tr "3552 ZEUS138 DPS aaf-DPBCAZEUS15 BETHUB [ DEPOSIT BCA ZEUS138 ] BCA DELA AFRIAN…" at bounding box center [396, 182] width 770 height 71
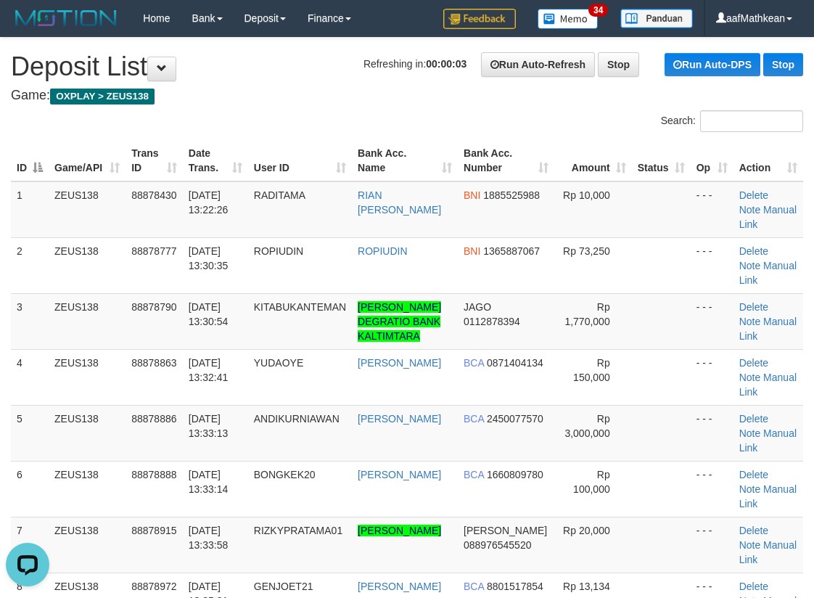
click at [307, 136] on div "ID Game/API Trans ID Date Trans. User ID Bank Acc. Name Bank Acc. Number Amount…" at bounding box center [407, 433] width 814 height 594
click at [482, 311] on td "JAGO 0112878394" at bounding box center [506, 321] width 96 height 56
drag, startPoint x: 501, startPoint y: 332, endPoint x: 759, endPoint y: 332, distance: 258.3
click at [559, 337] on tr "3 ZEUS138 88878790 01/10/2025 13:30:54 KITABUKANTEMAN MARIO FALENTINO DEGRATIO …" at bounding box center [407, 321] width 792 height 56
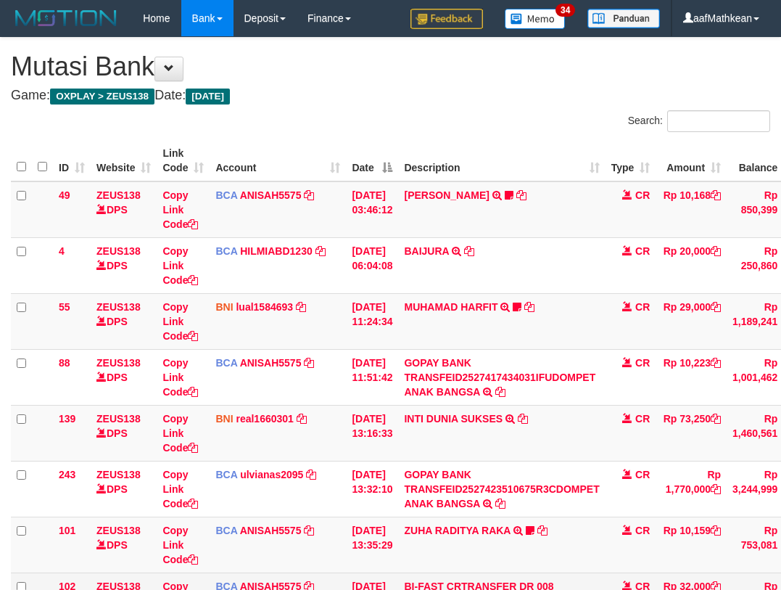
scroll to position [210, 65]
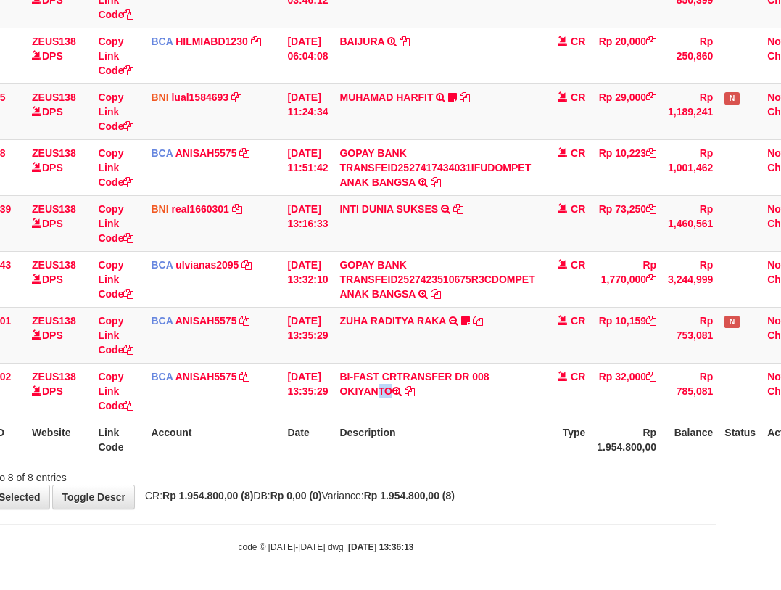
drag, startPoint x: 346, startPoint y: 395, endPoint x: 791, endPoint y: 239, distance: 471.0
click at [411, 403] on td "BI-FAST CRTRANSFER DR 008 OKIYANTO" at bounding box center [437, 391] width 207 height 56
copy td "OKIYANTO"
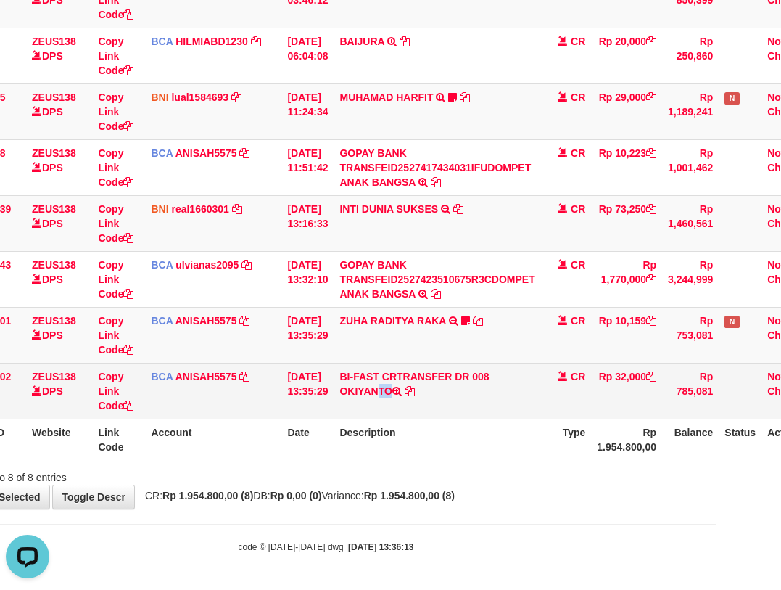
drag, startPoint x: 226, startPoint y: 387, endPoint x: 298, endPoint y: 400, distance: 72.9
click at [237, 397] on td "BCA ANISAH5575 DPS ANISAH mutasi_20251001_3827 | 102 mutasi_20251001_3827 | 102" at bounding box center [213, 391] width 136 height 56
click at [279, 409] on td "BCA ANISAH5575 DPS ANISAH mutasi_20251001_3827 | 102 mutasi_20251001_3827 | 102" at bounding box center [213, 391] width 136 height 56
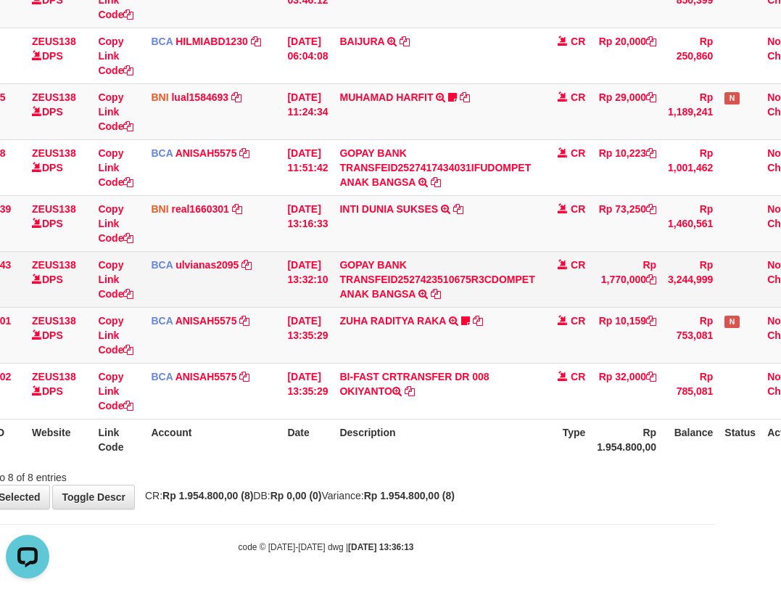
drag, startPoint x: 313, startPoint y: 397, endPoint x: 304, endPoint y: 297, distance: 100.5
click at [313, 366] on td "01/10/2025 13:35:29" at bounding box center [307, 391] width 52 height 56
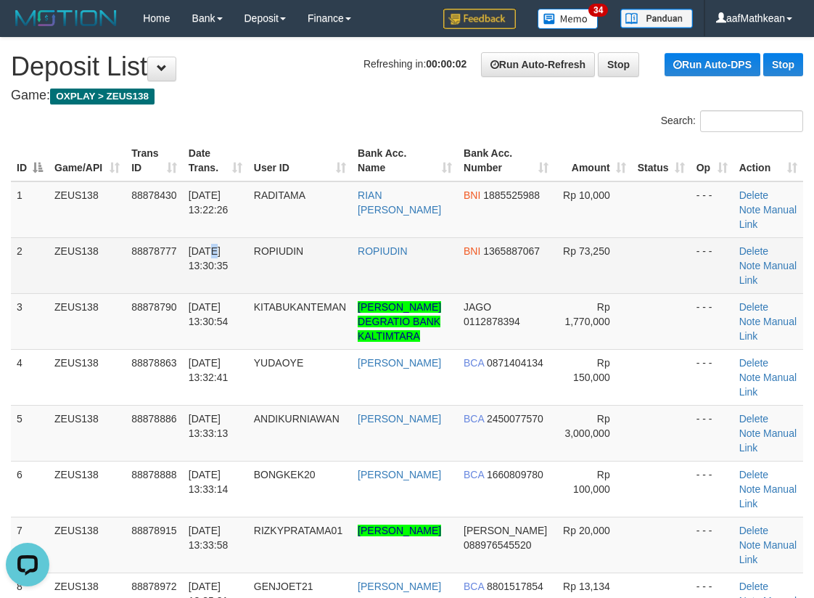
click at [180, 259] on tr "2 ZEUS138 88878777 [DATE] 13:30:35 ROPIUDIN ROPIUDIN BNI 1365887067 Rp 73,250 -…" at bounding box center [407, 265] width 792 height 56
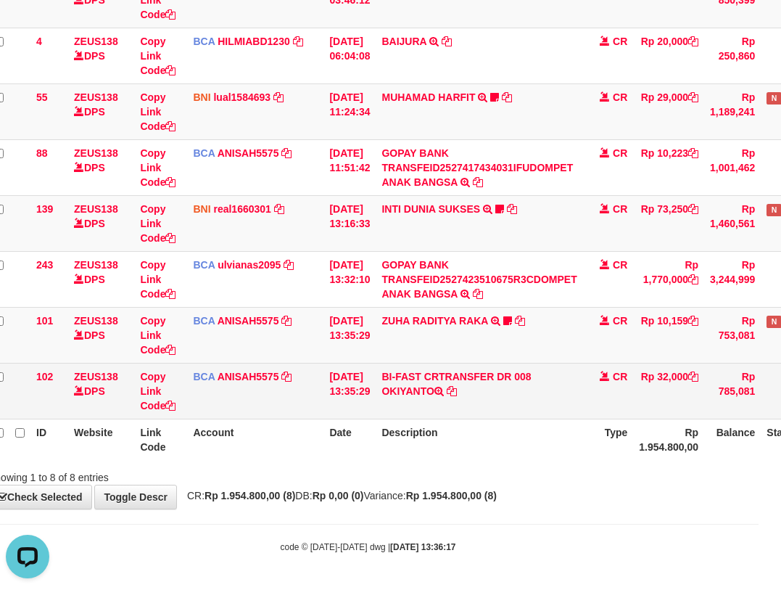
click at [548, 370] on tbody "49 ZEUS138 DPS Copy Link Code BCA ANISAH5575 DPS ANISAH mutasi_20251001_3827 | …" at bounding box center [425, 196] width 875 height 448
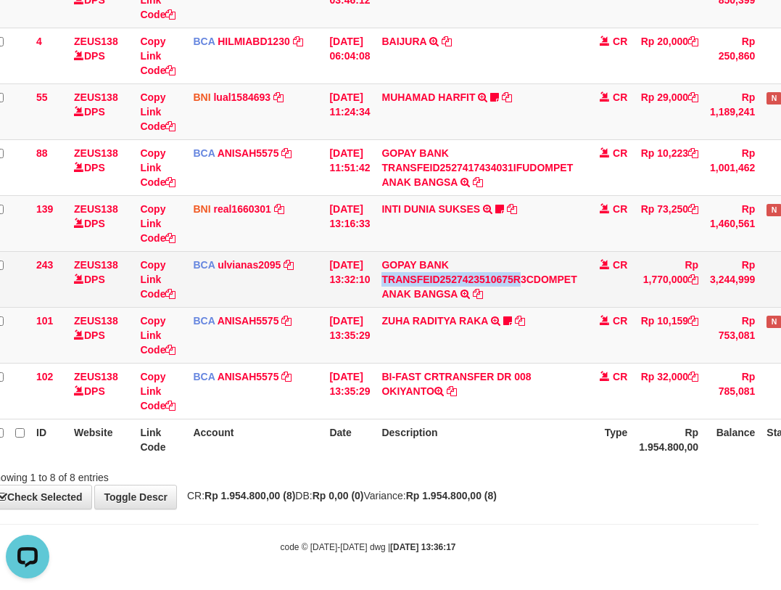
drag, startPoint x: 532, startPoint y: 271, endPoint x: 540, endPoint y: 265, distance: 9.8
click at [534, 268] on td "GOPAY BANK TRANSFEID2527423510675R3CDOMPET ANAK BANGSA TRSF E-BANKING CR 0110/F…" at bounding box center [479, 279] width 207 height 56
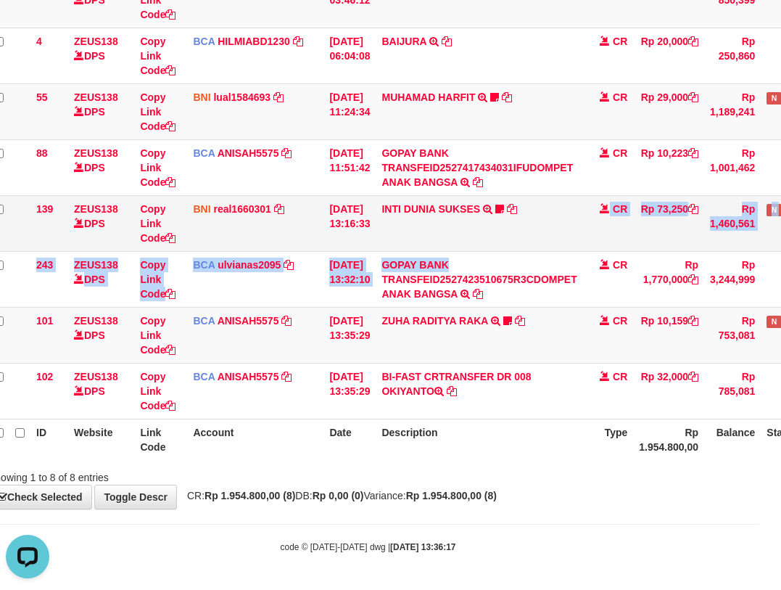
click at [526, 256] on tbody "49 ZEUS138 DPS Copy Link Code BCA ANISAH5575 DPS ANISAH mutasi_20251001_3827 | …" at bounding box center [425, 196] width 875 height 448
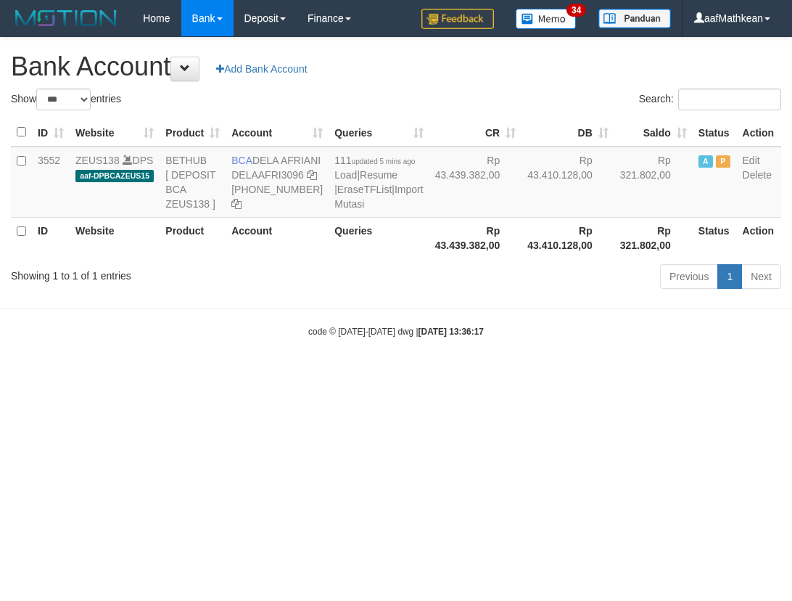
select select "***"
click at [307, 180] on icon at bounding box center [312, 175] width 10 height 10
drag, startPoint x: 236, startPoint y: 205, endPoint x: 786, endPoint y: 223, distance: 550.1
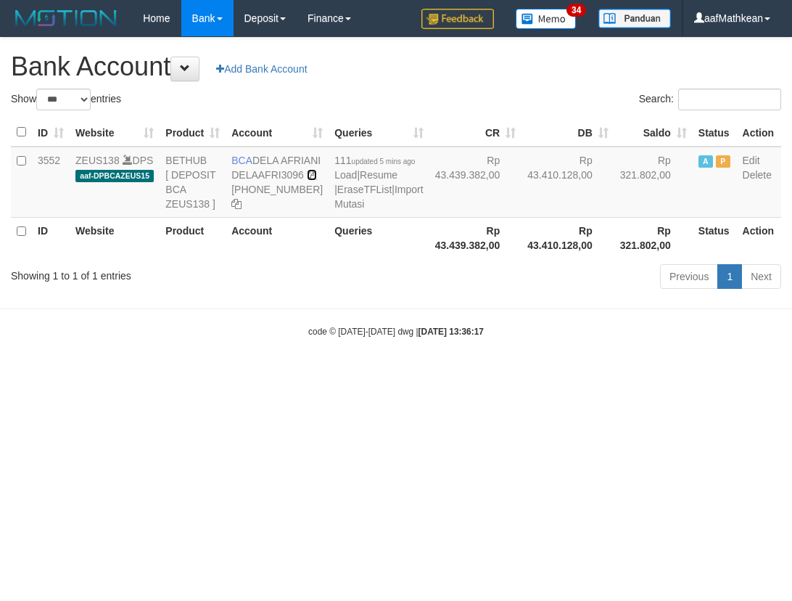
click at [335, 218] on tr "3552 ZEUS138 DPS aaf-DPBCAZEUS15 BETHUB [ DEPOSIT BCA ZEUS138 ] BCA DELA AFRIAN…" at bounding box center [396, 182] width 770 height 71
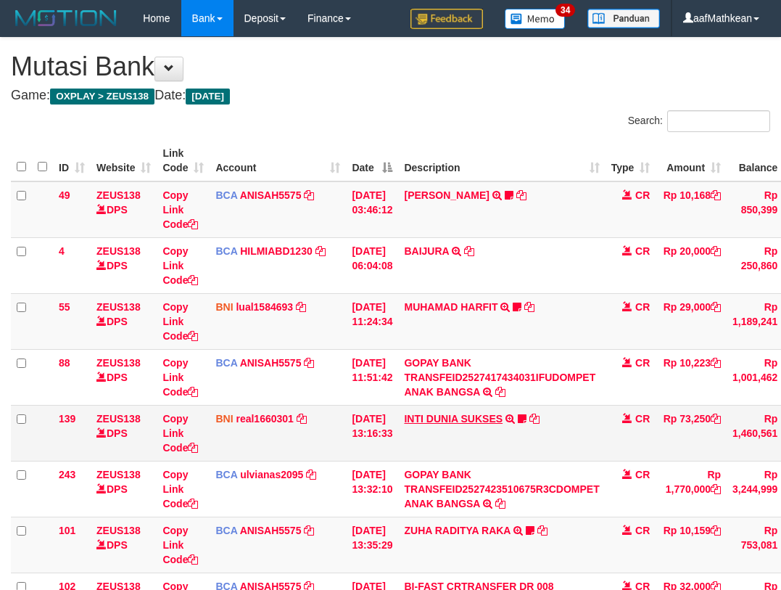
scroll to position [210, 22]
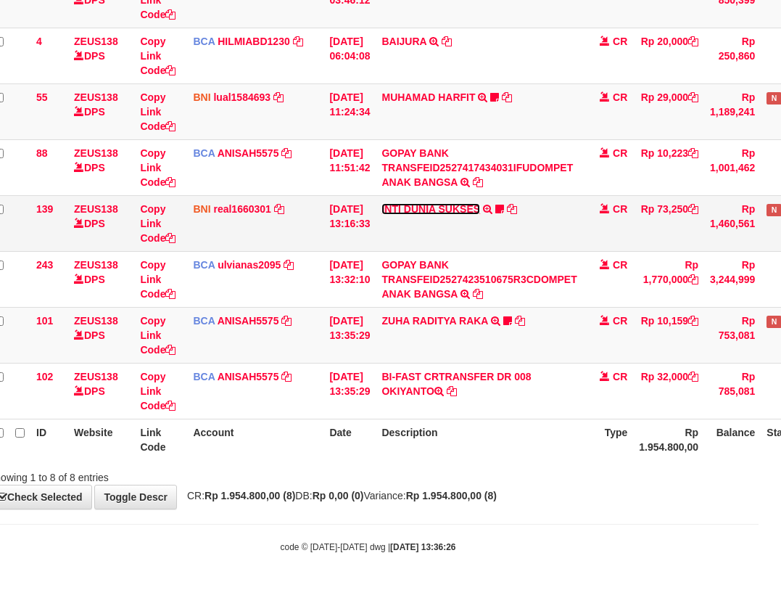
click at [431, 214] on link "INTI DUNIA SUKSES" at bounding box center [431, 209] width 99 height 12
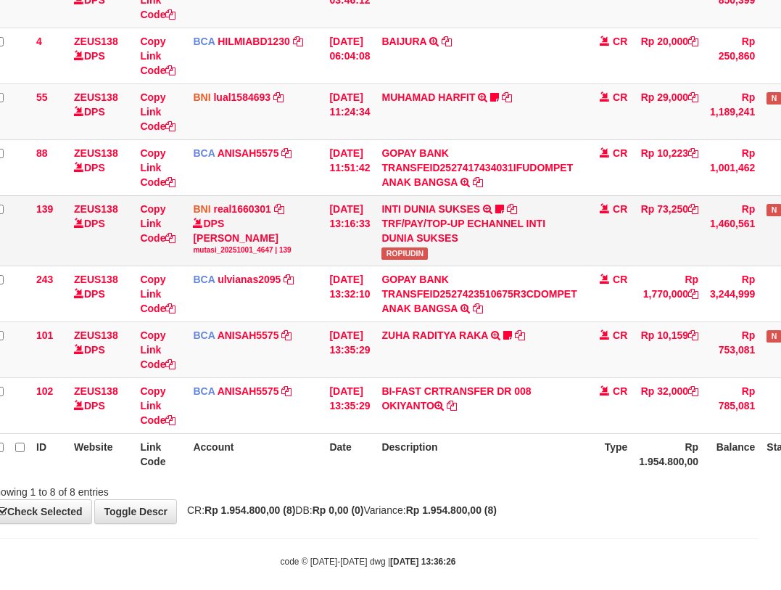
drag, startPoint x: 390, startPoint y: 252, endPoint x: 527, endPoint y: 216, distance: 141.1
click at [445, 257] on tr "139 ZEUS138 DPS Copy Link Code BNI real1660301 DPS [PERSON_NAME] mutasi_2025100…" at bounding box center [425, 230] width 875 height 70
click at [407, 250] on span "ROPIUDIN" at bounding box center [405, 253] width 46 height 12
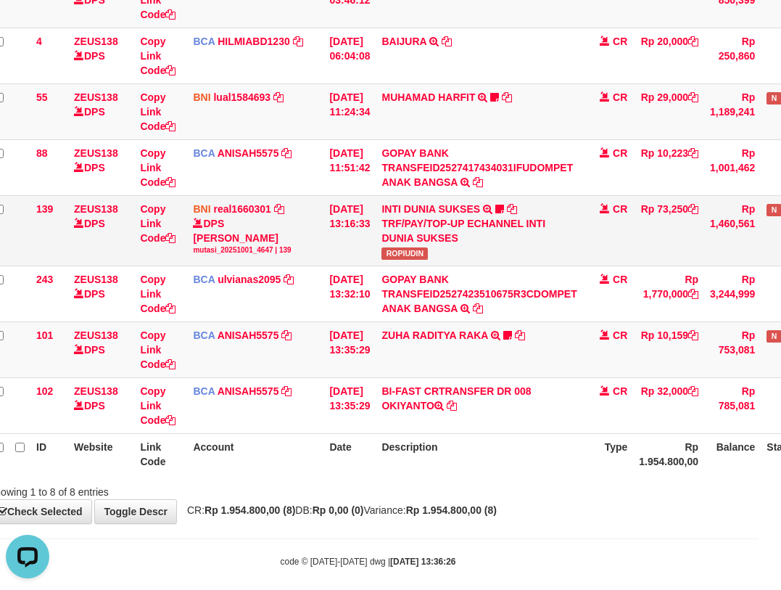
click at [180, 235] on td "Copy Link Code" at bounding box center [160, 230] width 53 height 70
click at [176, 236] on icon at bounding box center [170, 238] width 10 height 10
click at [514, 345] on tbody "49 ZEUS138 DPS Copy Link Code BCA ANISAH5575 DPS ANISAH mutasi_20251001_3827 | …" at bounding box center [425, 203] width 875 height 462
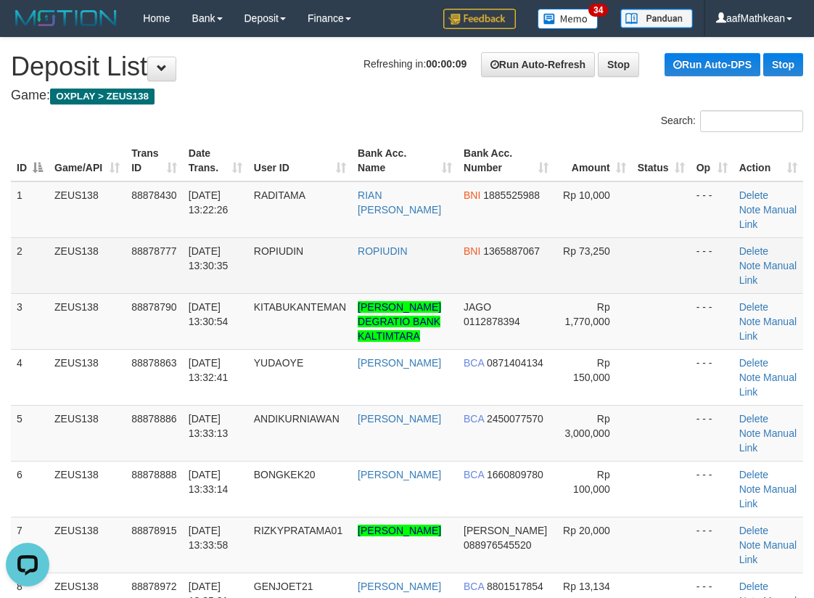
click at [396, 229] on tr "1 ZEUS138 88878430 [DATE] 13:22:26 RADITAMA [PERSON_NAME] [PERSON_NAME] BNI 188…" at bounding box center [407, 209] width 792 height 57
click at [772, 260] on link "Manual Link" at bounding box center [767, 273] width 57 height 26
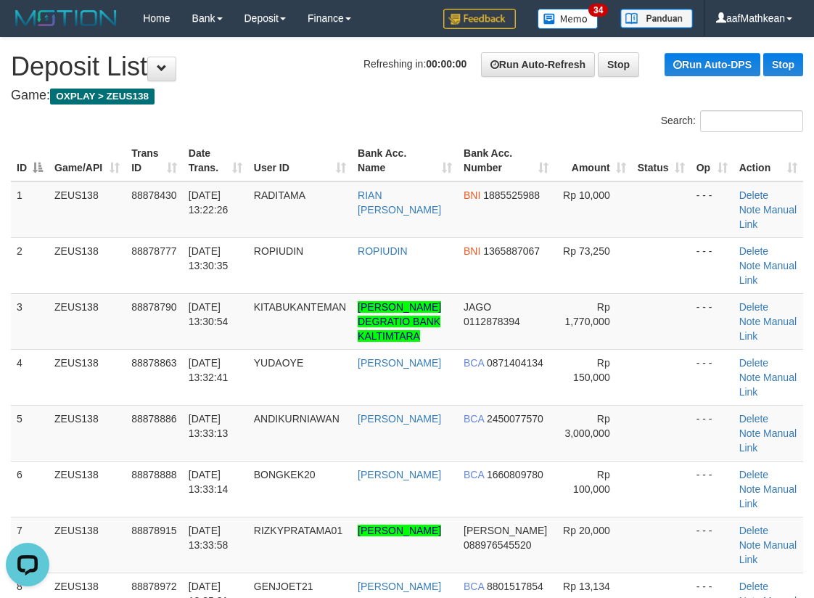
drag, startPoint x: 387, startPoint y: 99, endPoint x: 3, endPoint y: 211, distance: 400.6
click at [387, 99] on h4 "Game: OXPLAY > ZEUS138" at bounding box center [407, 96] width 792 height 15
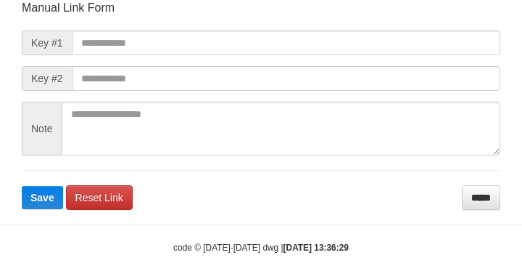
scroll to position [169, 0]
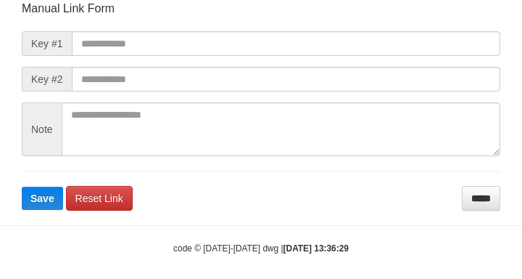
click at [272, 32] on form "Manual Link Form Key #1 Key #2 Note Save Reset Link *****" at bounding box center [261, 106] width 479 height 210
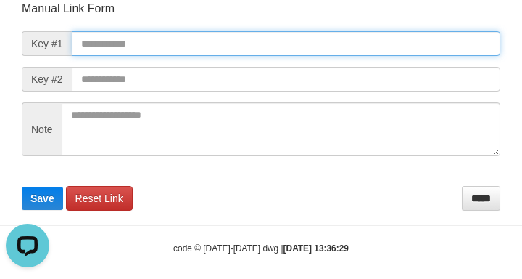
click at [315, 43] on input "text" at bounding box center [286, 43] width 429 height 25
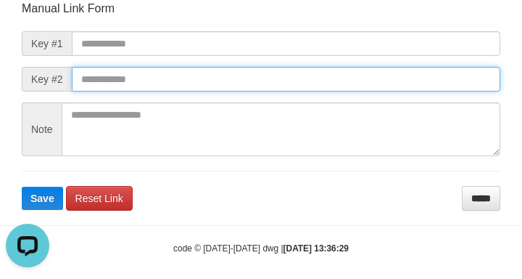
click at [22, 186] on button "Save" at bounding box center [42, 197] width 41 height 23
click at [382, 74] on input "text" at bounding box center [286, 79] width 429 height 25
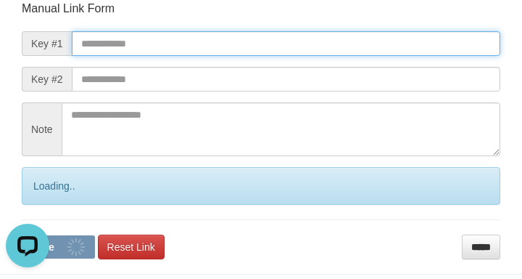
drag, startPoint x: 350, startPoint y: 40, endPoint x: 355, endPoint y: 50, distance: 11.4
click at [350, 44] on input "text" at bounding box center [286, 43] width 429 height 25
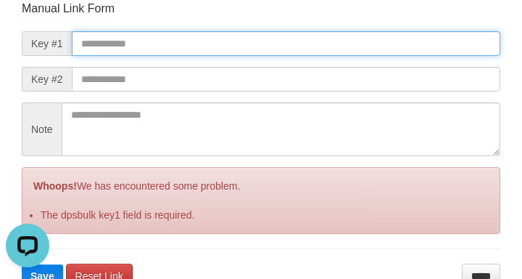
paste input "**********"
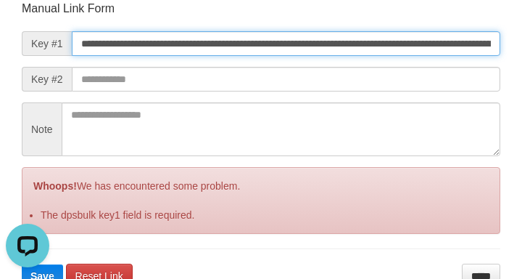
scroll to position [0, 1054]
type input "**********"
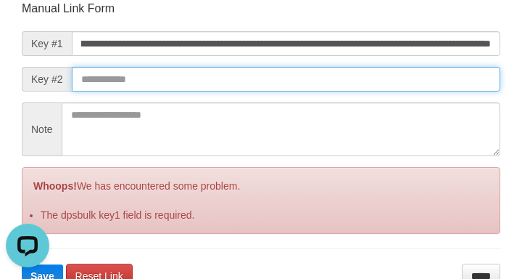
click at [22, 264] on button "Save" at bounding box center [42, 275] width 41 height 23
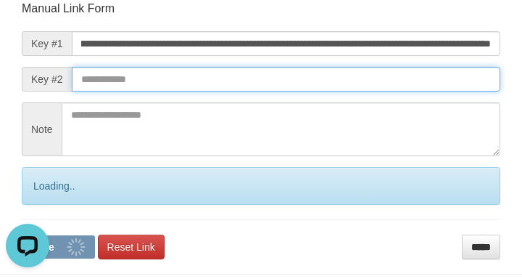
drag, startPoint x: 366, startPoint y: 83, endPoint x: 374, endPoint y: 79, distance: 9.1
click at [365, 83] on input "text" at bounding box center [286, 79] width 429 height 25
click at [374, 81] on input "text" at bounding box center [286, 79] width 429 height 25
click at [22, 235] on button "Save" at bounding box center [58, 246] width 73 height 23
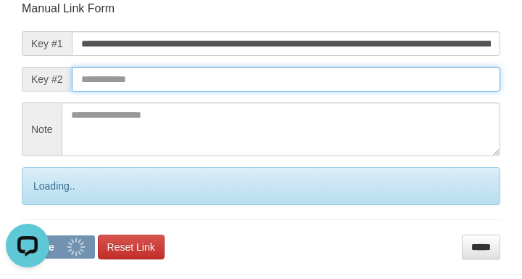
click at [369, 89] on input "text" at bounding box center [286, 79] width 429 height 25
click at [22, 235] on button "Save" at bounding box center [58, 246] width 73 height 23
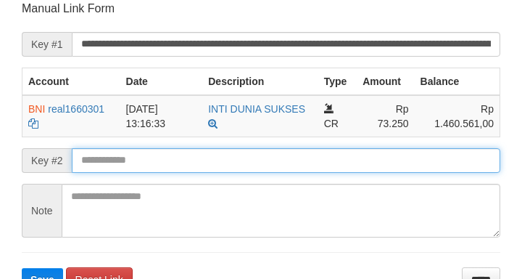
click at [22, 268] on button "Save" at bounding box center [42, 279] width 41 height 23
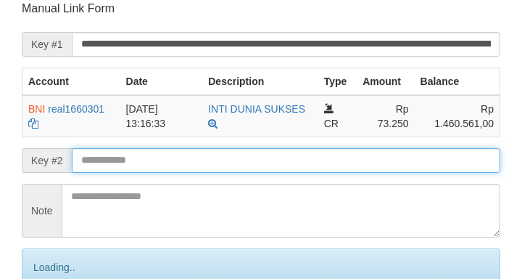
drag, startPoint x: 252, startPoint y: 164, endPoint x: 222, endPoint y: 170, distance: 31.0
click at [229, 177] on form "**********" at bounding box center [261, 170] width 479 height 339
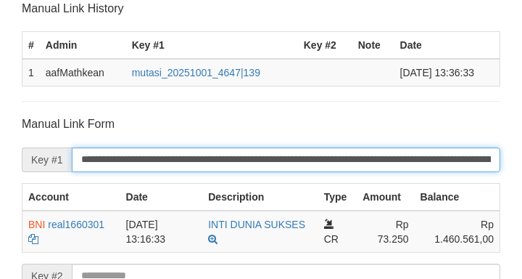
click at [221, 168] on input "**********" at bounding box center [286, 159] width 429 height 25
click at [217, 167] on input "**********" at bounding box center [286, 159] width 429 height 25
click at [216, 167] on input "**********" at bounding box center [286, 159] width 429 height 25
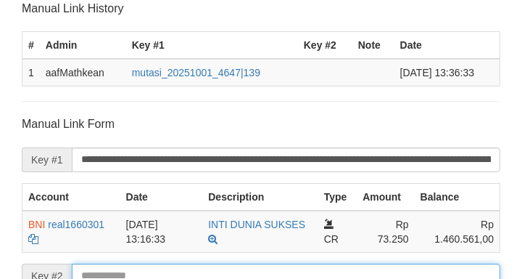
scroll to position [427, 0]
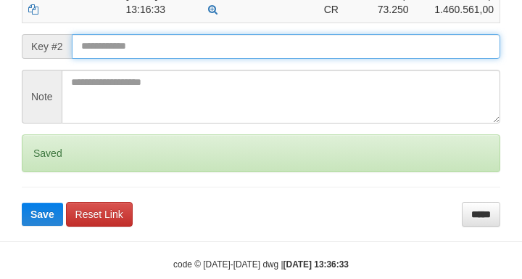
click at [136, 88] on form "**********" at bounding box center [261, 56] width 479 height 339
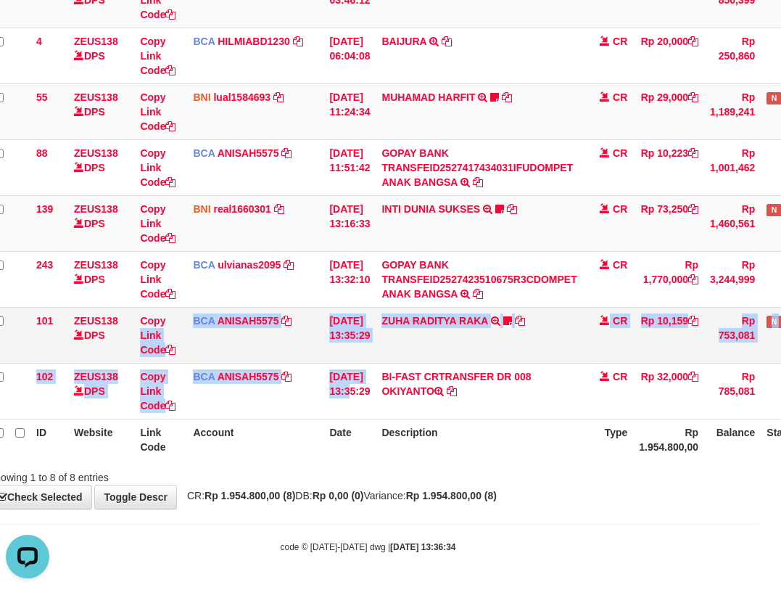
click at [446, 375] on tbody "49 ZEUS138 DPS Copy Link Code BCA ANISAH5575 DPS [PERSON_NAME] mutasi_20251001_…" at bounding box center [425, 196] width 875 height 448
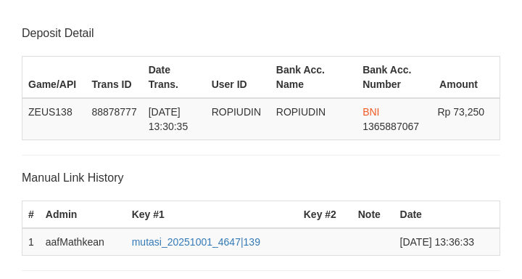
scroll to position [427, 0]
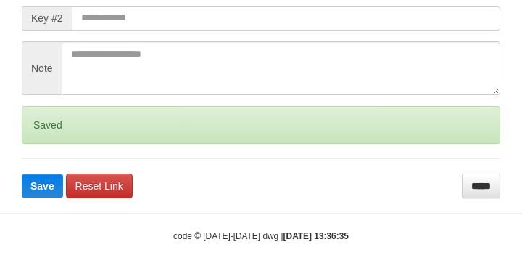
click at [22, 174] on button "Save" at bounding box center [42, 185] width 41 height 23
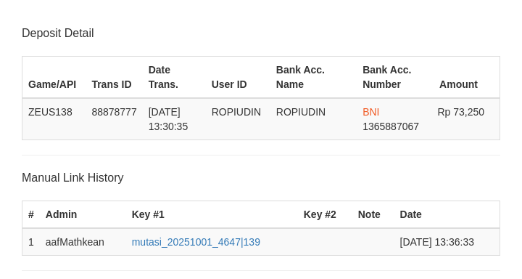
scroll to position [285, 0]
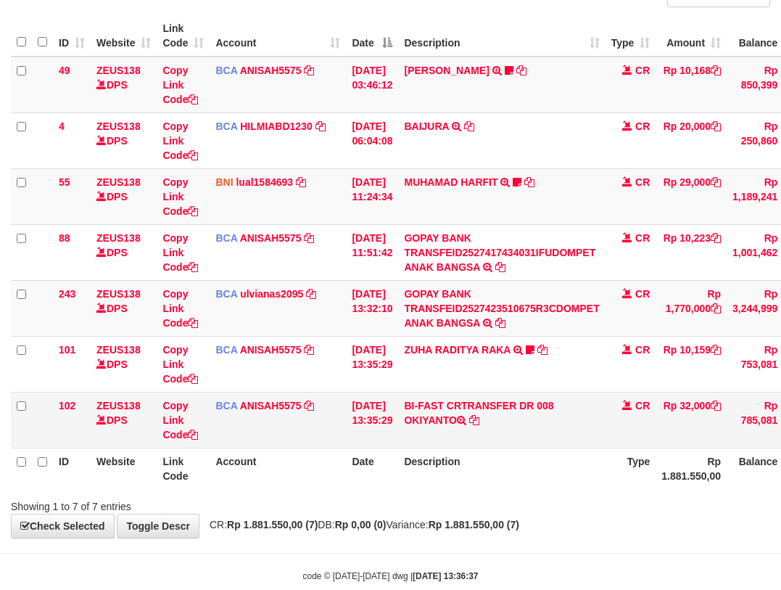
scroll to position [154, 0]
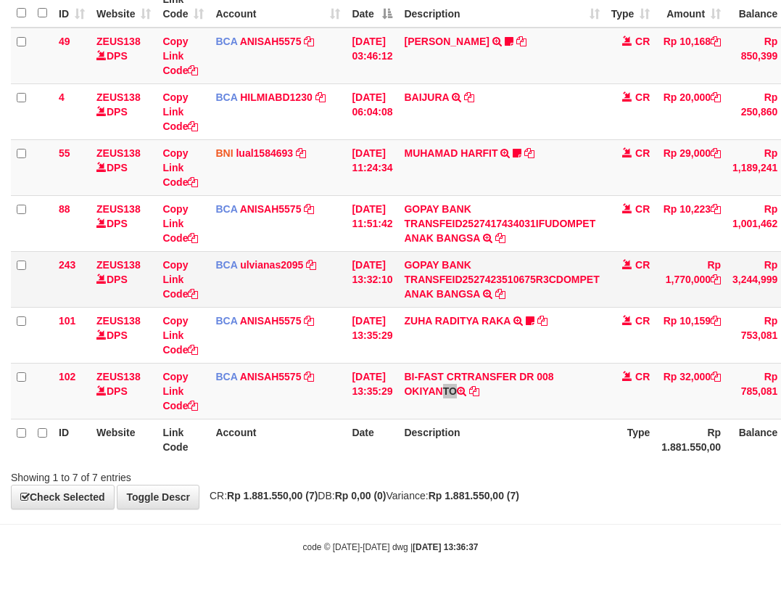
drag, startPoint x: 416, startPoint y: 389, endPoint x: 721, endPoint y: 295, distance: 318.7
click at [477, 393] on td "BI-FAST CRTRANSFER DR 008 OKIYANTO" at bounding box center [501, 391] width 207 height 56
click at [435, 383] on td "BI-FAST CRTRANSFER DR 008 OKIYANTO" at bounding box center [501, 391] width 207 height 56
click at [435, 387] on td "BI-FAST CRTRANSFER DR 008 OKIYANTO" at bounding box center [501, 391] width 207 height 56
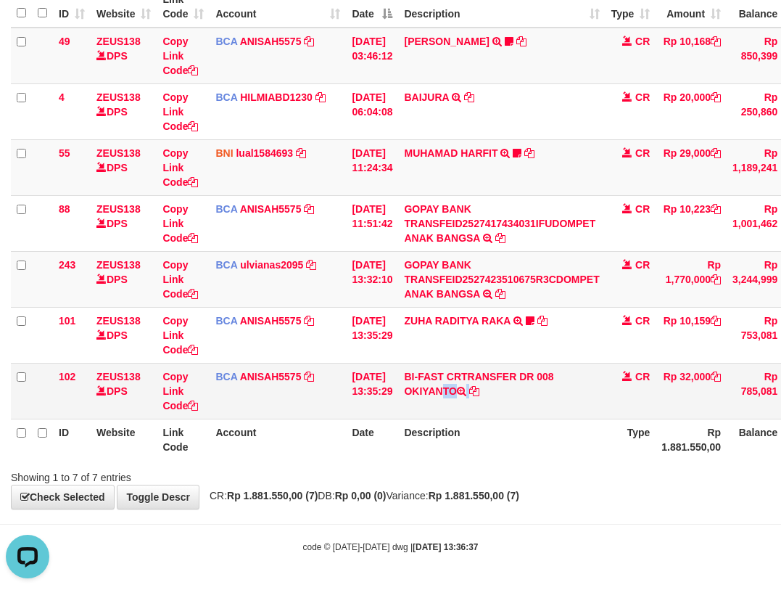
click at [435, 387] on td "BI-FAST CRTRANSFER DR 008 OKIYANTO" at bounding box center [501, 391] width 207 height 56
copy td "OKIYANTO"
click at [385, 386] on tr "102 ZEUS138 DPS Copy Link Code BCA ANISAH5575 DPS ANISAH mutasi_20251001_3827 |…" at bounding box center [448, 391] width 875 height 56
click at [462, 413] on td "BI-FAST CRTRANSFER DR 008 OKIYANTO" at bounding box center [501, 391] width 207 height 56
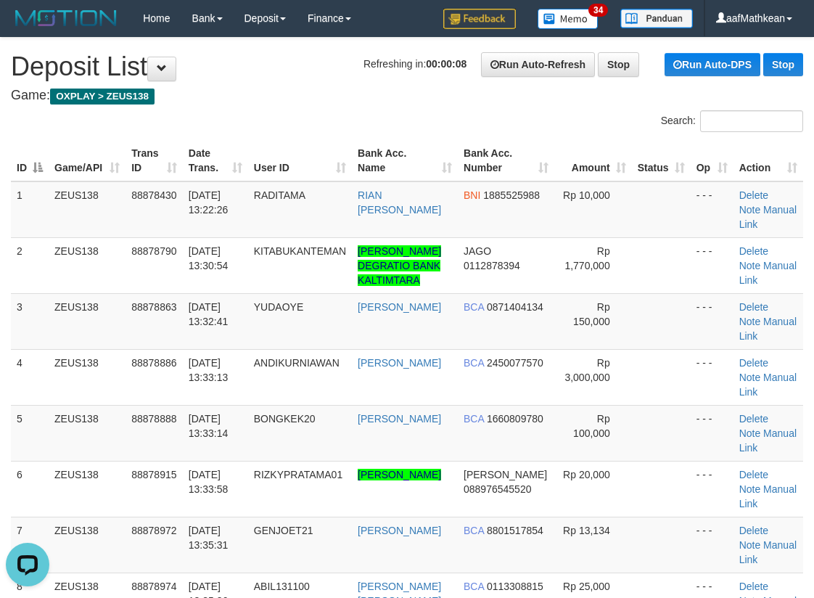
click at [328, 138] on div "ID Game/API Trans ID Date Trans. User ID Bank Acc. Name Bank Acc. Number Amount…" at bounding box center [407, 405] width 814 height 538
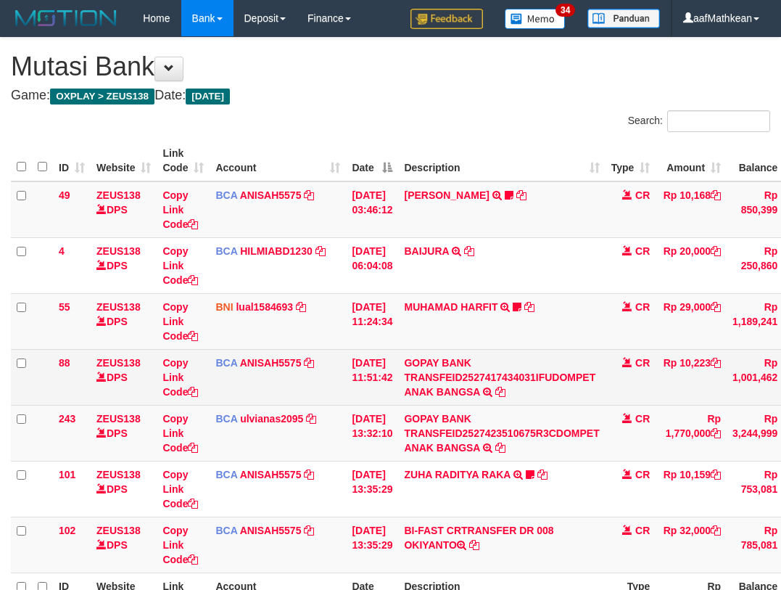
scroll to position [62, 0]
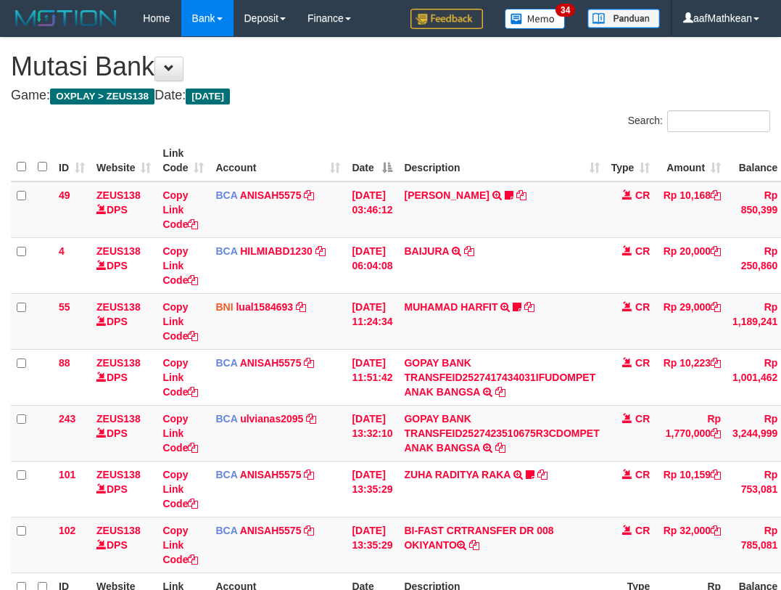
scroll to position [62, 0]
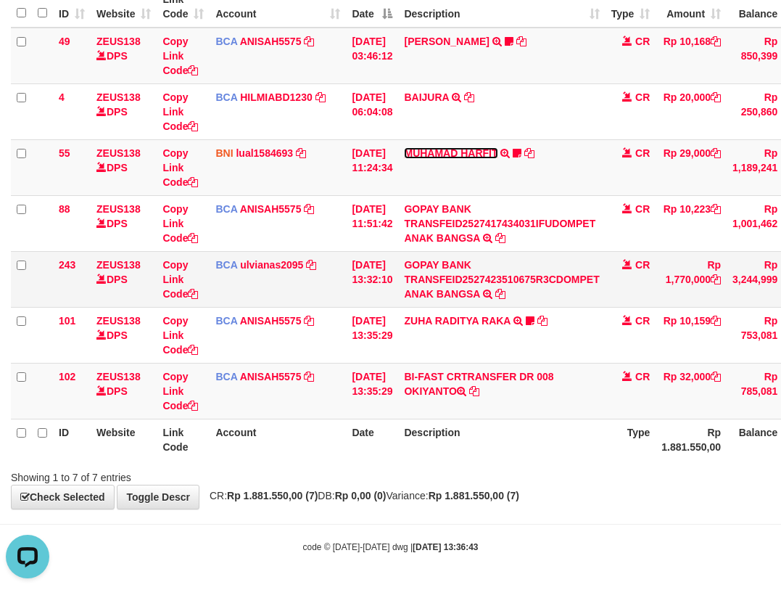
click at [404, 147] on link "MUHAMAD HARFIT" at bounding box center [451, 153] width 94 height 12
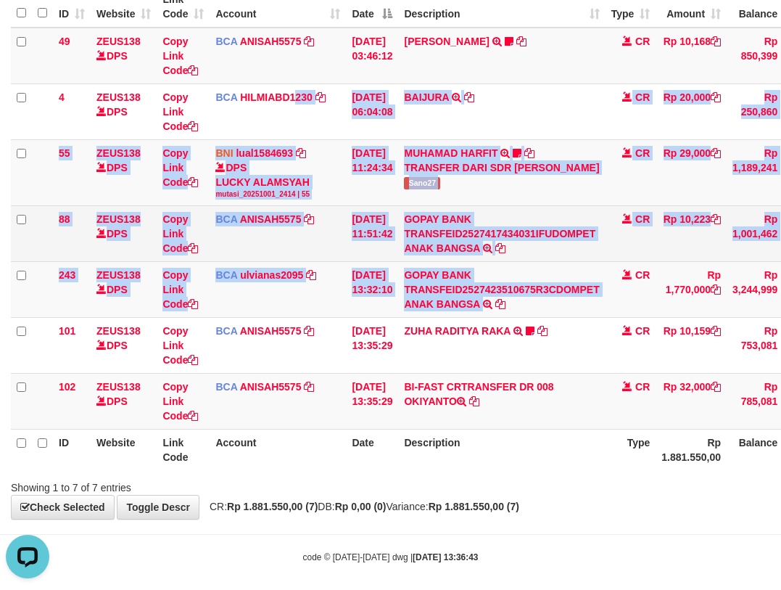
drag, startPoint x: 456, startPoint y: 301, endPoint x: 744, endPoint y: 216, distance: 299.5
click at [602, 288] on tbody "49 ZEUS138 DPS Copy Link Code BCA ANISAH5575 DPS ANISAH mutasi_20251001_3827 | …" at bounding box center [448, 229] width 875 height 402
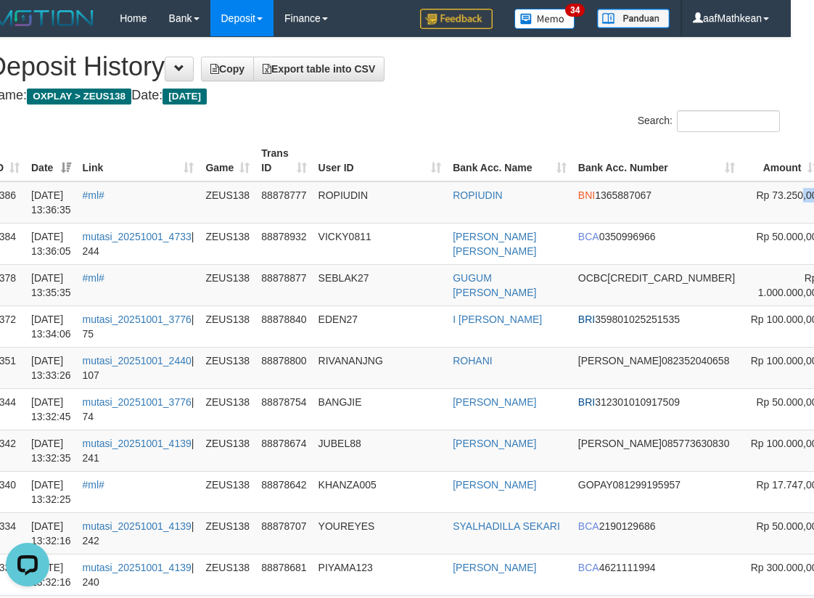
drag, startPoint x: 789, startPoint y: 198, endPoint x: 897, endPoint y: 194, distance: 108.2
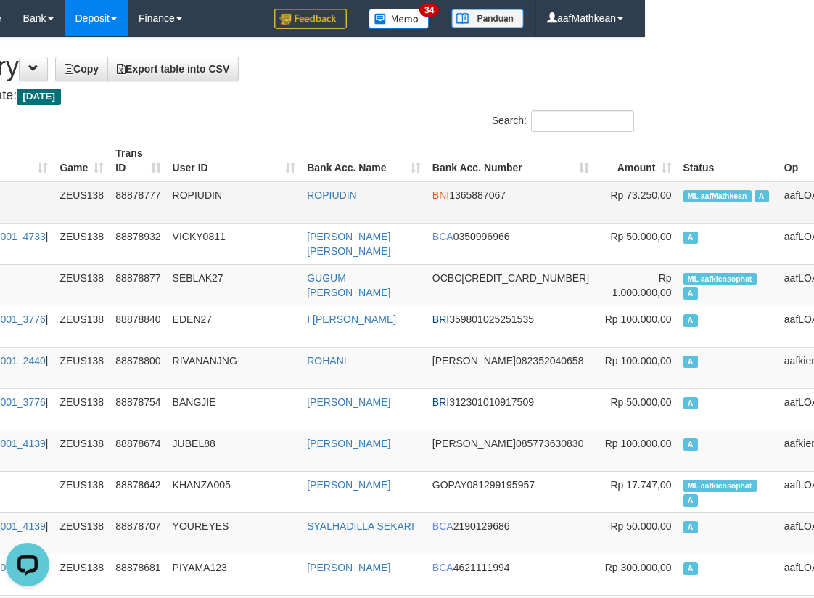
click at [678, 203] on td "ML aafMathkean A" at bounding box center [728, 202] width 101 height 42
click at [683, 202] on span "ML aafMathkean" at bounding box center [717, 196] width 68 height 12
copy td "aafMathkean"
click at [683, 277] on span "ML aafkiensophat" at bounding box center [719, 279] width 73 height 12
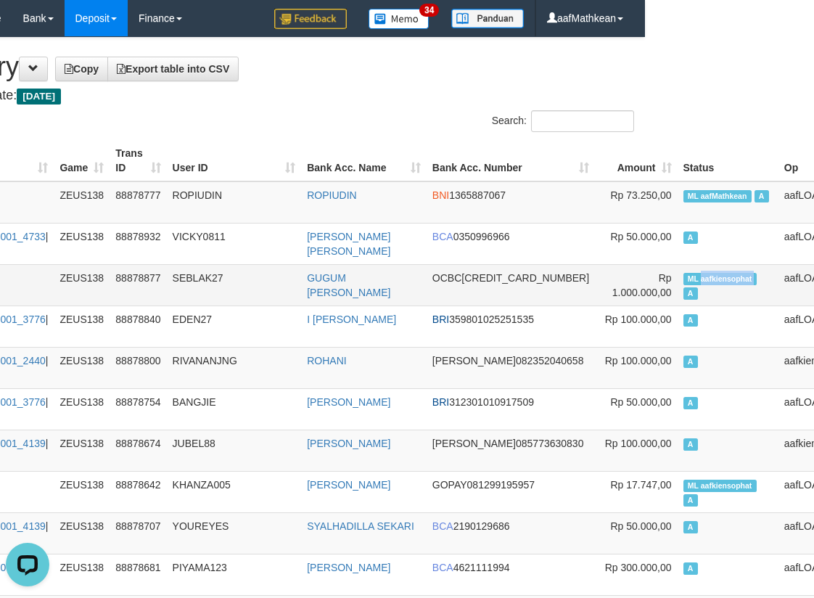
copy td "aafkiensophat"
drag, startPoint x: 635, startPoint y: 279, endPoint x: 671, endPoint y: 286, distance: 36.3
click at [678, 286] on td "ML aafkiensophat A" at bounding box center [728, 284] width 101 height 41
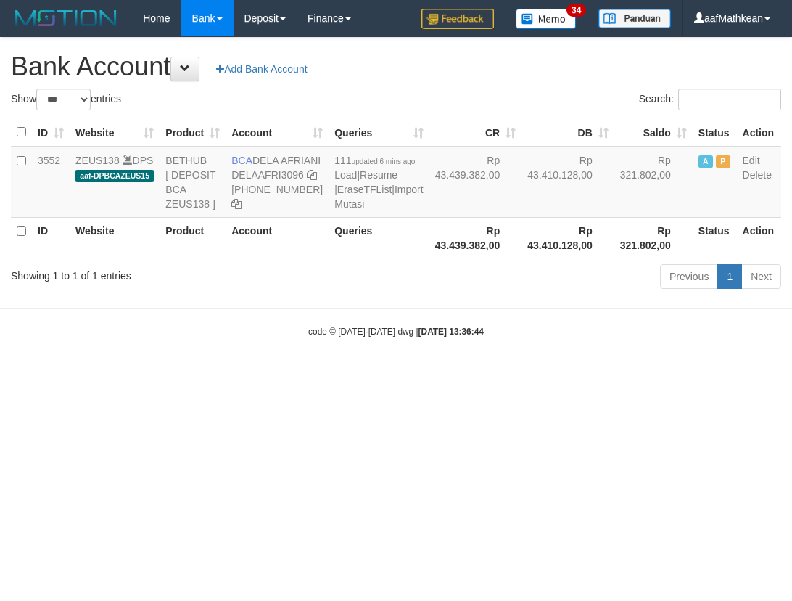
select select "***"
drag, startPoint x: 339, startPoint y: 424, endPoint x: 383, endPoint y: 455, distance: 53.7
click at [337, 374] on html "Toggle navigation Home Bank Account List Load By Website Group [OXPLAY] ZEUS138…" at bounding box center [396, 187] width 792 height 374
click at [369, 374] on html "Toggle navigation Home Bank Account List Load By Website Group [OXPLAY] ZEUS138…" at bounding box center [396, 187] width 792 height 374
select select "***"
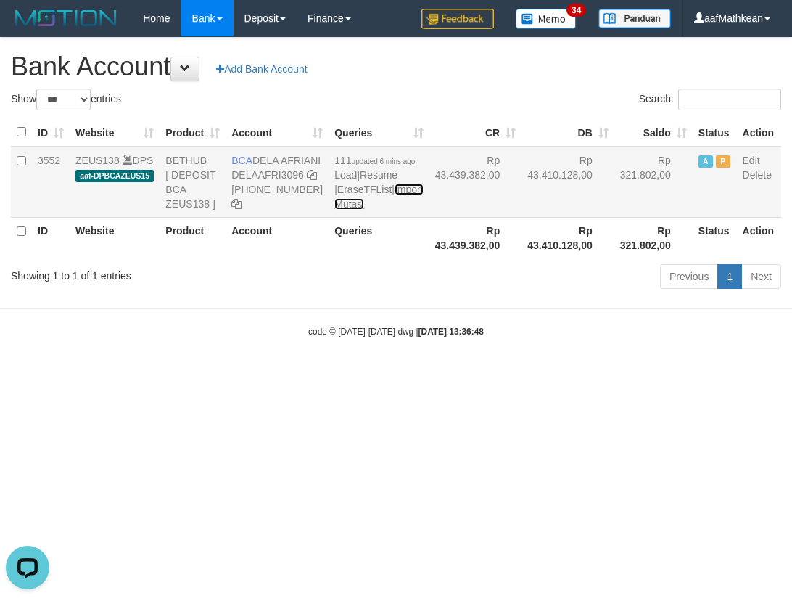
click at [337, 210] on link "Import Mutasi" at bounding box center [378, 197] width 89 height 26
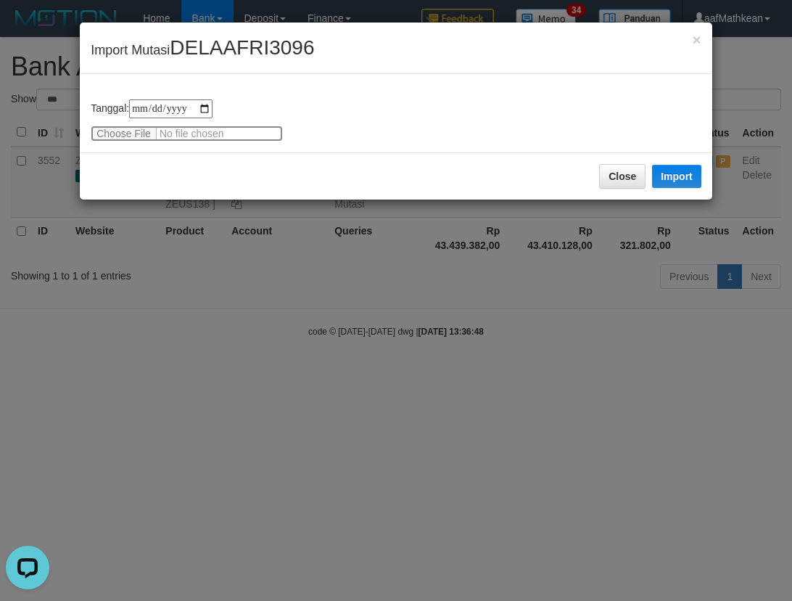
click at [123, 131] on input "file" at bounding box center [187, 133] width 192 height 16
type input "**********"
click at [677, 170] on button "Import" at bounding box center [676, 176] width 49 height 23
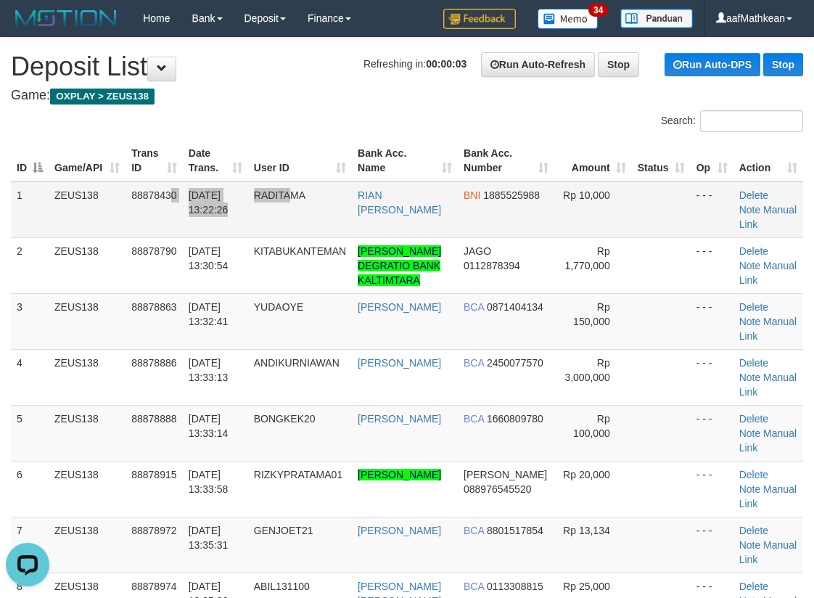
click at [302, 197] on tr "1 ZEUS138 88878430 [DATE] 13:22:26 RADITAMA [PERSON_NAME] [PERSON_NAME] BNI 188…" at bounding box center [407, 209] width 792 height 57
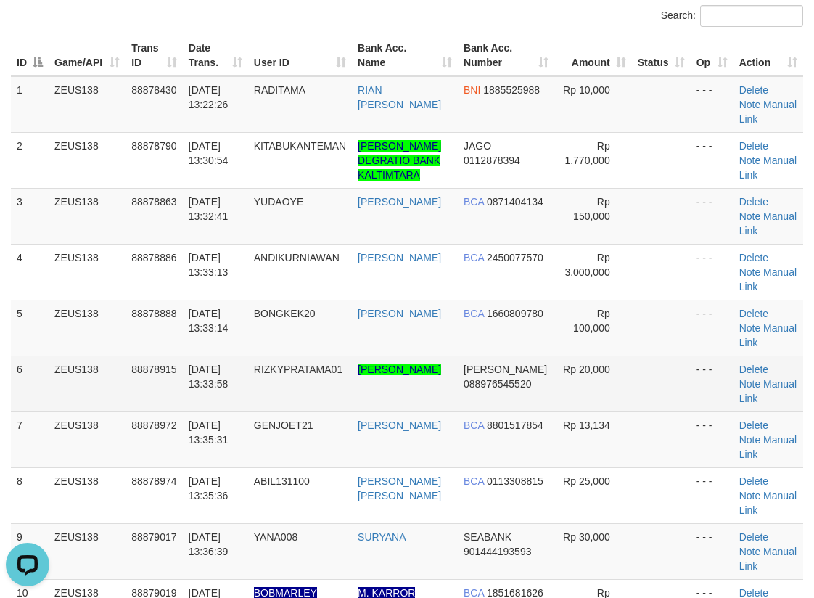
click at [441, 358] on td "[PERSON_NAME]" at bounding box center [405, 383] width 106 height 56
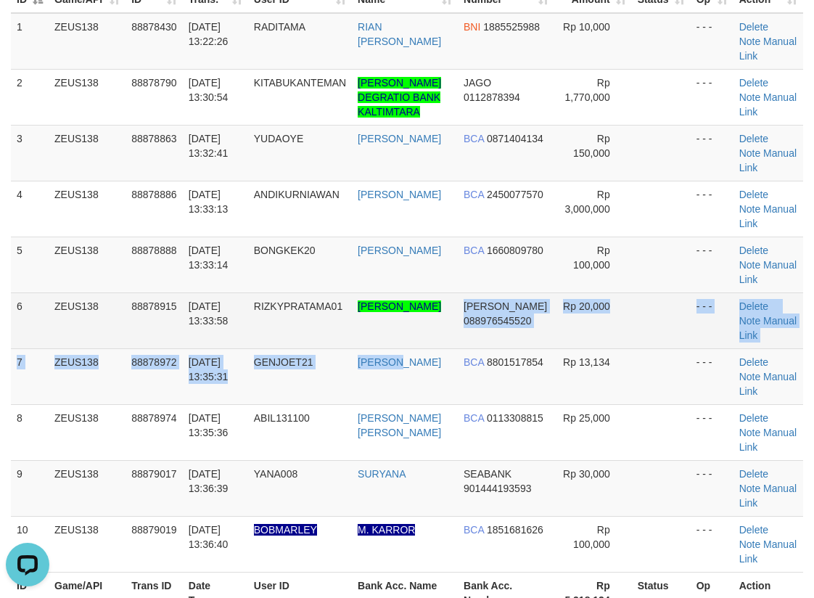
click at [449, 366] on tbody "1 ZEUS138 88878430 [DATE] 13:22:26 RADITAMA [PERSON_NAME] [PERSON_NAME] BNI 188…" at bounding box center [407, 292] width 792 height 559
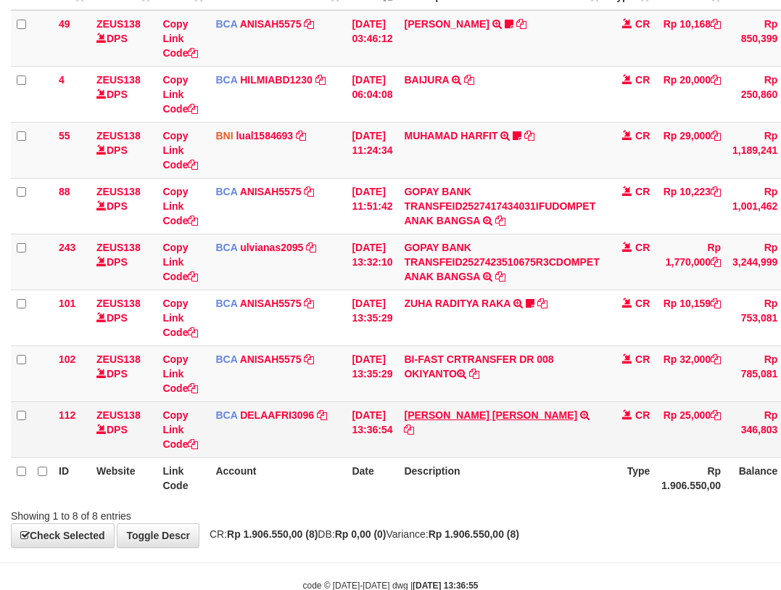
scroll to position [210, 0]
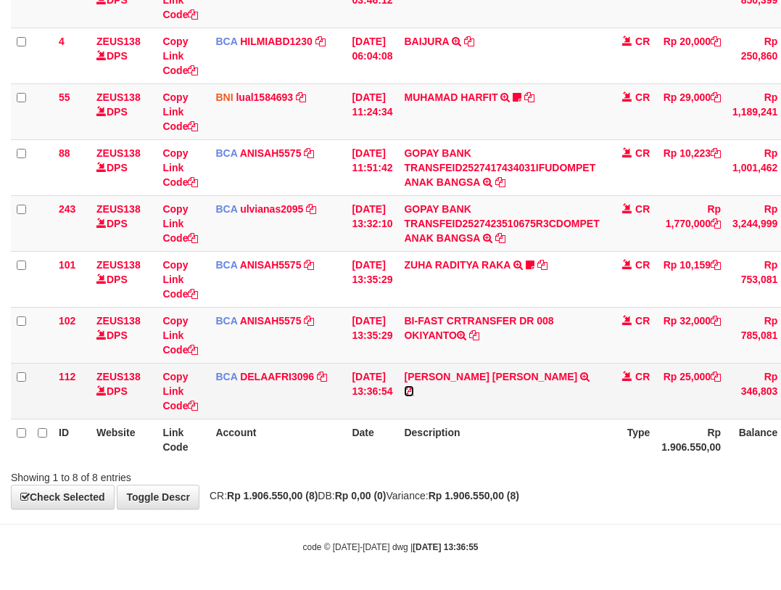
click at [414, 386] on icon at bounding box center [409, 391] width 10 height 10
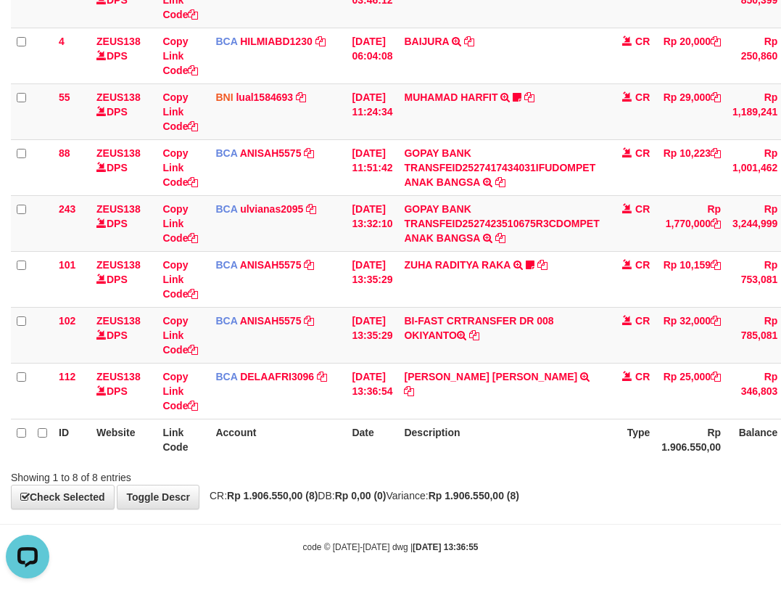
scroll to position [0, 0]
drag, startPoint x: 499, startPoint y: 398, endPoint x: 789, endPoint y: 413, distance: 290.5
click at [534, 408] on td "AHMAD RIFQI NABILA TRSF E-BANKING CR 0110/FTSCY/WS95031 25000.00AHMAD RIFQI NAB…" at bounding box center [501, 391] width 207 height 56
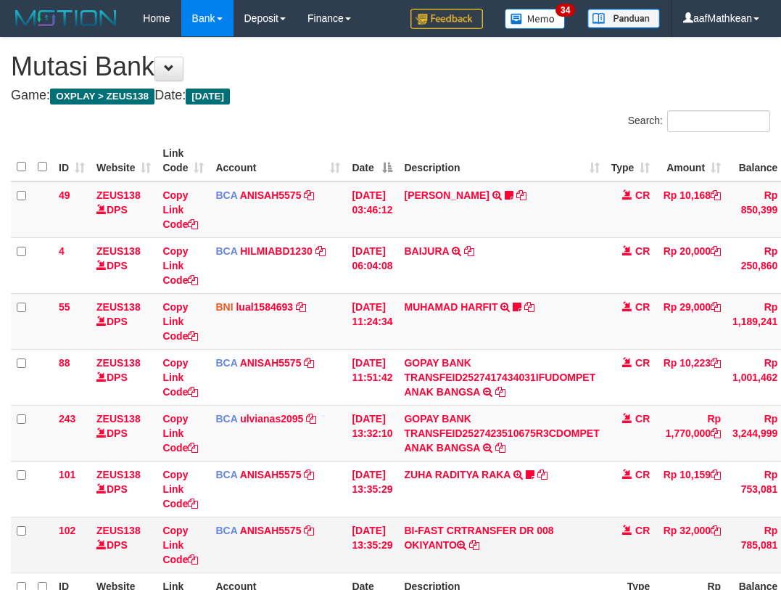
click at [503, 517] on td "BI-FAST CRTRANSFER DR 008 OKIYANTO" at bounding box center [501, 545] width 207 height 56
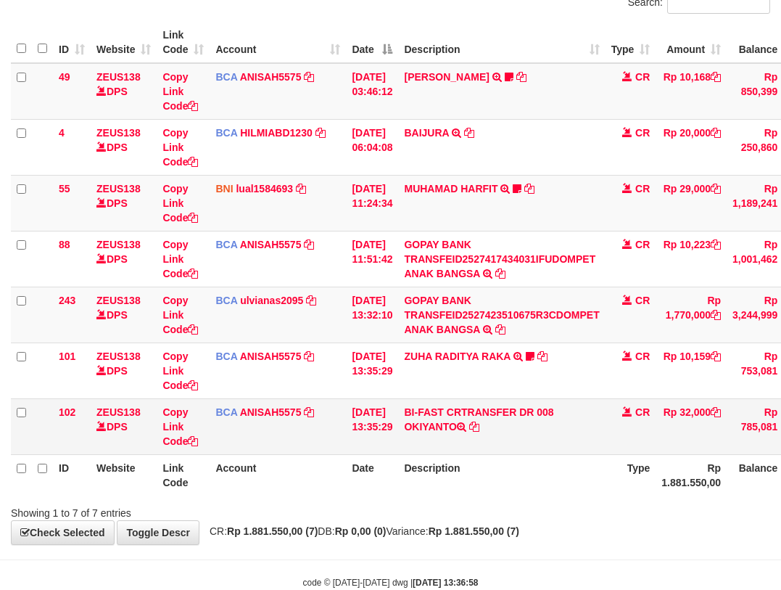
drag, startPoint x: 485, startPoint y: 443, endPoint x: 503, endPoint y: 426, distance: 24.6
click at [490, 448] on td "BI-FAST CRTRANSFER DR 008 OKIYANTO" at bounding box center [501, 426] width 207 height 56
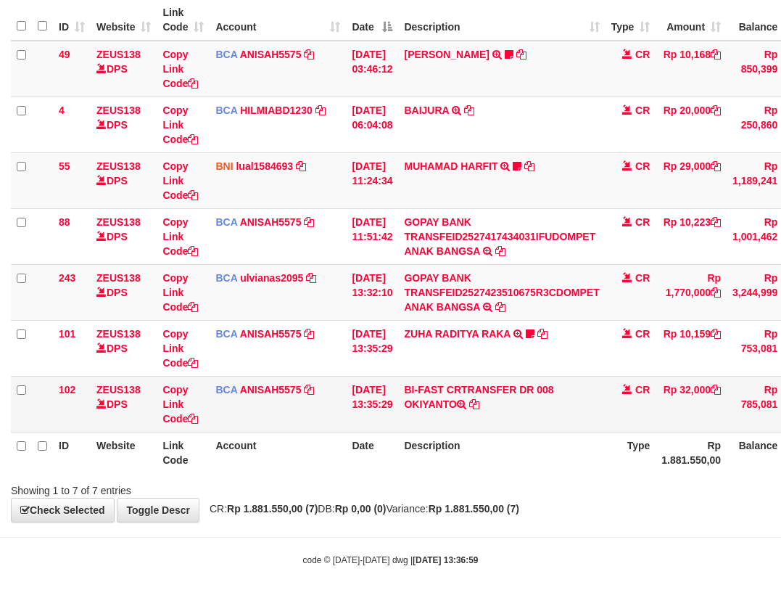
scroll to position [154, 0]
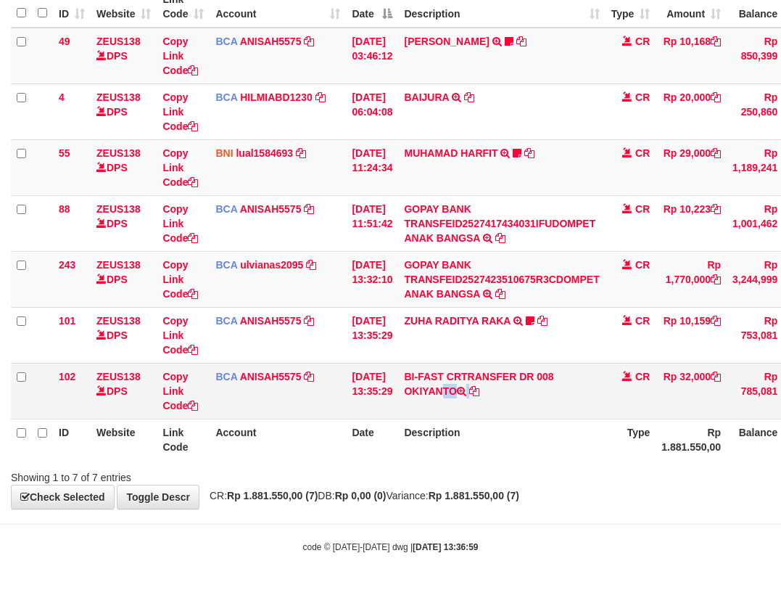
drag, startPoint x: 412, startPoint y: 388, endPoint x: 485, endPoint y: 400, distance: 74.2
click at [485, 400] on td "BI-FAST CRTRANSFER DR 008 OKIYANTO" at bounding box center [501, 391] width 207 height 56
copy td "OKIYANTO"
drag, startPoint x: 491, startPoint y: 421, endPoint x: 461, endPoint y: 395, distance: 39.7
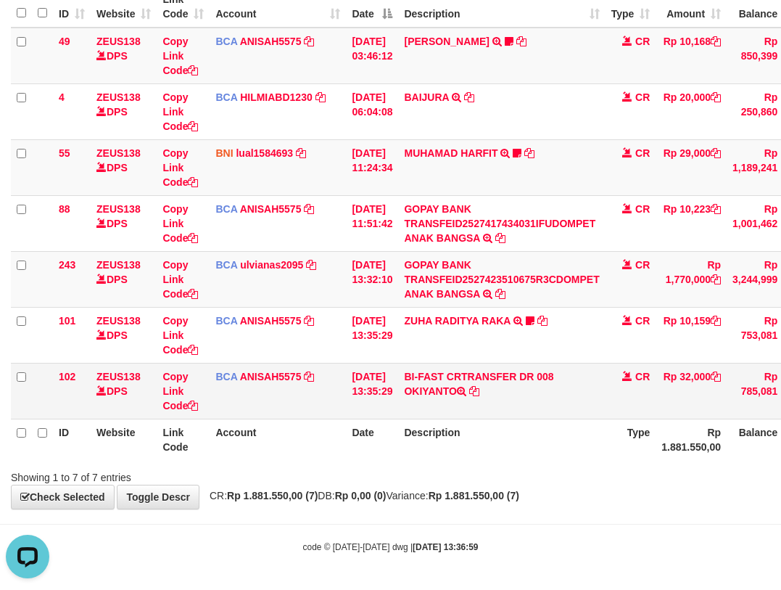
click at [491, 421] on th "Description" at bounding box center [501, 439] width 207 height 41
click at [503, 408] on td "BI-FAST CRTRANSFER DR 008 OKIYANTO" at bounding box center [501, 391] width 207 height 56
click at [363, 403] on tr "102 ZEUS138 DPS Copy Link Code BCA ANISAH5575 DPS [PERSON_NAME] mutasi_20251001…" at bounding box center [448, 391] width 875 height 56
drag, startPoint x: 383, startPoint y: 388, endPoint x: 395, endPoint y: 388, distance: 12.3
click at [388, 398] on td "[DATE] 13:35:29" at bounding box center [372, 391] width 52 height 56
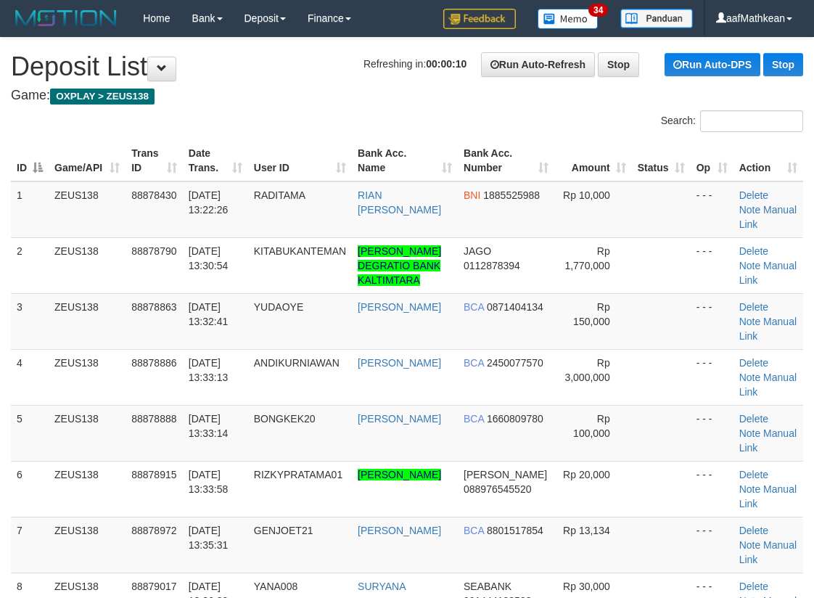
scroll to position [353, 0]
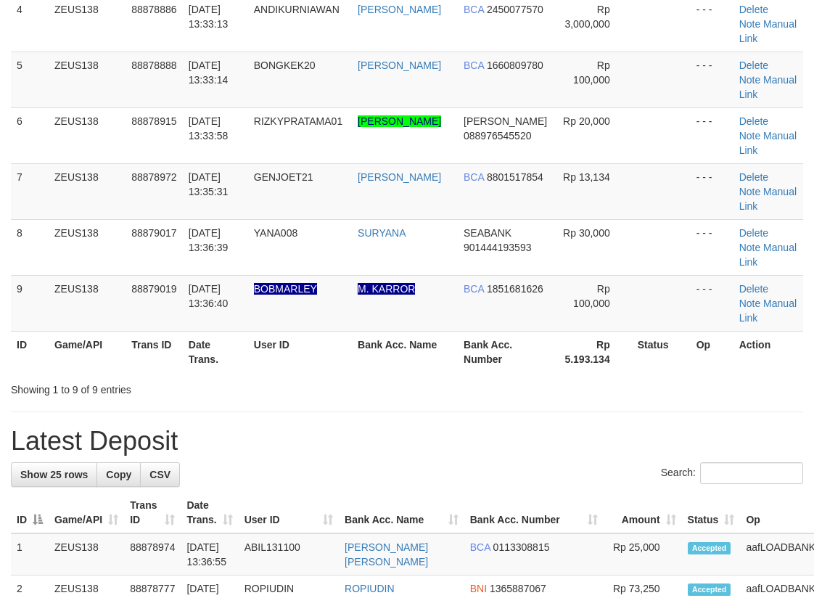
scroll to position [168, 0]
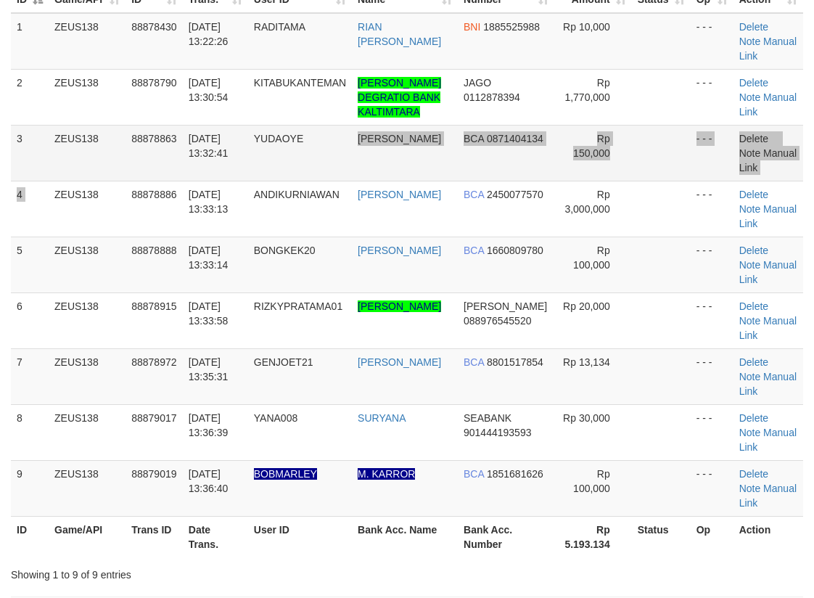
click at [352, 156] on tbody "1 ZEUS138 88878430 [DATE] 13:22:26 RADITAMA [PERSON_NAME] [PERSON_NAME] BNI 188…" at bounding box center [407, 264] width 792 height 503
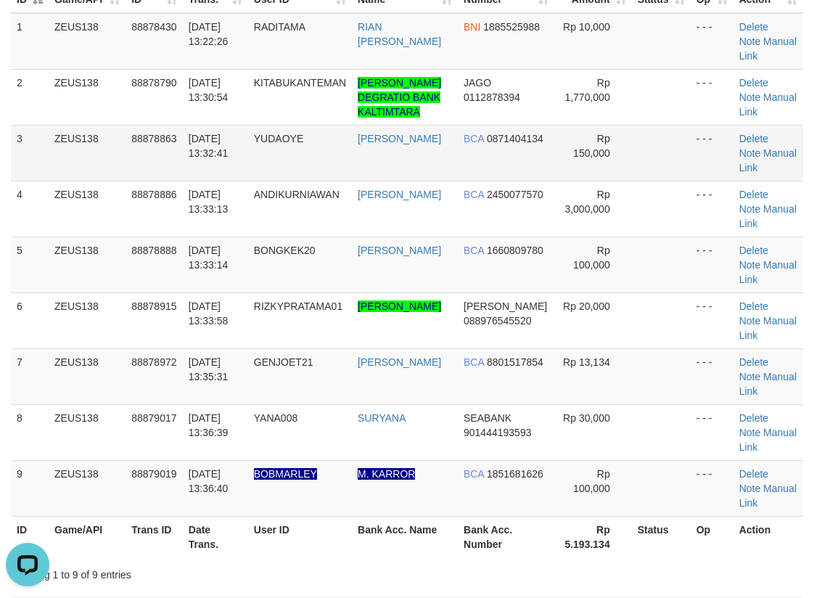
scroll to position [0, 0]
drag, startPoint x: 330, startPoint y: 144, endPoint x: 318, endPoint y: 148, distance: 12.2
click at [324, 146] on td "YUDAOYE" at bounding box center [300, 153] width 104 height 56
click at [321, 145] on td "YUDAOYE" at bounding box center [300, 153] width 104 height 56
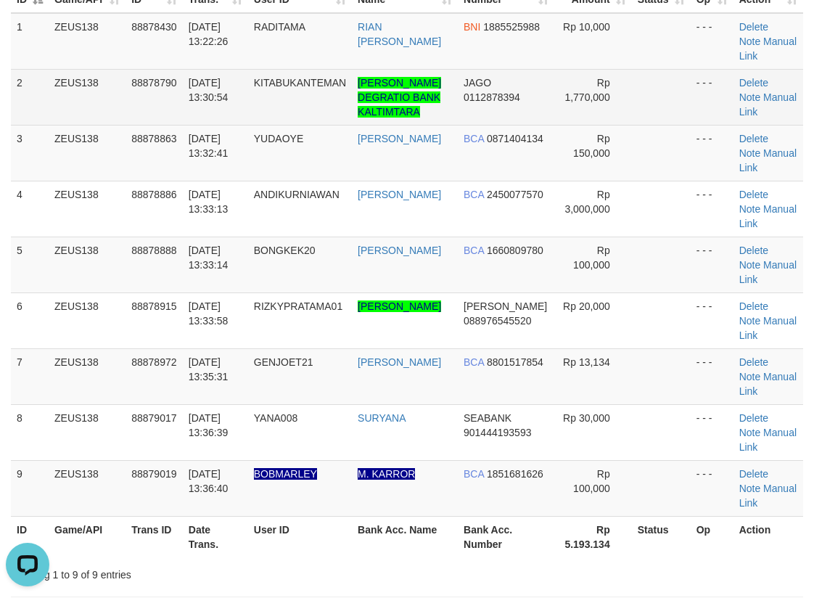
drag, startPoint x: 332, startPoint y: 144, endPoint x: 351, endPoint y: 135, distance: 21.7
click at [343, 148] on tbody "1 ZEUS138 88878430 01/10/2025 13:22:26 RADITAMA RIAN IVAN GUNAWAN BNI 188552598…" at bounding box center [407, 264] width 792 height 503
click at [352, 125] on td "KITABUKANTEMAN" at bounding box center [300, 97] width 104 height 56
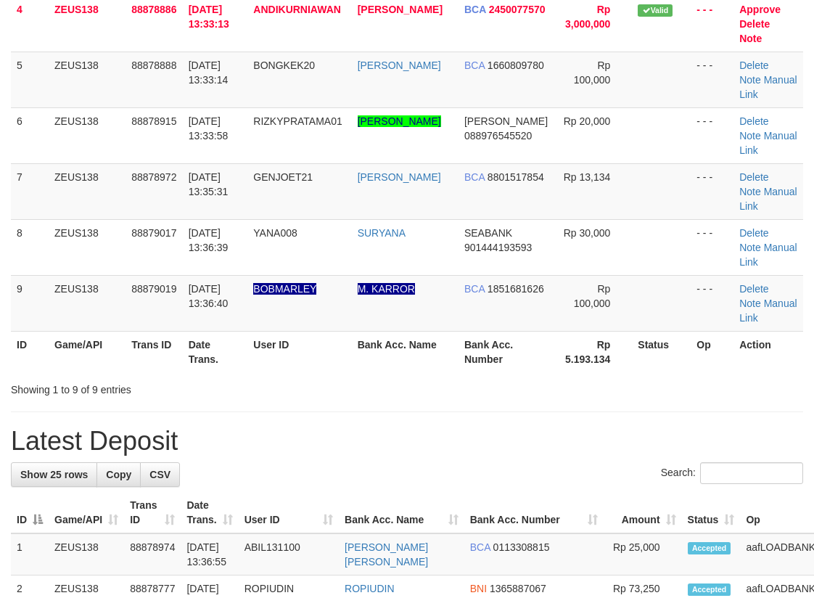
scroll to position [168, 0]
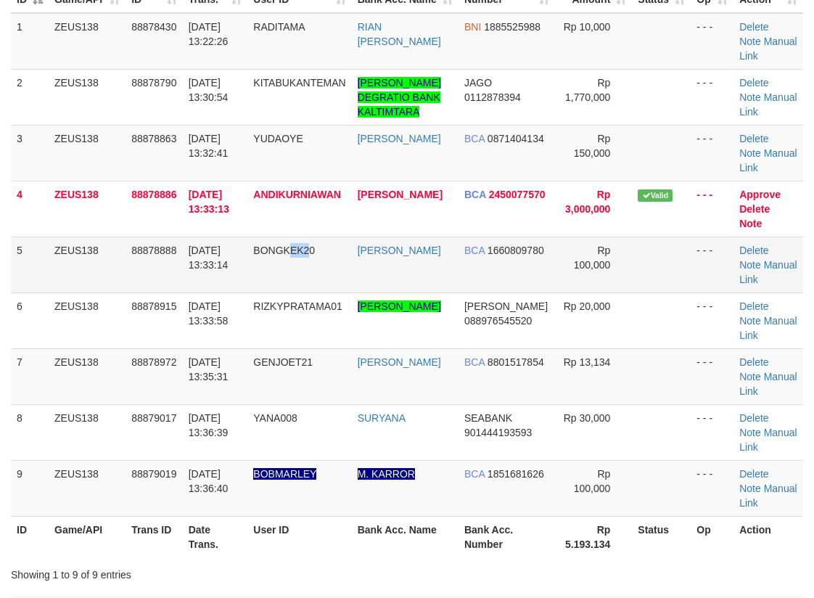
drag, startPoint x: 318, startPoint y: 287, endPoint x: 310, endPoint y: 289, distance: 8.5
click at [314, 292] on td "BONGKEK20" at bounding box center [299, 264] width 104 height 56
